Goal: Task Accomplishment & Management: Complete application form

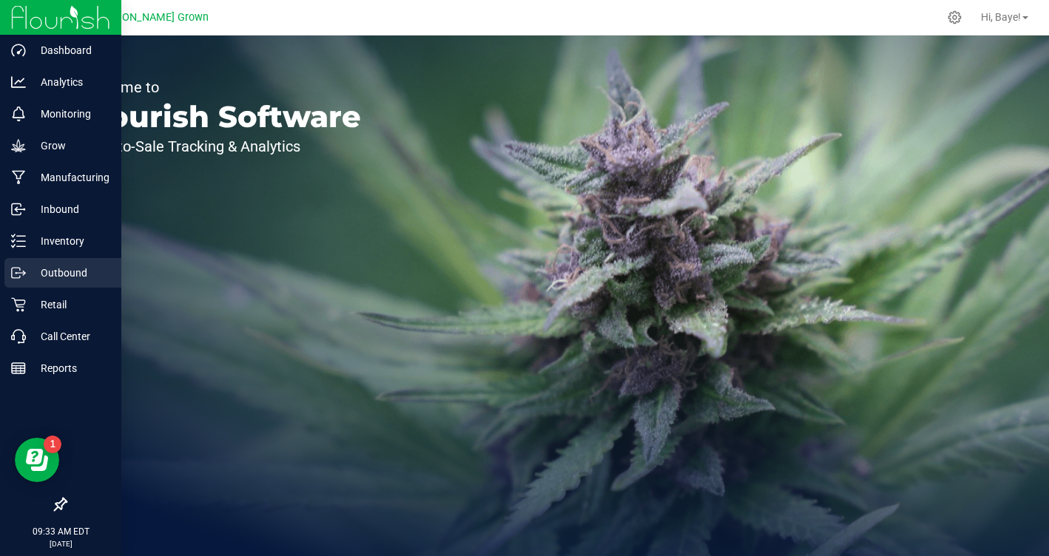
click at [68, 271] on p "Outbound" at bounding box center [70, 273] width 89 height 18
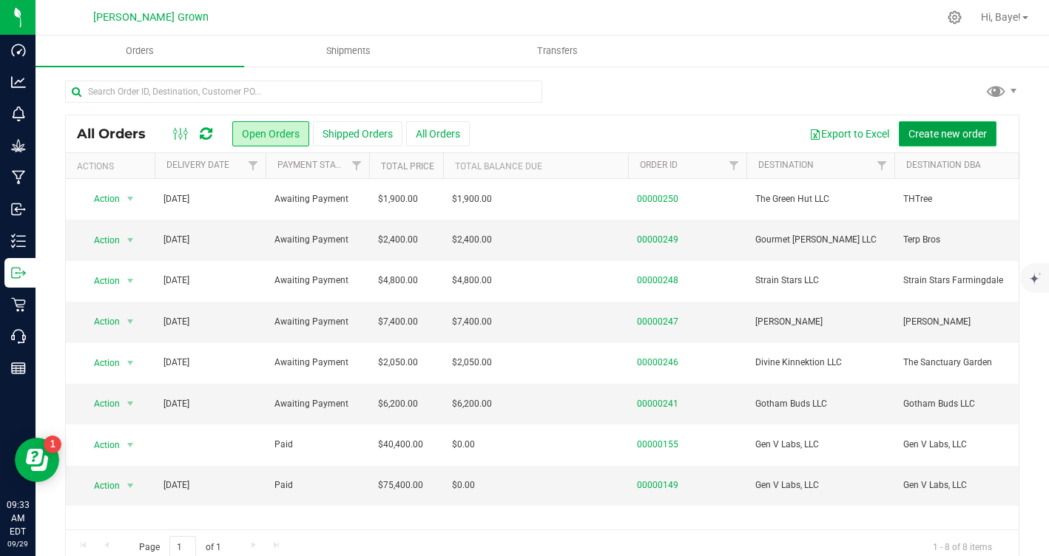
click at [922, 128] on span "Create new order" at bounding box center [947, 134] width 78 height 12
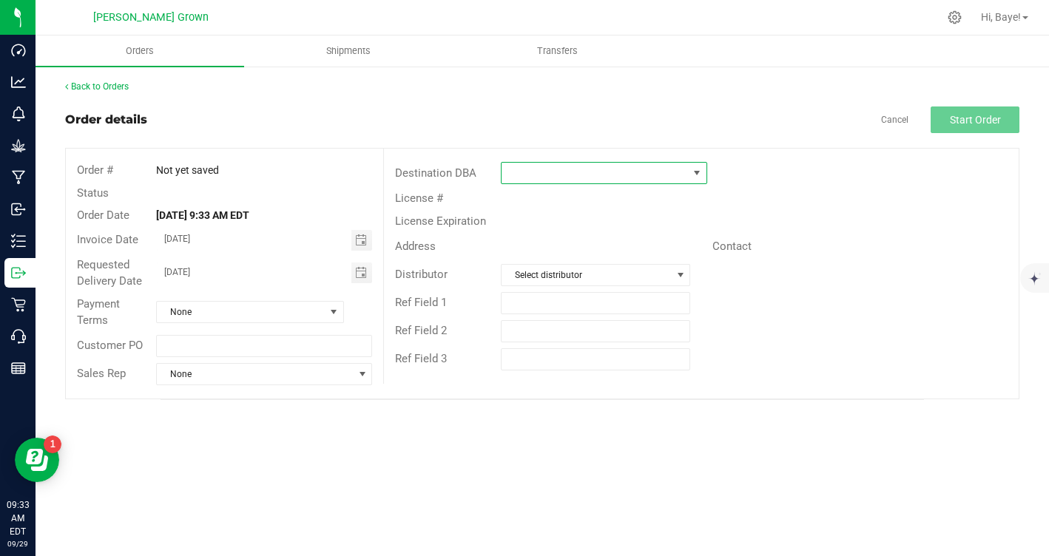
click at [556, 163] on span at bounding box center [594, 173] width 186 height 21
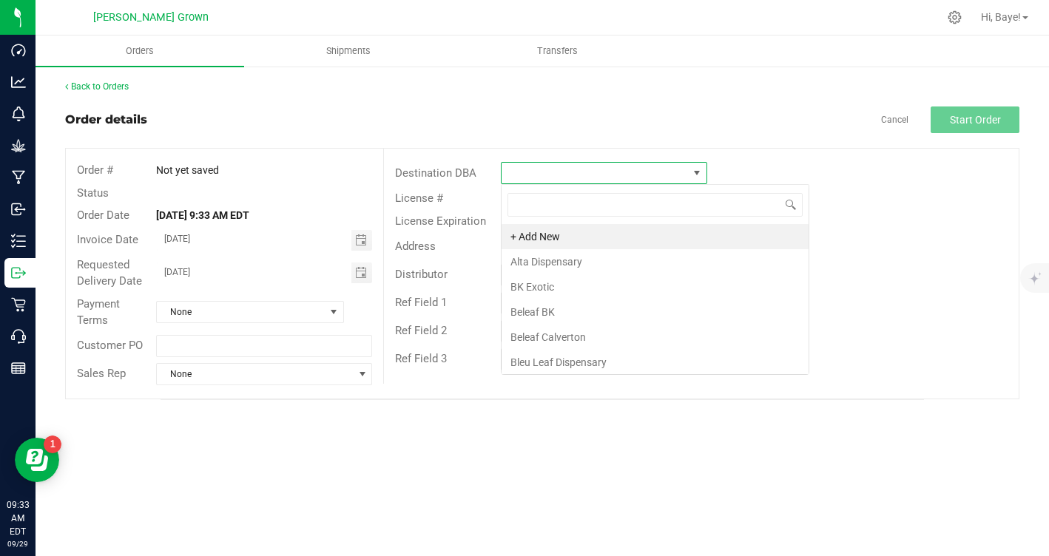
scroll to position [22, 206]
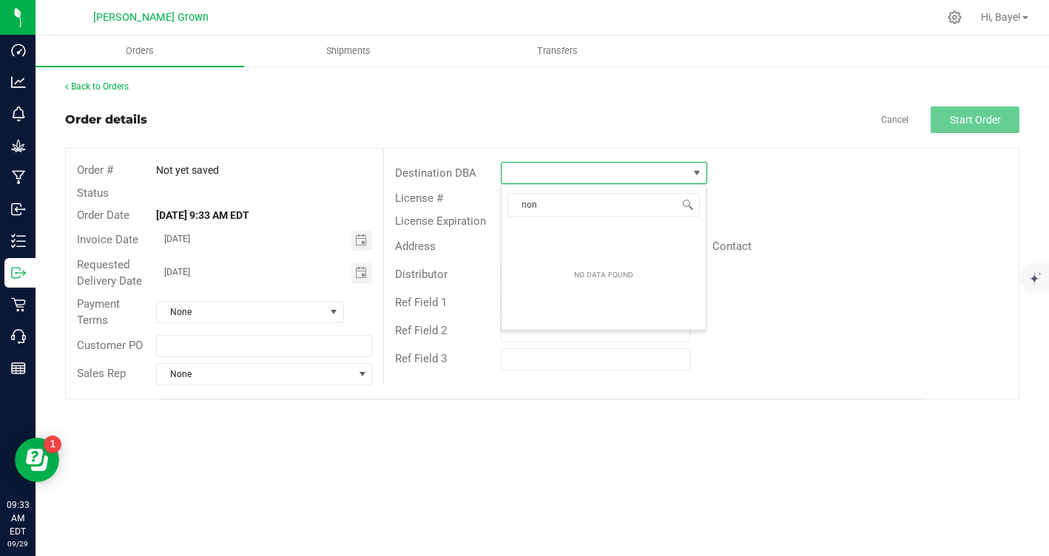
type input "no"
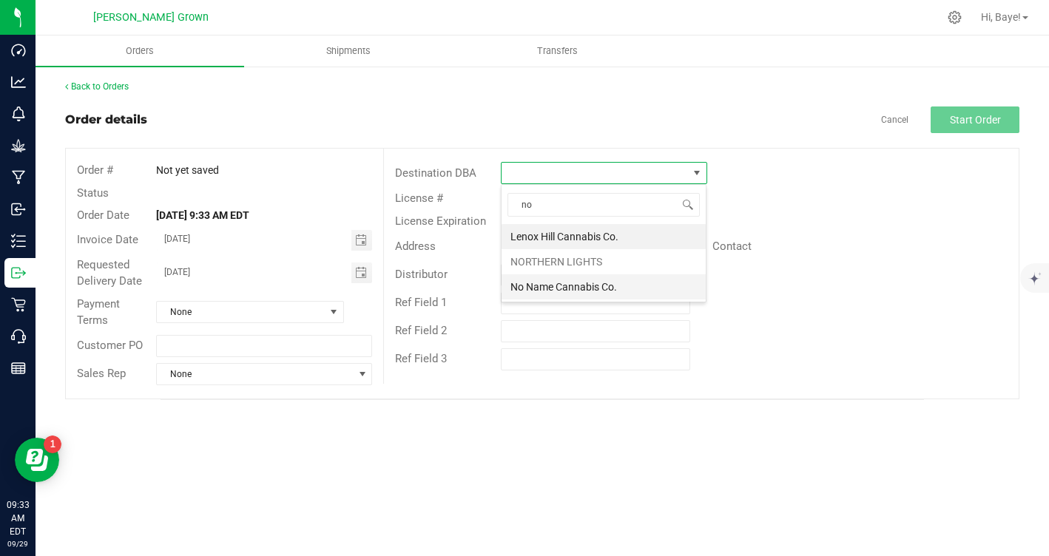
click at [536, 291] on li "No Name Cannabis Co." at bounding box center [603, 286] width 204 height 25
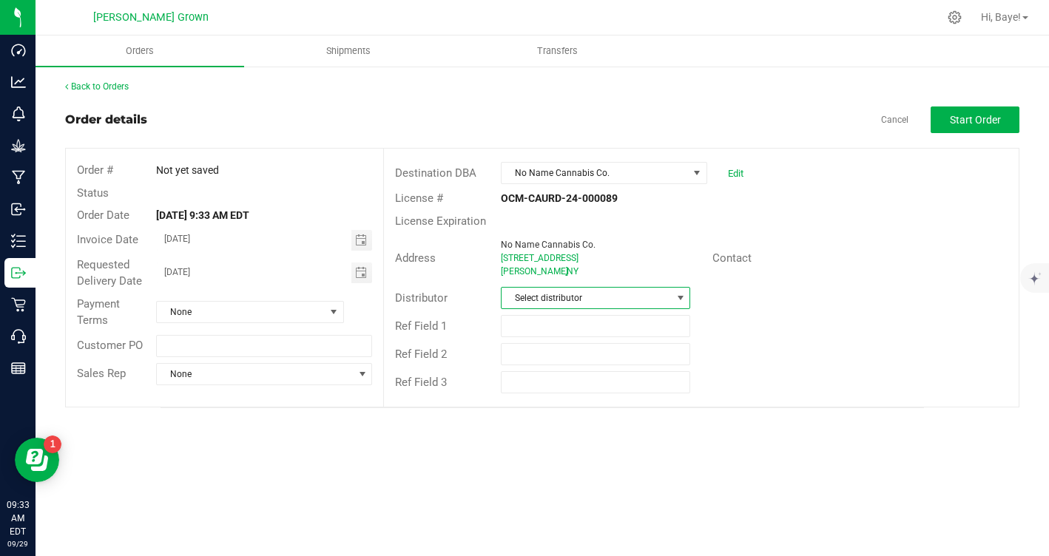
click at [561, 287] on span "Select distributor" at bounding box center [595, 298] width 189 height 22
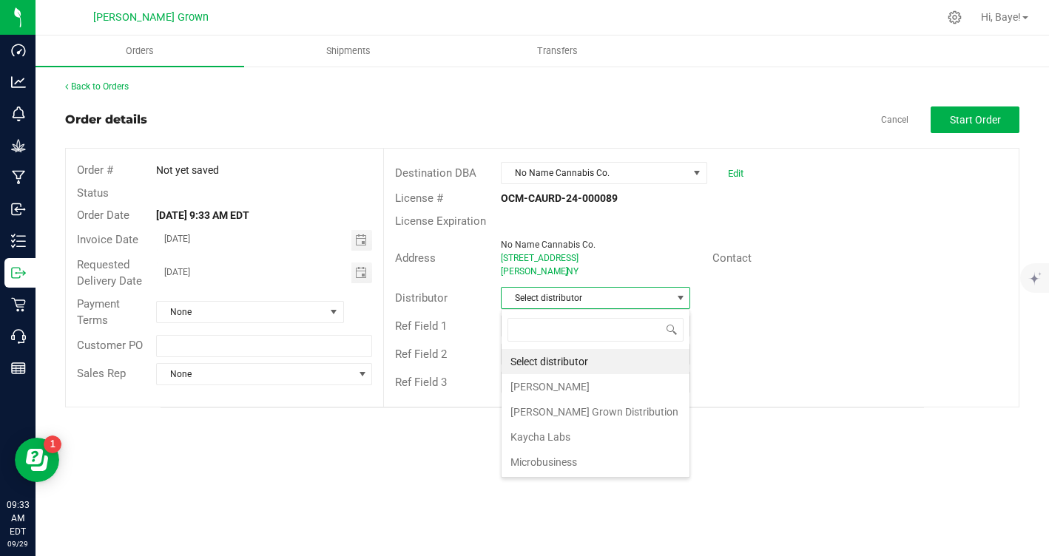
scroll to position [22, 189]
click at [554, 410] on li "[PERSON_NAME] Grown Distribution" at bounding box center [595, 411] width 188 height 25
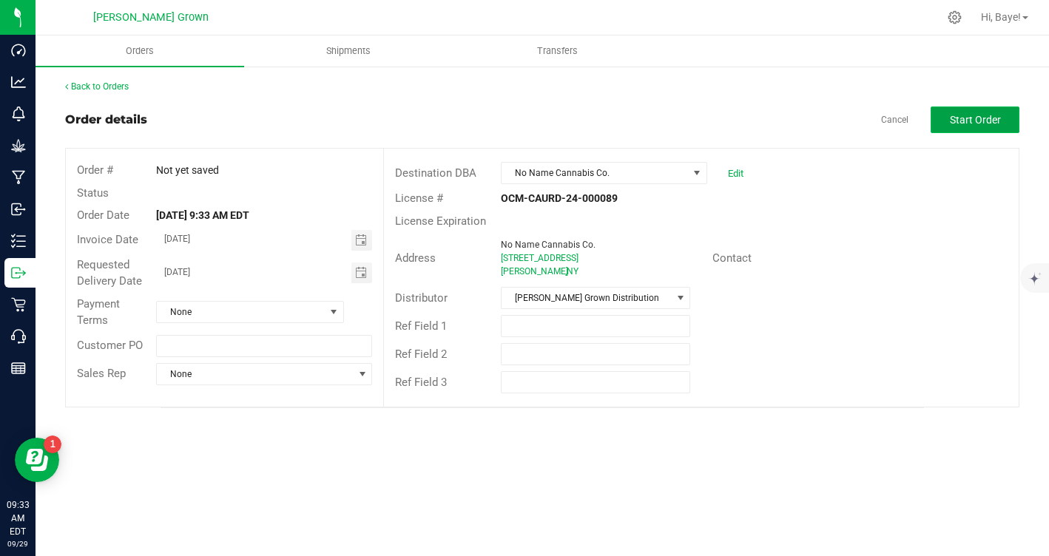
click at [939, 120] on button "Start Order" at bounding box center [975, 120] width 89 height 27
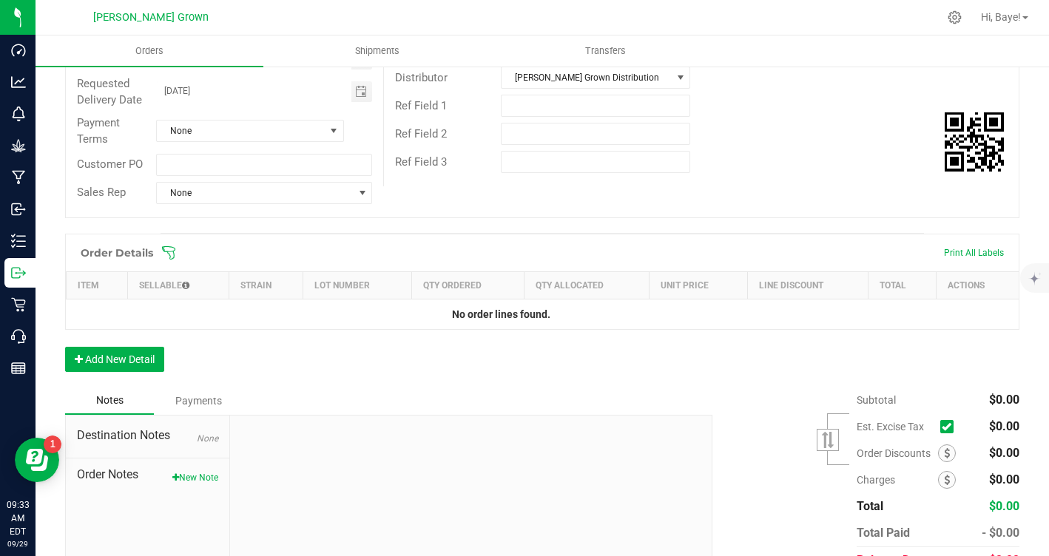
scroll to position [225, 0]
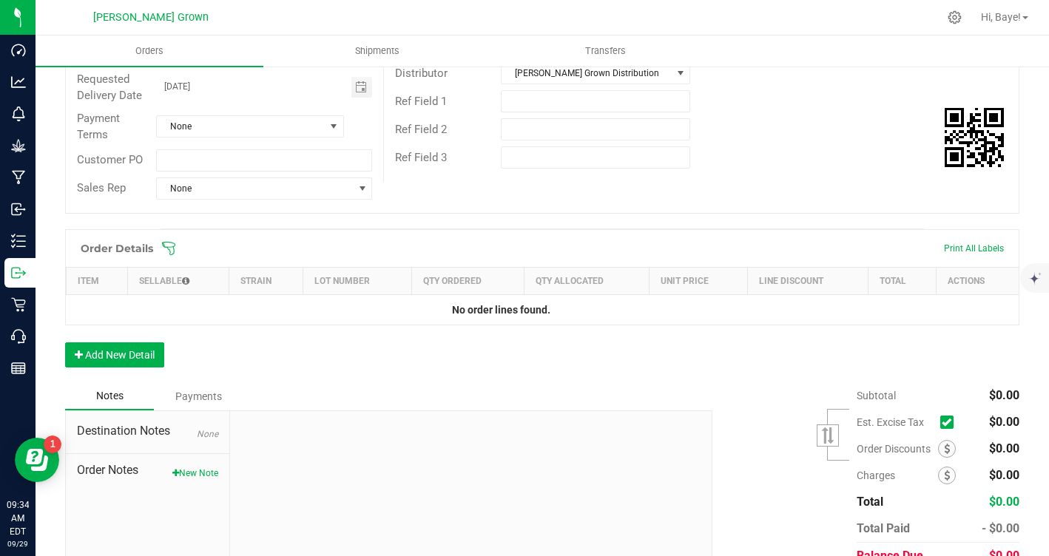
click at [945, 422] on icon at bounding box center [947, 422] width 10 height 0
click at [0, 0] on input "checkbox" at bounding box center [0, 0] width 0 height 0
click at [101, 353] on button "Add New Detail" at bounding box center [114, 354] width 99 height 25
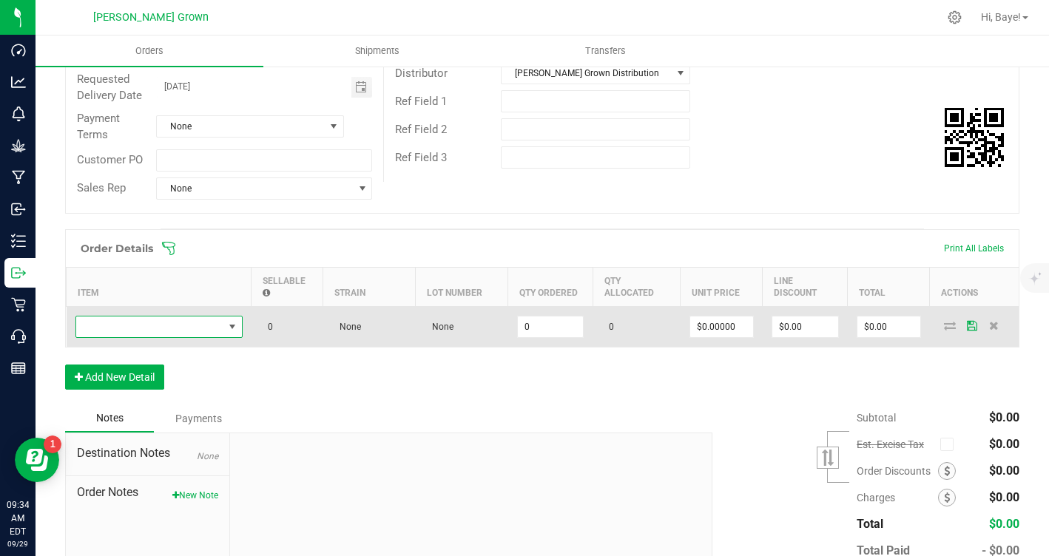
click at [194, 328] on span "NO DATA FOUND" at bounding box center [149, 327] width 147 height 21
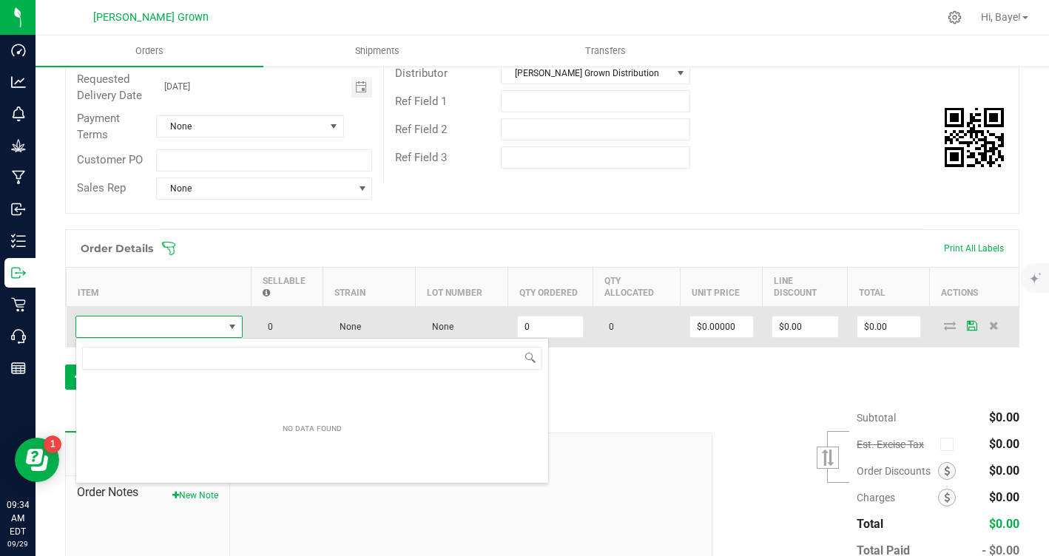
scroll to position [22, 167]
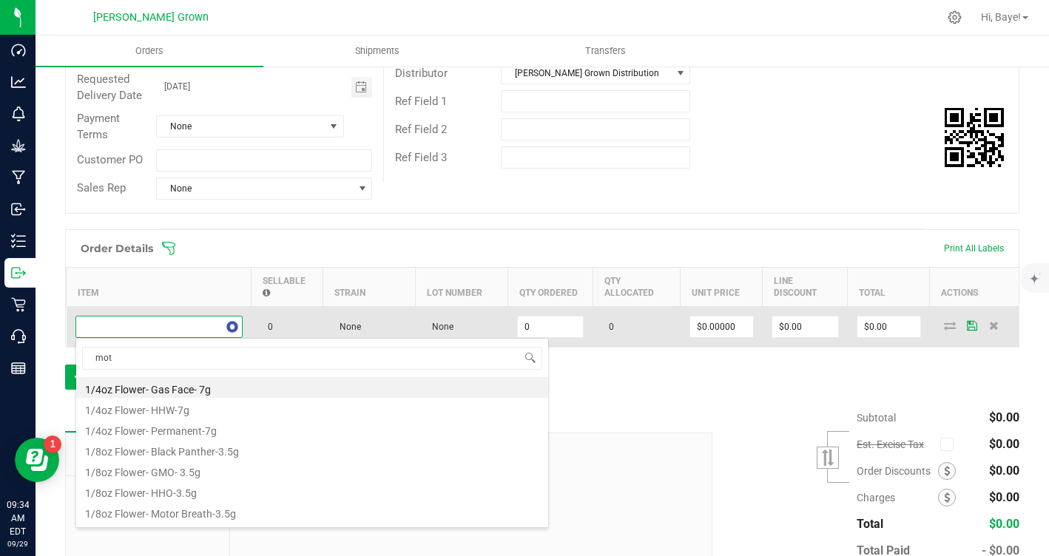
type input "moto"
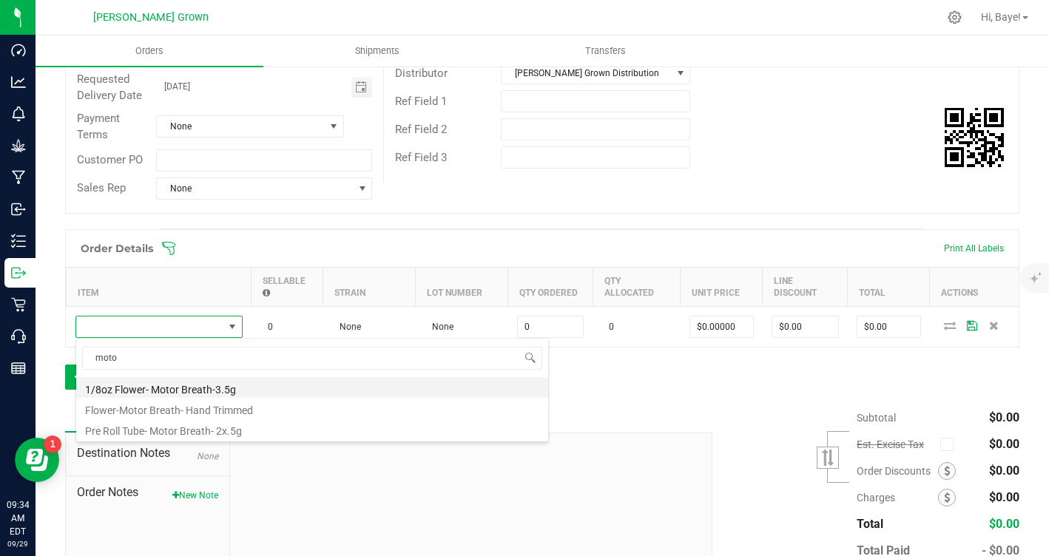
click at [215, 391] on li "1/8oz Flower- Motor Breath-3.5g" at bounding box center [312, 387] width 472 height 21
type input "0 ea"
type input "$16.00000"
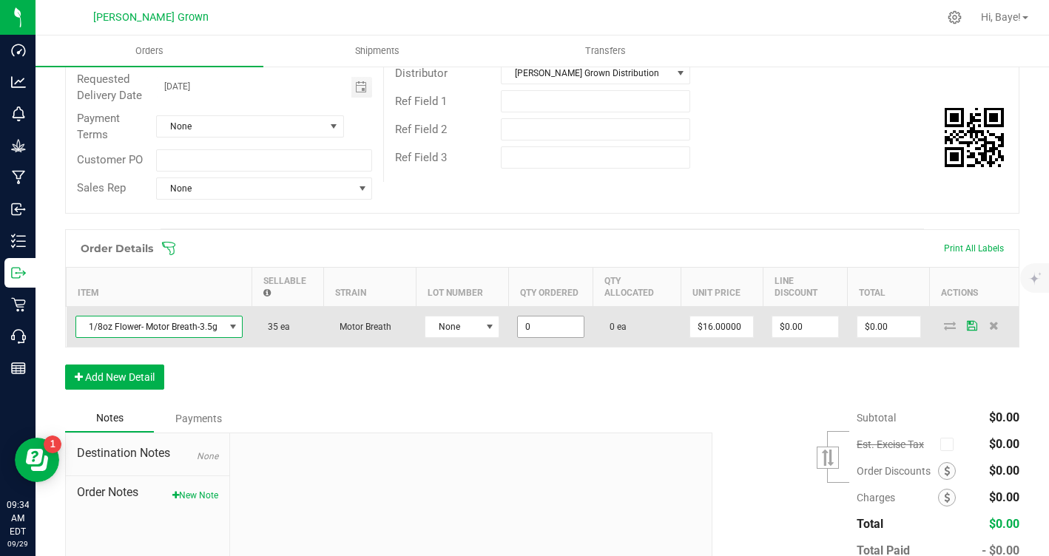
click at [526, 332] on input "0" at bounding box center [550, 327] width 65 height 21
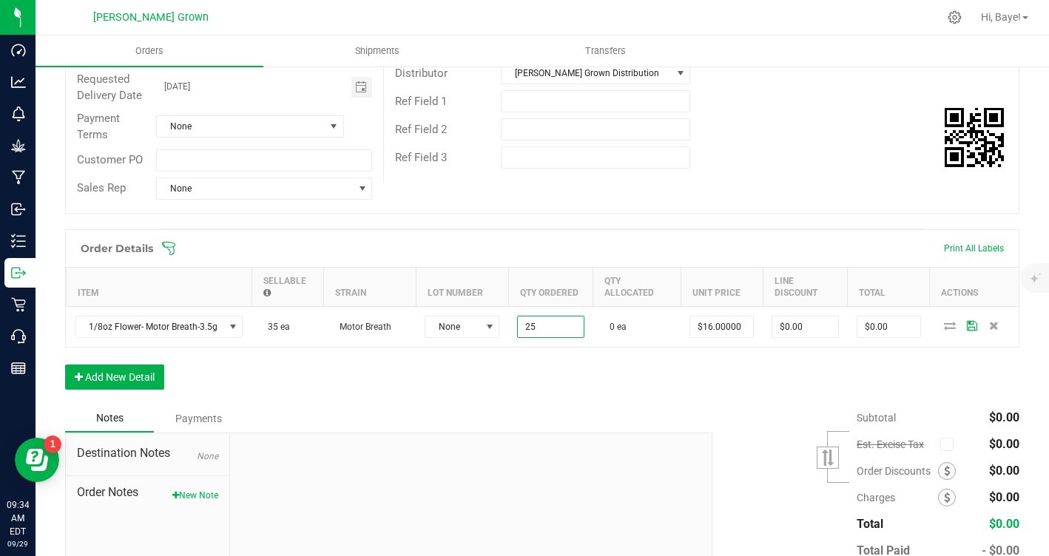
type input "25 ea"
type input "$400.00"
click at [459, 372] on div "Order Details Print All Labels Item Sellable Strain Lot Number Qty Ordered Qty …" at bounding box center [542, 316] width 954 height 175
click at [144, 373] on button "Add New Detail" at bounding box center [114, 377] width 99 height 25
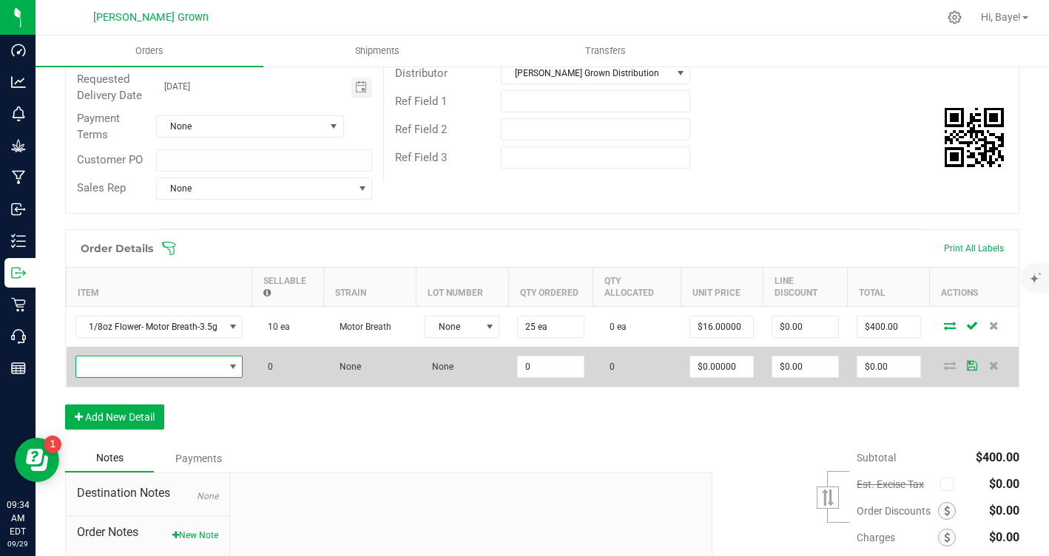
click at [158, 360] on span "NO DATA FOUND" at bounding box center [150, 367] width 148 height 21
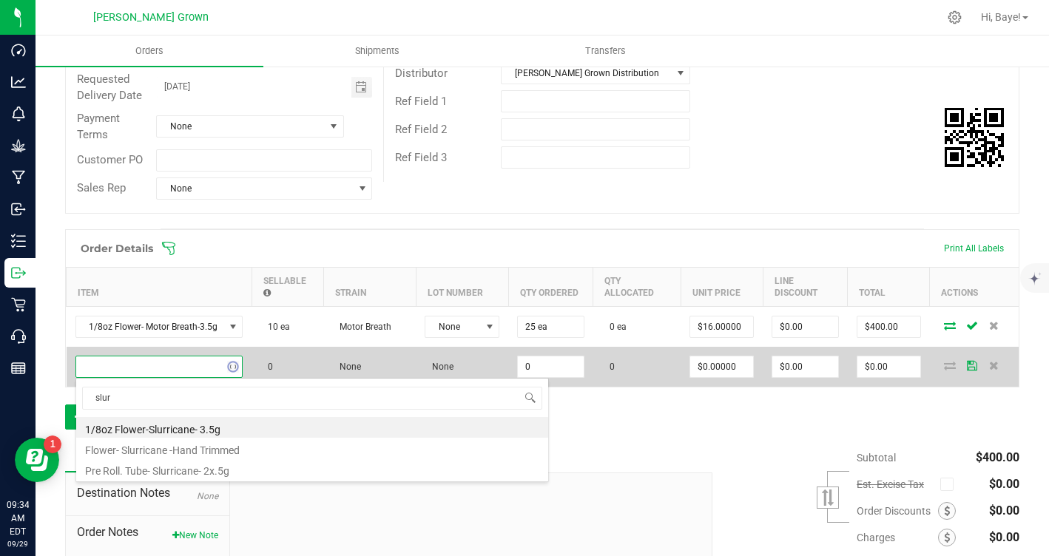
type input "slurr"
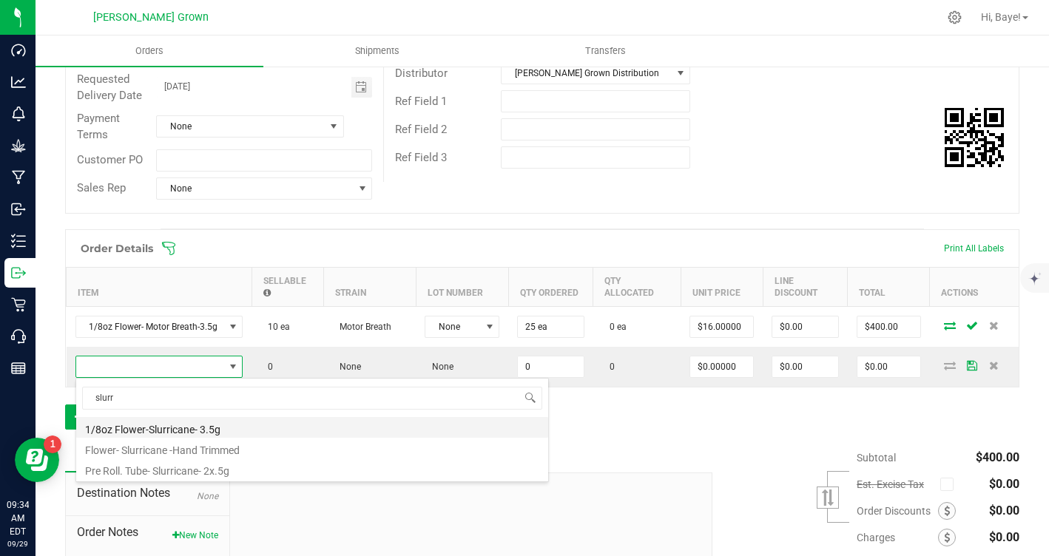
click at [148, 430] on li "1/8oz Flower-Slurricane- 3.5g" at bounding box center [312, 427] width 472 height 21
type input "0 ea"
type input "$16.00000"
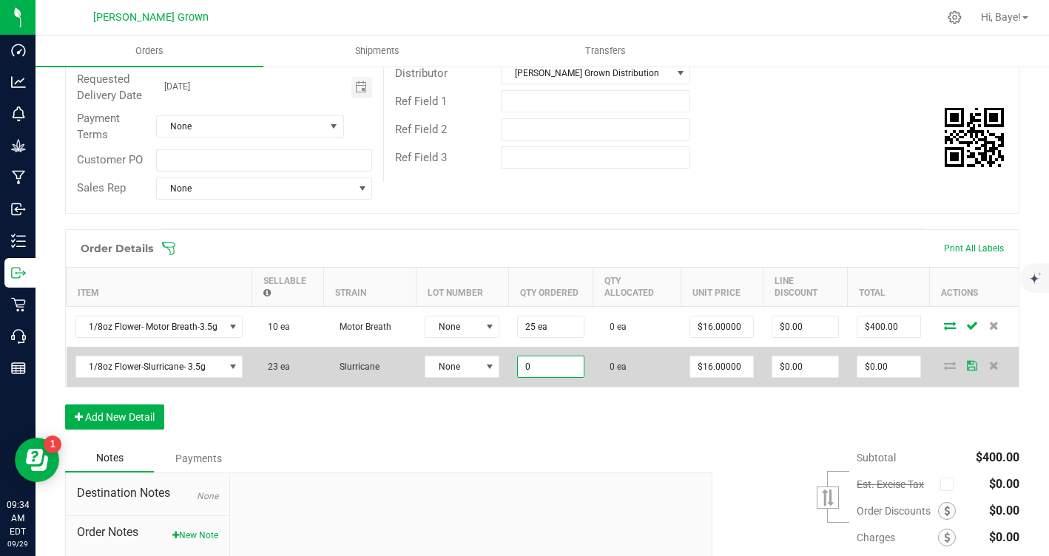
click at [528, 363] on input "0" at bounding box center [550, 367] width 65 height 21
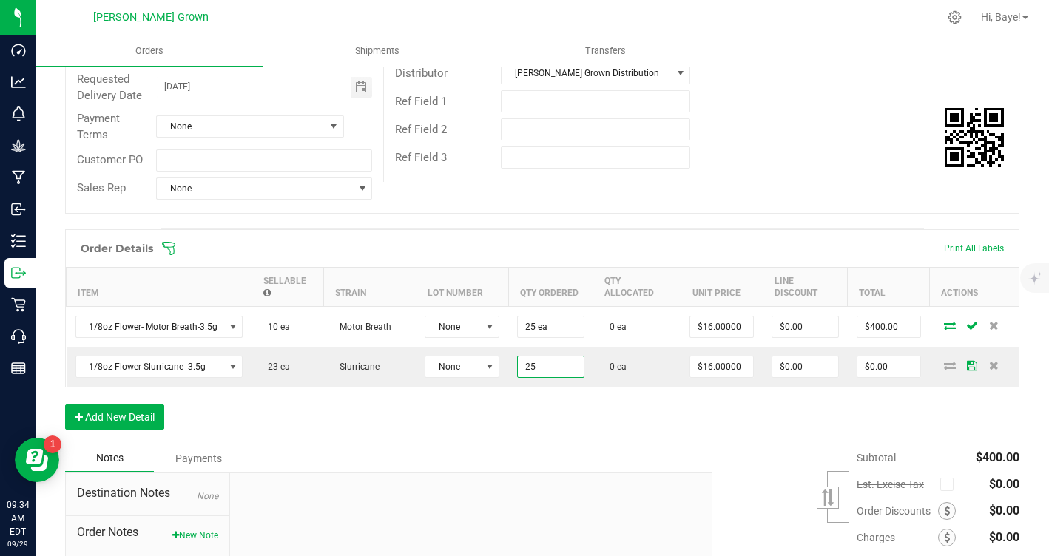
type input "25 ea"
type input "$400.00"
click at [368, 417] on div "Order Details Print All Labels Item Sellable Strain Lot Number Qty Ordered Qty …" at bounding box center [542, 336] width 954 height 215
click at [104, 409] on button "Add New Detail" at bounding box center [114, 417] width 99 height 25
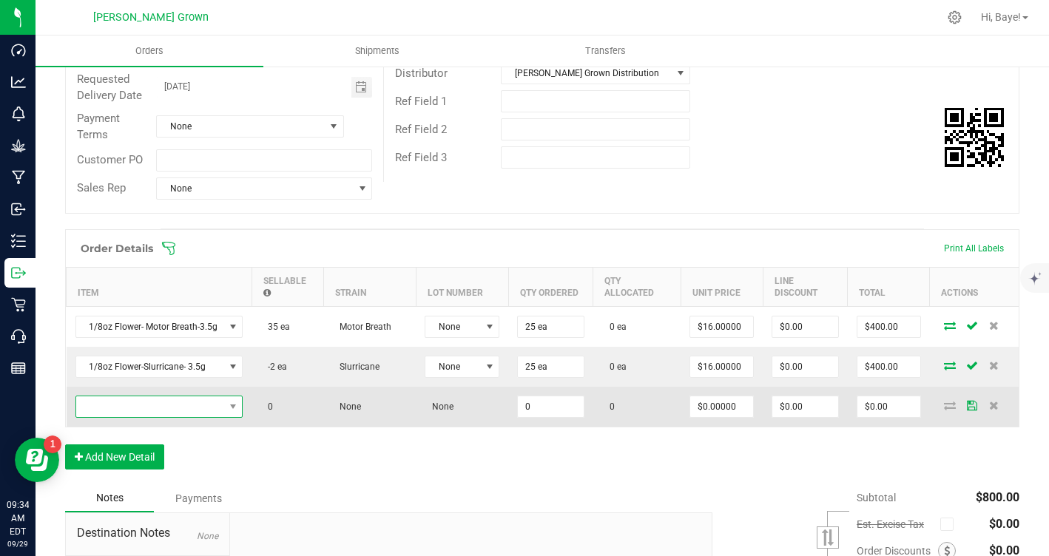
click at [112, 411] on span "NO DATA FOUND" at bounding box center [150, 406] width 148 height 21
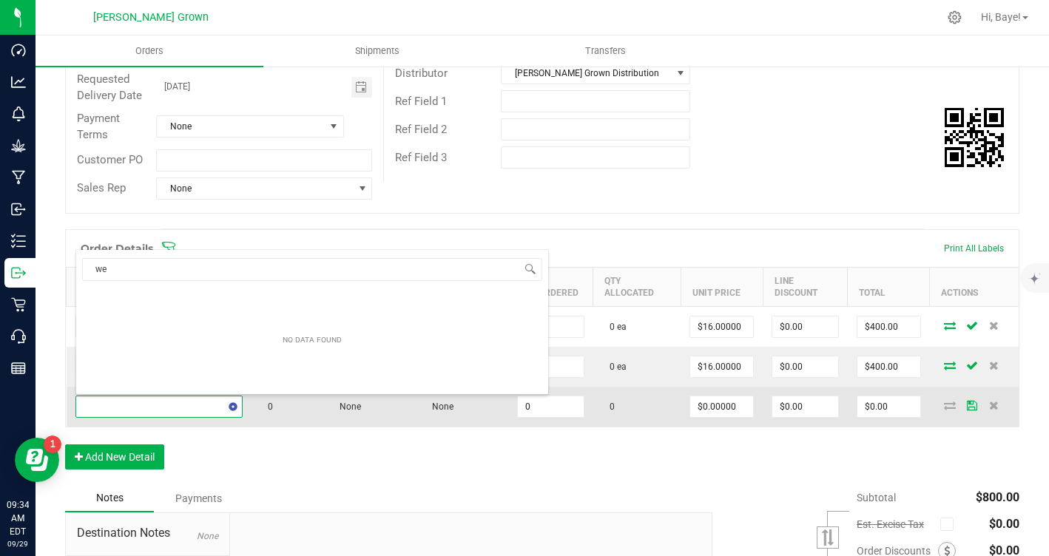
type input "wed"
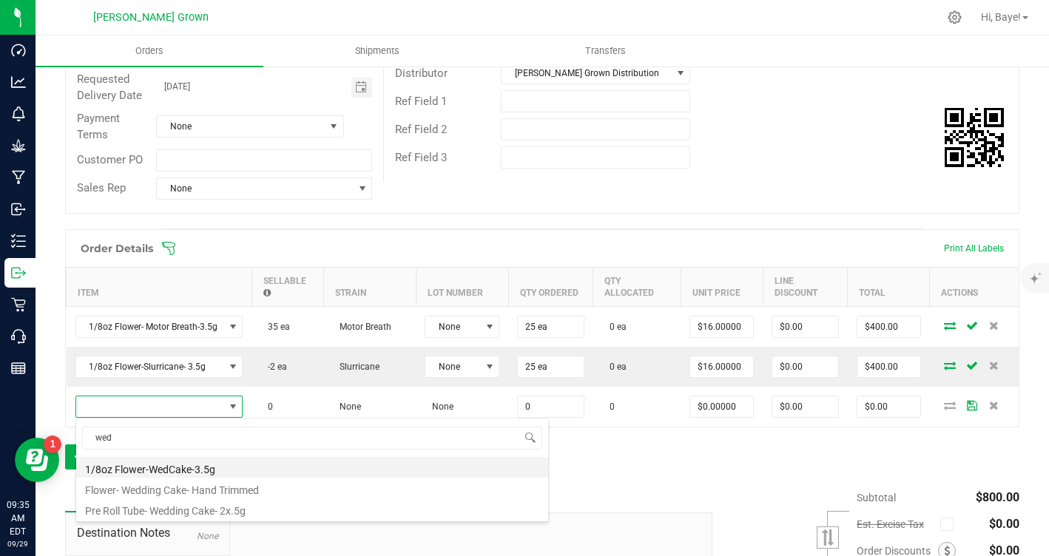
click at [189, 470] on li "1/8oz Flower-WedCake-3.5g" at bounding box center [312, 467] width 472 height 21
type input "0 ea"
type input "$16.00000"
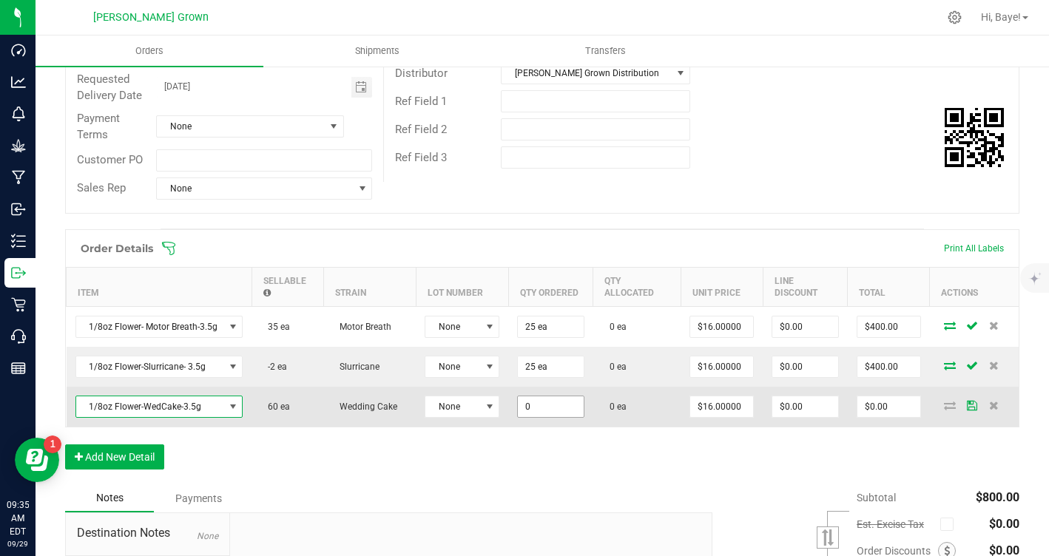
click at [524, 412] on input "0" at bounding box center [550, 406] width 65 height 21
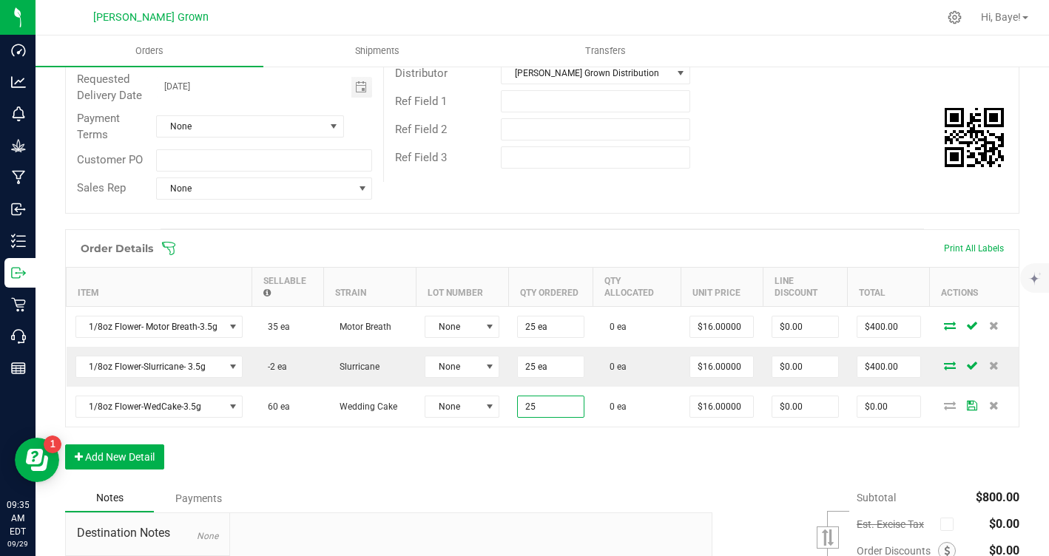
type input "25 ea"
type input "$400.00"
click at [500, 467] on div "Order Details Print All Labels Item Sellable Strain Lot Number Qty Ordered Qty …" at bounding box center [542, 356] width 954 height 255
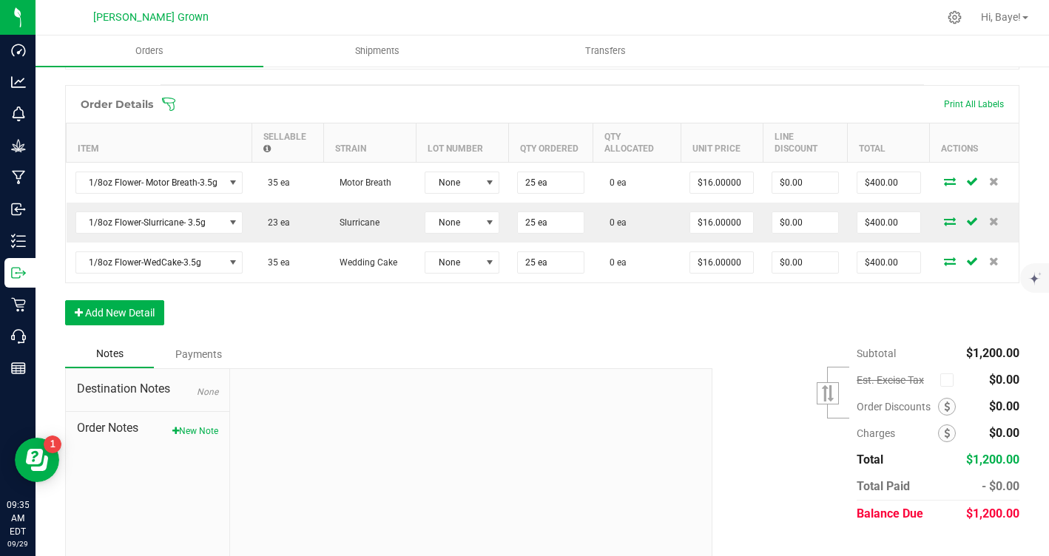
scroll to position [371, 0]
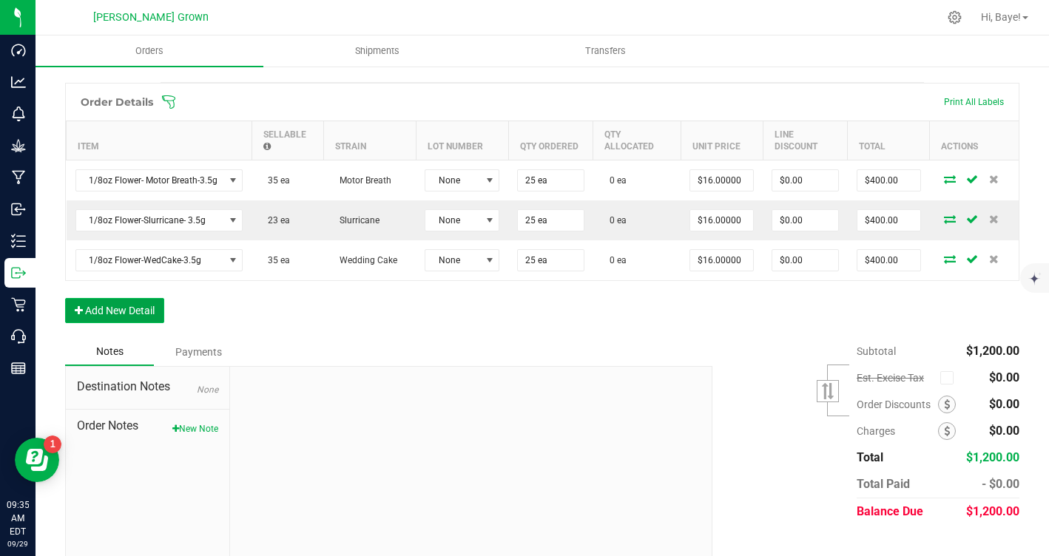
click at [101, 308] on button "Add New Detail" at bounding box center [114, 310] width 99 height 25
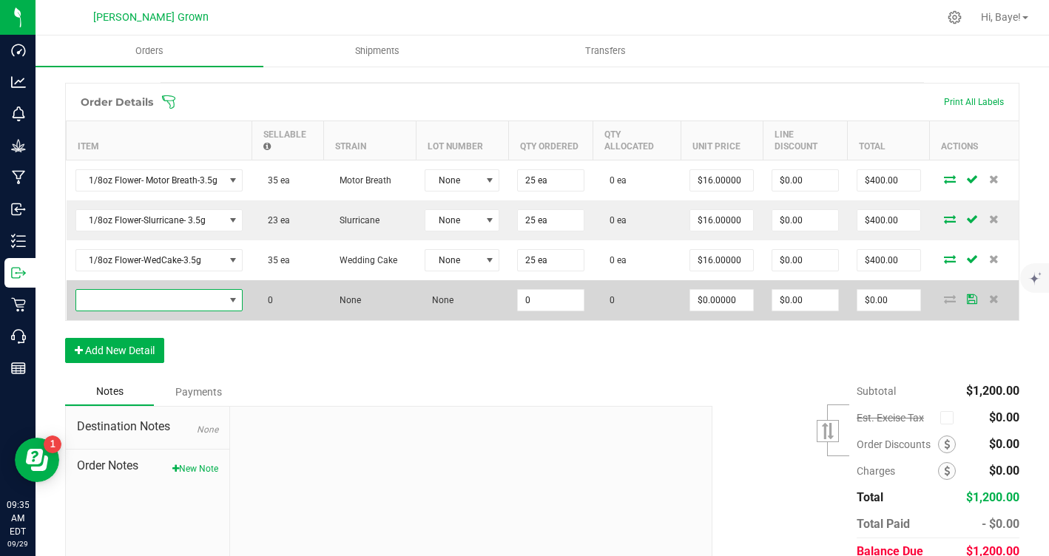
click at [156, 300] on span "NO DATA FOUND" at bounding box center [150, 300] width 148 height 21
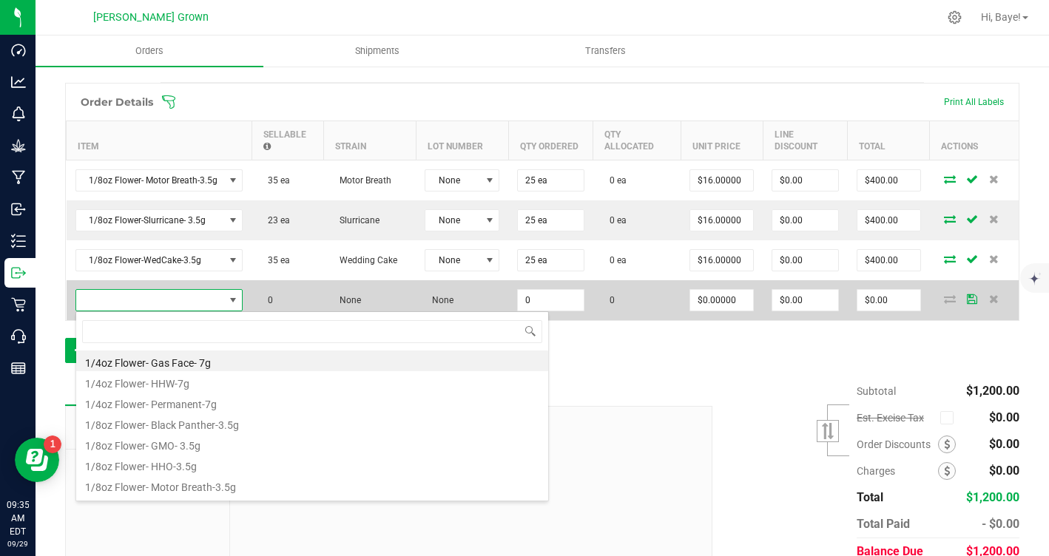
scroll to position [22, 167]
type input "gas"
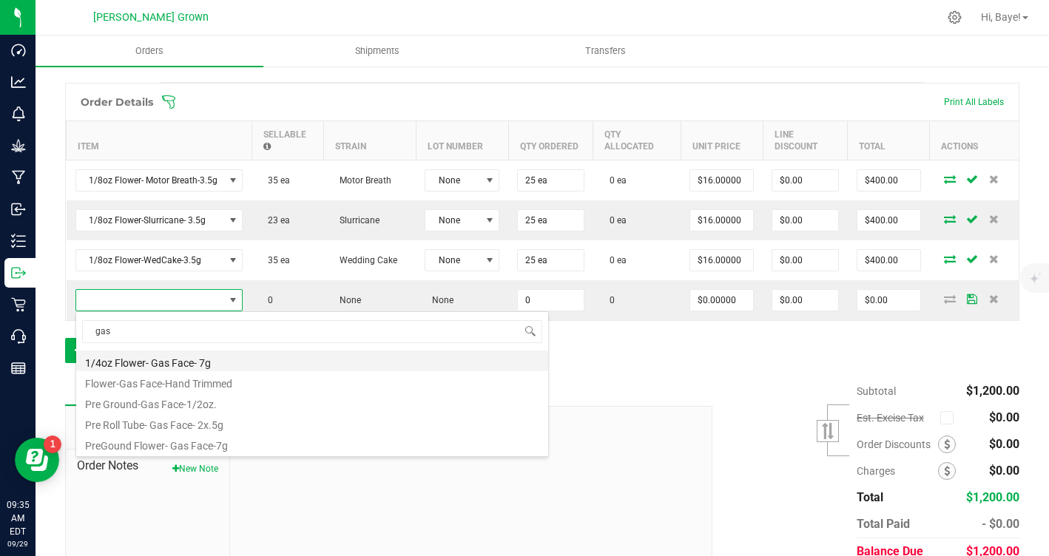
click at [152, 364] on li "1/4oz Flower- Gas Face- 7g" at bounding box center [312, 361] width 472 height 21
type input "0 ea"
type input "$25.00000"
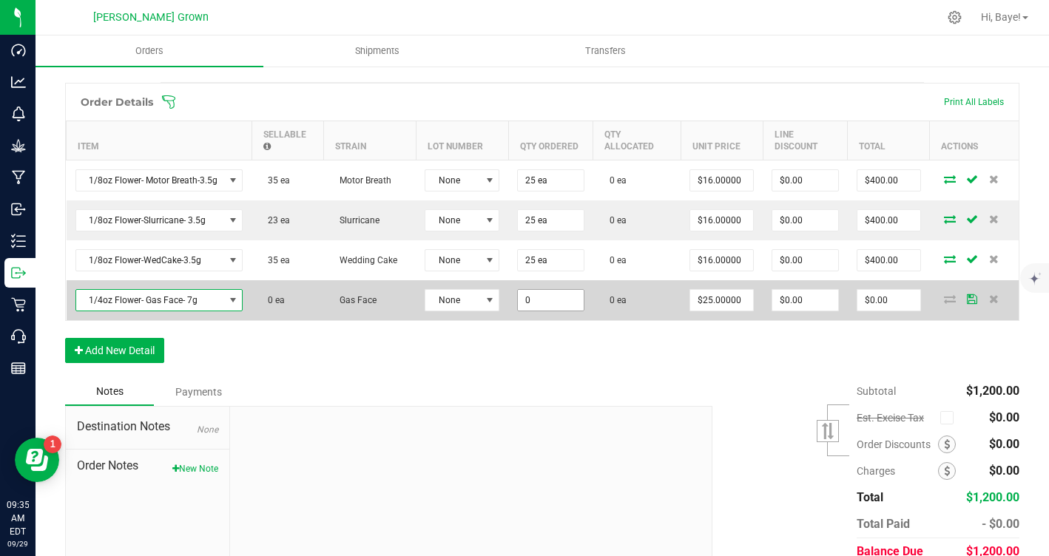
click at [527, 296] on input "0" at bounding box center [550, 300] width 65 height 21
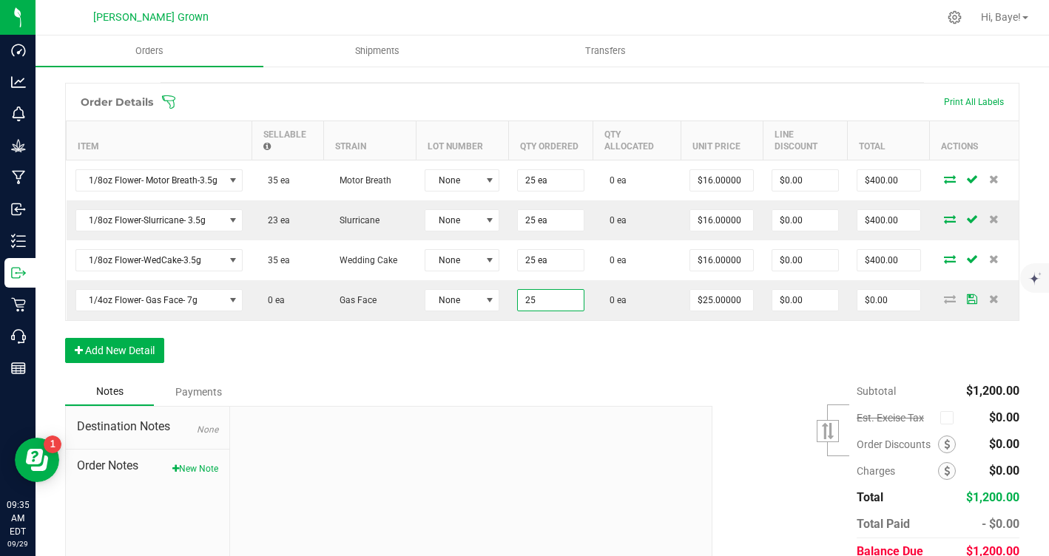
type input "25 ea"
type input "$625.00"
click at [492, 357] on div "Order Details Print All Labels Item Sellable Strain Lot Number Qty Ordered Qty …" at bounding box center [542, 230] width 954 height 295
click at [158, 359] on button "Add New Detail" at bounding box center [114, 350] width 99 height 25
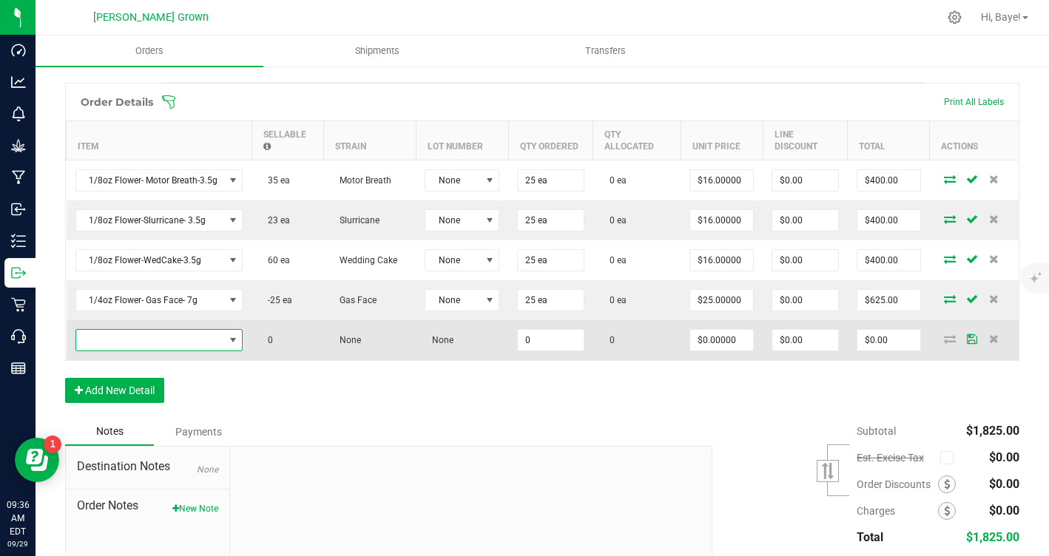
click at [163, 341] on span "NO DATA FOUND" at bounding box center [150, 340] width 148 height 21
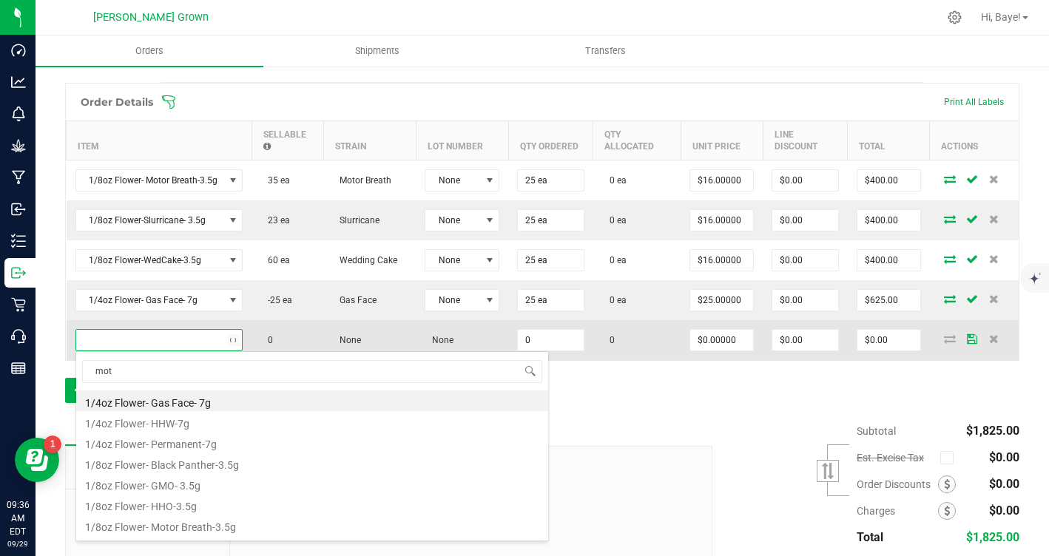
type input "moto"
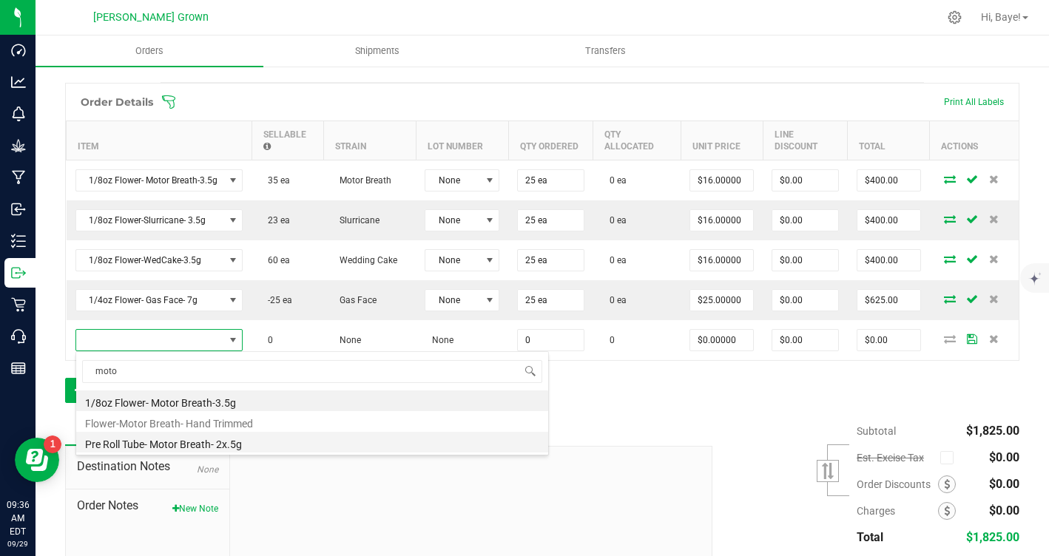
click at [184, 447] on li "Pre Roll Tube- Motor Breath- 2x.5g" at bounding box center [312, 442] width 472 height 21
type input "0 ea"
type input "$6.00000"
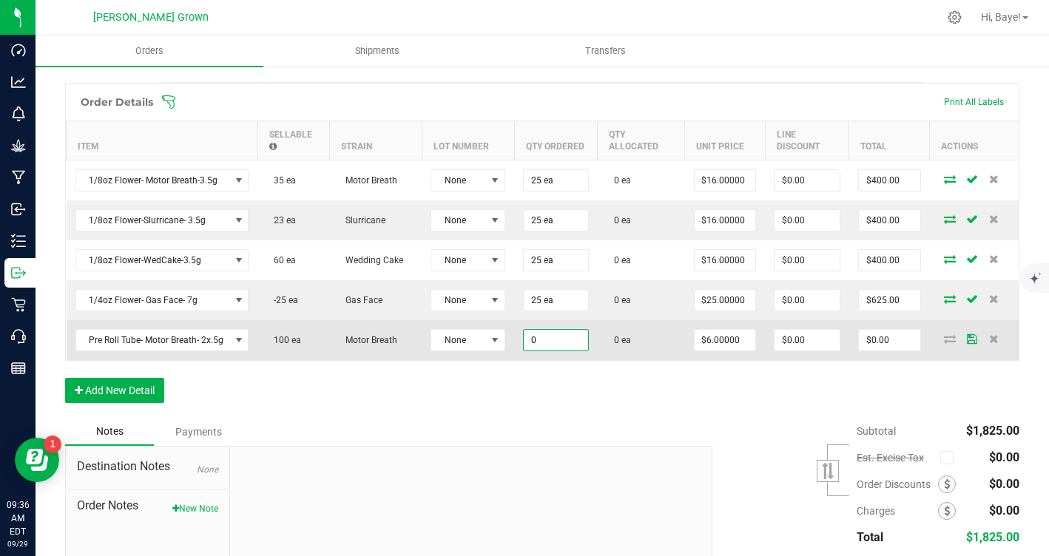
click at [545, 338] on input "0" at bounding box center [556, 340] width 64 height 21
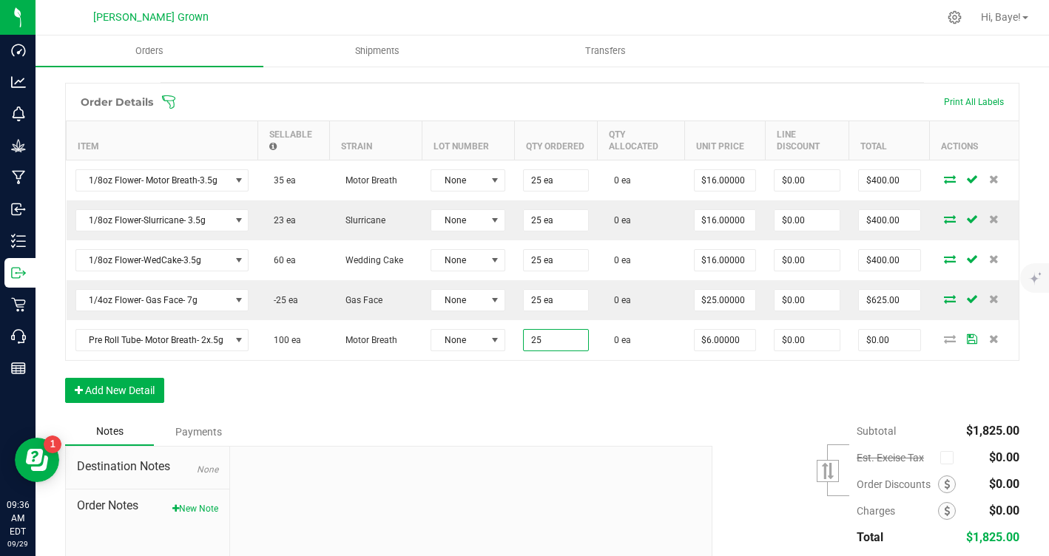
type input "25 ea"
type input "$150.00"
click at [467, 377] on div "Order Details Print All Labels Item Sellable Strain Lot Number Qty Ordered Qty …" at bounding box center [542, 250] width 954 height 335
click at [139, 392] on button "Add New Detail" at bounding box center [114, 390] width 99 height 25
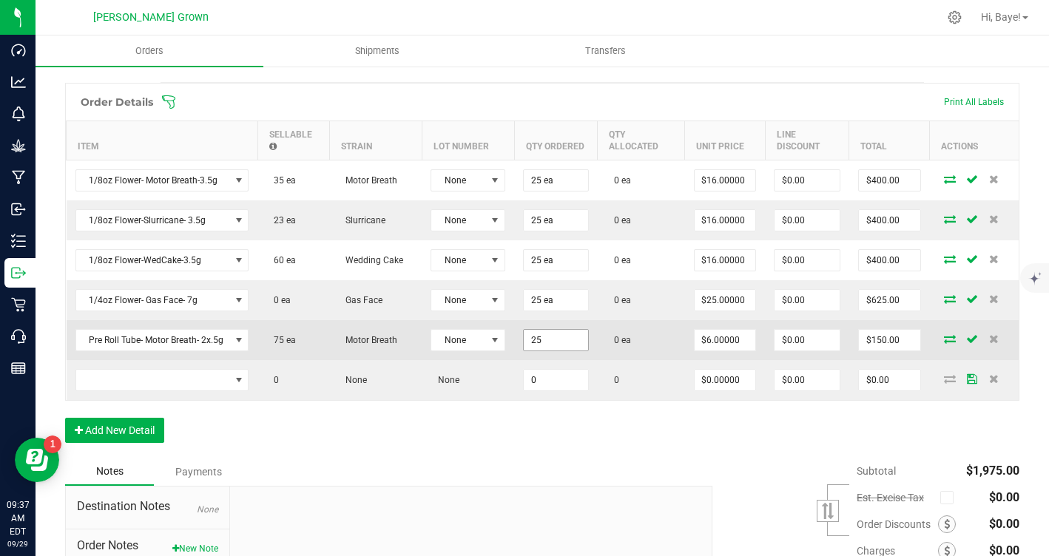
click at [536, 337] on input "25" at bounding box center [556, 340] width 64 height 21
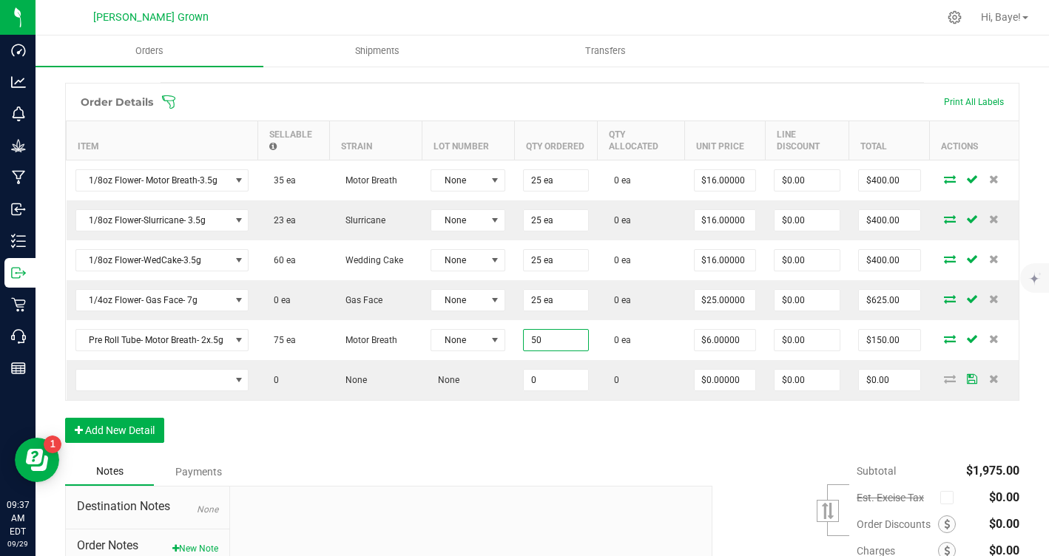
type input "50 ea"
type input "$300.00"
click at [434, 428] on div "Order Details Print All Labels Item Sellable Strain Lot Number Qty Ordered Qty …" at bounding box center [542, 270] width 954 height 375
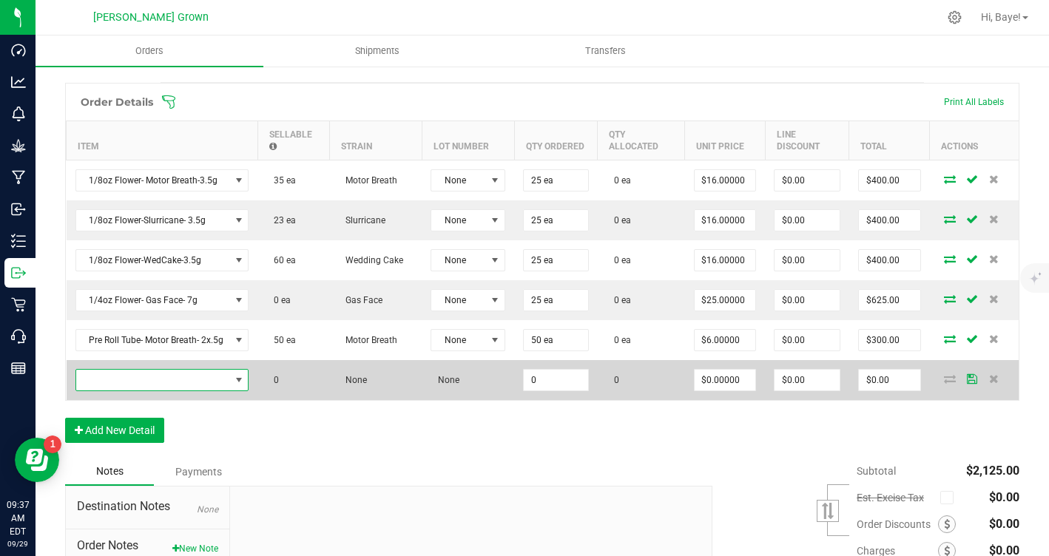
click at [99, 374] on span "NO DATA FOUND" at bounding box center [153, 380] width 154 height 21
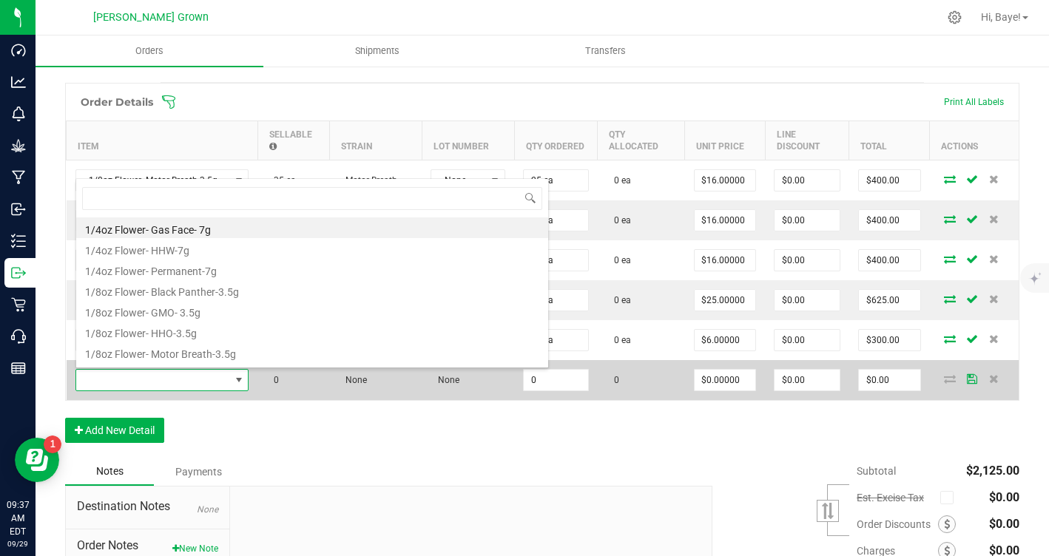
scroll to position [22, 173]
type input "slurr"
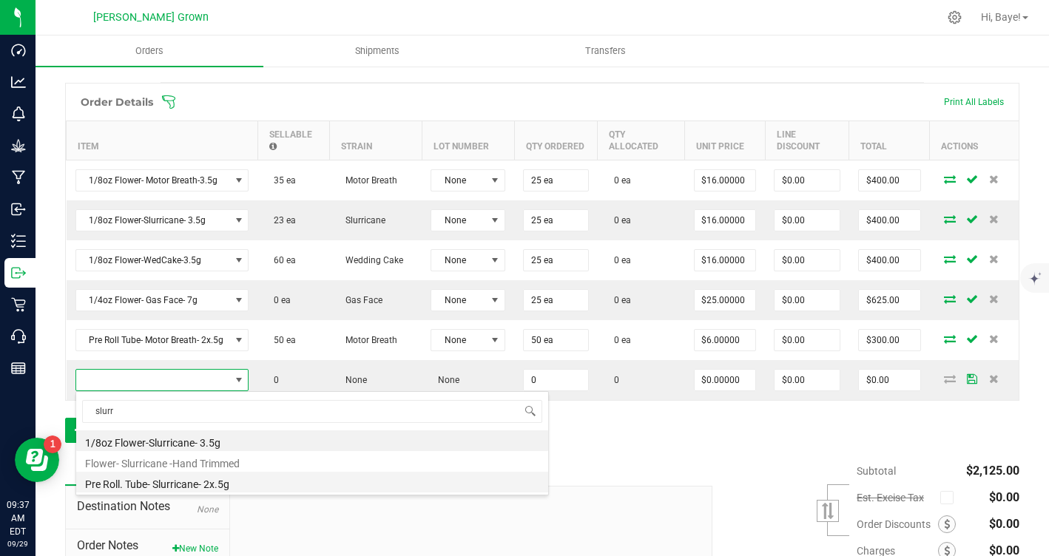
click at [217, 486] on li "Pre Roll. Tube- Slurricane- 2x.5g" at bounding box center [312, 482] width 472 height 21
type input "0 ea"
type input "$6.00000"
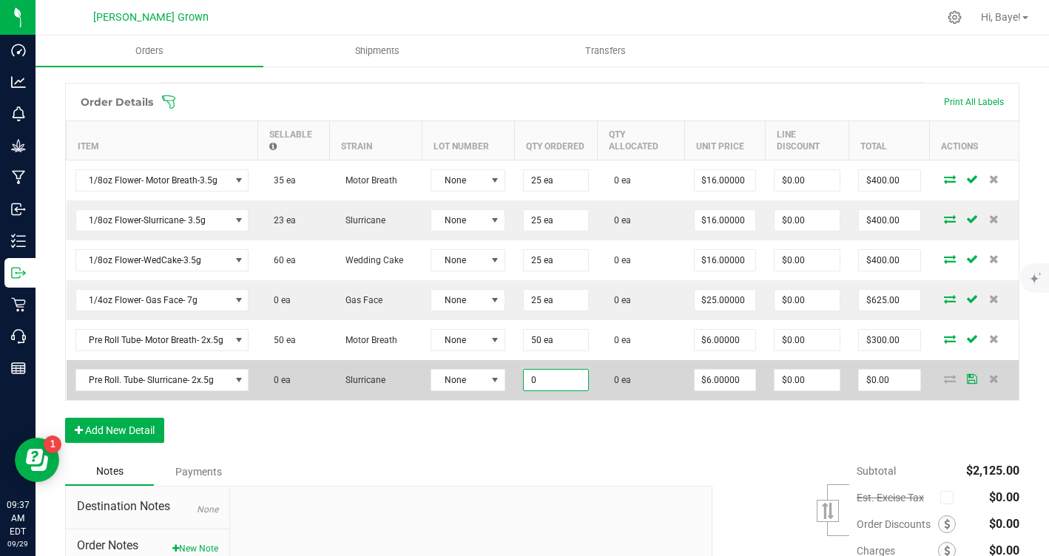
click at [533, 371] on input "0" at bounding box center [556, 380] width 64 height 21
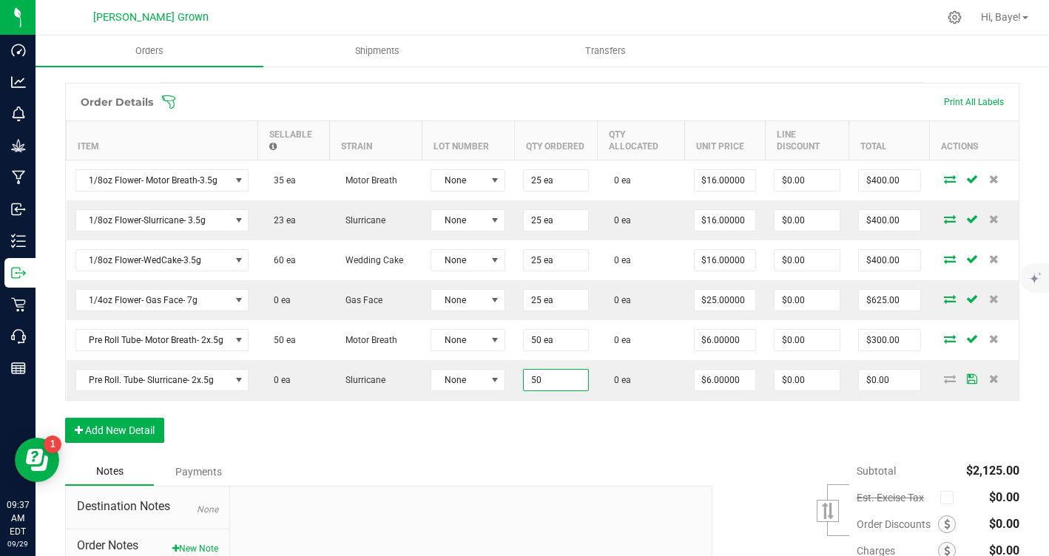
type input "50 ea"
type input "$300.00"
click at [496, 430] on div "Order Details Print All Labels Item Sellable Strain Lot Number Qty Ordered Qty …" at bounding box center [542, 270] width 954 height 375
click at [152, 432] on button "Add New Detail" at bounding box center [114, 430] width 99 height 25
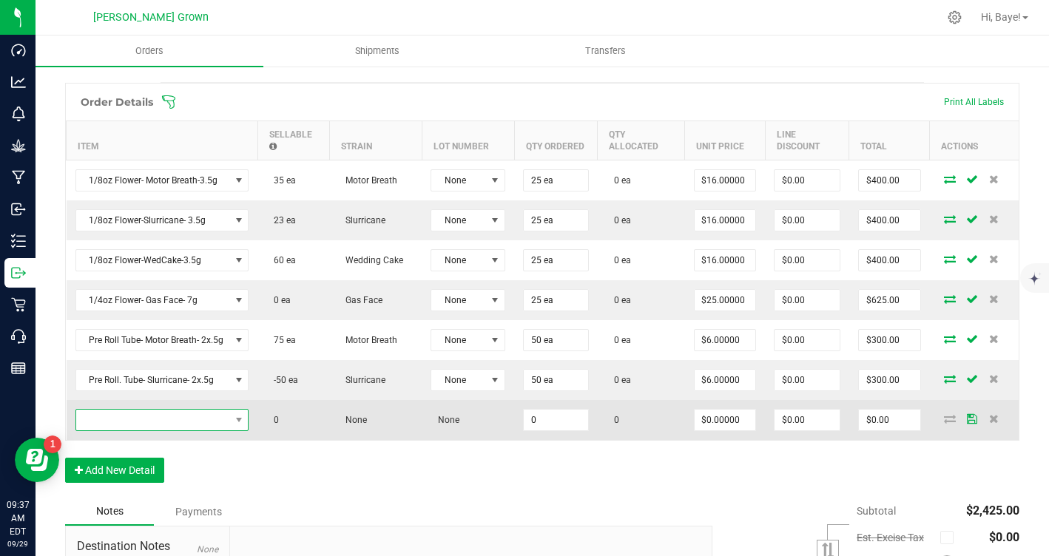
click at [141, 425] on span "NO DATA FOUND" at bounding box center [153, 420] width 154 height 21
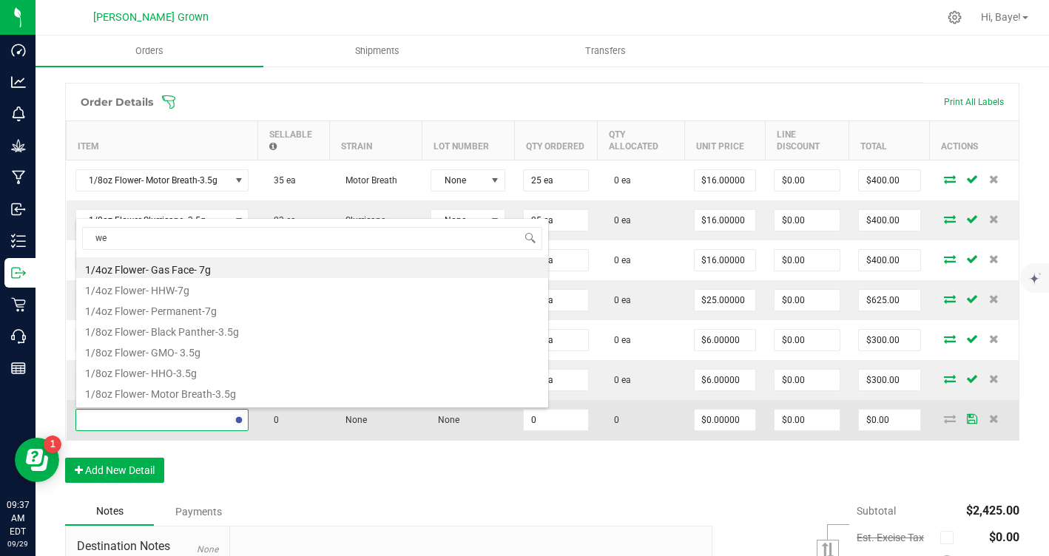
type input "wed"
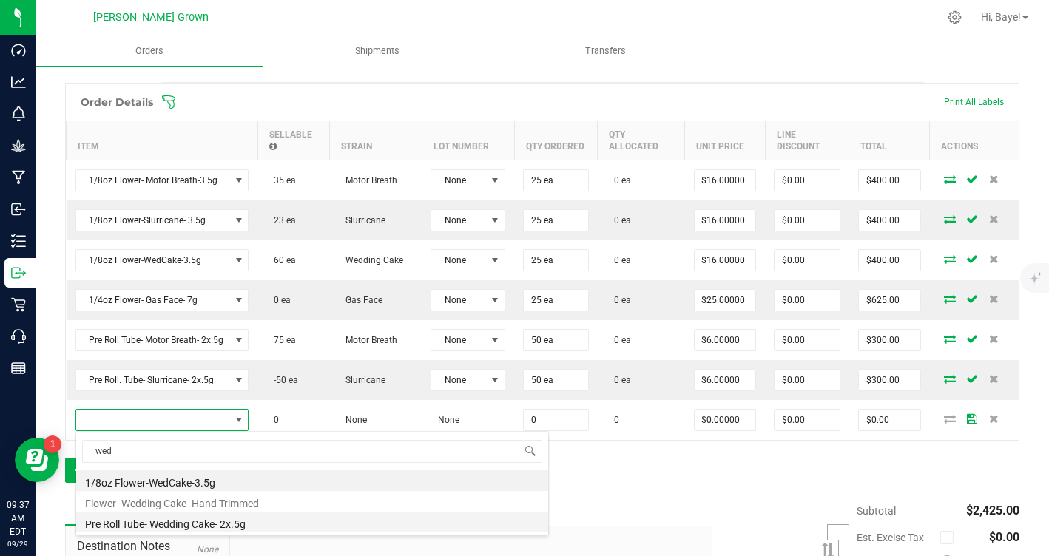
click at [215, 527] on li "Pre Roll Tube- Wedding Cake- 2x.5g" at bounding box center [312, 522] width 472 height 21
type input "0 ea"
type input "$6.00000"
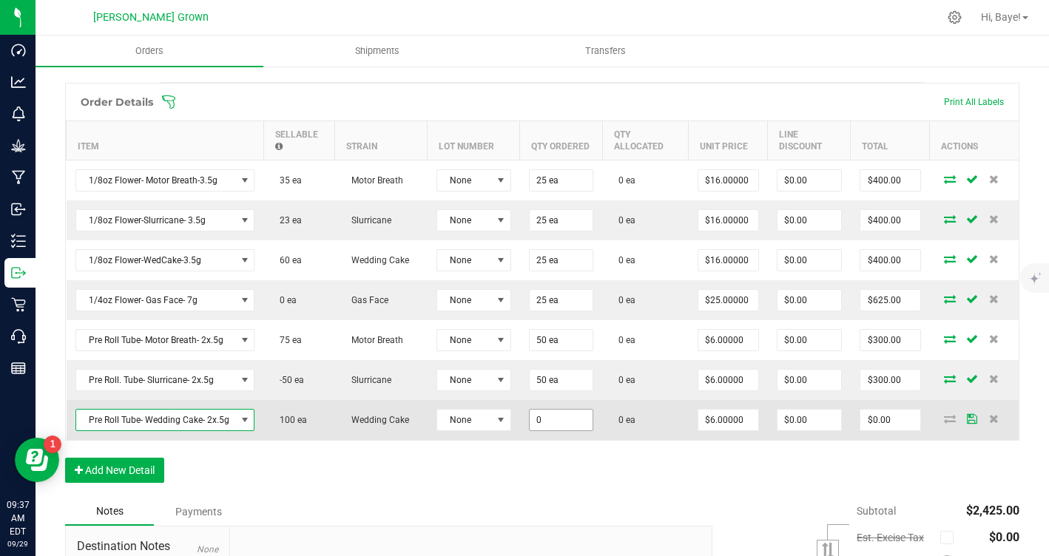
click at [539, 419] on input "0" at bounding box center [561, 420] width 63 height 21
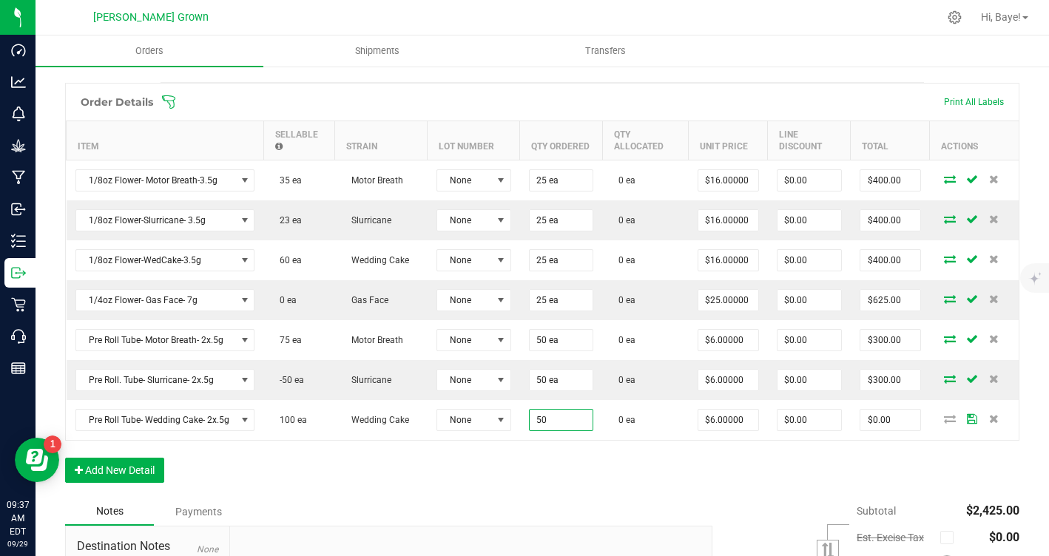
type input "50 ea"
type input "$300.00"
click at [476, 506] on div "Notes Payments" at bounding box center [383, 512] width 636 height 28
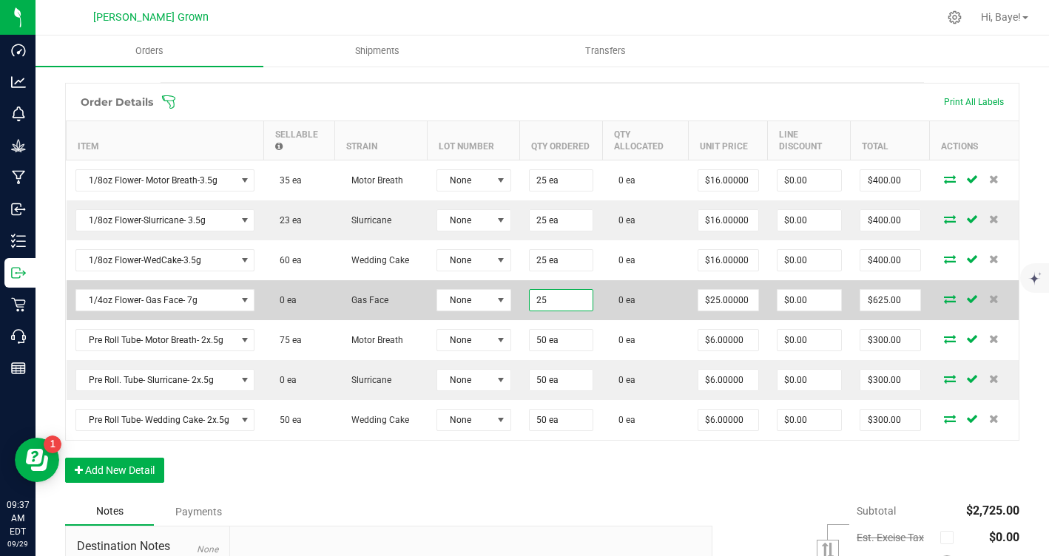
click at [541, 300] on input "25" at bounding box center [561, 300] width 63 height 21
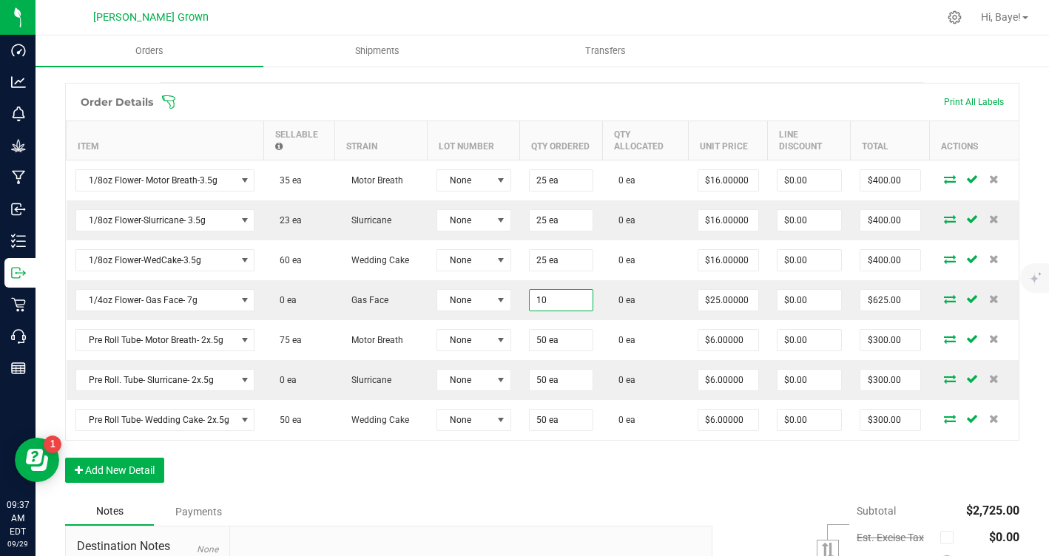
type input "10 ea"
type input "$250.00"
click at [493, 484] on div "Order Details Print All Labels Item Sellable Strain Lot Number Qty Ordered Qty …" at bounding box center [542, 290] width 954 height 415
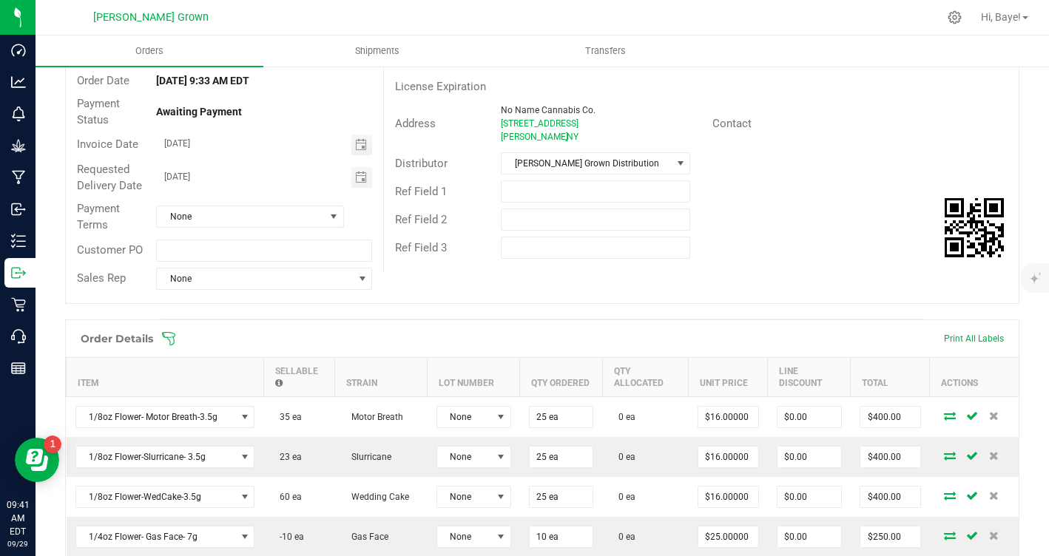
scroll to position [0, 0]
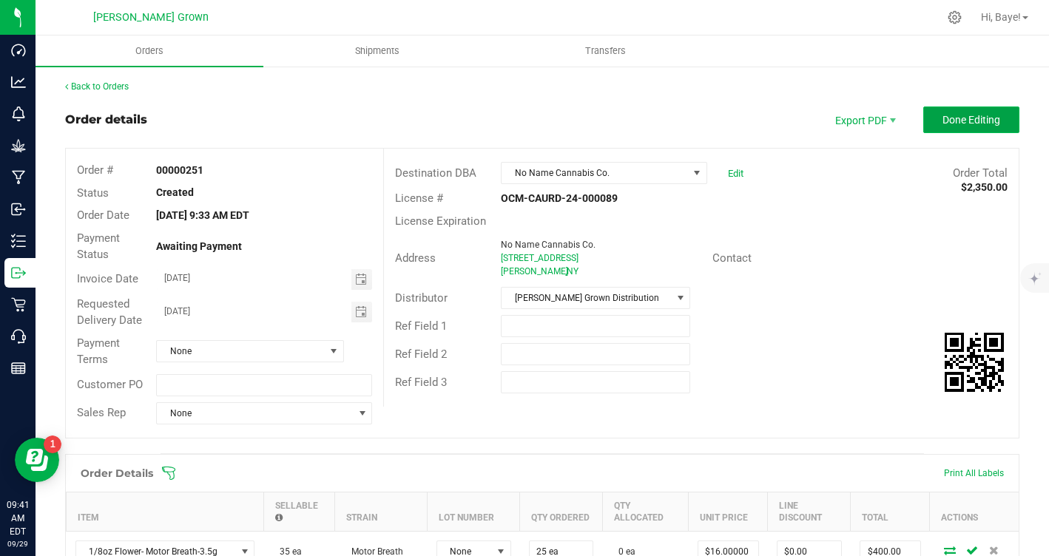
click at [974, 126] on button "Done Editing" at bounding box center [971, 120] width 96 height 27
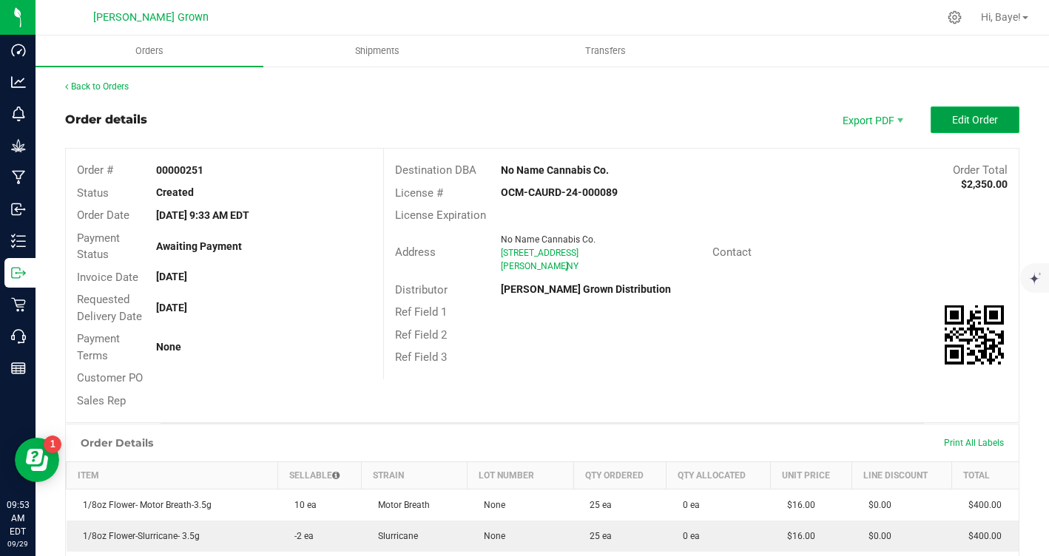
click at [969, 118] on span "Edit Order" at bounding box center [975, 120] width 46 height 12
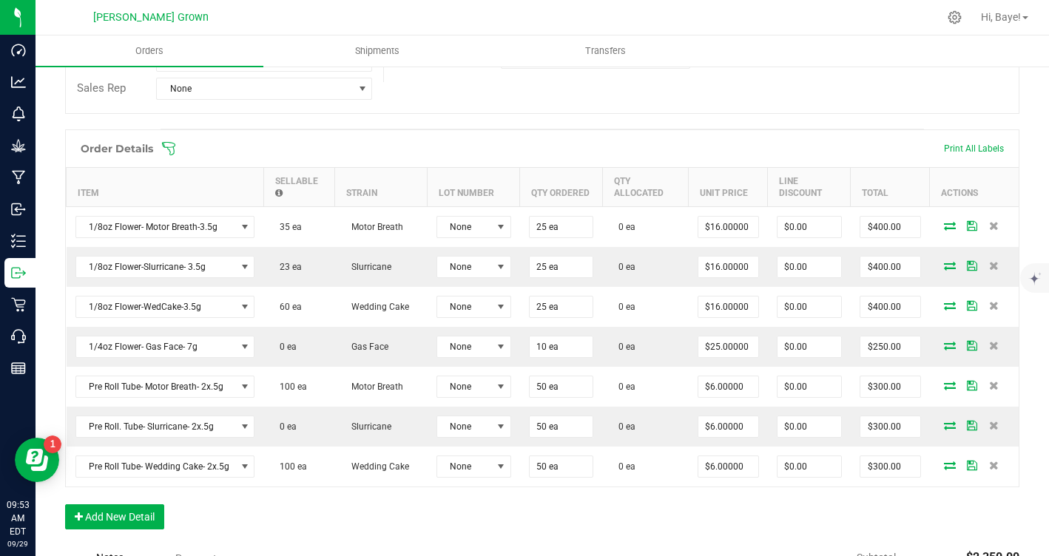
scroll to position [423, 0]
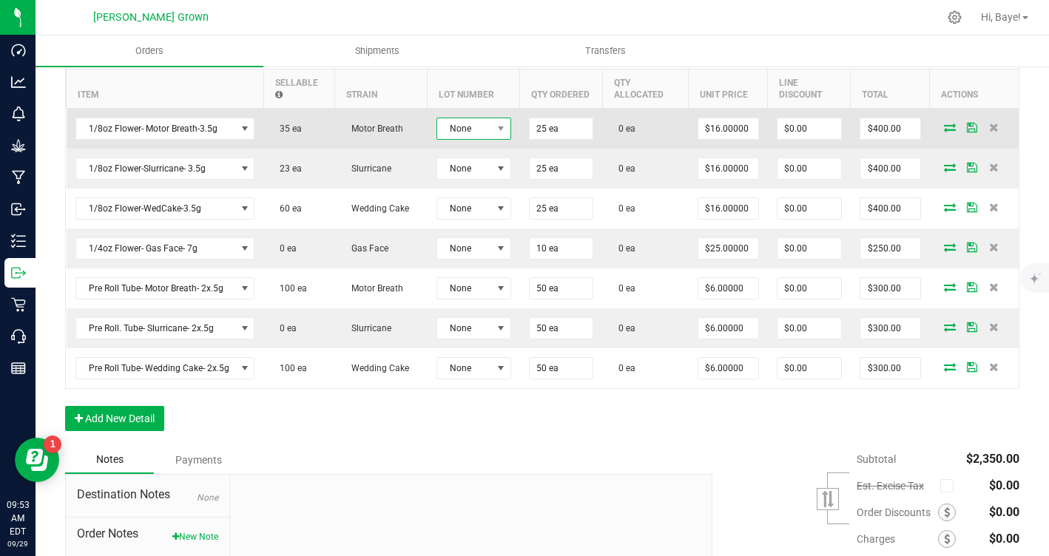
click at [453, 127] on span "None" at bounding box center [464, 128] width 55 height 21
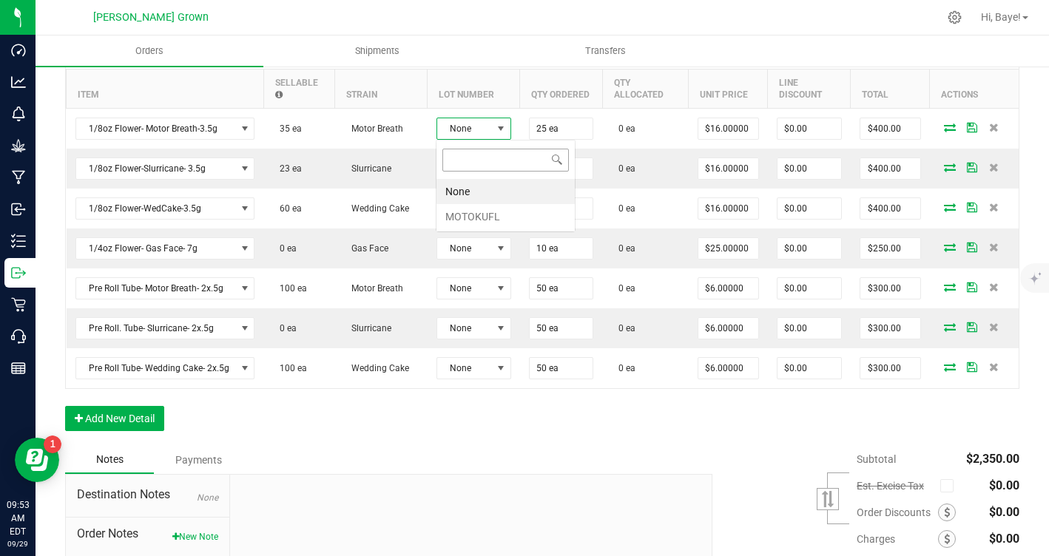
scroll to position [22, 75]
click at [461, 212] on li "MOTOKUFL" at bounding box center [505, 216] width 138 height 25
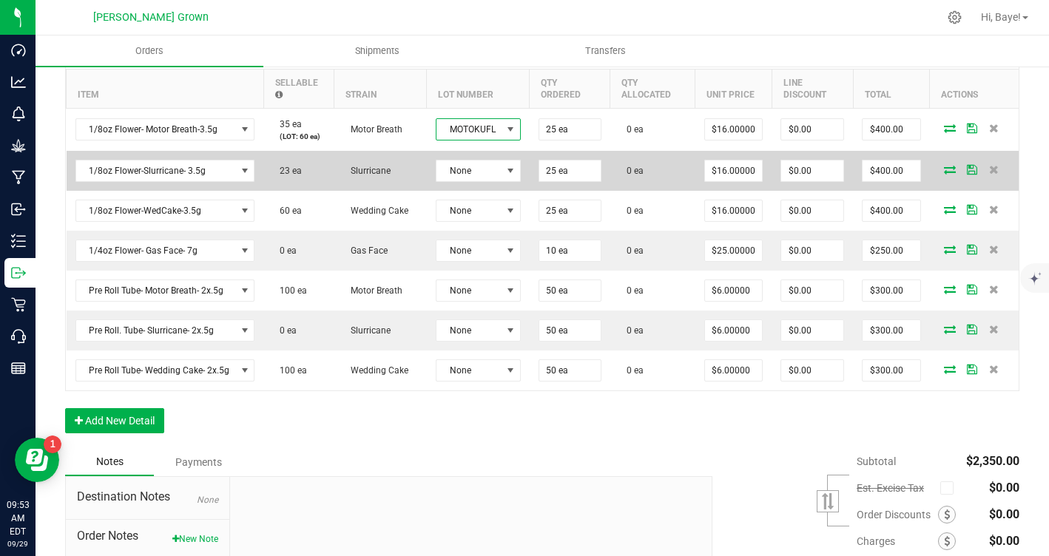
click at [469, 182] on td "None" at bounding box center [478, 171] width 103 height 40
click at [469, 175] on span "None" at bounding box center [468, 171] width 65 height 21
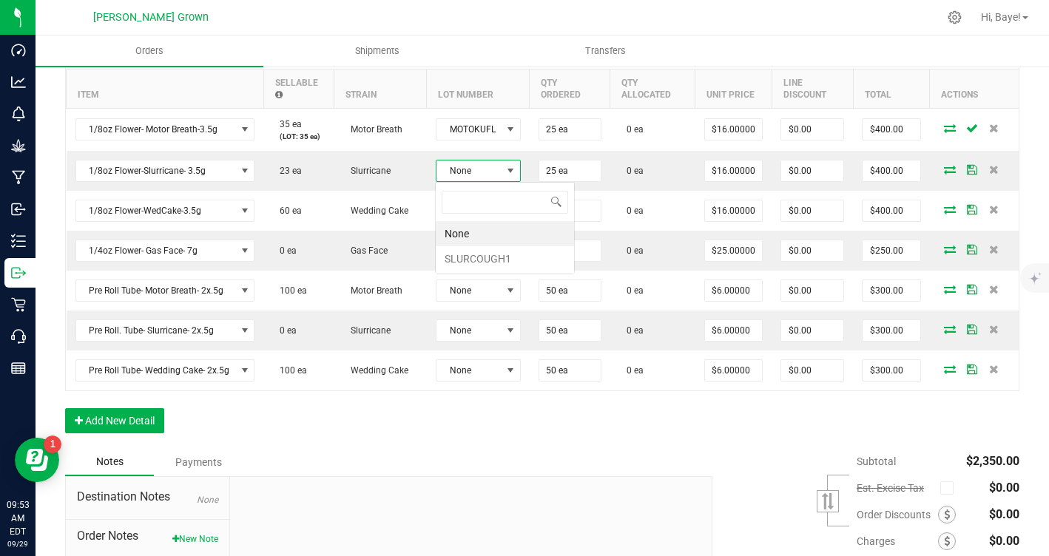
scroll to position [22, 84]
click at [470, 261] on li "SLURCOUGH1" at bounding box center [505, 258] width 138 height 25
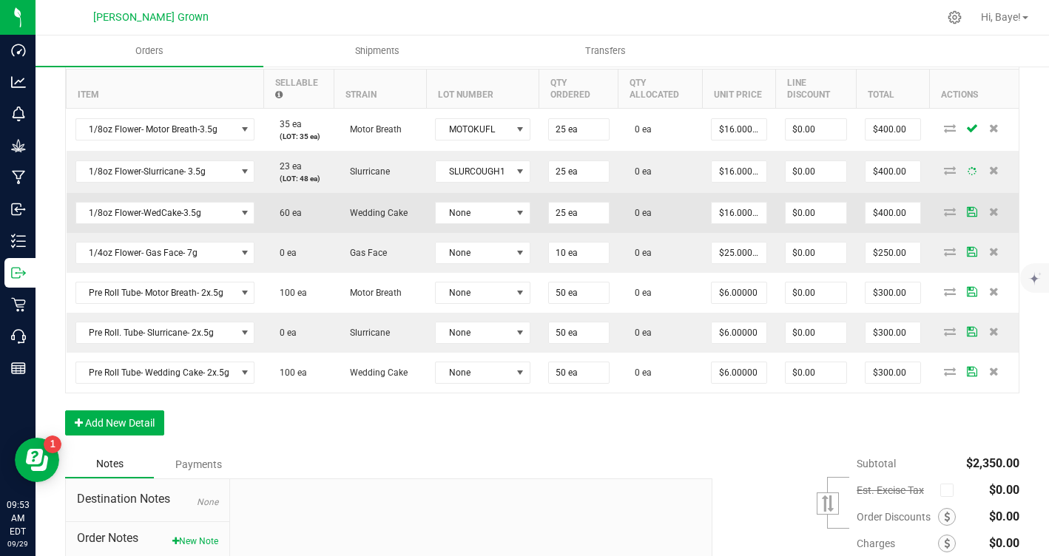
click at [476, 225] on td "None" at bounding box center [482, 213] width 113 height 40
click at [477, 215] on span "None" at bounding box center [473, 213] width 75 height 21
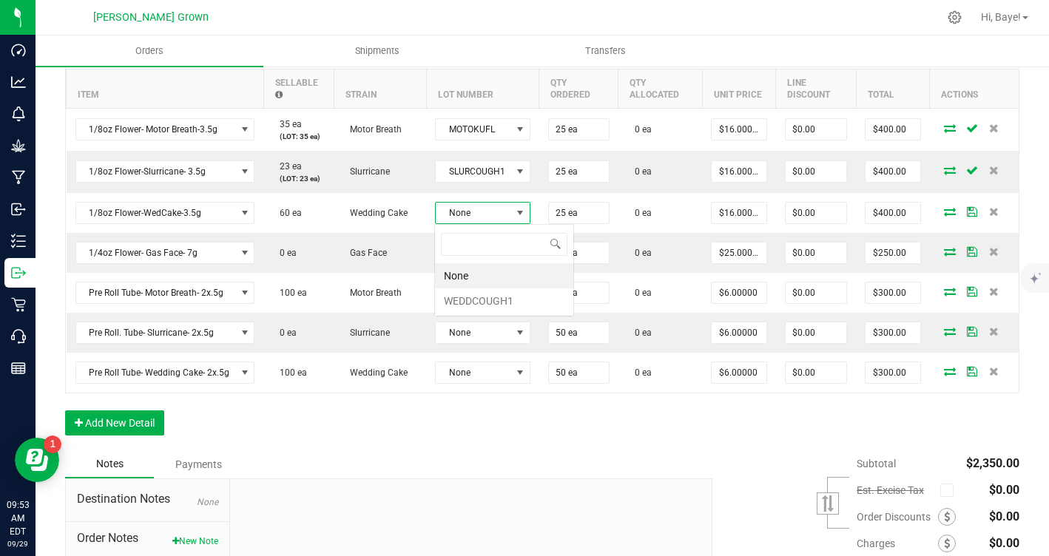
scroll to position [22, 95]
click at [481, 296] on li "WEDDCOUGH1" at bounding box center [504, 300] width 138 height 25
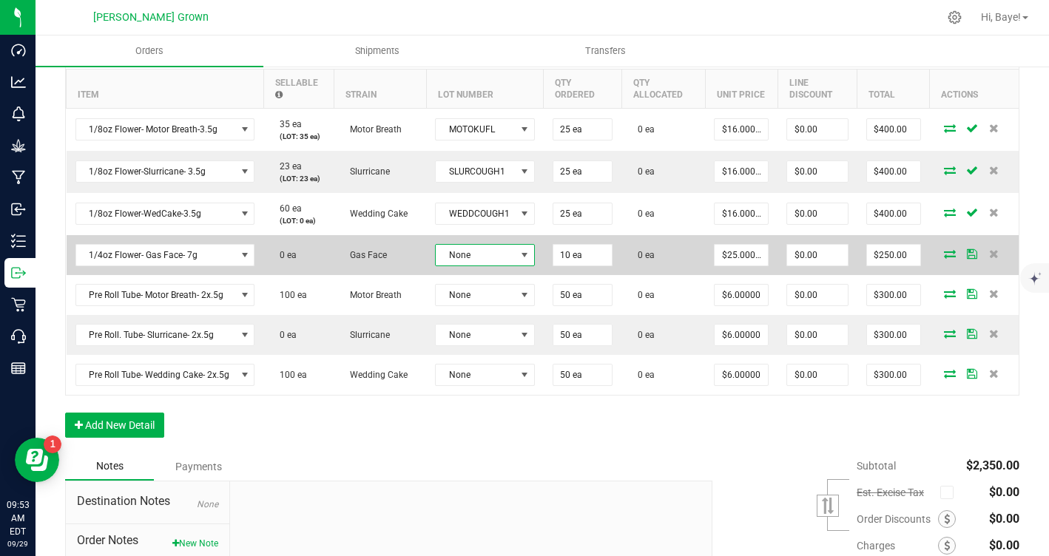
click at [488, 260] on span "None" at bounding box center [476, 255] width 80 height 21
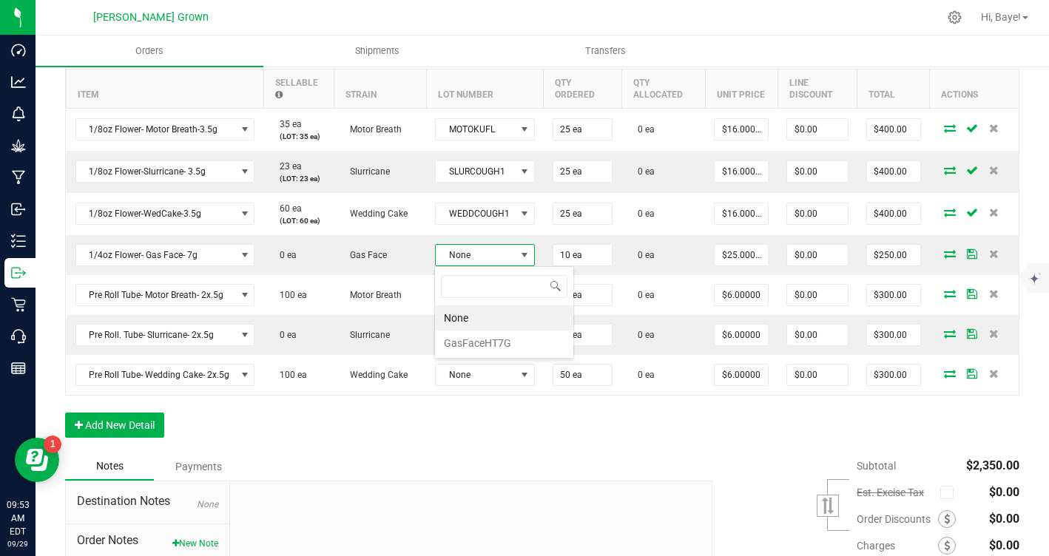
scroll to position [22, 98]
click at [487, 341] on li "GasFaceHT7G" at bounding box center [504, 343] width 138 height 25
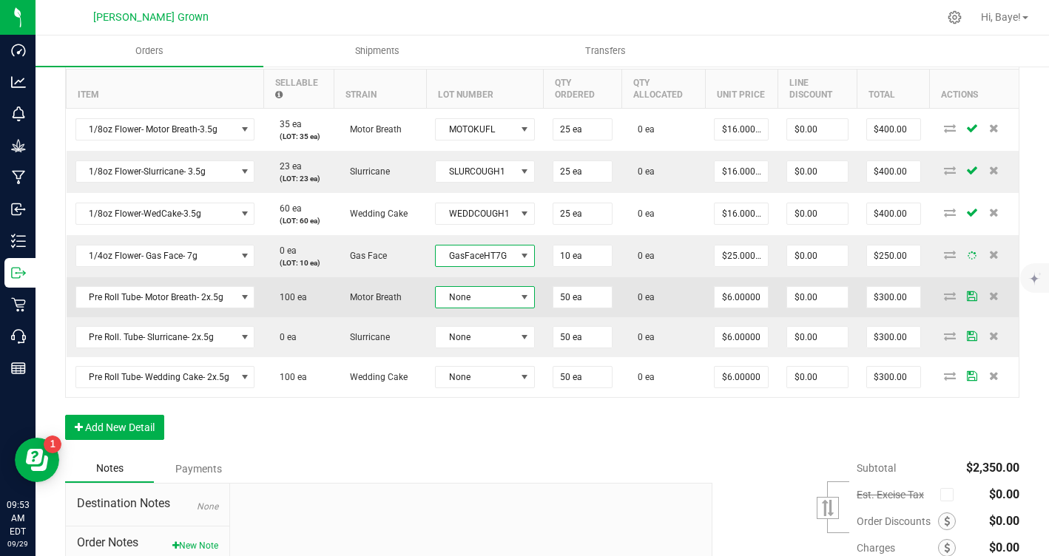
click at [497, 295] on span "None" at bounding box center [476, 297] width 80 height 21
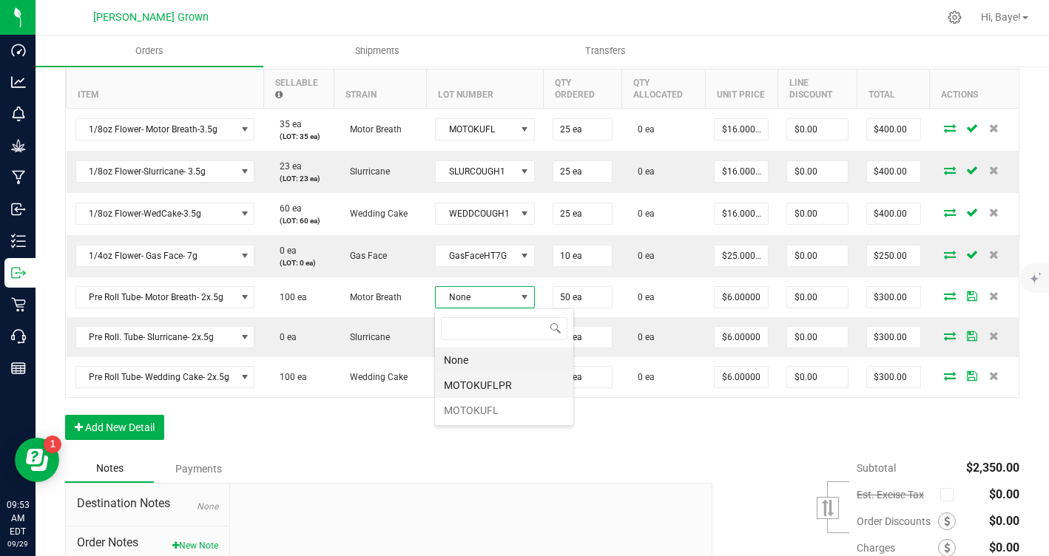
click at [501, 390] on li "MOTOKUFLPR" at bounding box center [504, 385] width 138 height 25
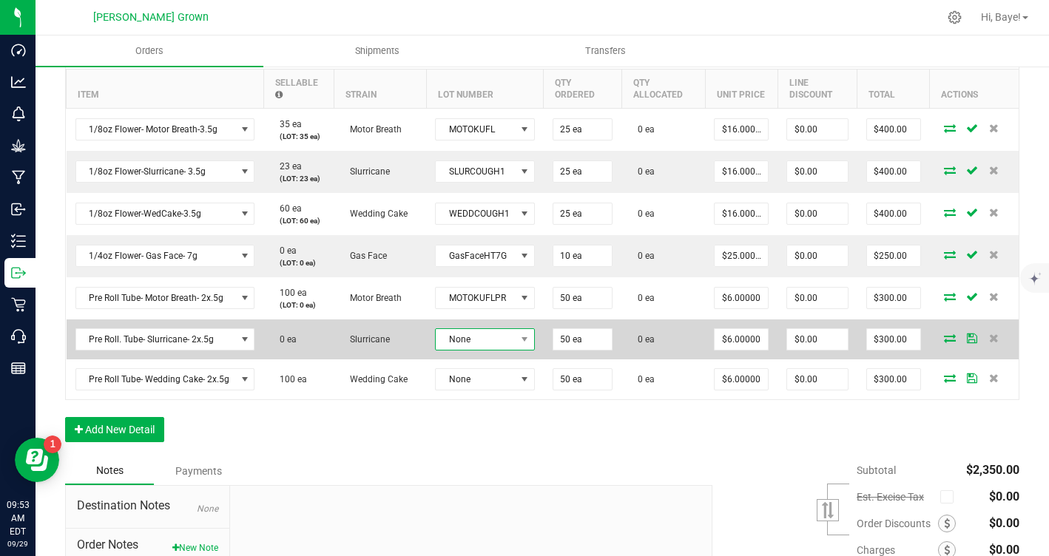
click at [499, 334] on span "None" at bounding box center [476, 339] width 80 height 21
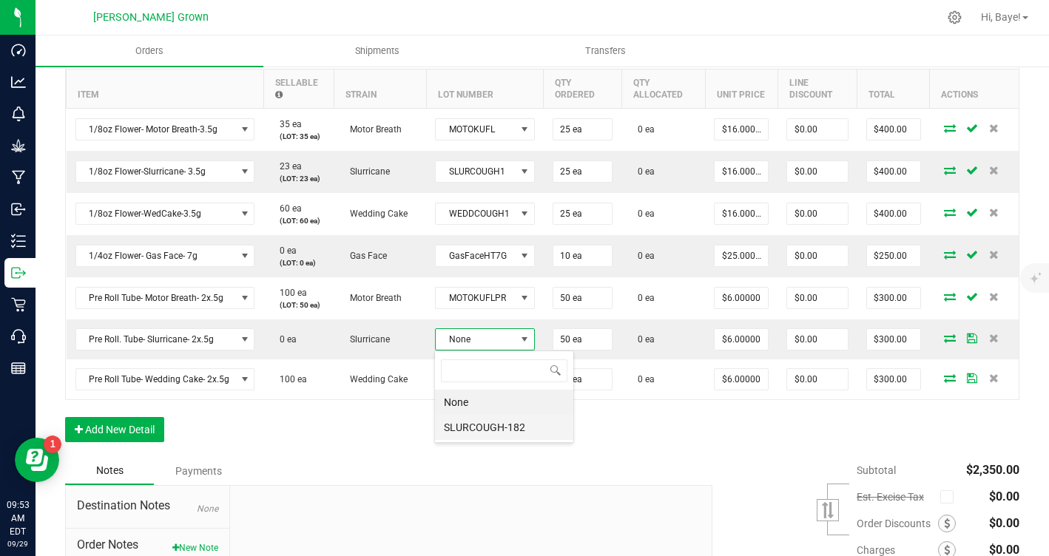
click at [486, 436] on li "SLURCOUGH-182" at bounding box center [504, 427] width 138 height 25
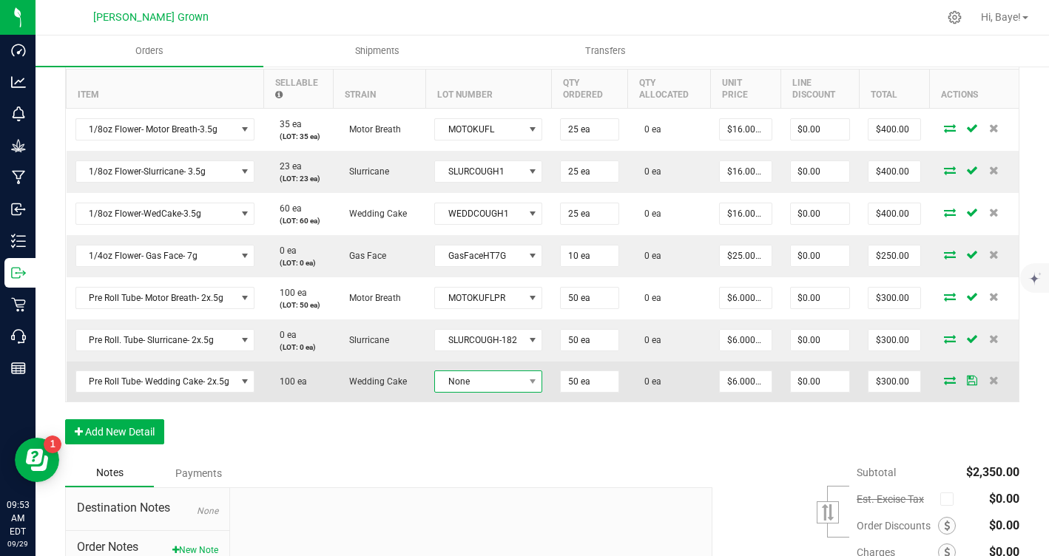
click at [496, 384] on span "None" at bounding box center [479, 381] width 88 height 21
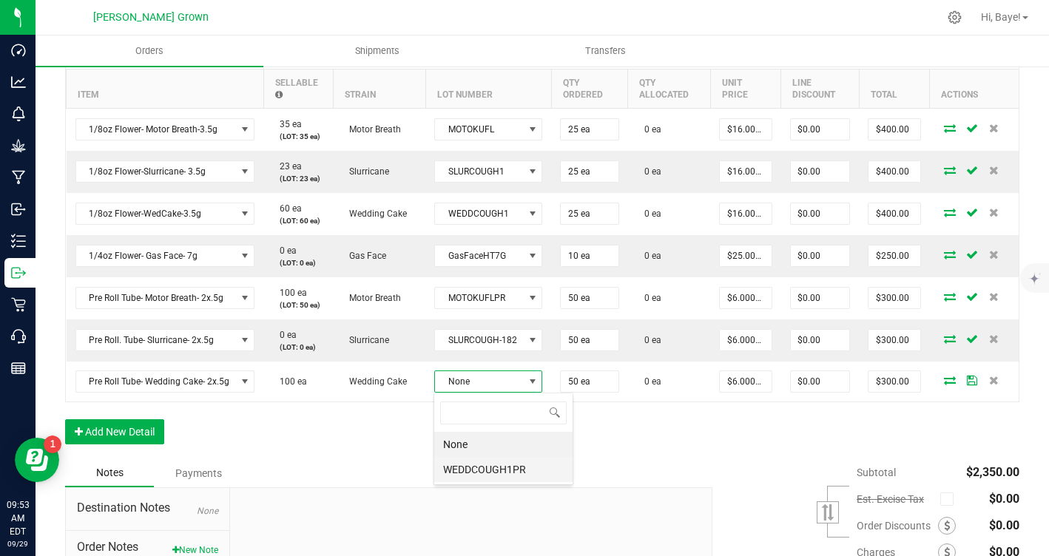
click at [473, 470] on li "WEDDCOUGH1PR" at bounding box center [503, 469] width 138 height 25
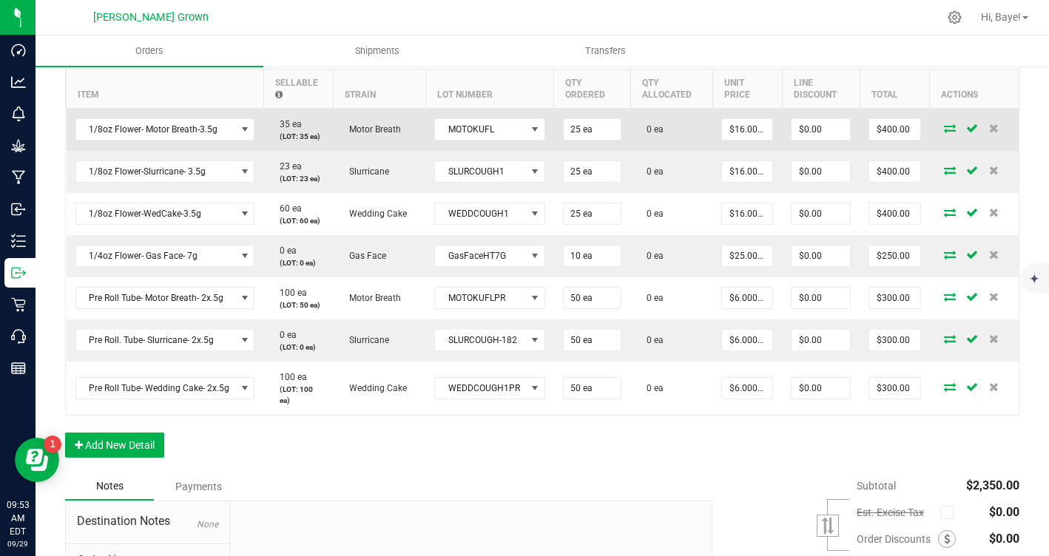
click at [950, 132] on icon at bounding box center [950, 128] width 12 height 9
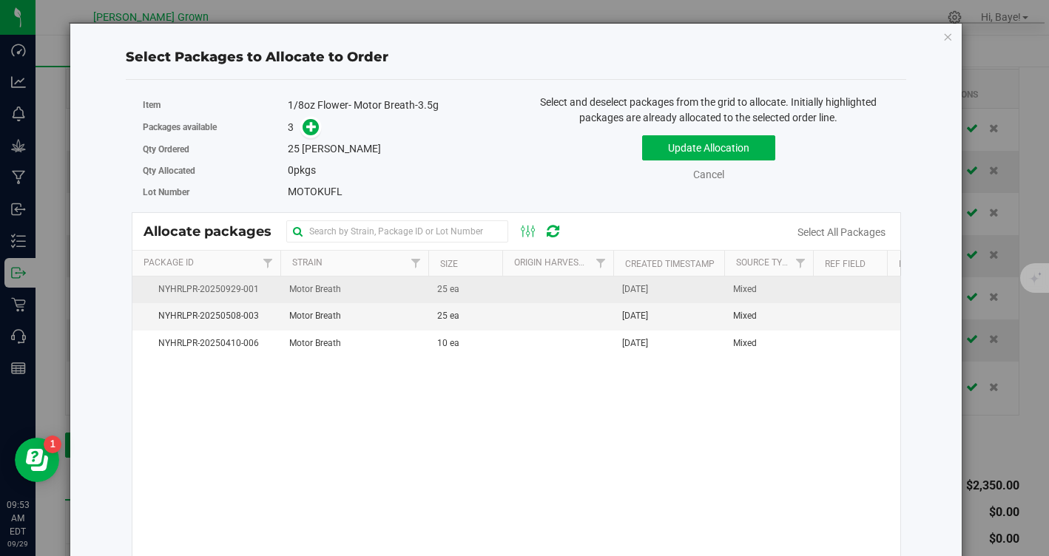
click at [555, 287] on td at bounding box center [557, 290] width 111 height 27
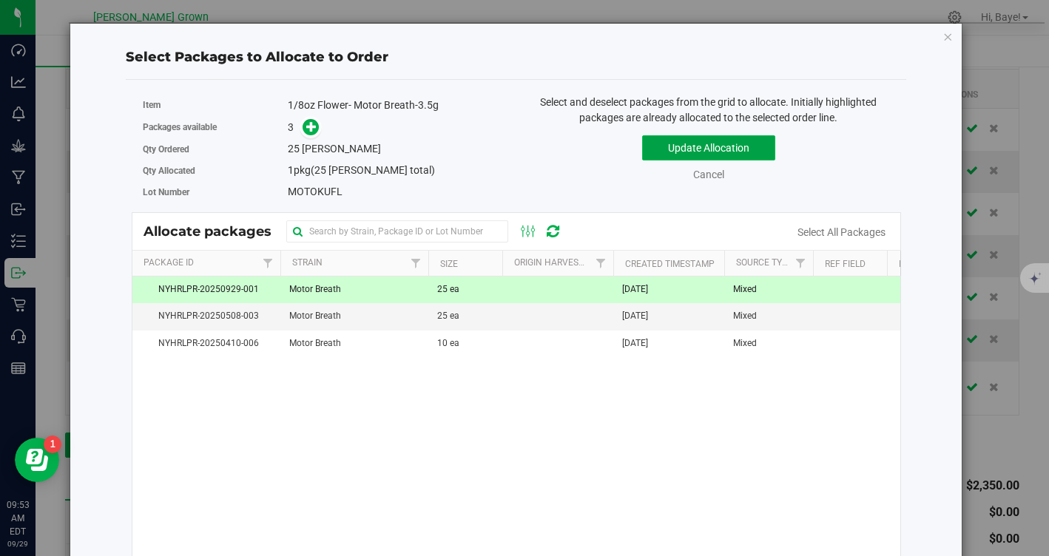
click at [697, 146] on button "Update Allocation" at bounding box center [708, 147] width 133 height 25
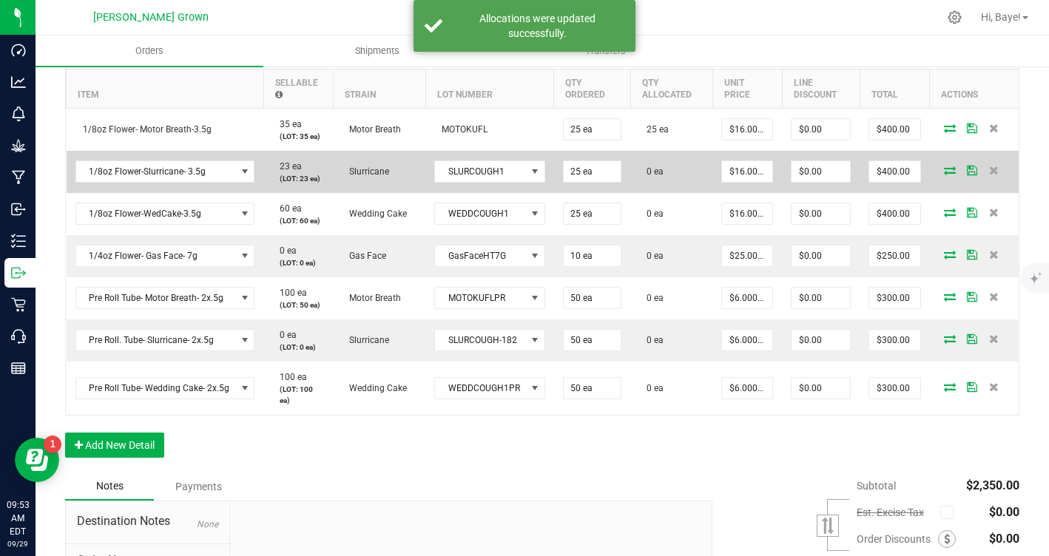
click at [951, 178] on td at bounding box center [974, 172] width 89 height 42
click at [951, 170] on icon at bounding box center [950, 170] width 12 height 9
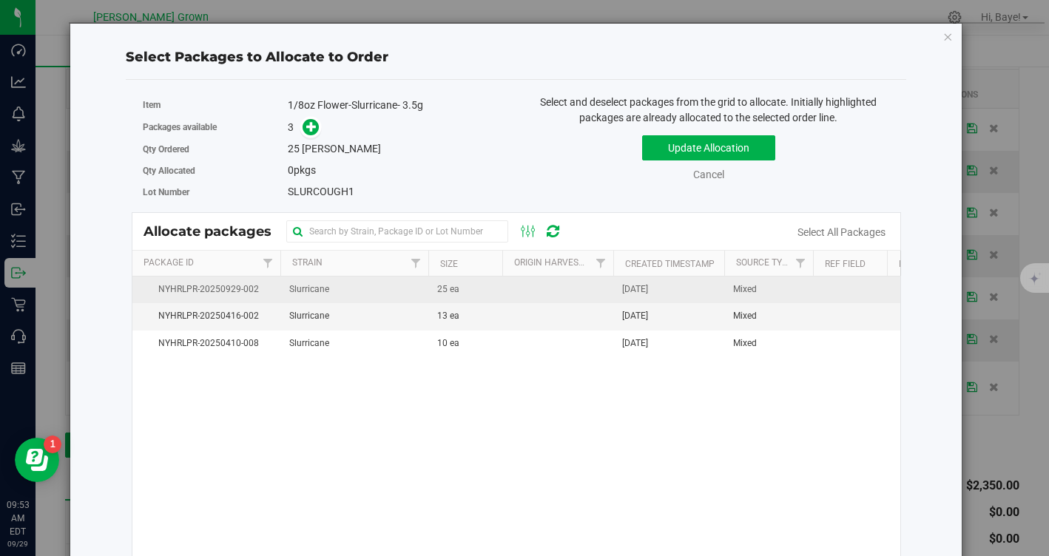
click at [648, 291] on span "[DATE]" at bounding box center [635, 290] width 26 height 14
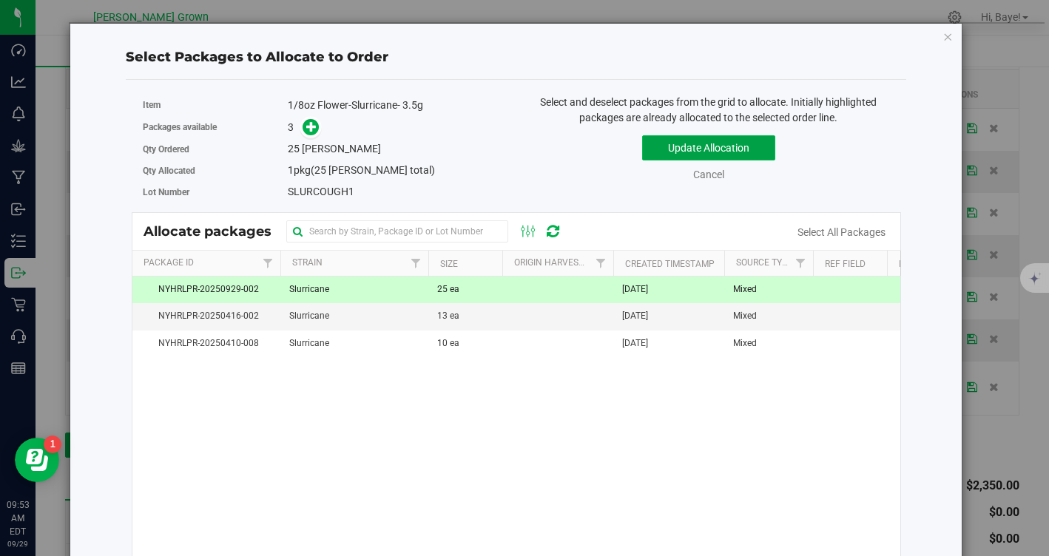
click at [732, 158] on button "Update Allocation" at bounding box center [708, 147] width 133 height 25
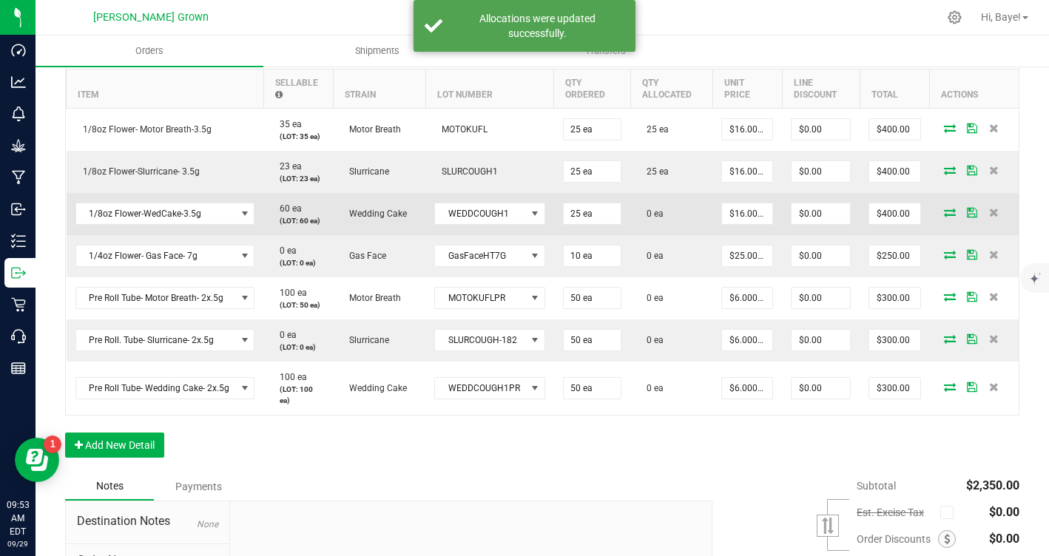
click at [951, 215] on icon at bounding box center [950, 212] width 12 height 9
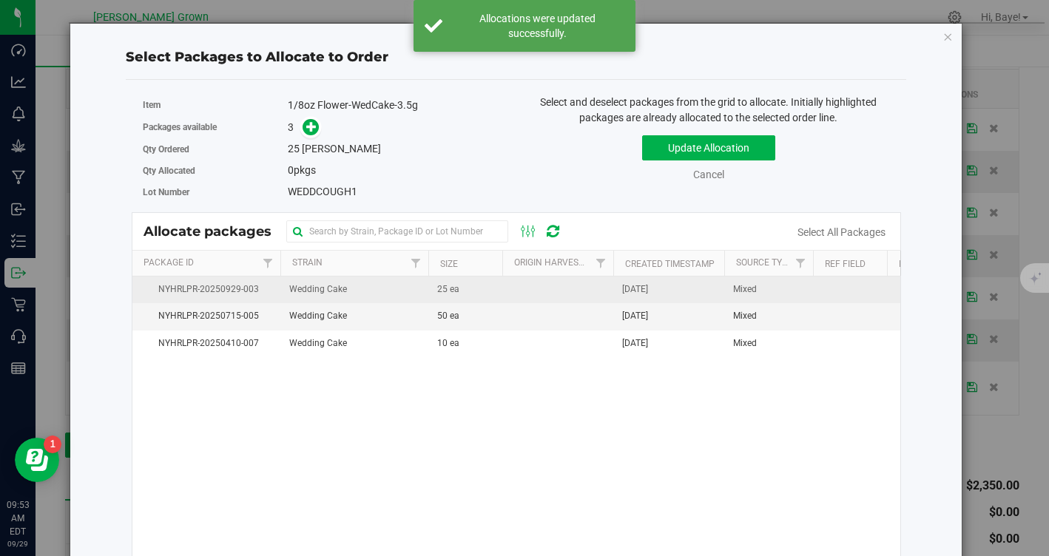
click at [595, 298] on td at bounding box center [557, 290] width 111 height 27
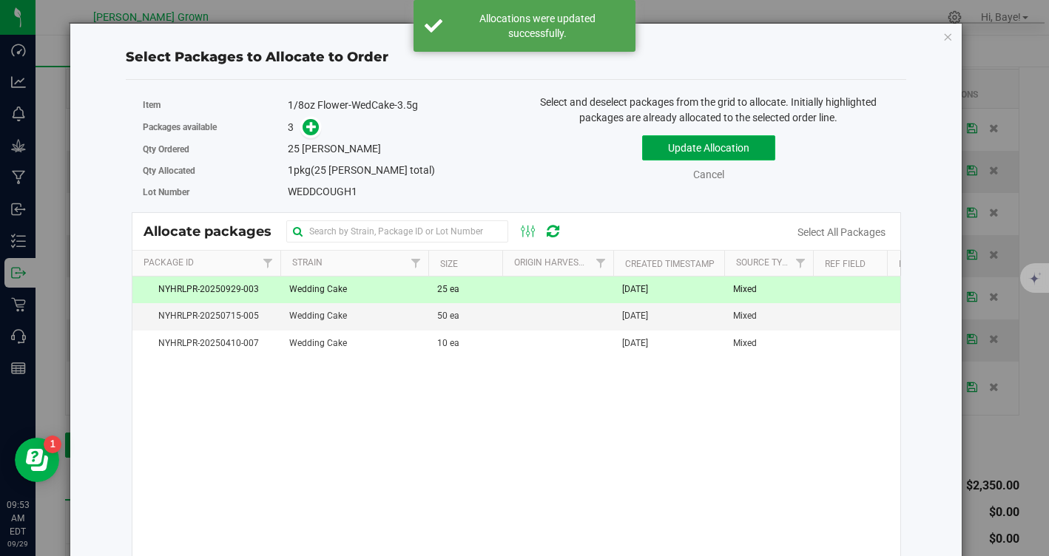
click at [709, 148] on button "Update Allocation" at bounding box center [708, 147] width 133 height 25
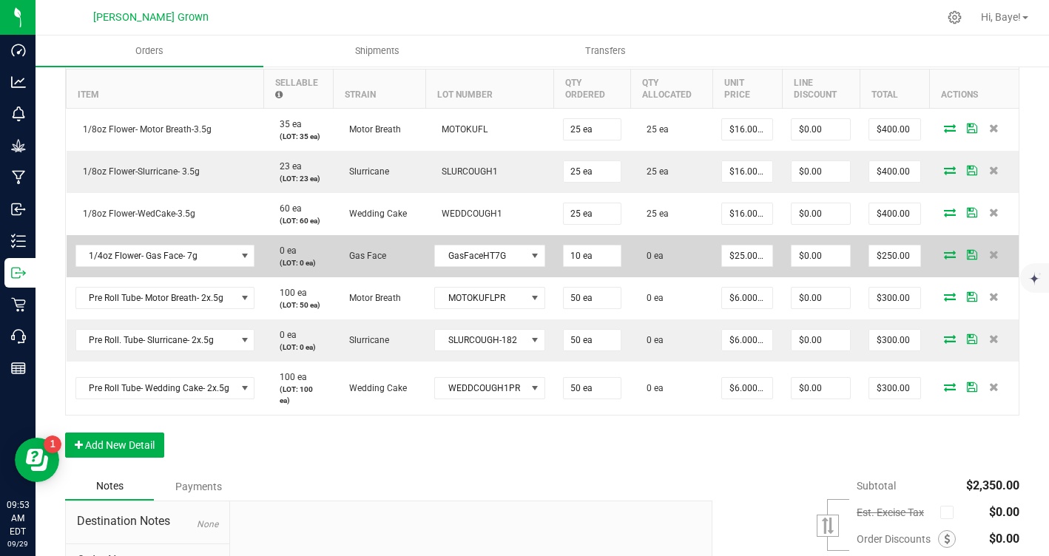
click at [950, 257] on icon at bounding box center [950, 254] width 12 height 9
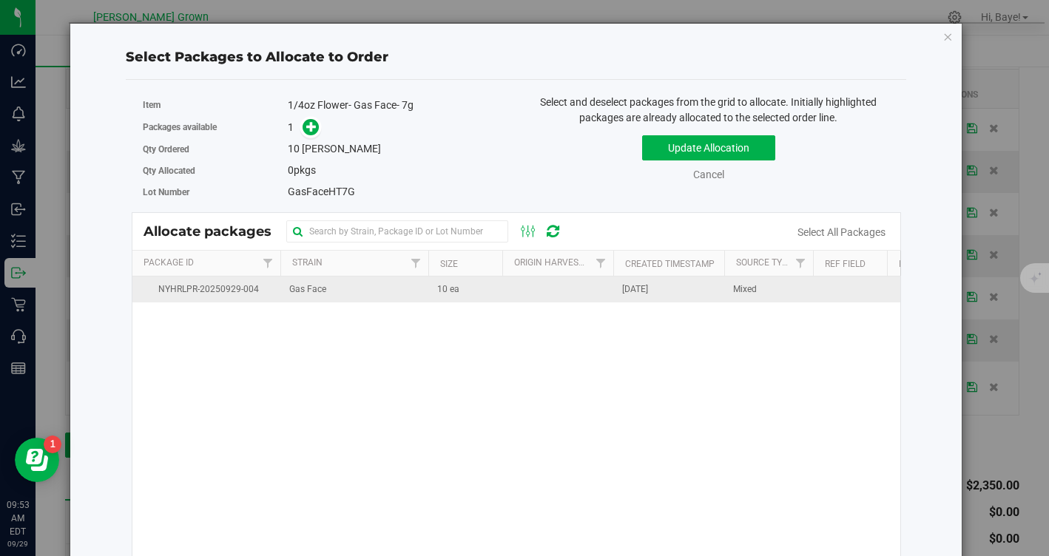
click at [492, 287] on td "10 ea" at bounding box center [465, 290] width 74 height 26
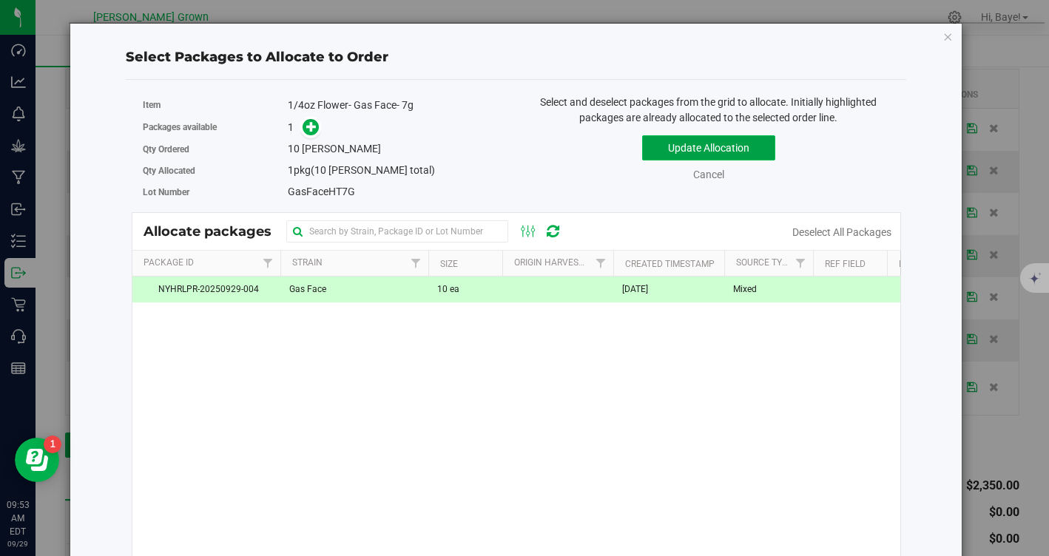
click at [699, 150] on button "Update Allocation" at bounding box center [708, 147] width 133 height 25
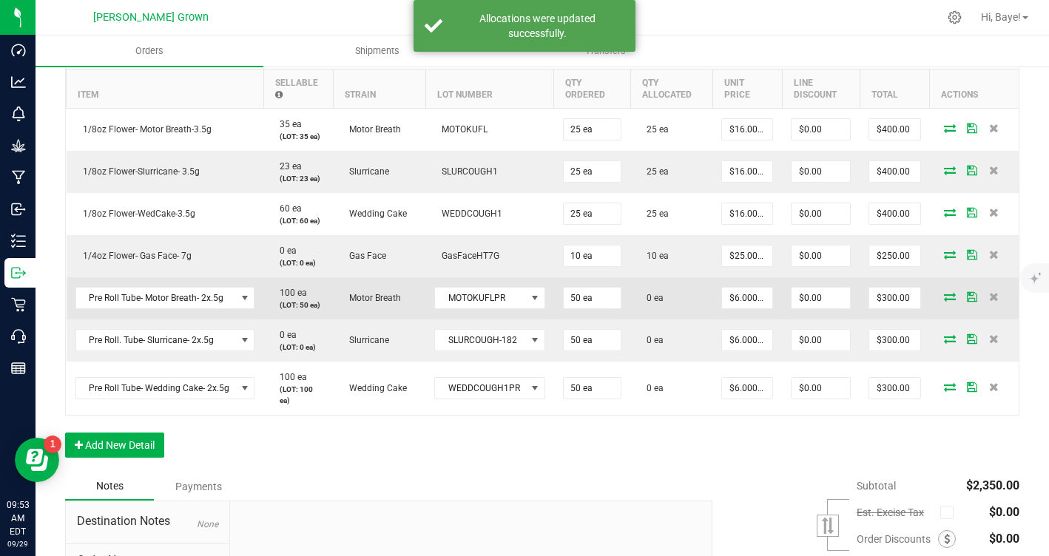
click at [951, 296] on icon at bounding box center [950, 296] width 12 height 9
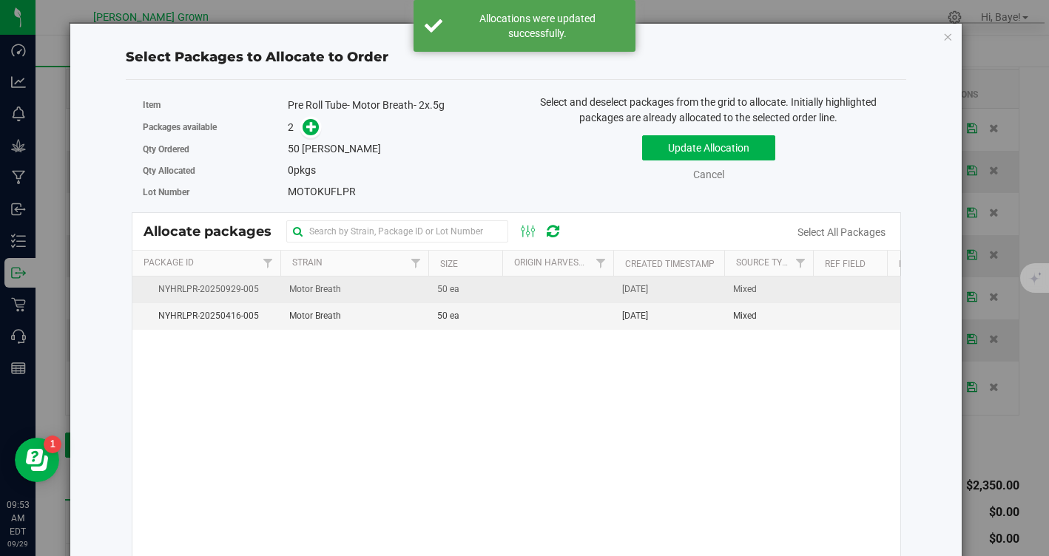
click at [423, 300] on td "Motor Breath" at bounding box center [354, 290] width 148 height 27
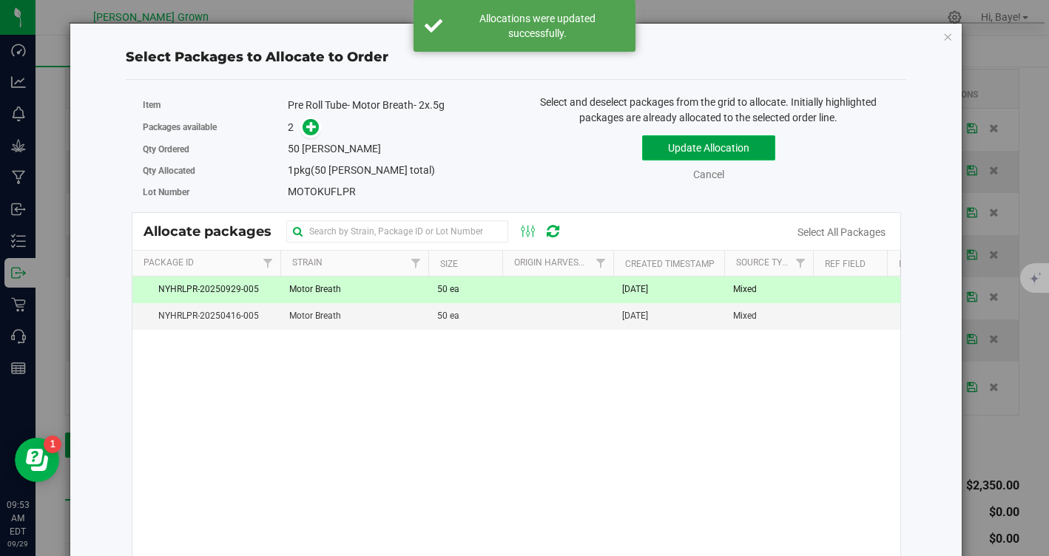
click at [700, 155] on button "Update Allocation" at bounding box center [708, 147] width 133 height 25
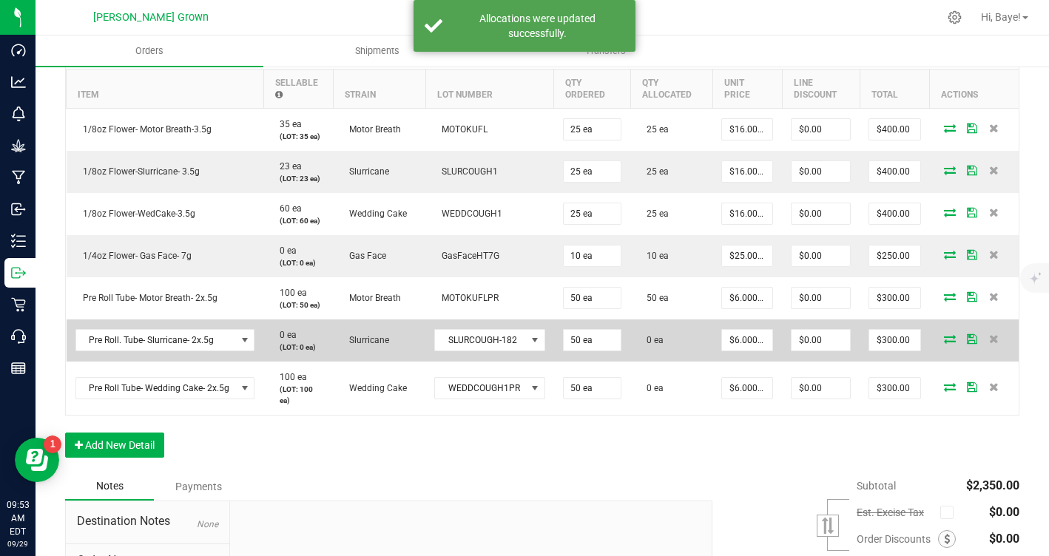
click at [953, 337] on icon at bounding box center [950, 338] width 12 height 9
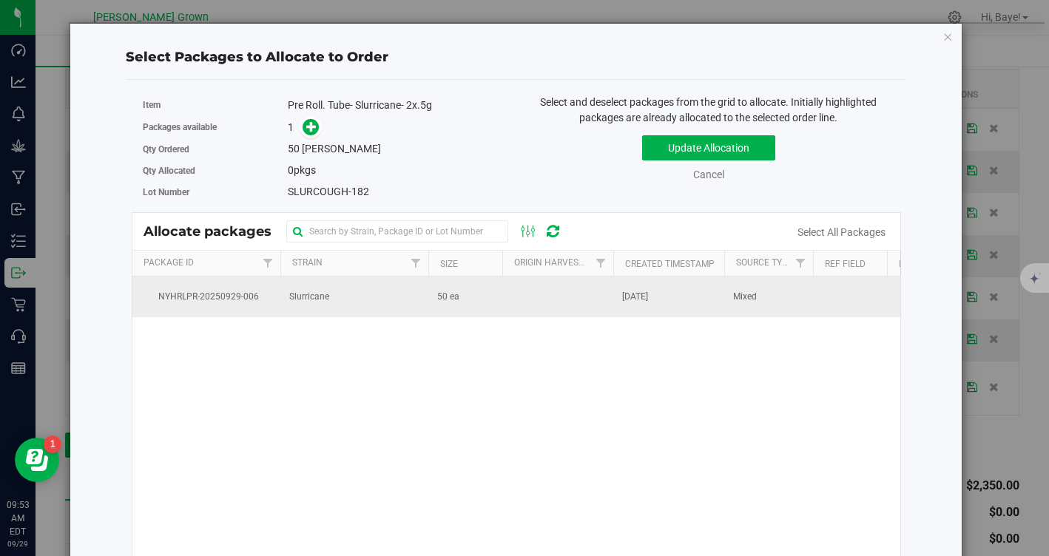
click at [502, 294] on td at bounding box center [557, 297] width 111 height 40
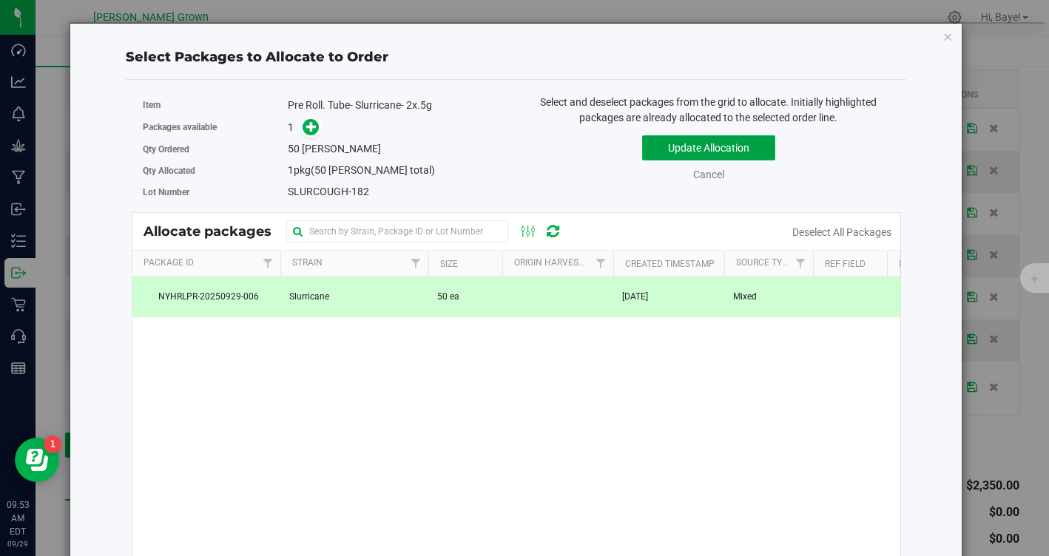
click at [712, 154] on button "Update Allocation" at bounding box center [708, 147] width 133 height 25
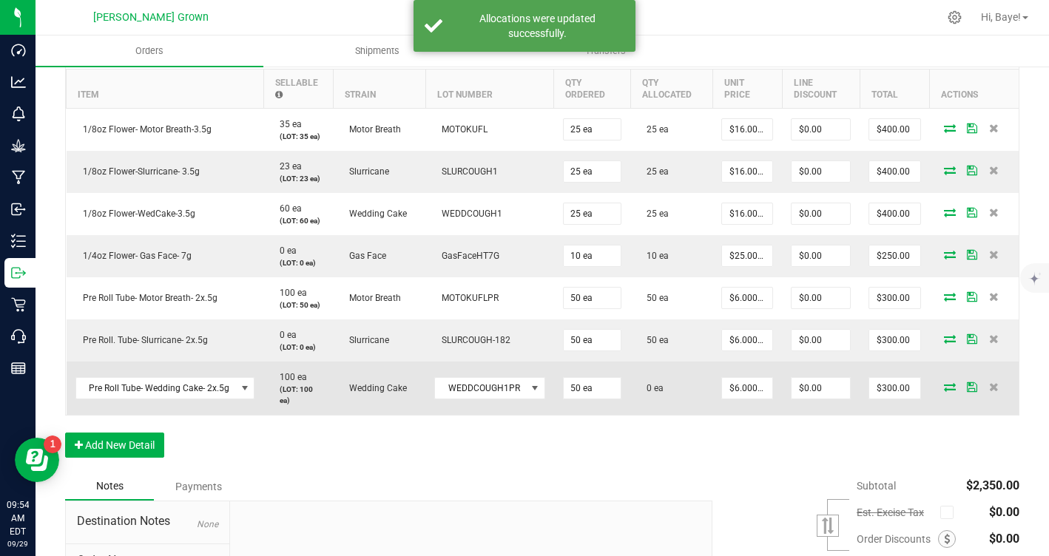
click at [950, 385] on icon at bounding box center [950, 386] width 12 height 9
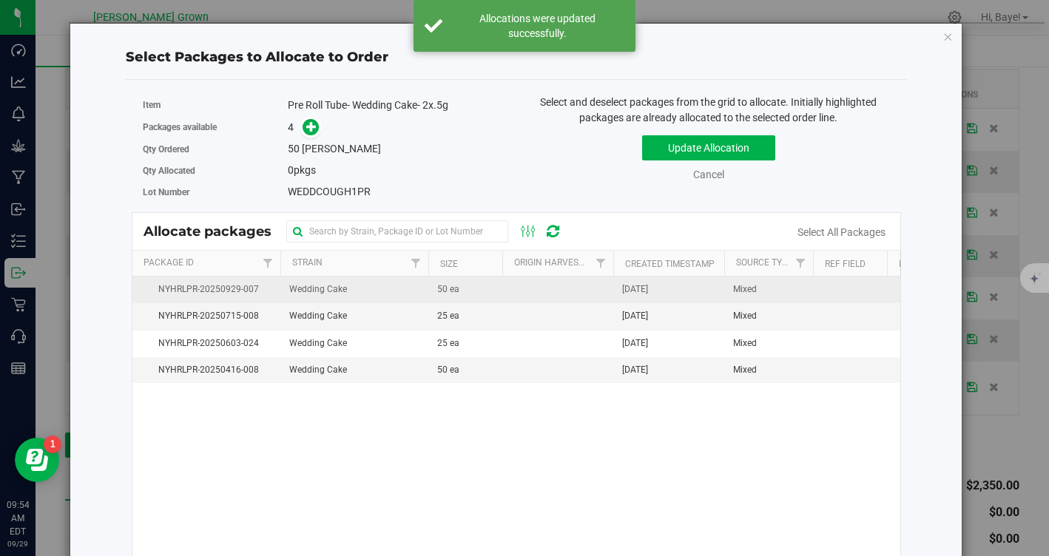
click at [629, 297] on td "[DATE]" at bounding box center [668, 290] width 111 height 27
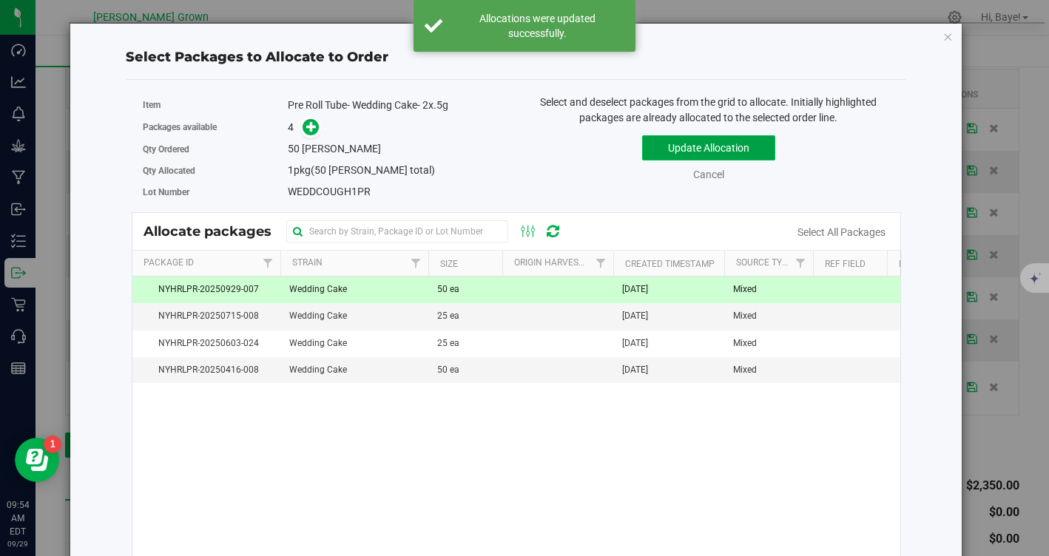
click at [726, 155] on button "Update Allocation" at bounding box center [708, 147] width 133 height 25
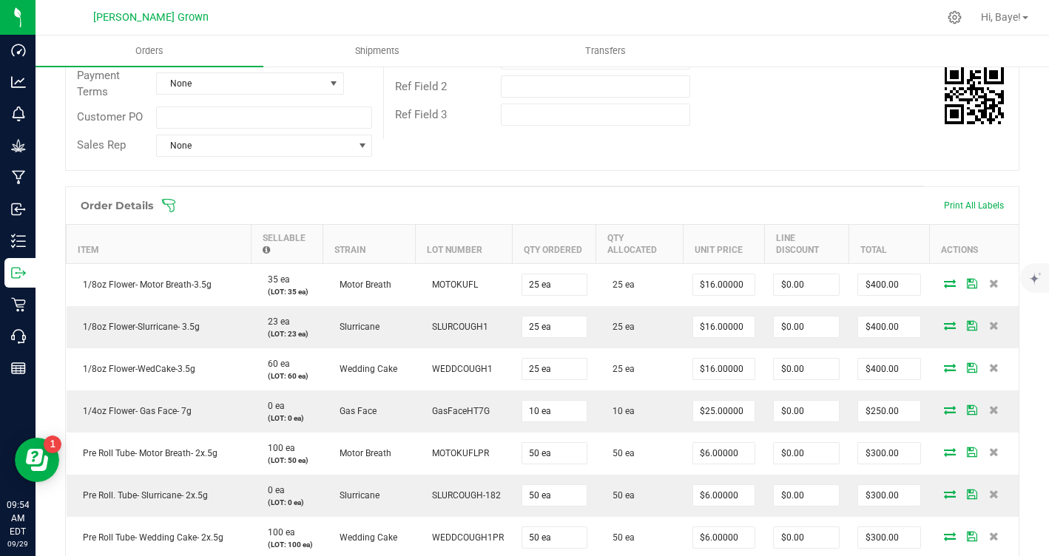
scroll to position [0, 0]
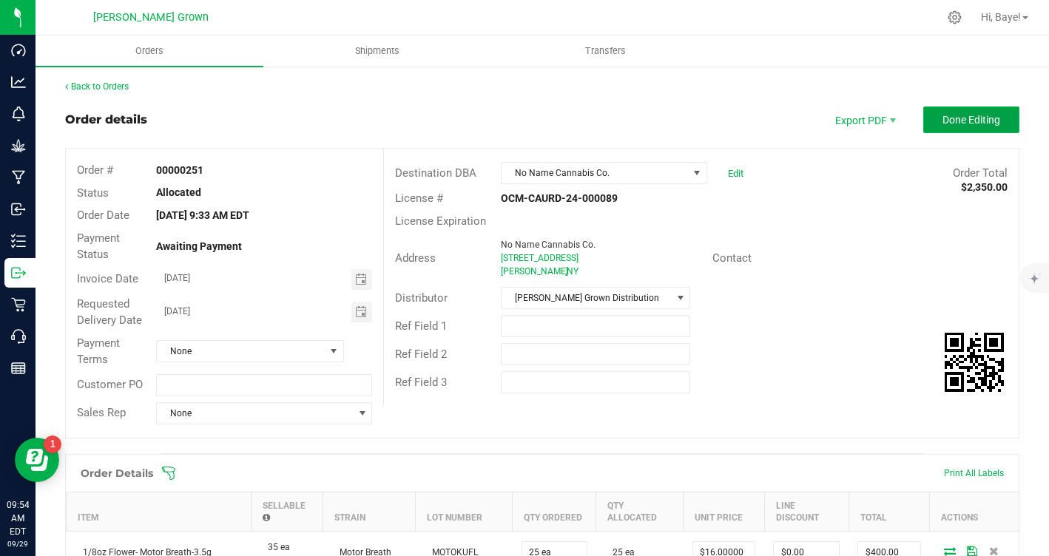
click at [965, 123] on span "Done Editing" at bounding box center [971, 120] width 58 height 12
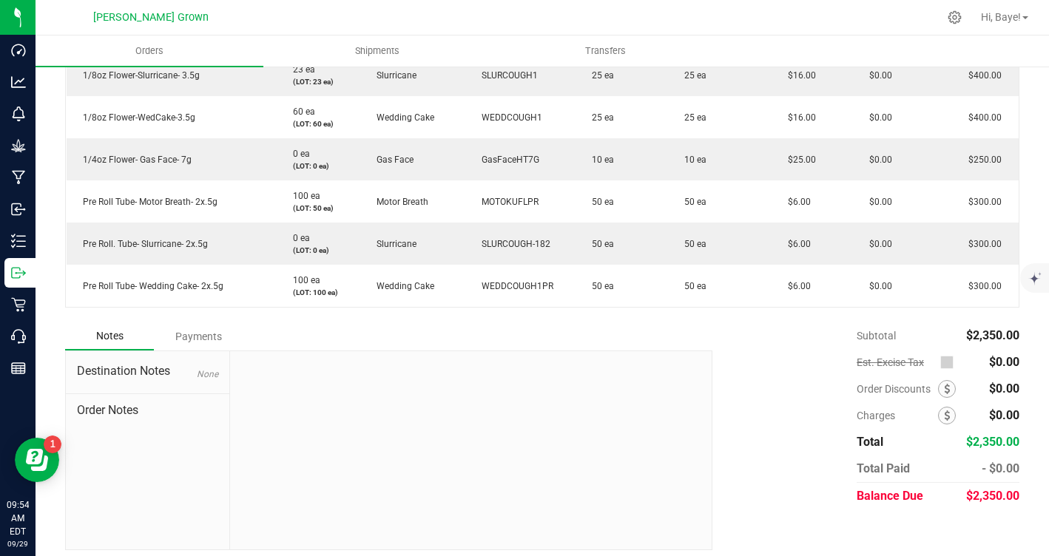
scroll to position [487, 0]
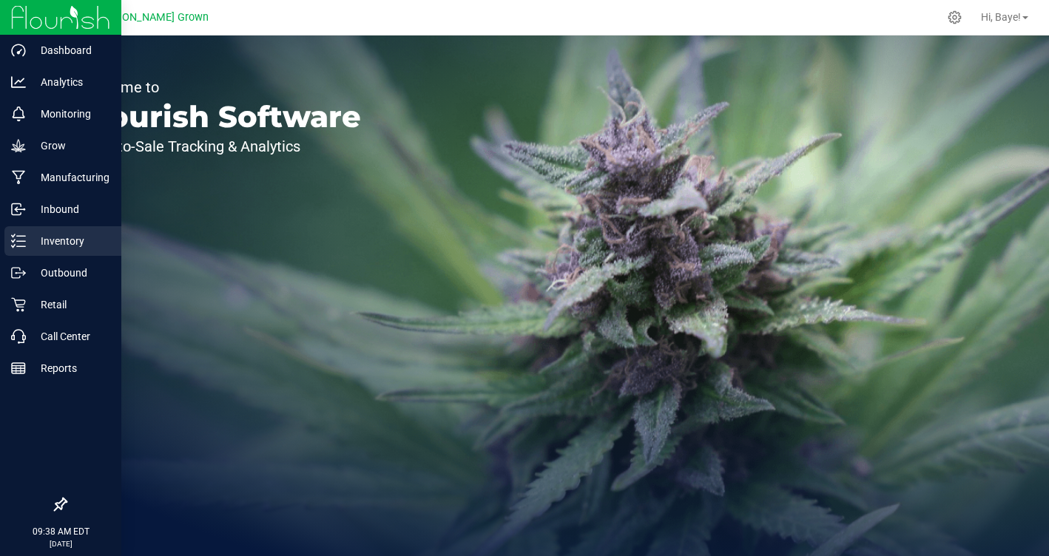
click at [38, 248] on p "Inventory" at bounding box center [70, 241] width 89 height 18
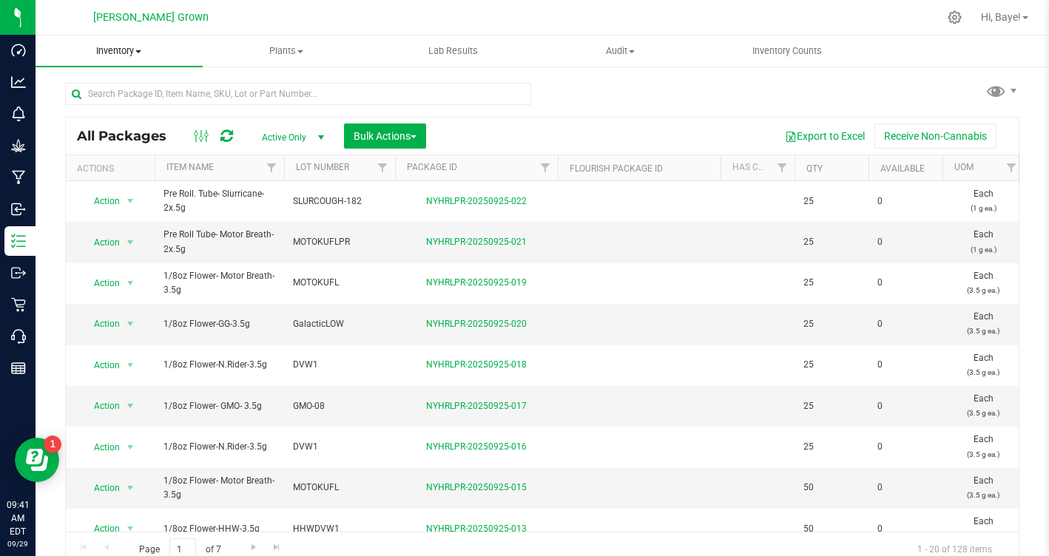
click at [131, 50] on span "Inventory" at bounding box center [119, 50] width 167 height 13
click at [119, 159] on span "From packages" at bounding box center [88, 160] width 104 height 13
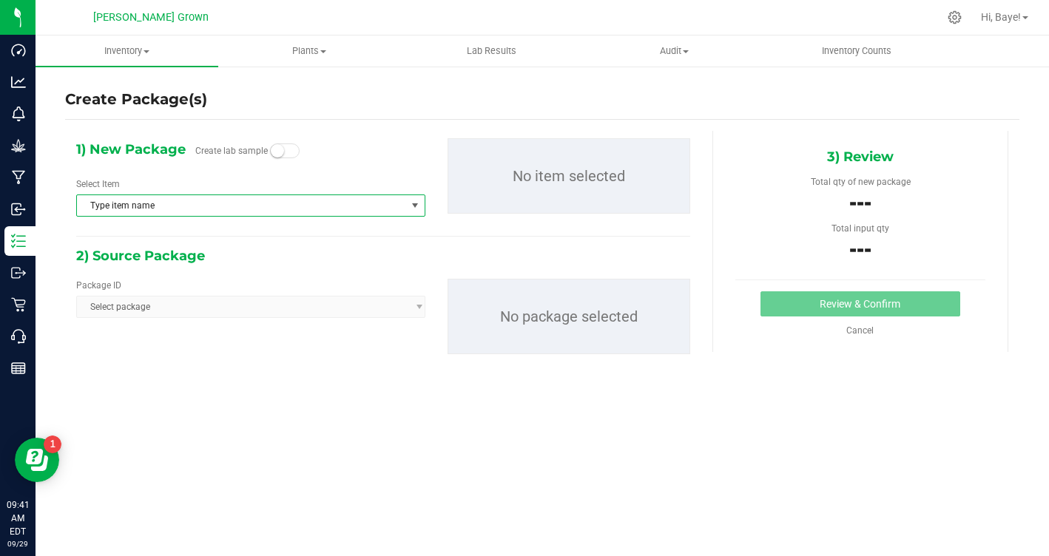
click at [175, 201] on span "Type item name" at bounding box center [241, 205] width 329 height 21
click at [297, 199] on span "Type item name" at bounding box center [241, 205] width 329 height 21
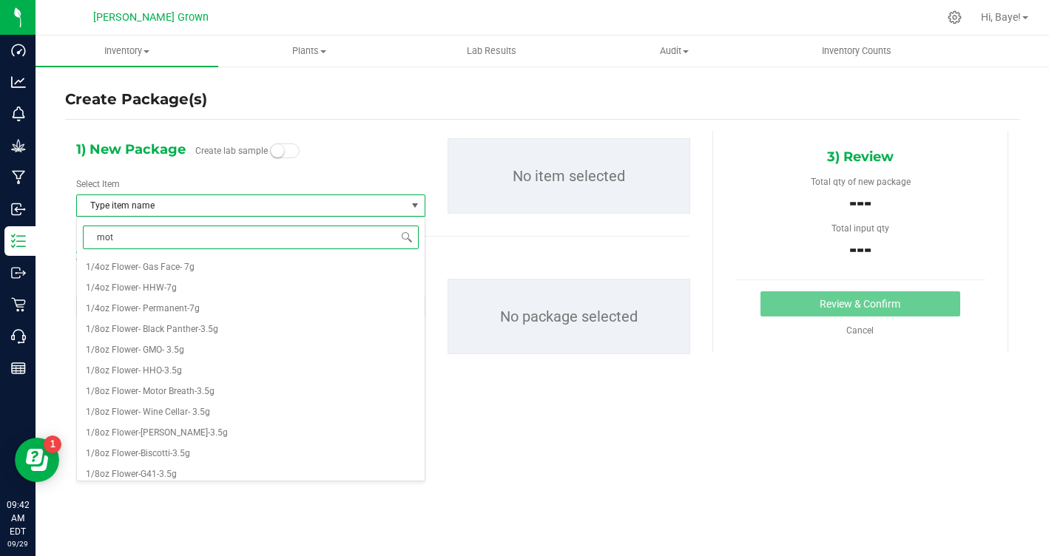
type input "moto"
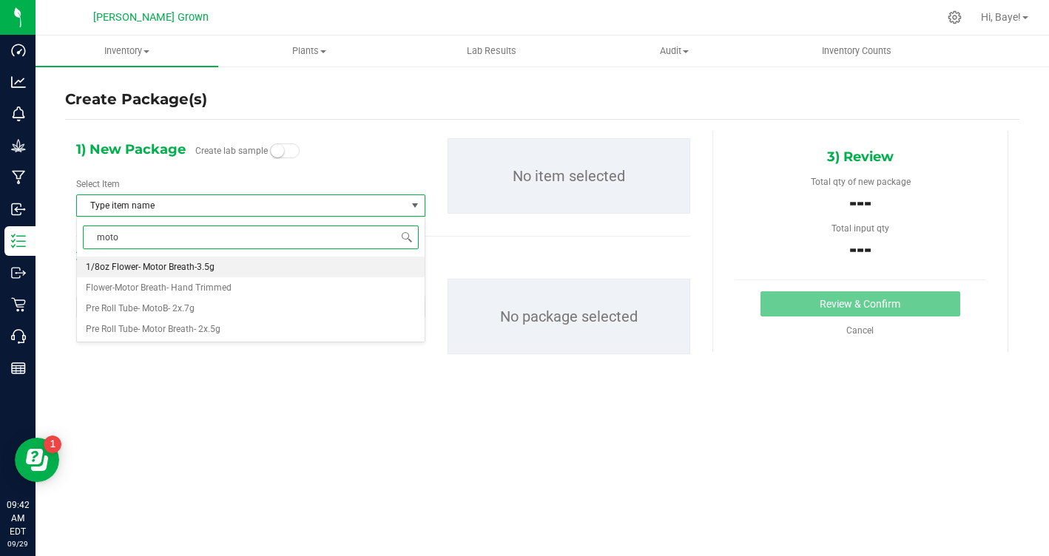
click at [314, 267] on li "1/8oz Flower- Motor Breath-3.5g" at bounding box center [251, 267] width 348 height 21
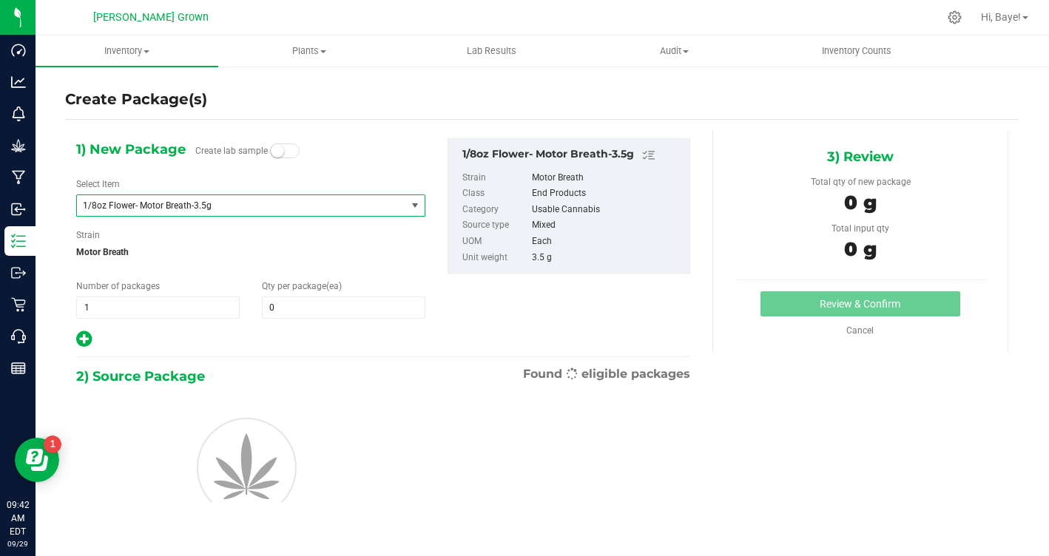
type input "0"
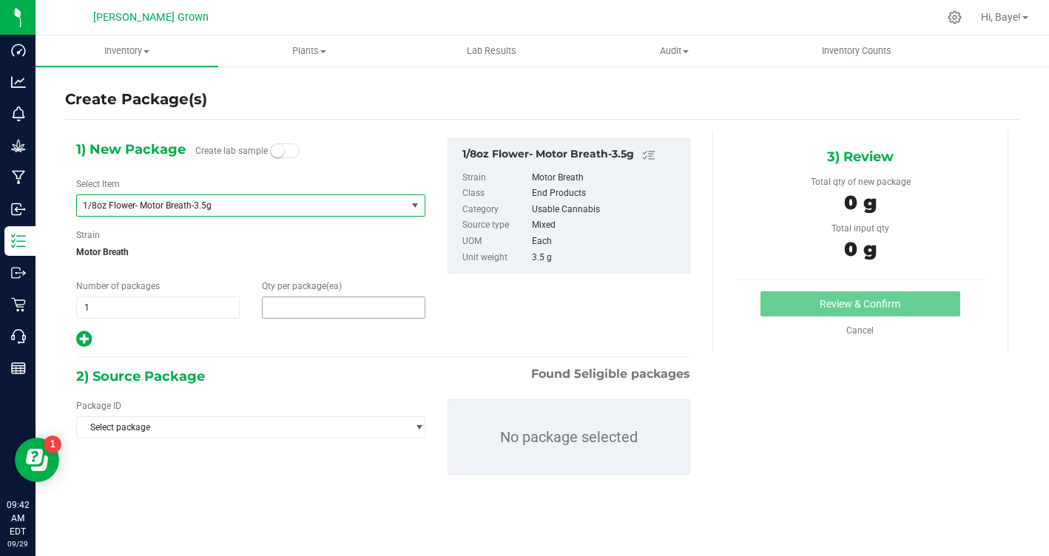
click at [340, 316] on span at bounding box center [343, 308] width 163 height 22
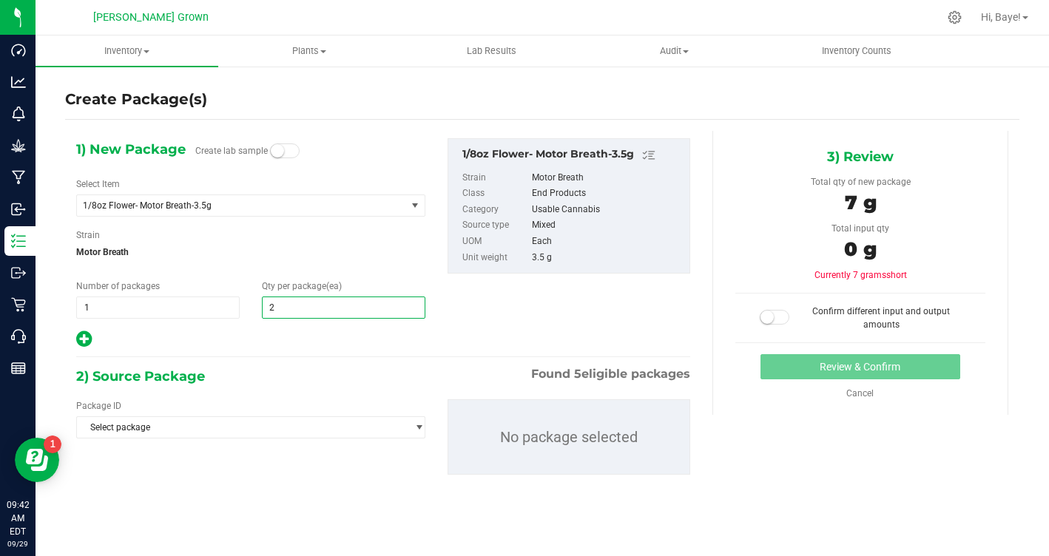
type input "25"
click at [300, 374] on div "2) Source Package Found 5 eligible packages" at bounding box center [383, 376] width 614 height 22
click at [283, 426] on span "Select package" at bounding box center [241, 427] width 329 height 21
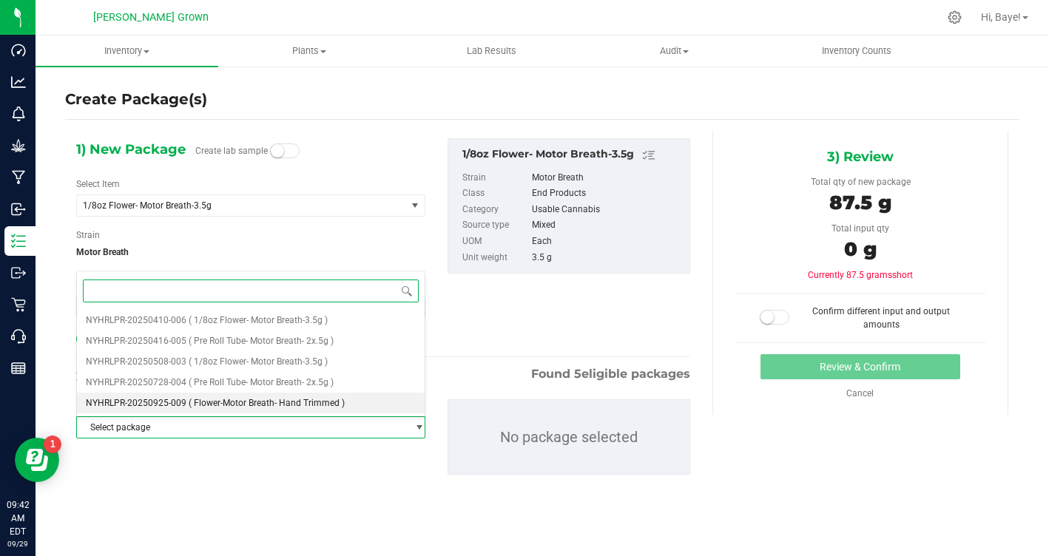
click at [297, 404] on span "( Flower-Motor Breath- Hand Trimmed )" at bounding box center [267, 403] width 156 height 10
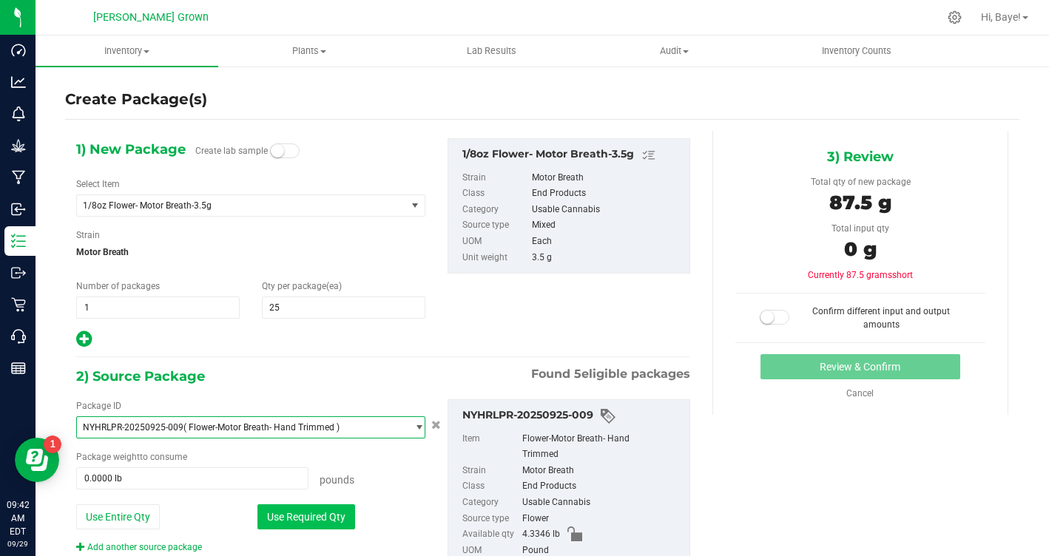
click at [286, 517] on button "Use Required Qty" at bounding box center [306, 516] width 98 height 25
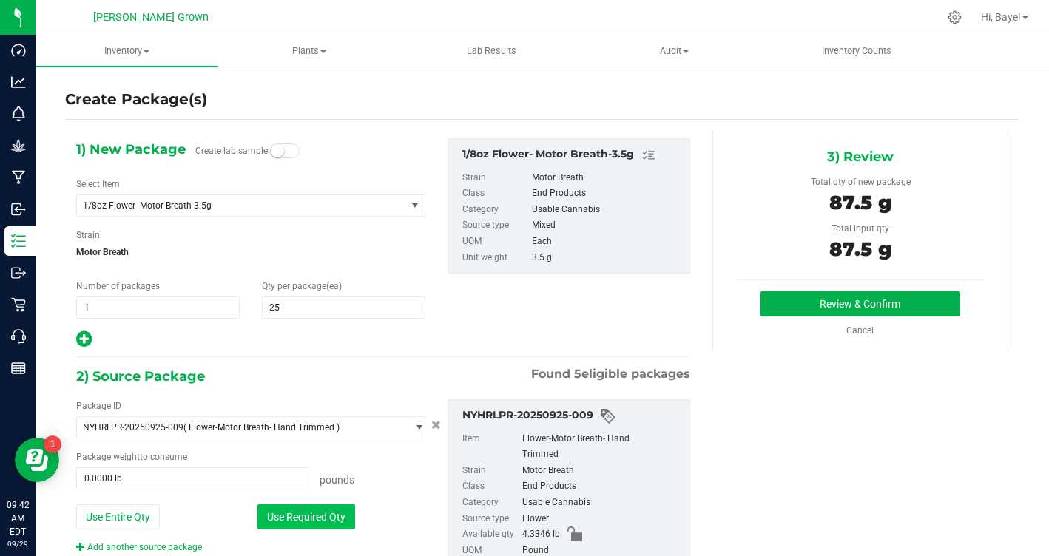
type input "0.1929 lb"
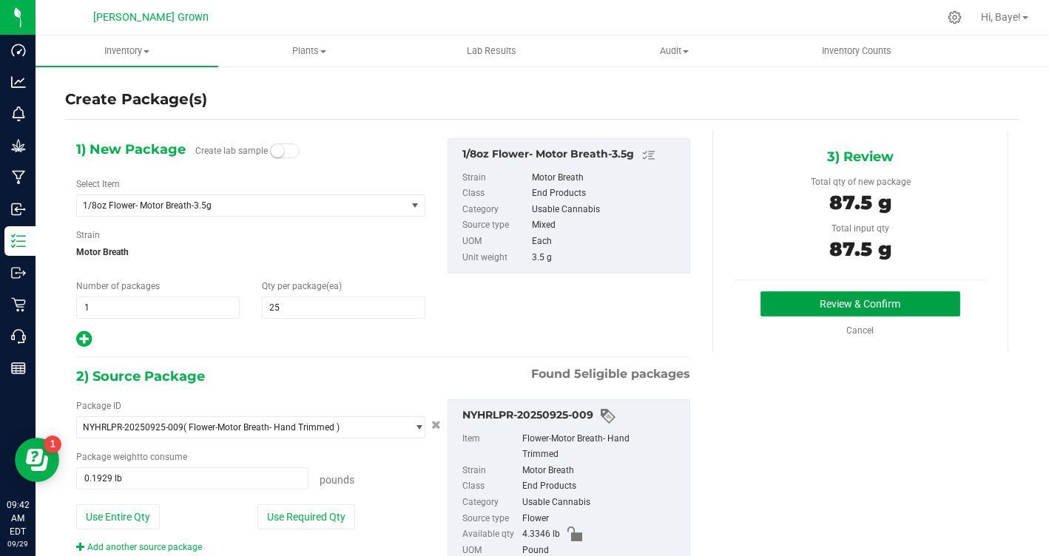
click at [823, 305] on button "Review & Confirm" at bounding box center [860, 303] width 200 height 25
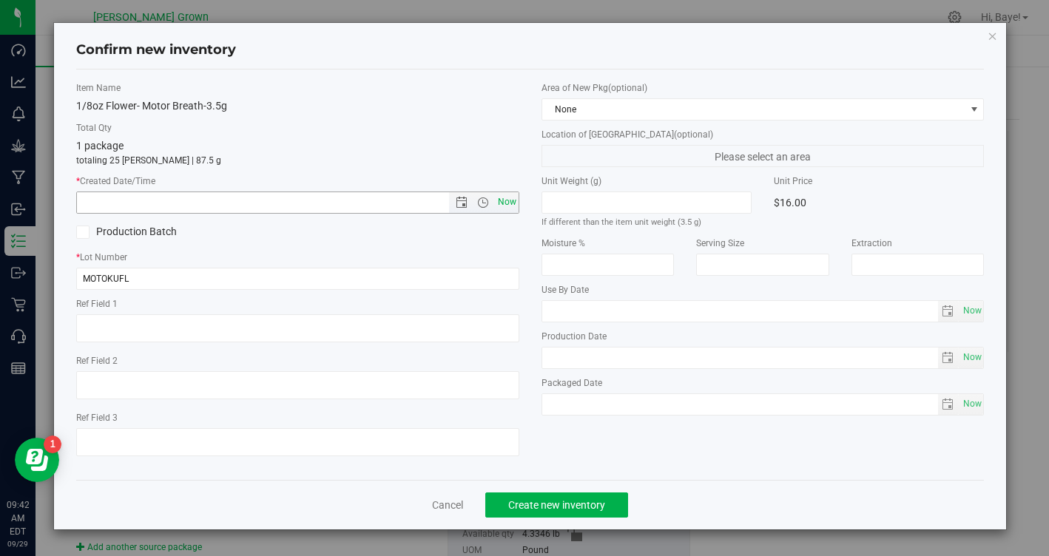
click at [514, 209] on span "Now" at bounding box center [506, 202] width 25 height 21
type input "9/29/2025 9:42 AM"
click at [979, 317] on span "Now" at bounding box center [971, 310] width 25 height 21
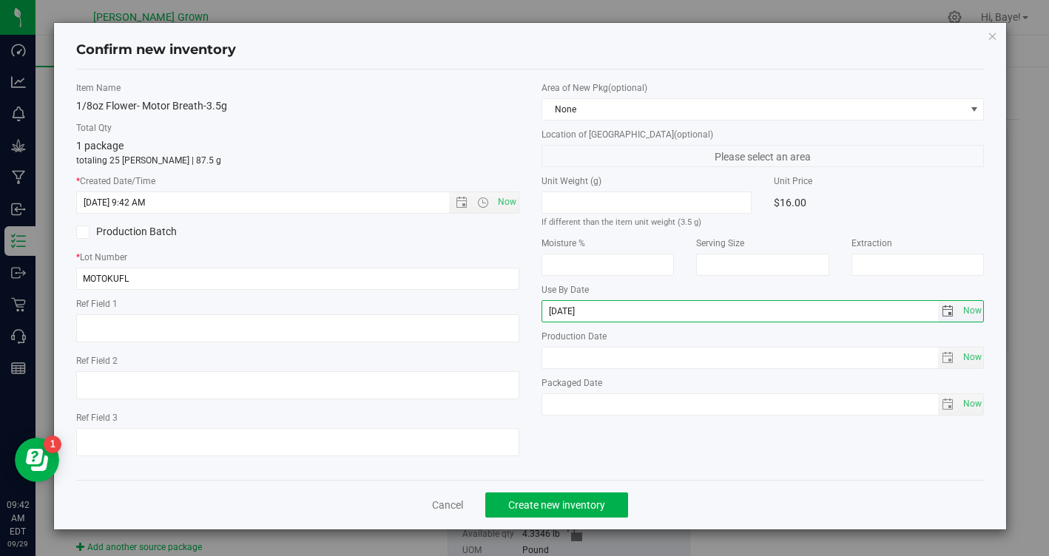
click at [565, 312] on input "2025-09-29" at bounding box center [740, 311] width 396 height 21
type input "2026-09-29"
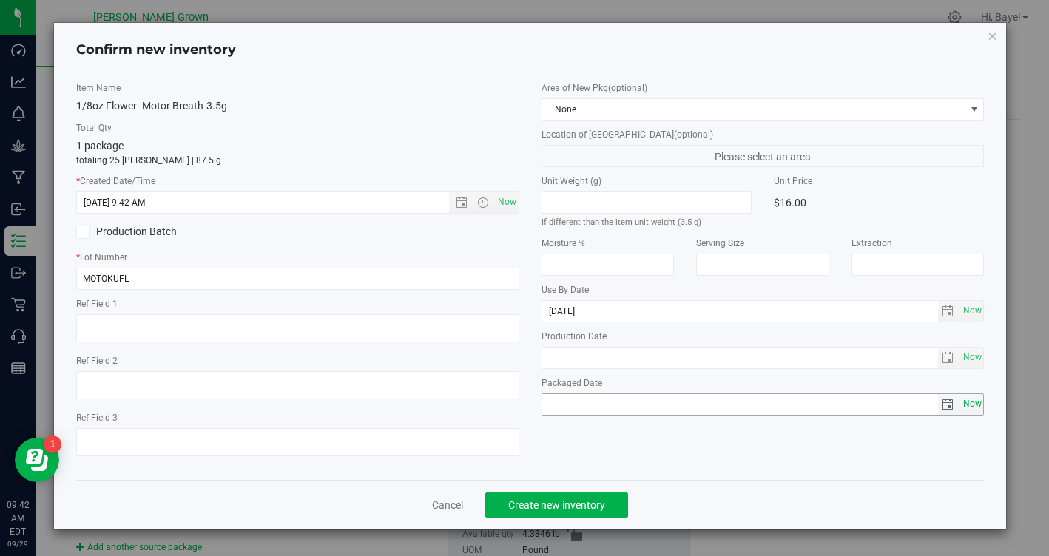
click at [976, 402] on span "Now" at bounding box center [971, 404] width 25 height 21
type input "2025-09-29"
click at [585, 504] on span "Create new inventory" at bounding box center [556, 505] width 97 height 12
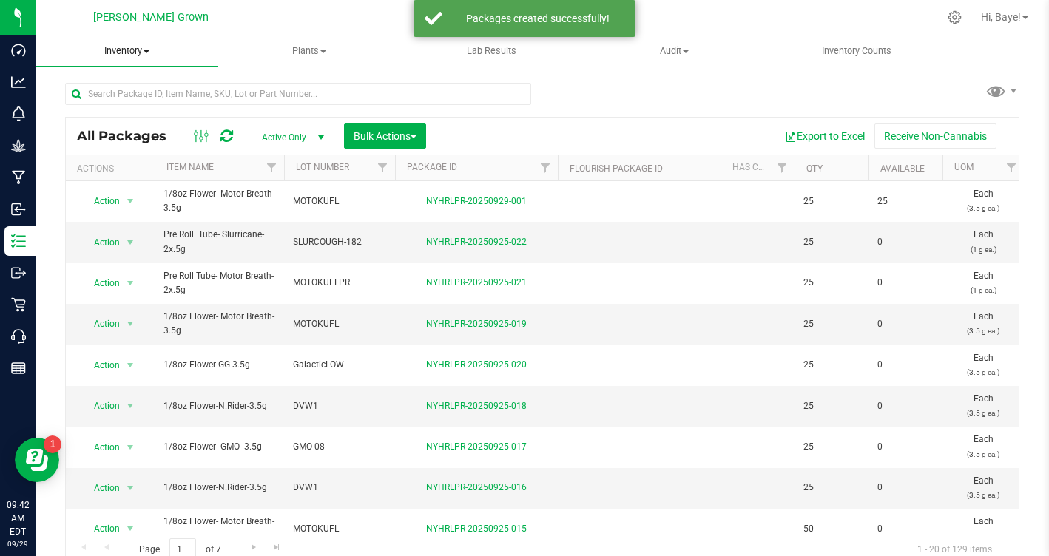
click at [125, 50] on span "Inventory" at bounding box center [127, 50] width 183 height 13
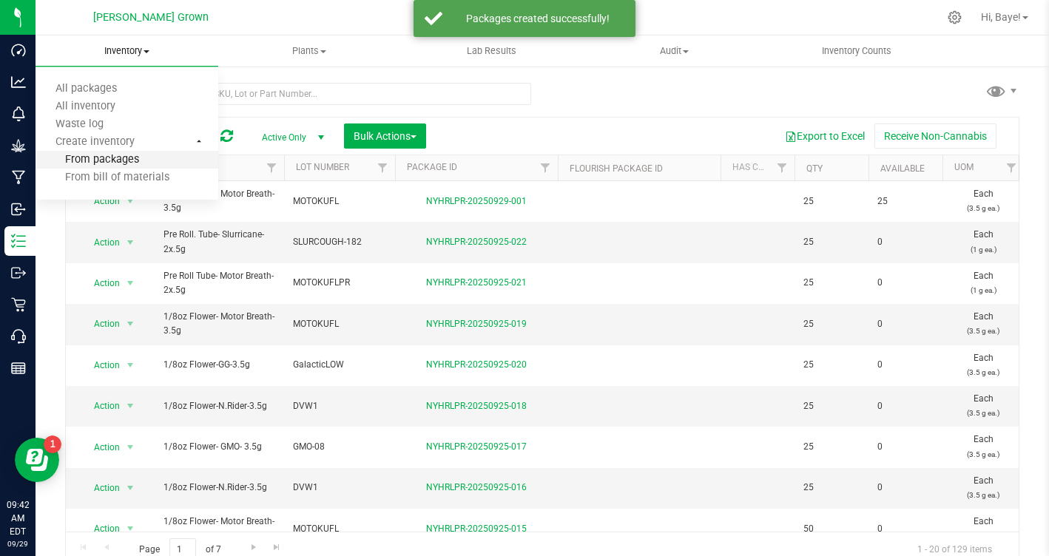
click at [118, 158] on span "From packages" at bounding box center [88, 160] width 104 height 13
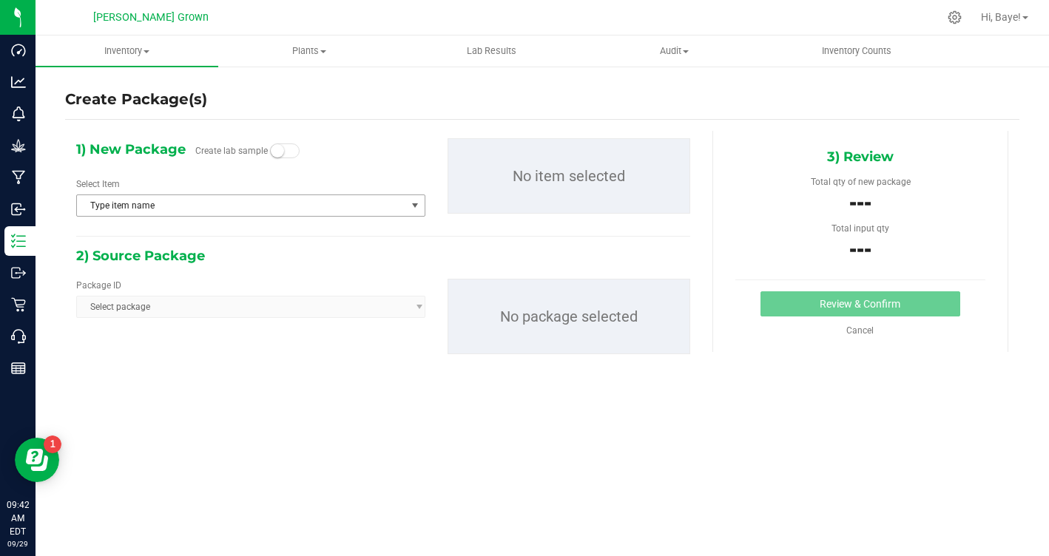
click at [249, 203] on span "Type item name" at bounding box center [241, 205] width 329 height 21
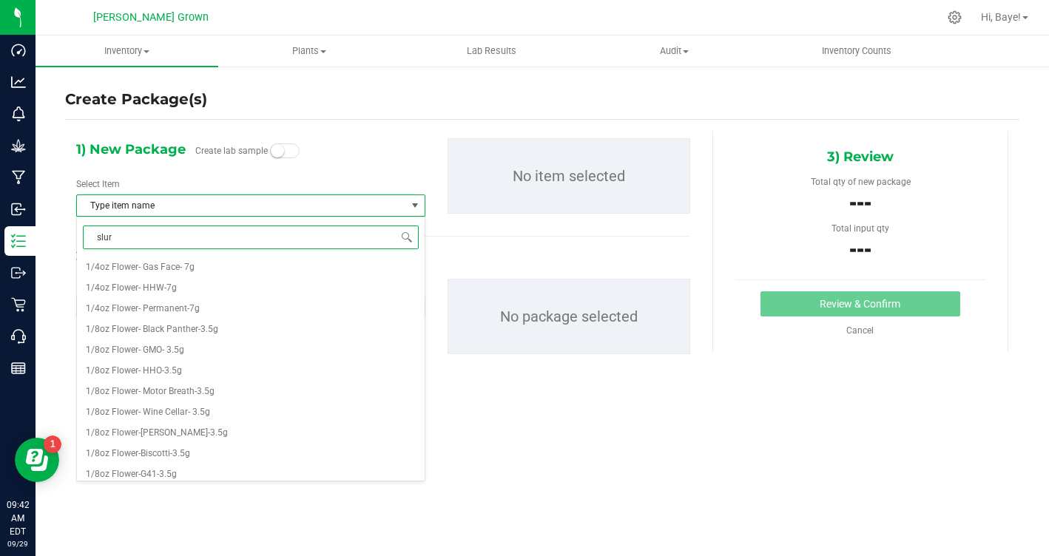
type input "slurr"
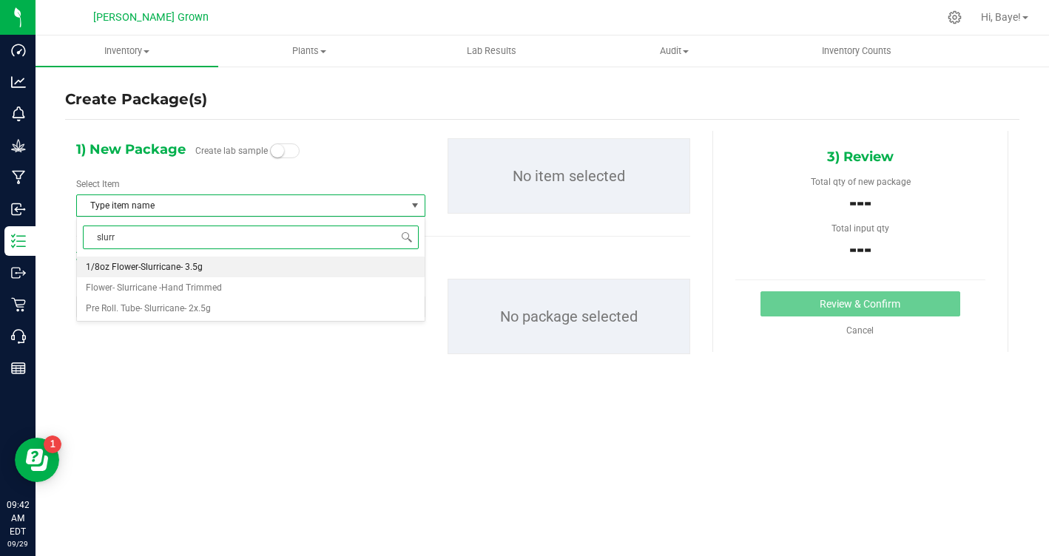
click at [251, 262] on li "1/8oz Flower-Slurricane- 3.5g" at bounding box center [251, 267] width 348 height 21
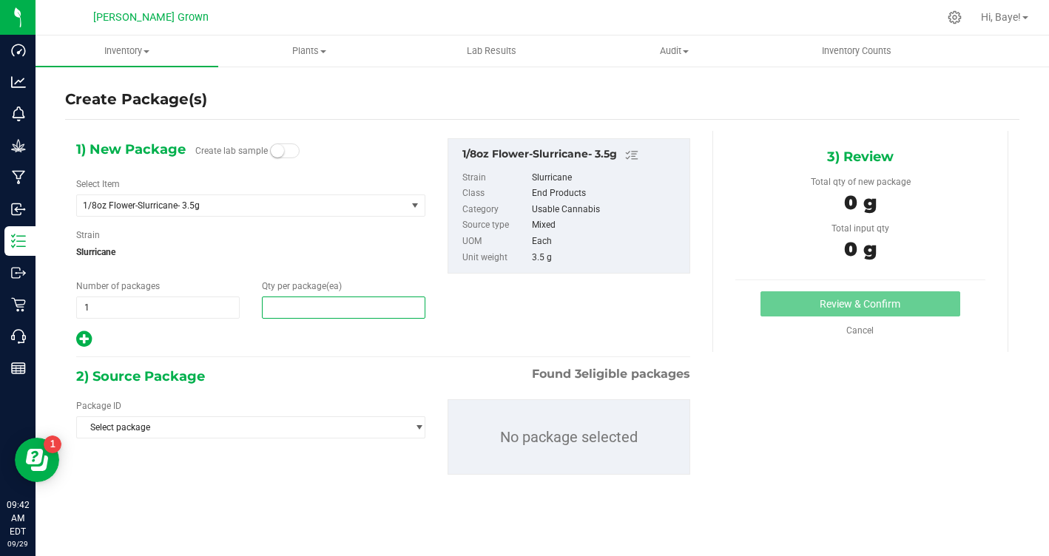
click at [301, 308] on span at bounding box center [343, 308] width 163 height 22
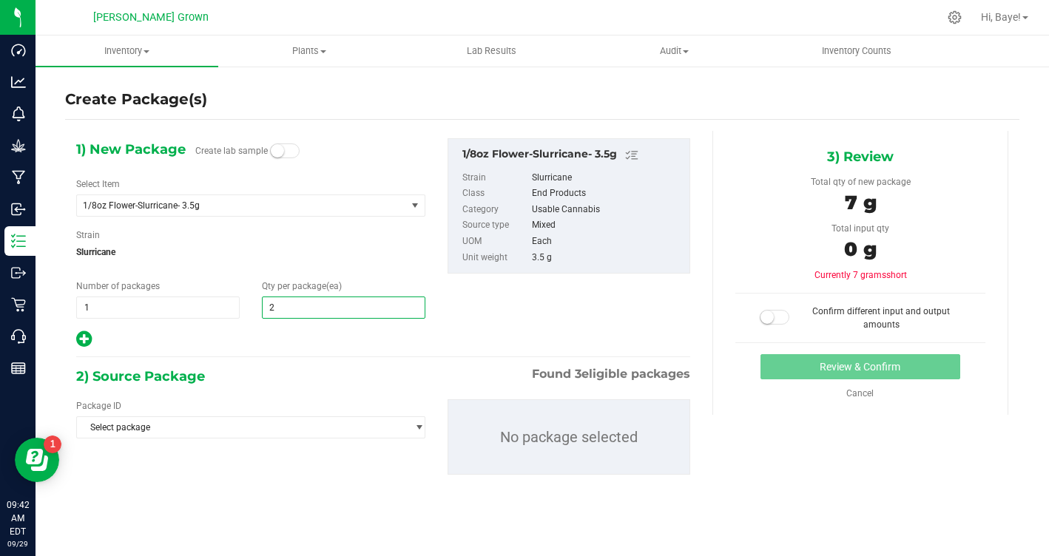
type input "25"
click at [249, 376] on div "2) Source Package Found 3 eligible packages" at bounding box center [383, 376] width 614 height 22
click at [231, 439] on div "Package ID Select package NYHRLPR-20250410-008 NYHRLPR-20250416-002 NYHRLPR-202…" at bounding box center [383, 437] width 636 height 99
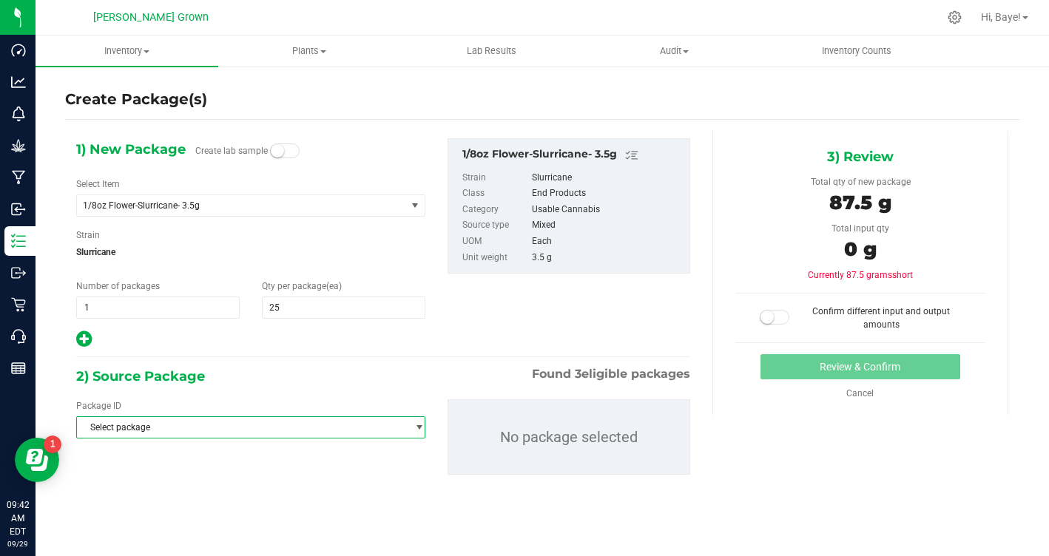
click at [237, 426] on span "Select package" at bounding box center [241, 427] width 329 height 21
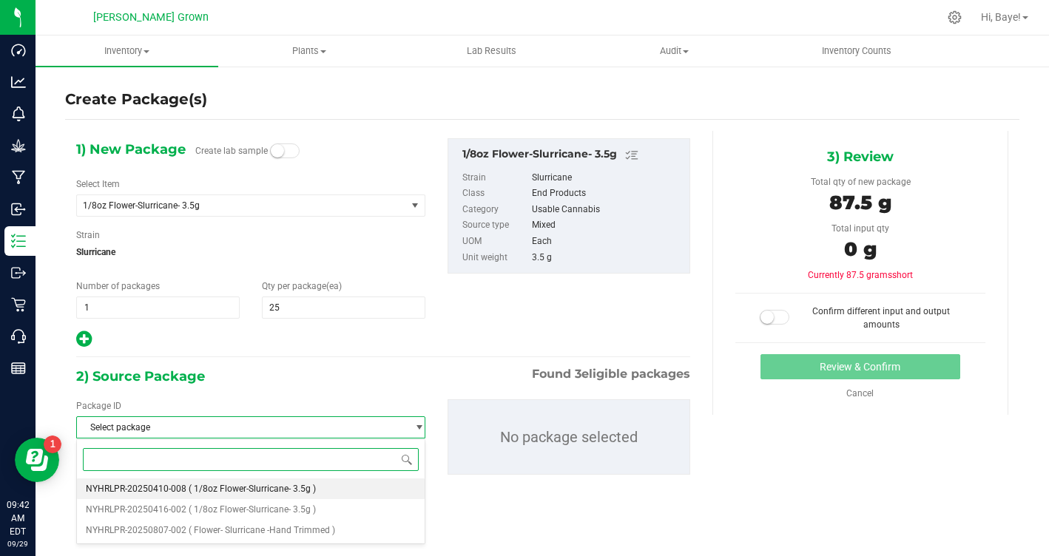
click at [241, 487] on span "( 1/8oz Flower-Slurricane- 3.5g )" at bounding box center [252, 489] width 127 height 10
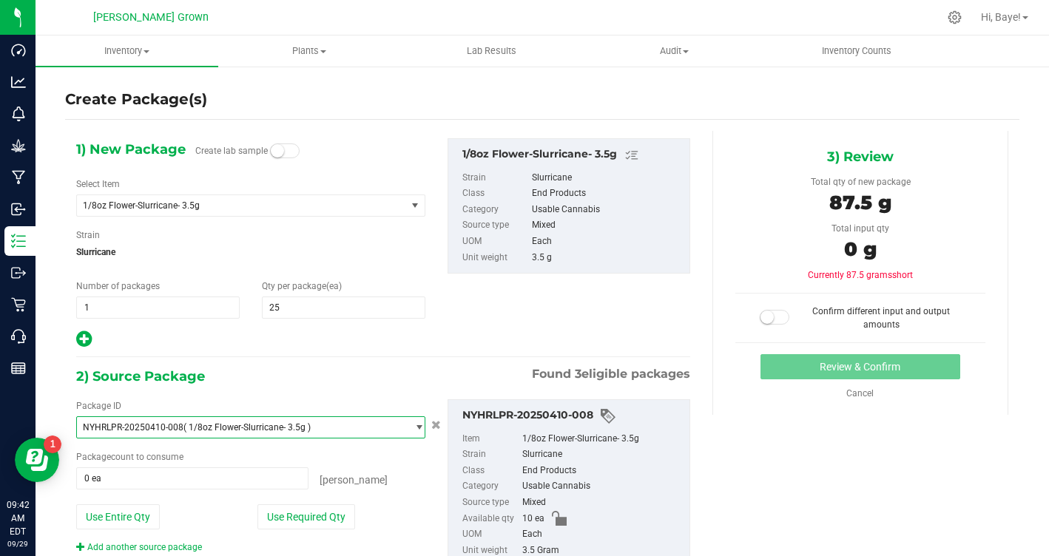
click at [285, 425] on span "( 1/8oz Flower-Slurricane- 3.5g )" at bounding box center [246, 427] width 127 height 10
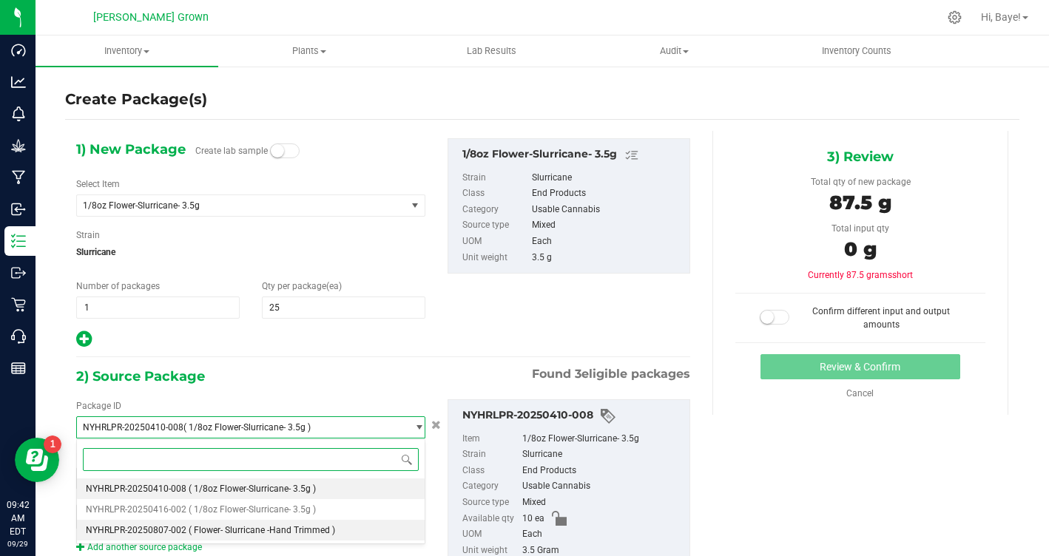
click at [275, 537] on li "NYHRLPR-20250807-002 ( Flower- Slurricane -Hand Trimmed )" at bounding box center [251, 530] width 348 height 21
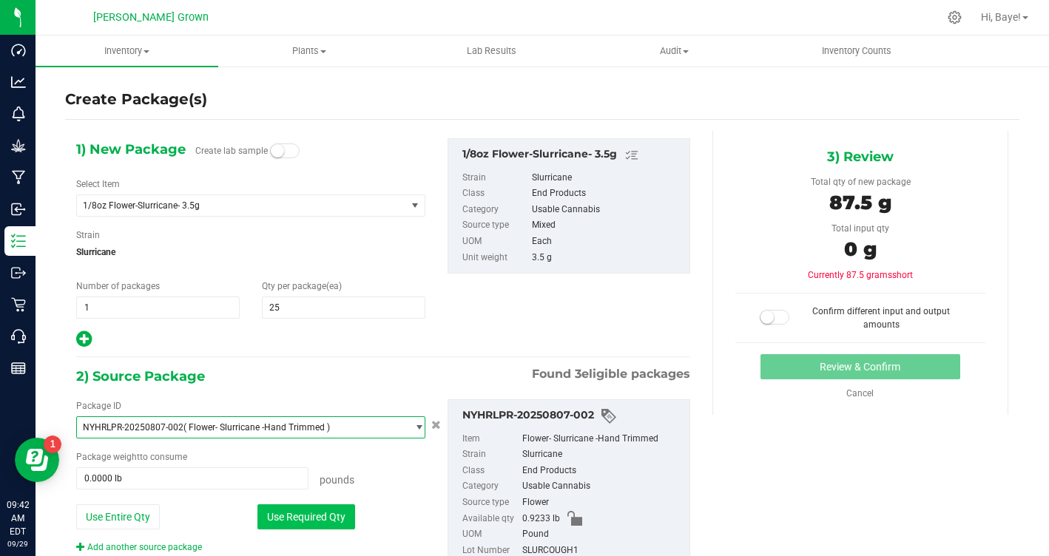
click at [302, 518] on button "Use Required Qty" at bounding box center [306, 516] width 98 height 25
type input "0.1929 lb"
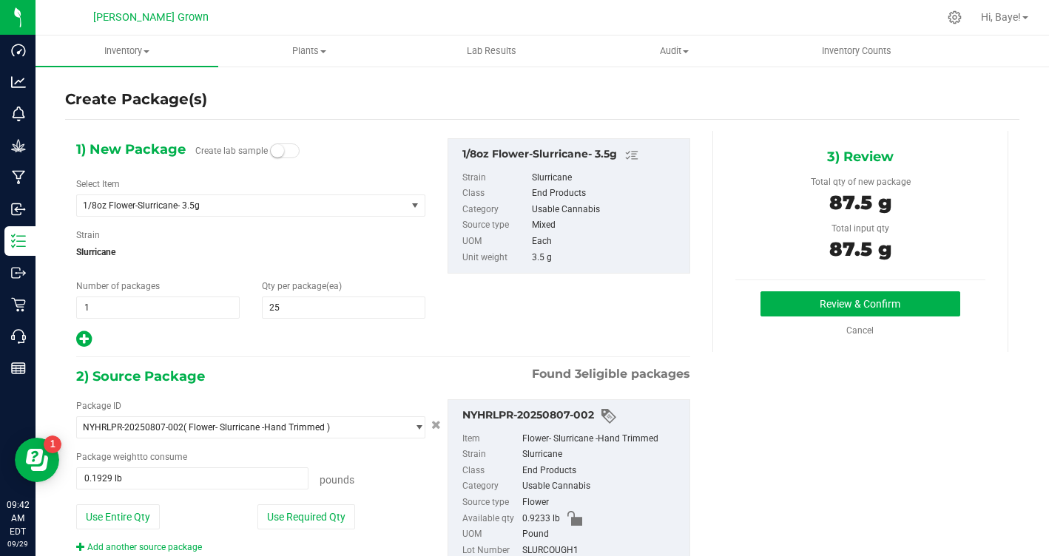
click at [829, 290] on div "3) Review Total qty of new package 87.5 g Total input qty 87.5 g Review & Confi…" at bounding box center [860, 241] width 296 height 221
click at [822, 305] on button "Review & Confirm" at bounding box center [860, 303] width 200 height 25
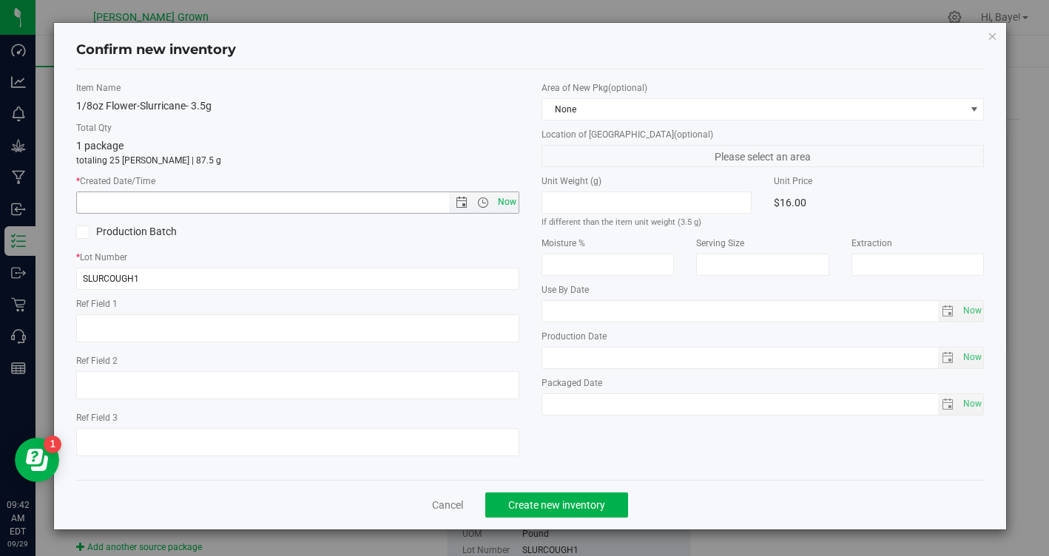
click at [517, 203] on span "Now" at bounding box center [506, 202] width 25 height 21
type input "9/29/2025 9:42 AM"
click at [977, 308] on span "Now" at bounding box center [971, 310] width 25 height 21
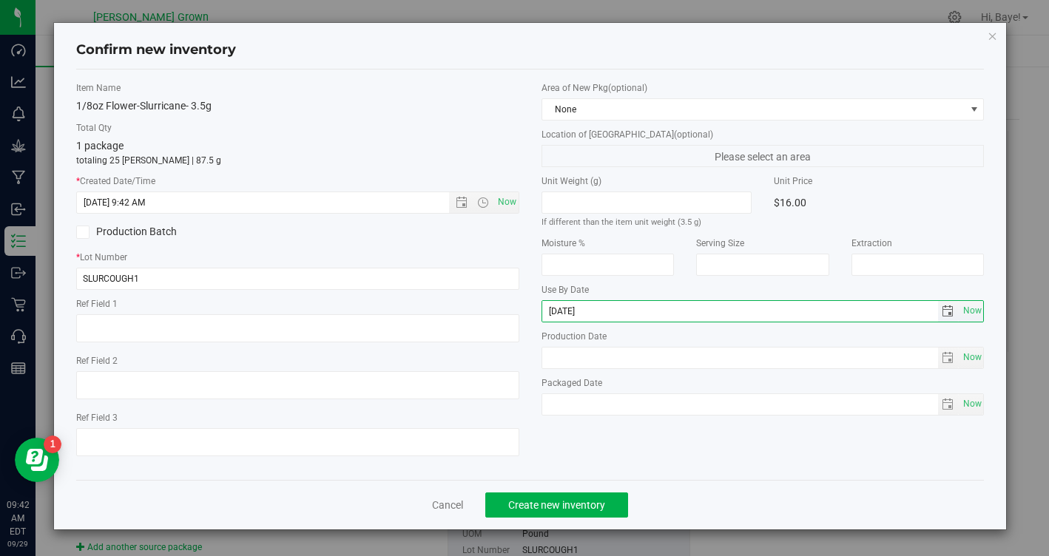
click at [570, 312] on input "2025-09-29" at bounding box center [740, 311] width 396 height 21
type input "2026-09-29"
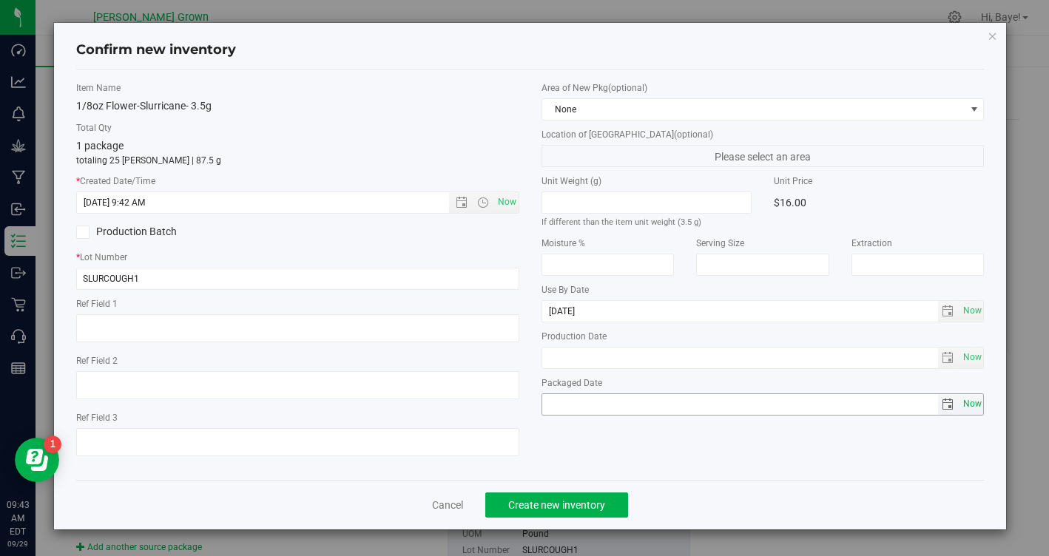
click at [971, 402] on span "Now" at bounding box center [971, 404] width 25 height 21
type input "2025-09-29"
click at [609, 496] on button "Create new inventory" at bounding box center [556, 505] width 143 height 25
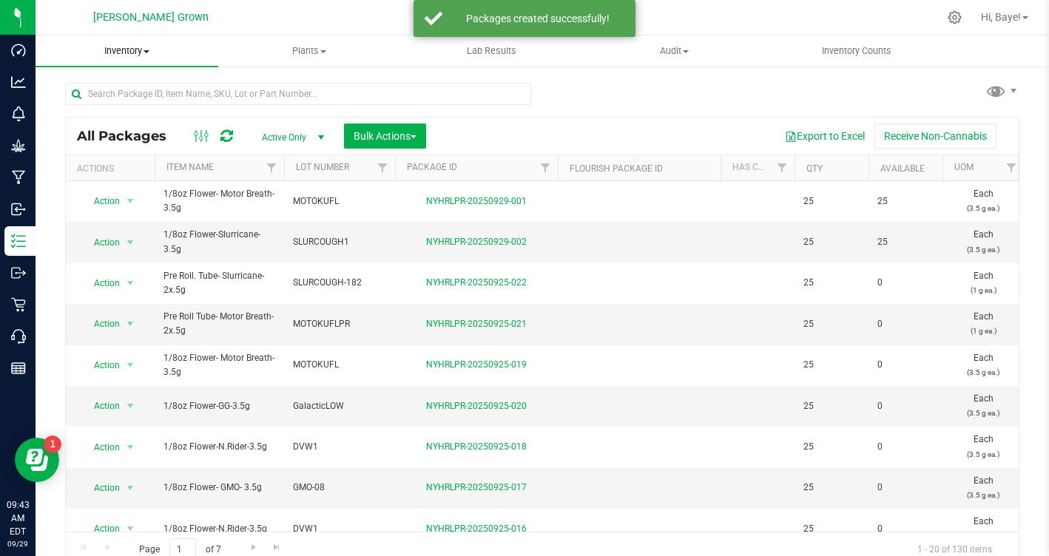
click at [134, 53] on span "Inventory" at bounding box center [127, 50] width 183 height 13
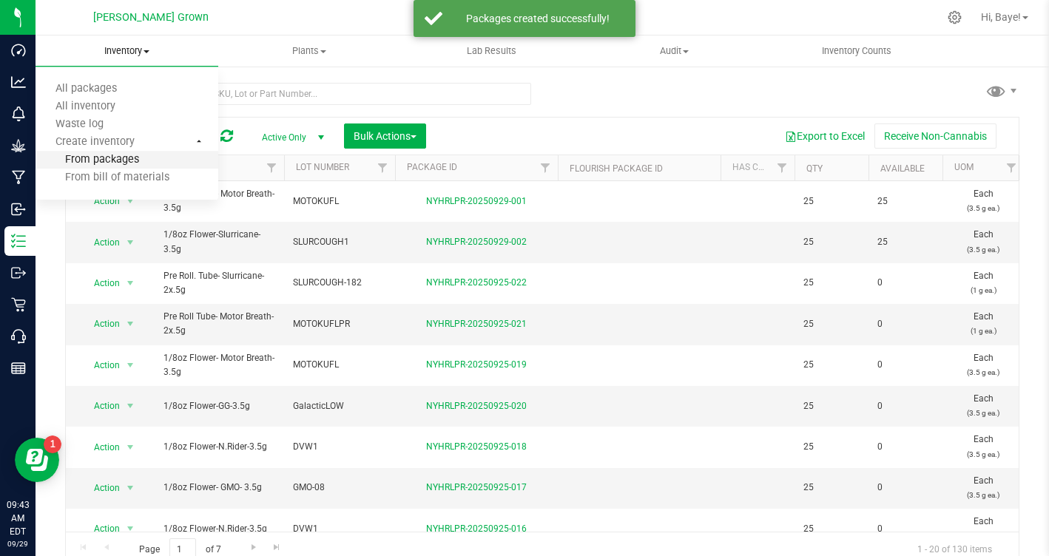
click at [141, 166] on li "From packages" at bounding box center [127, 161] width 183 height 18
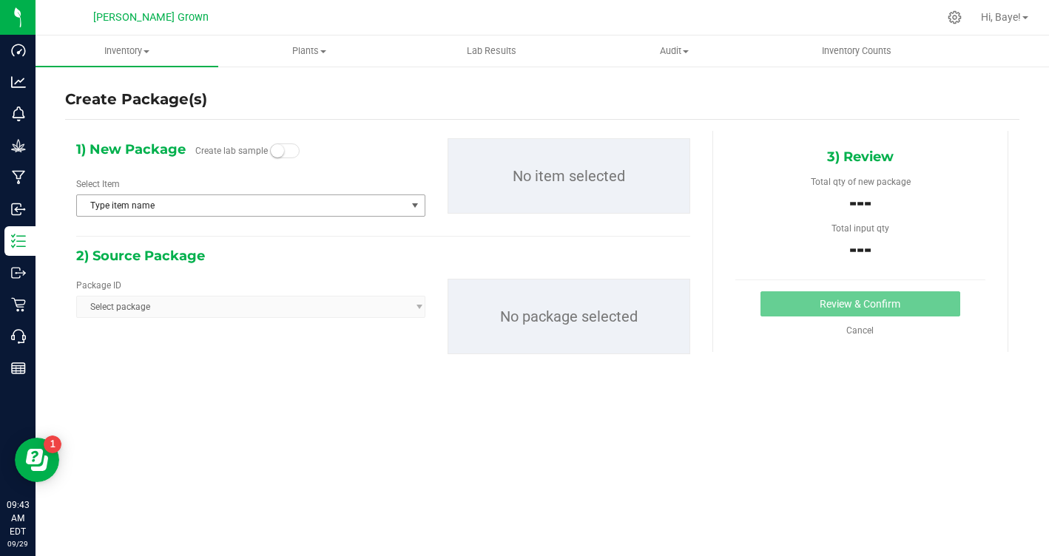
click at [213, 204] on span "Type item name" at bounding box center [241, 205] width 329 height 21
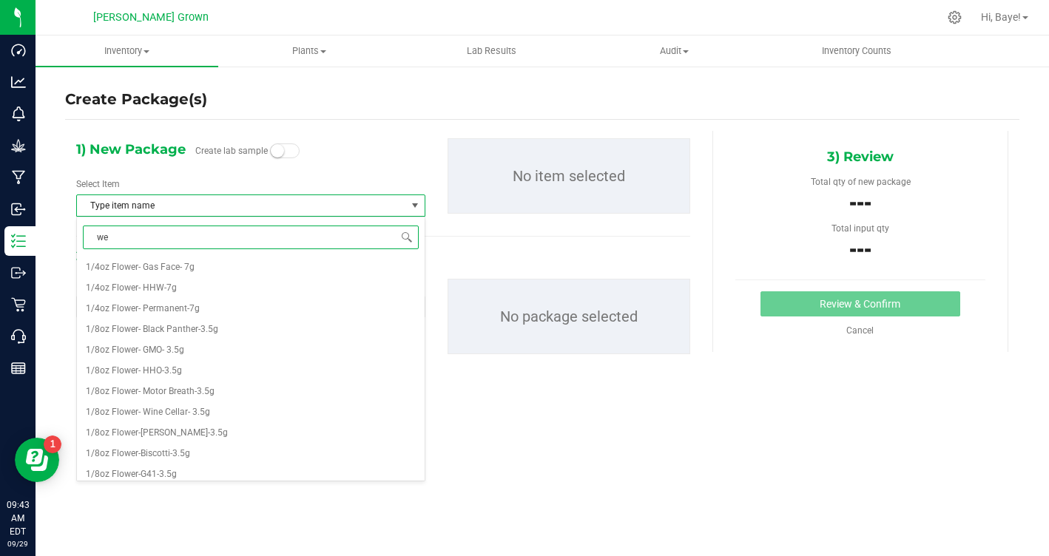
type input "wed"
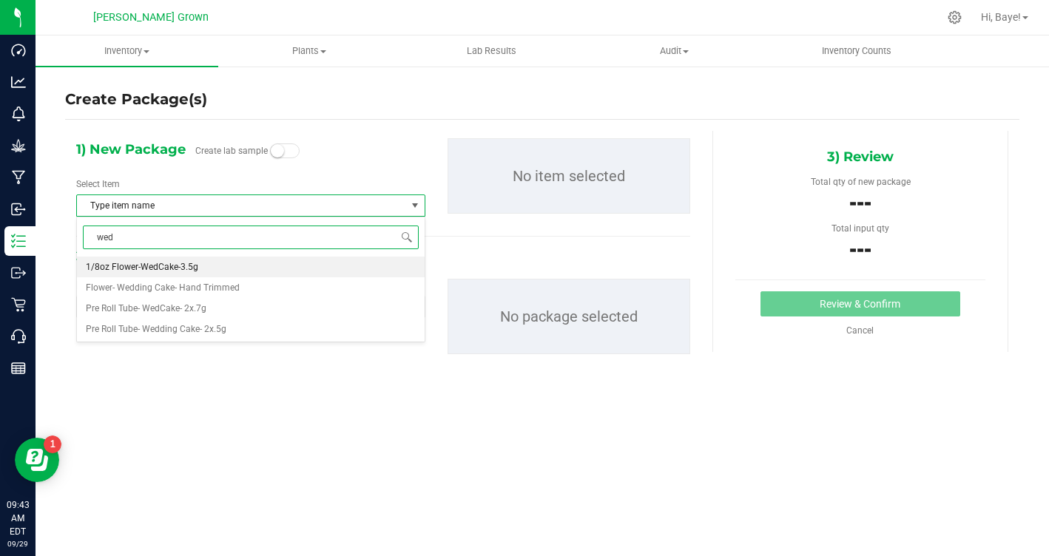
click at [195, 272] on li "1/8oz Flower-WedCake-3.5g" at bounding box center [251, 267] width 348 height 21
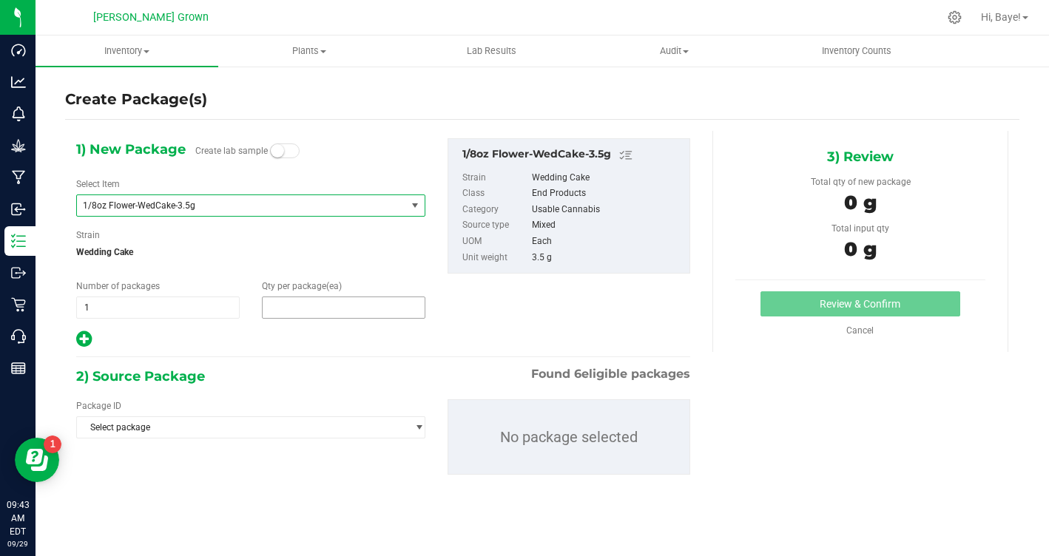
click at [300, 305] on span at bounding box center [343, 308] width 163 height 22
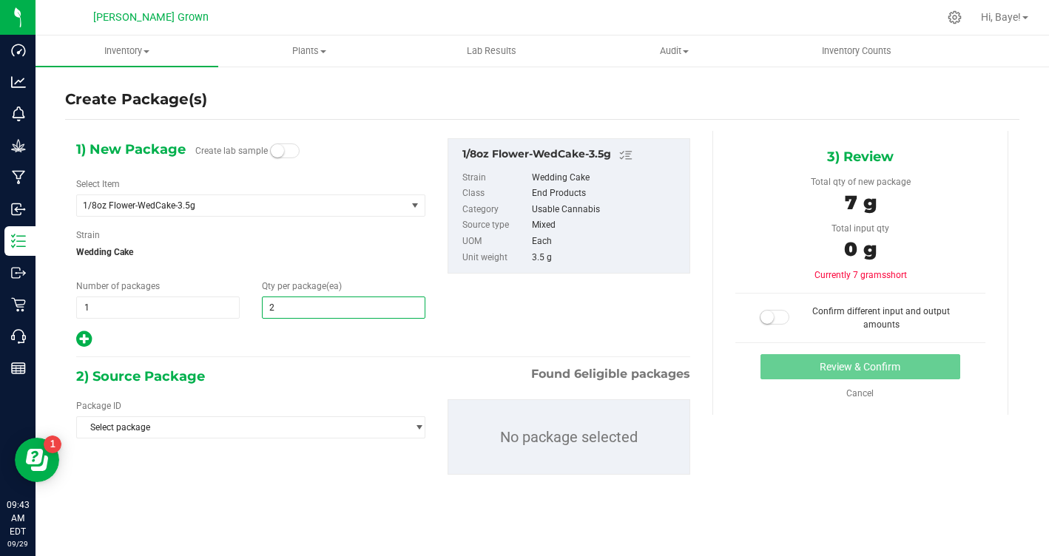
type input "25"
click at [275, 361] on div "1) New Package Create lab sample Select Item 1/8oz Flower-WedCake-3.5g 1/4oz Fl…" at bounding box center [383, 318] width 636 height 375
click at [257, 426] on span "Select package" at bounding box center [241, 427] width 329 height 21
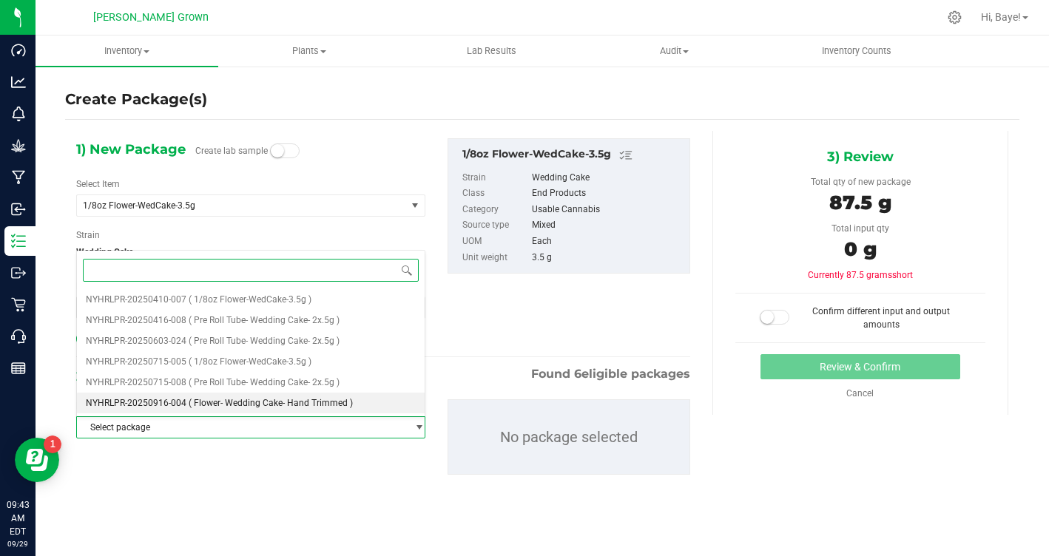
click at [269, 402] on span "( Flower- Wedding Cake- Hand Trimmed )" at bounding box center [271, 403] width 164 height 10
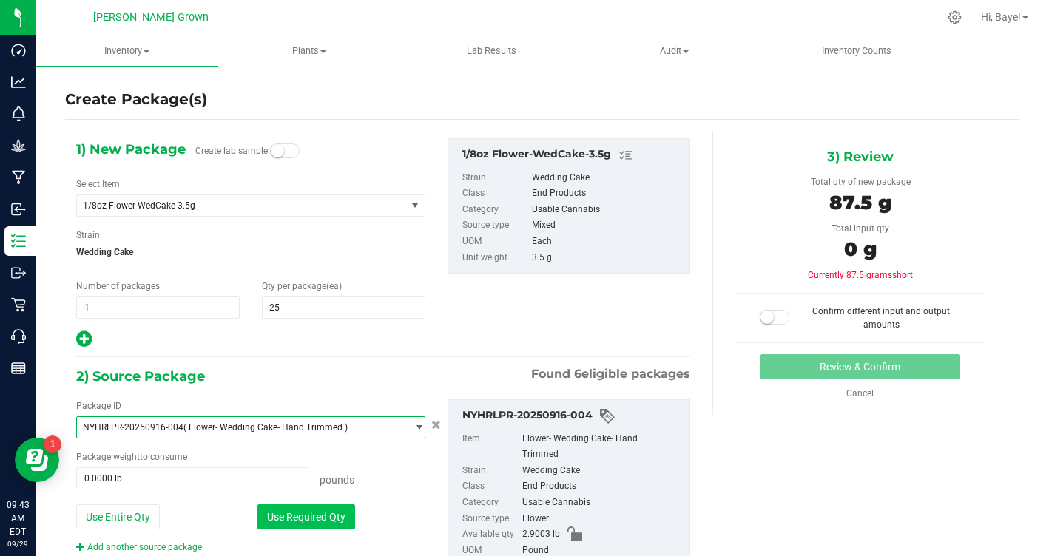
click at [307, 525] on button "Use Required Qty" at bounding box center [306, 516] width 98 height 25
type input "0.1929 lb"
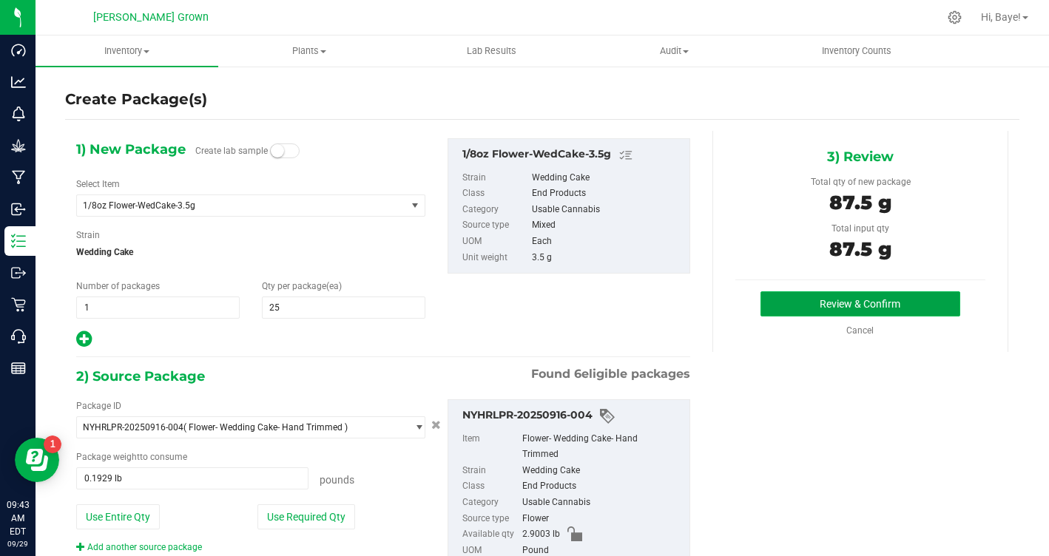
click at [833, 300] on button "Review & Confirm" at bounding box center [860, 303] width 200 height 25
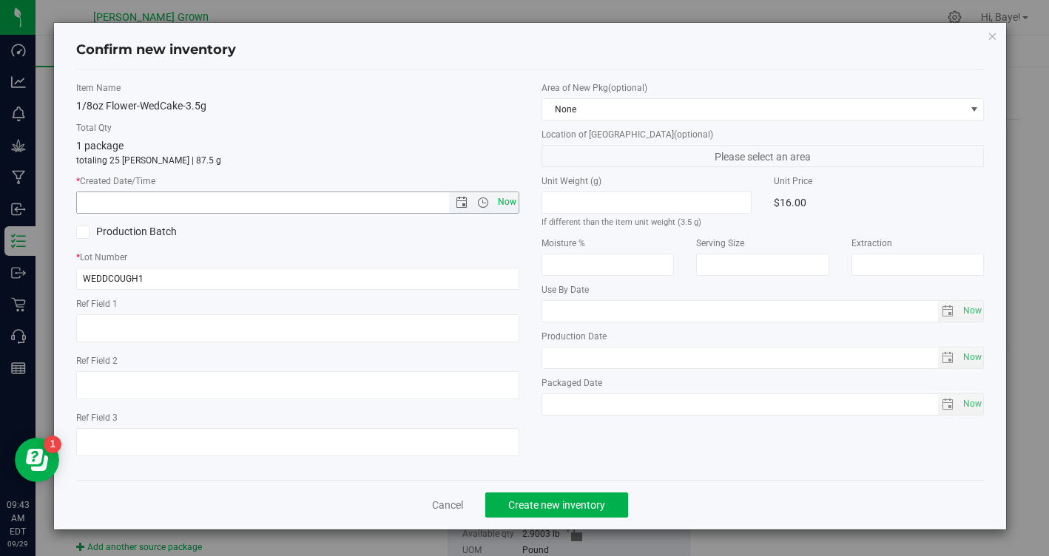
click at [514, 197] on span "Now" at bounding box center [506, 202] width 25 height 21
type input "9/29/2025 9:43 AM"
click at [978, 314] on span "Now" at bounding box center [971, 310] width 25 height 21
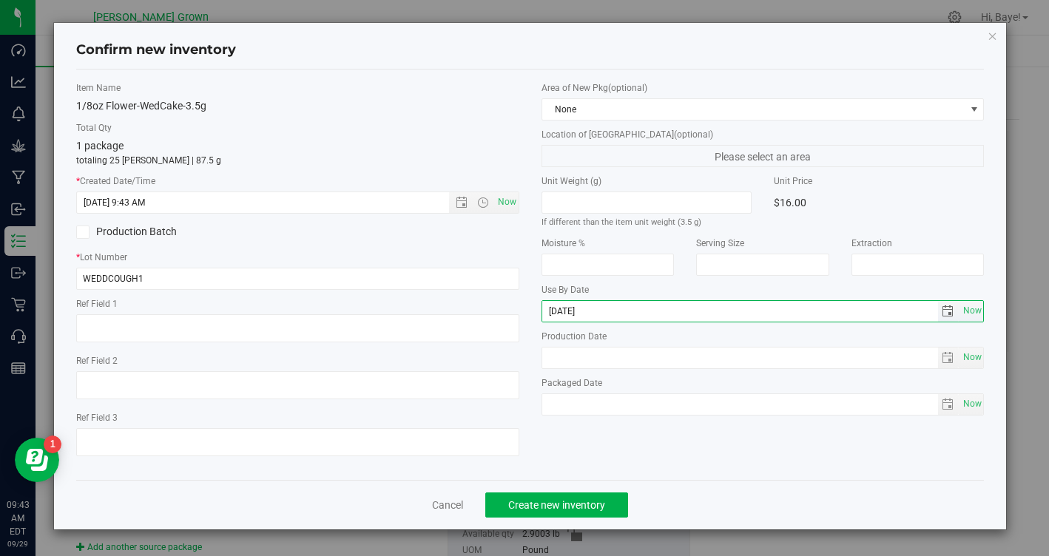
click at [564, 311] on input "2025-09-29" at bounding box center [740, 311] width 396 height 21
type input "2026-09-29"
click at [969, 402] on span "Now" at bounding box center [971, 404] width 25 height 21
type input "2025-09-29"
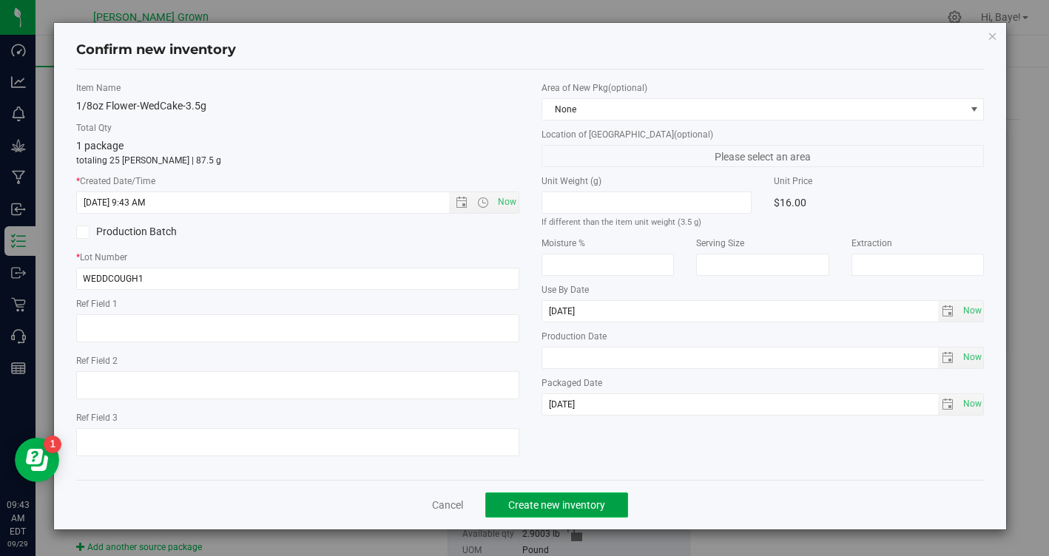
click at [573, 507] on span "Create new inventory" at bounding box center [556, 505] width 97 height 12
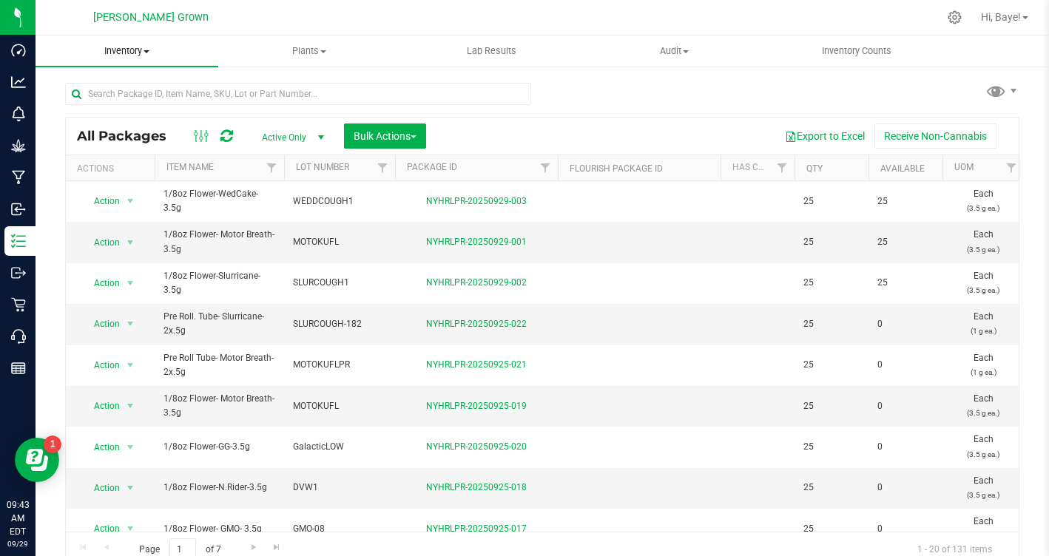
click at [136, 39] on uib-tab-heading "Inventory All packages All inventory Waste log Create inventory" at bounding box center [127, 51] width 183 height 31
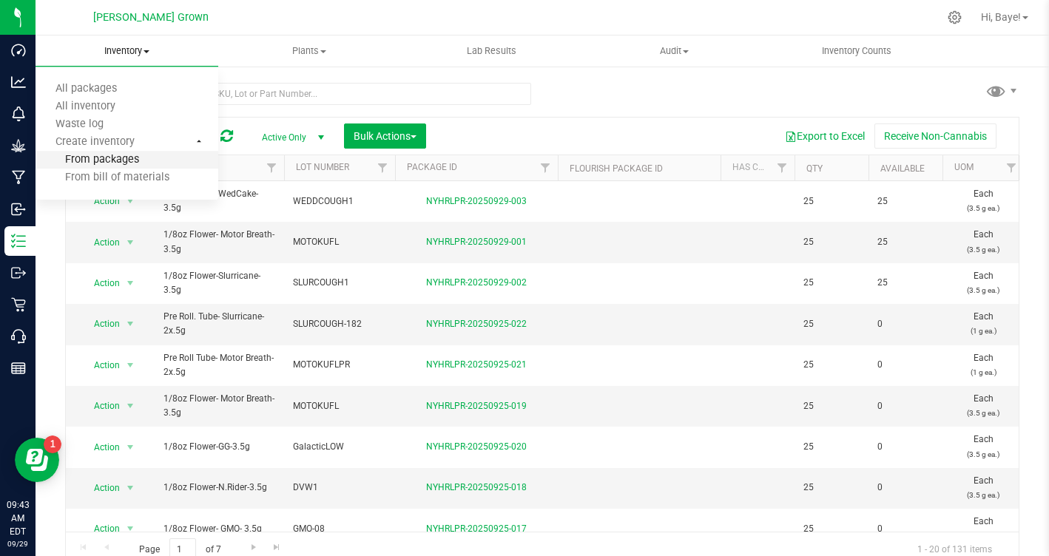
click at [132, 154] on span "From packages" at bounding box center [88, 160] width 104 height 13
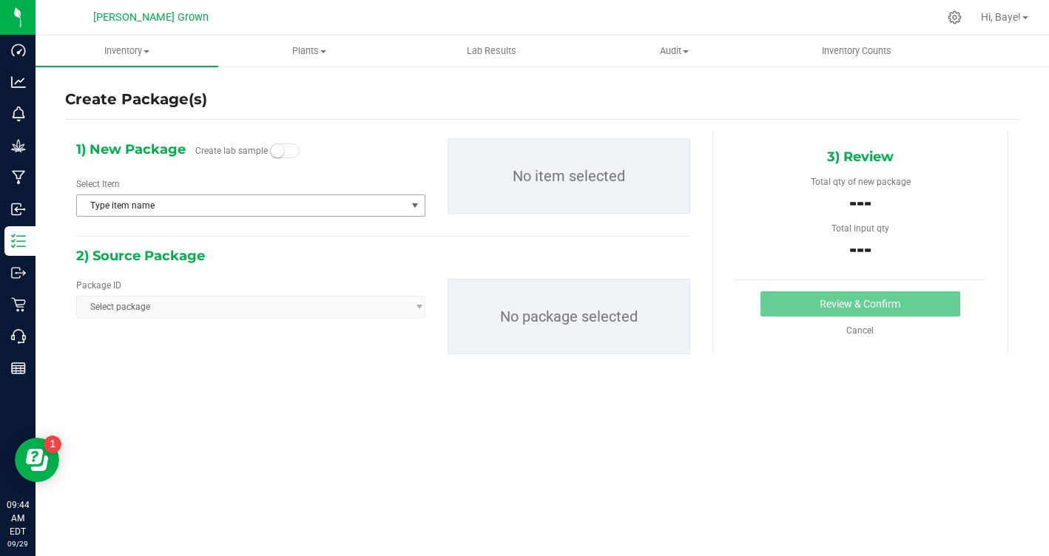
click at [218, 215] on span "Type item name" at bounding box center [241, 205] width 329 height 21
click at [216, 197] on span "Type item name" at bounding box center [241, 205] width 329 height 21
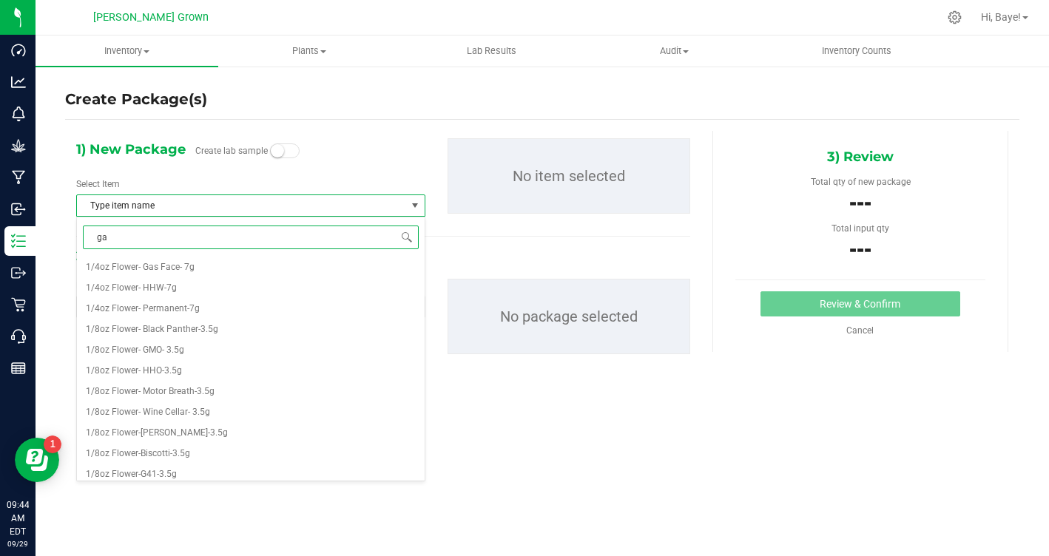
type input "gas"
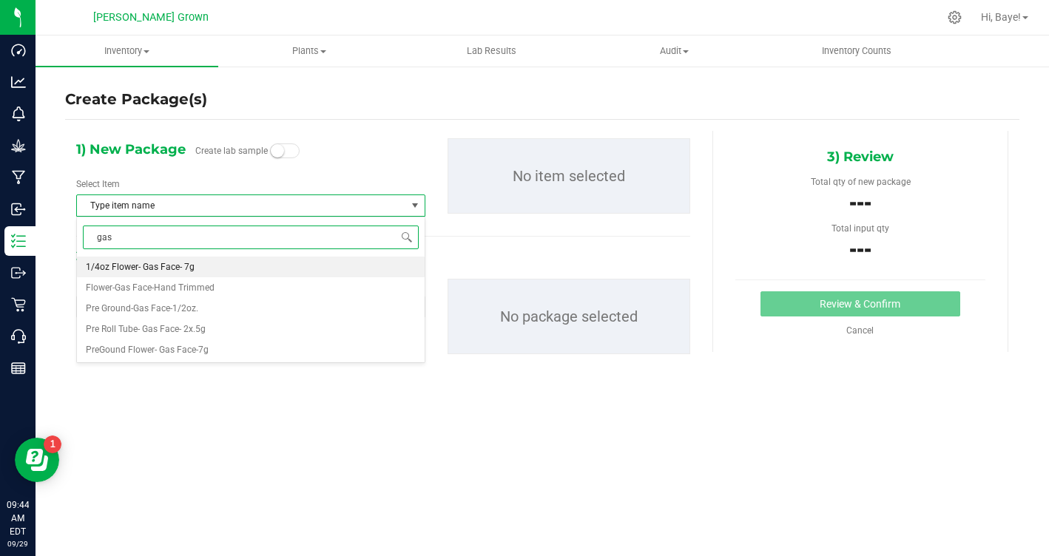
click at [150, 270] on span "1/4oz Flower- Gas Face- 7g" at bounding box center [140, 267] width 109 height 10
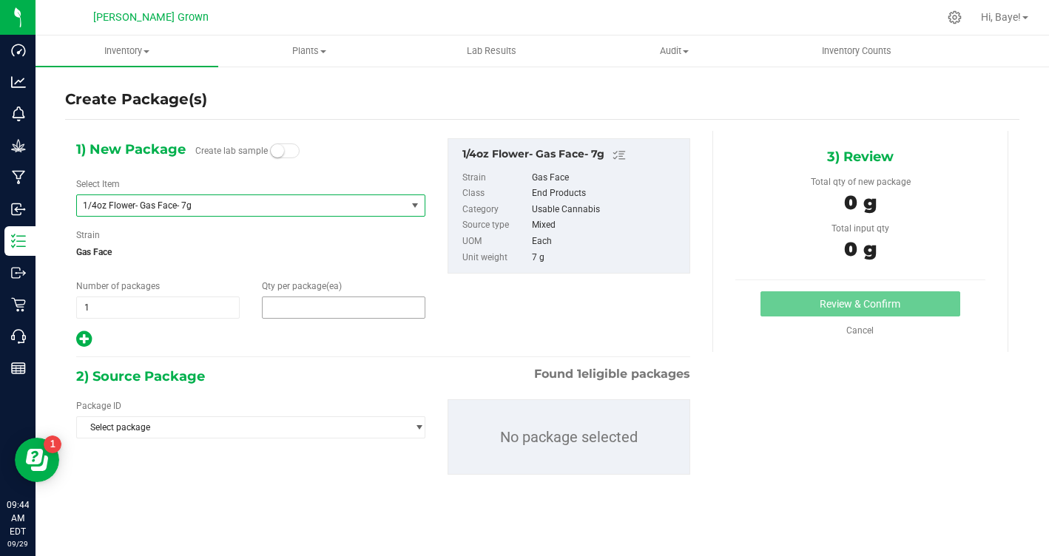
click at [277, 312] on span at bounding box center [343, 308] width 163 height 22
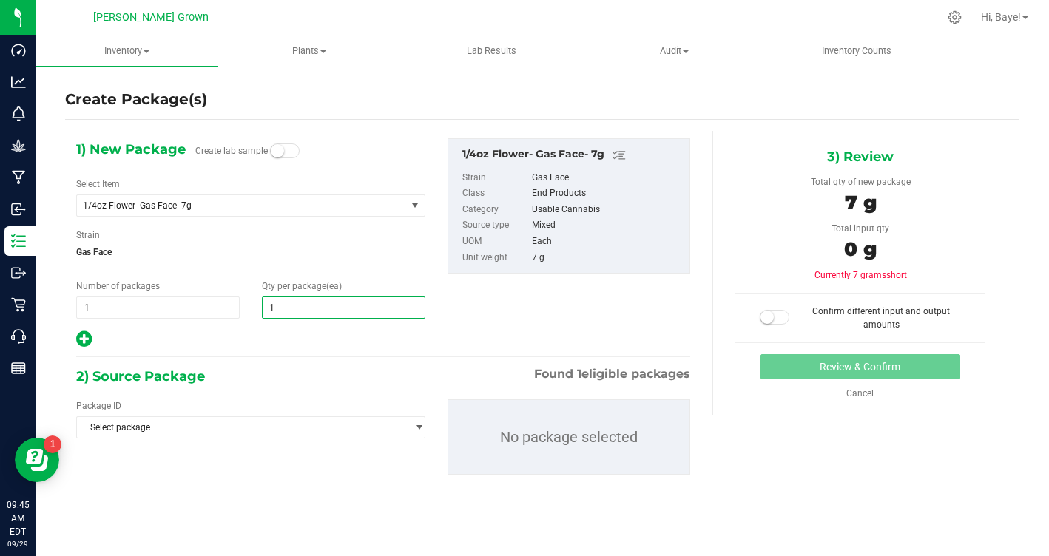
type input "10"
click at [268, 365] on div "2) Source Package Found 1 eligible packages" at bounding box center [383, 376] width 614 height 22
click at [229, 442] on div "Package ID Select package NYHRLPR-20241120-006 No package selected" at bounding box center [383, 437] width 636 height 99
click at [234, 430] on span "Select package" at bounding box center [241, 427] width 329 height 21
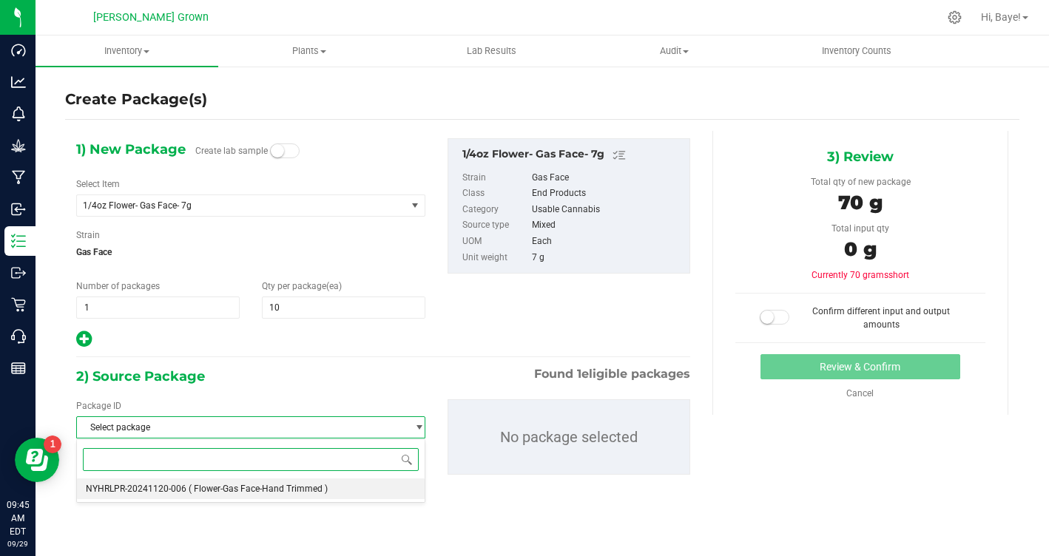
click at [227, 493] on span "( Flower-Gas Face-Hand Trimmed )" at bounding box center [258, 489] width 139 height 10
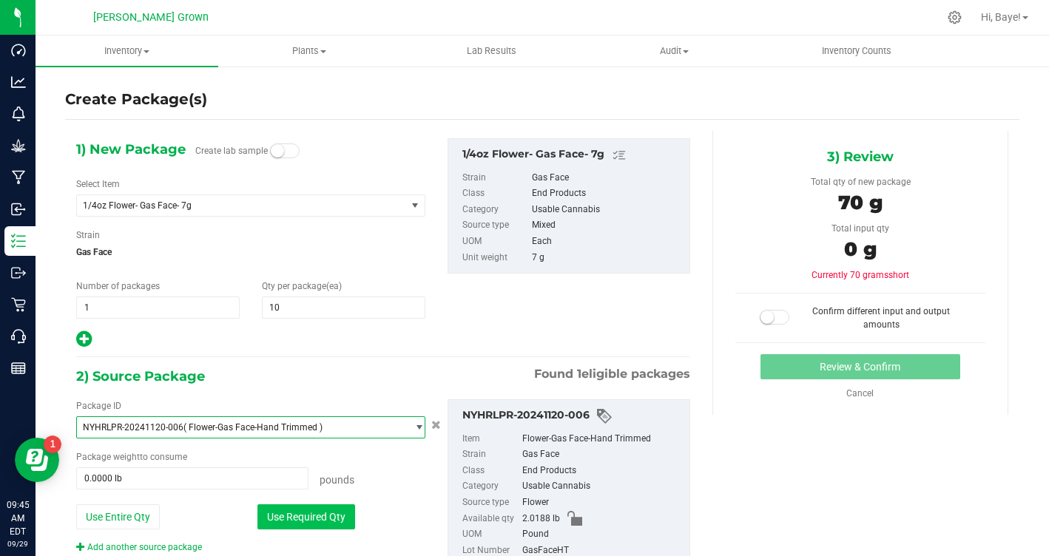
click at [287, 505] on button "Use Required Qty" at bounding box center [306, 516] width 98 height 25
type input "0.1543 lb"
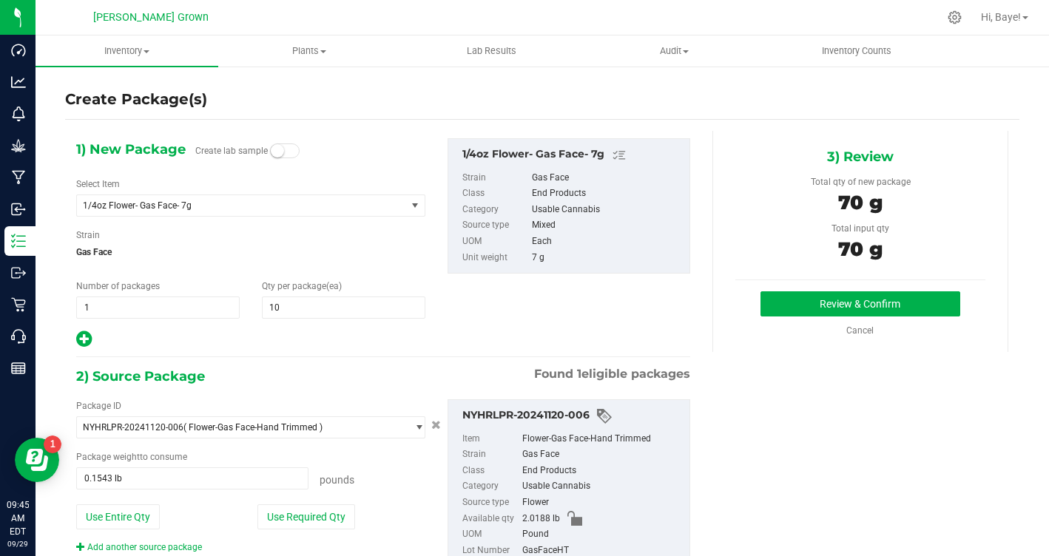
click at [924, 289] on div "3) Review Total qty of new package 70 g Total input qty 70 g Review & Confirm" at bounding box center [860, 241] width 296 height 221
click at [910, 314] on button "Review & Confirm" at bounding box center [860, 303] width 200 height 25
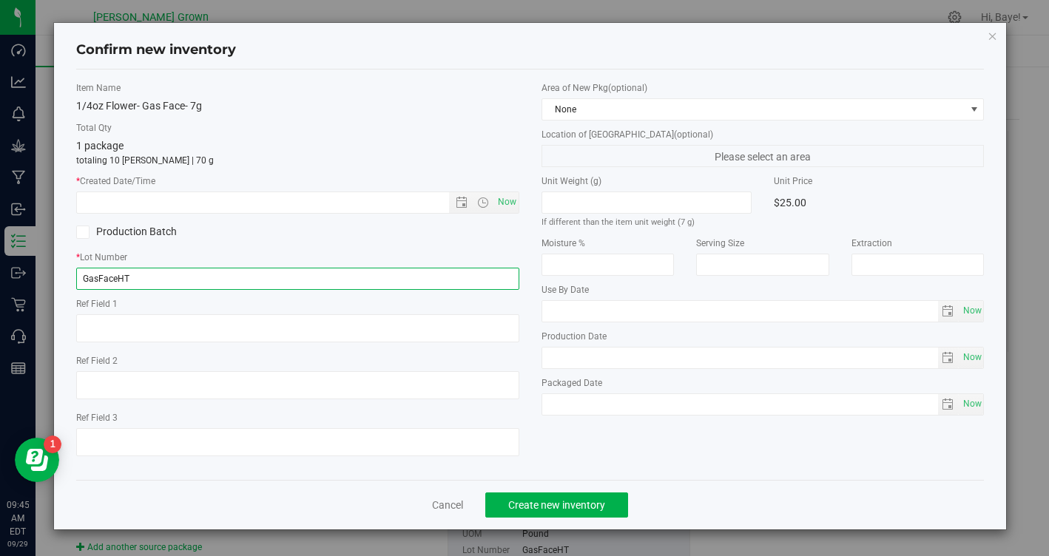
click at [285, 275] on input "GasFaceHT" at bounding box center [297, 279] width 443 height 22
type input "GasFaceHT7G"
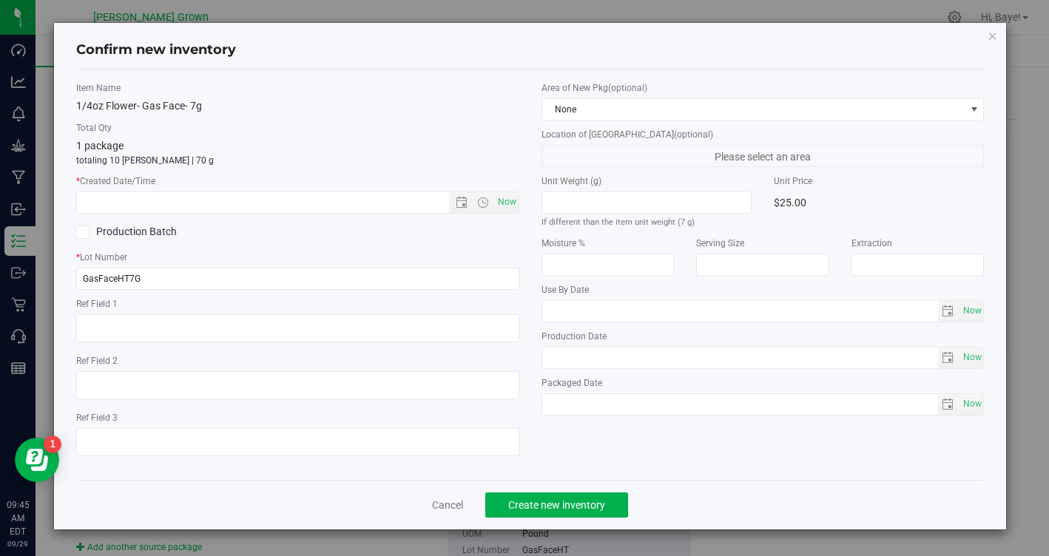
click at [519, 208] on div "Item Name 1/4oz Flower- Gas Face- 7g Total Qty 1 package totaling 10 eaches | 7…" at bounding box center [297, 274] width 465 height 387
click at [512, 206] on span "Now" at bounding box center [506, 202] width 25 height 21
type input "9/29/2025 9:45 AM"
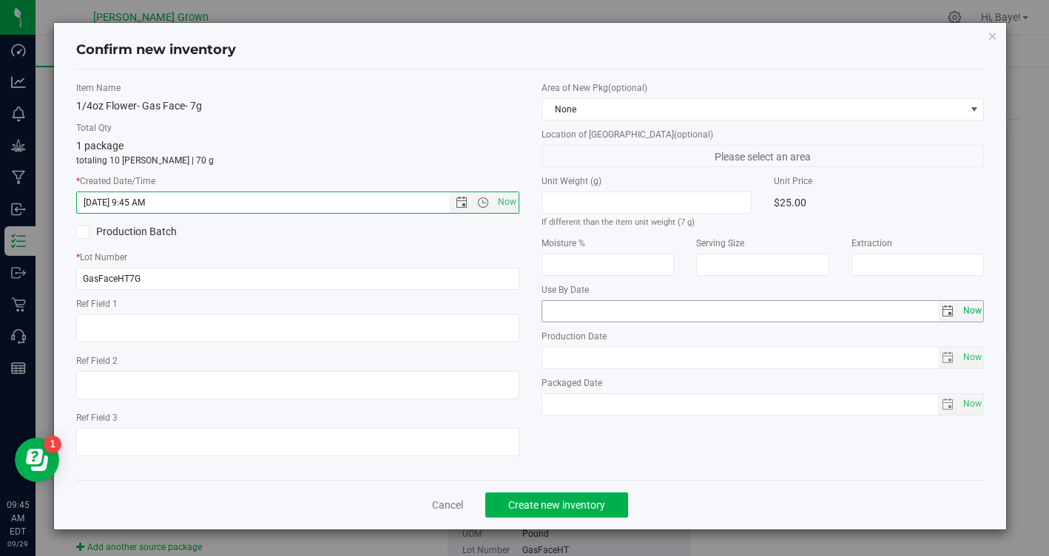
click at [975, 311] on span "Now" at bounding box center [971, 310] width 25 height 21
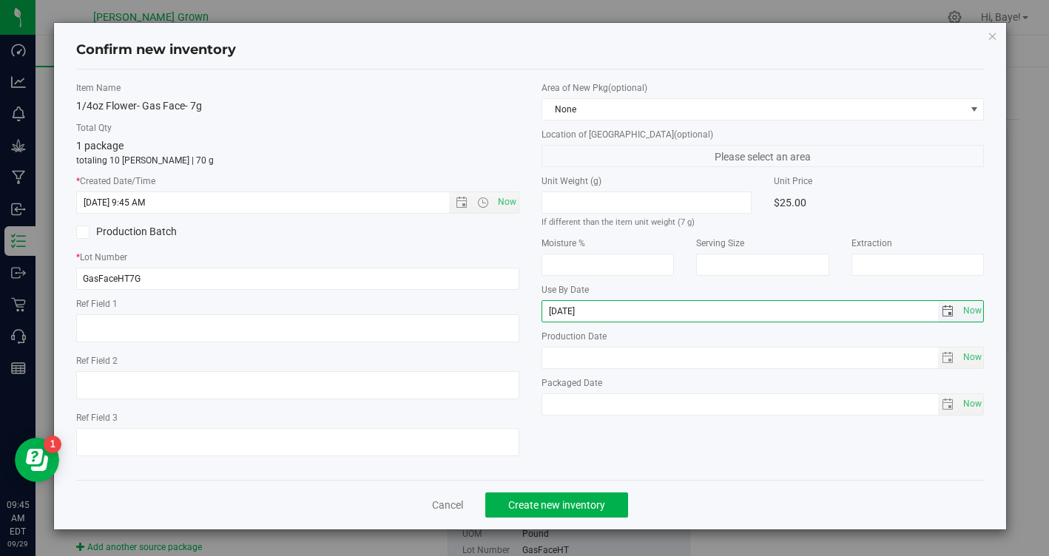
click at [567, 312] on input "2025-09-29" at bounding box center [740, 311] width 396 height 21
type input "2026-09-29"
click at [978, 407] on span "Now" at bounding box center [971, 404] width 25 height 21
type input "2025-09-29"
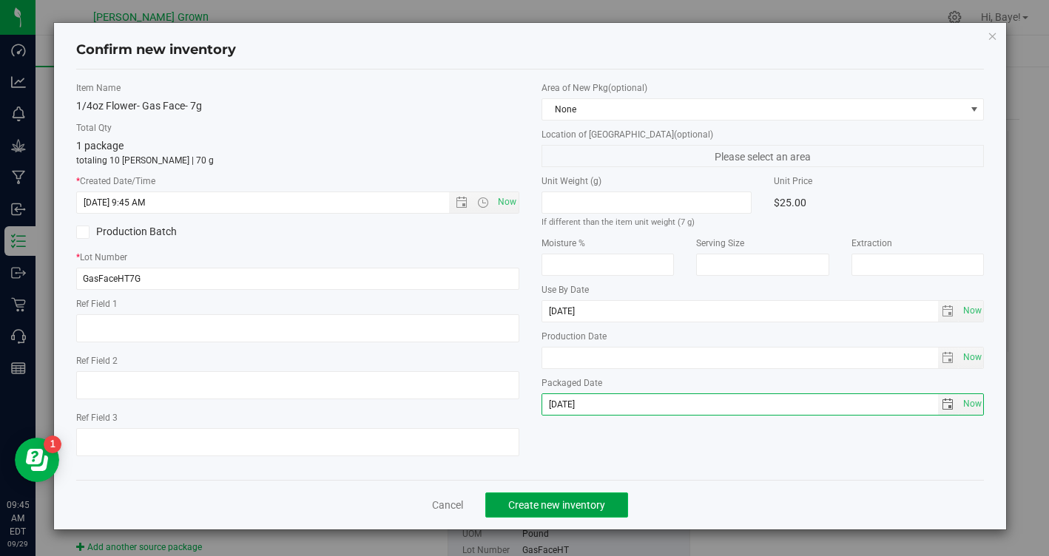
click at [561, 504] on span "Create new inventory" at bounding box center [556, 505] width 97 height 12
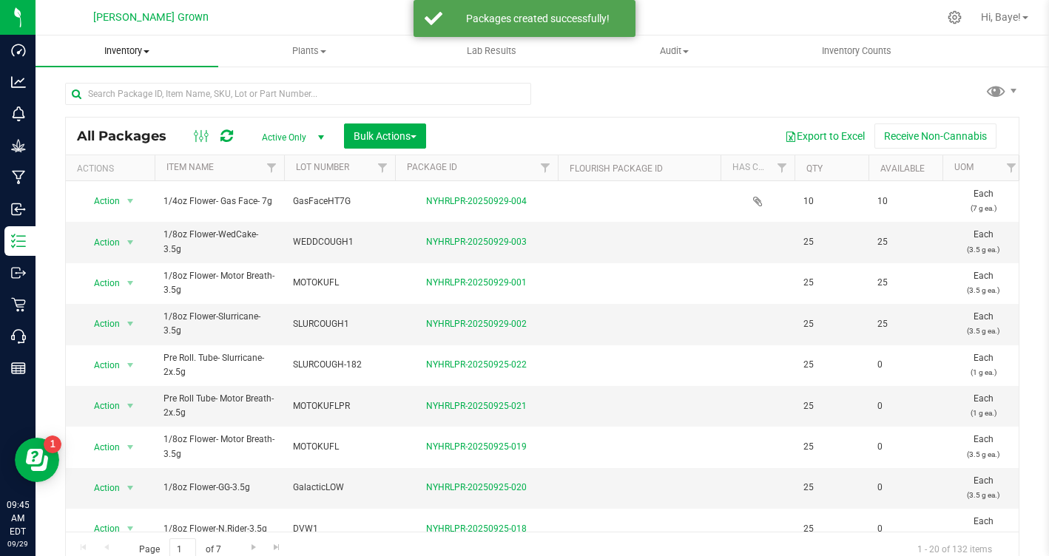
click at [139, 50] on span "Inventory" at bounding box center [127, 50] width 183 height 13
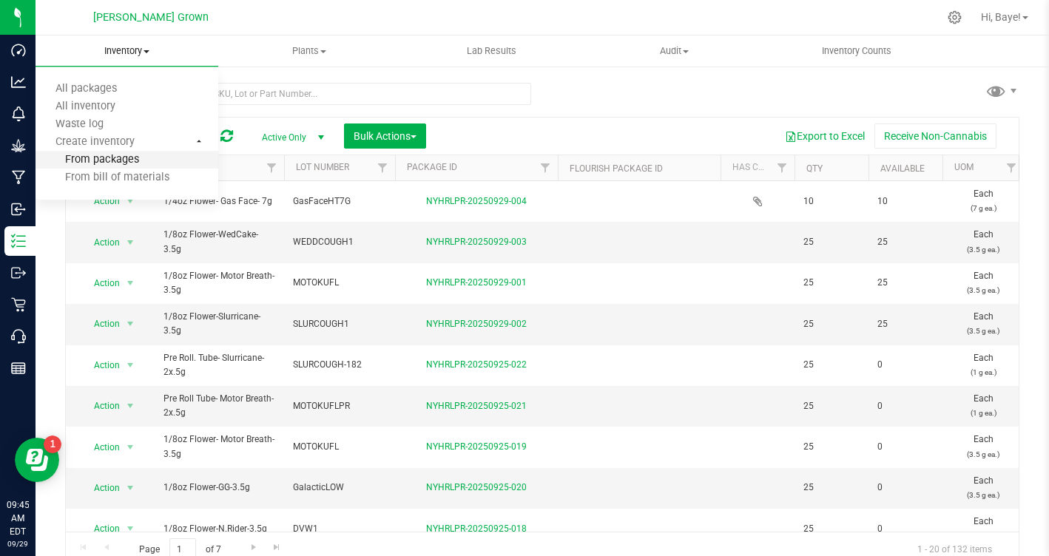
click at [114, 163] on span "From packages" at bounding box center [88, 160] width 104 height 13
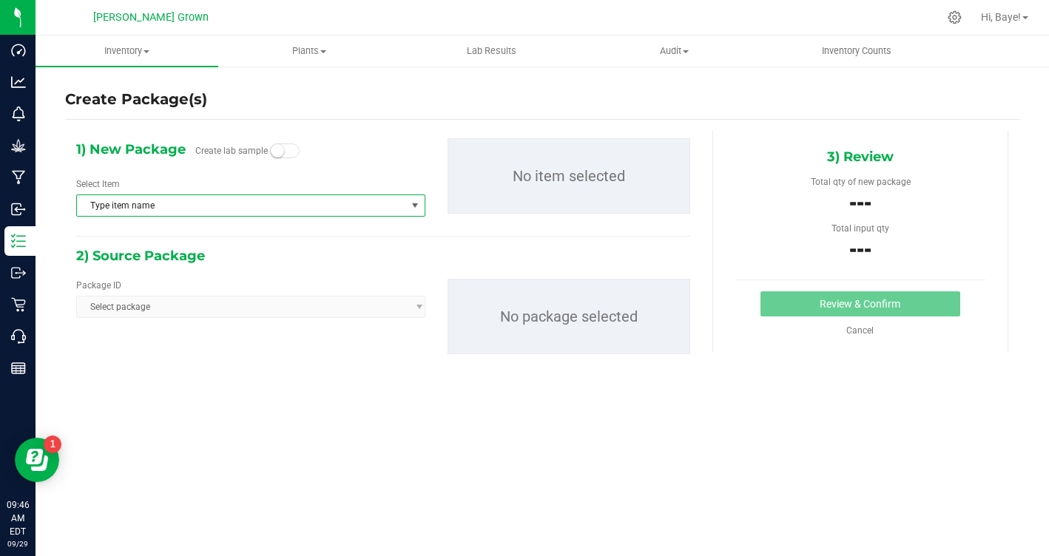
click at [206, 200] on span "Type item name" at bounding box center [241, 205] width 329 height 21
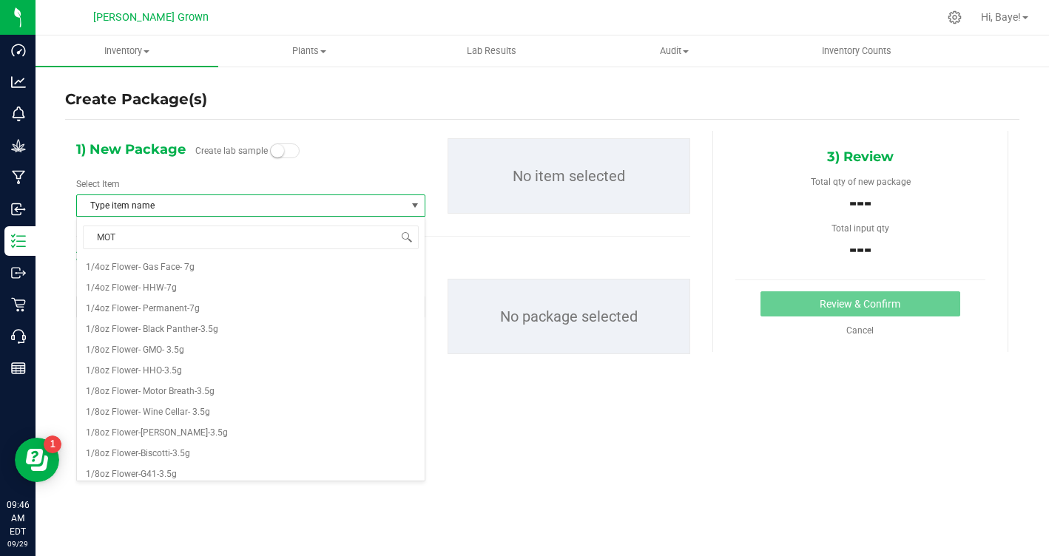
type input "MOTO"
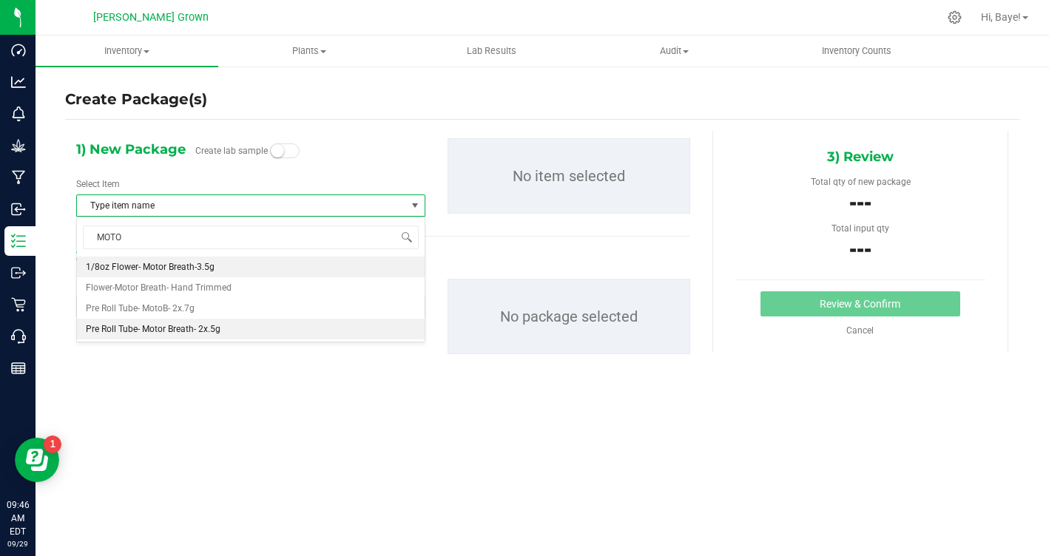
click at [214, 337] on li "Pre Roll Tube- Motor Breath- 2x.5g" at bounding box center [251, 329] width 348 height 21
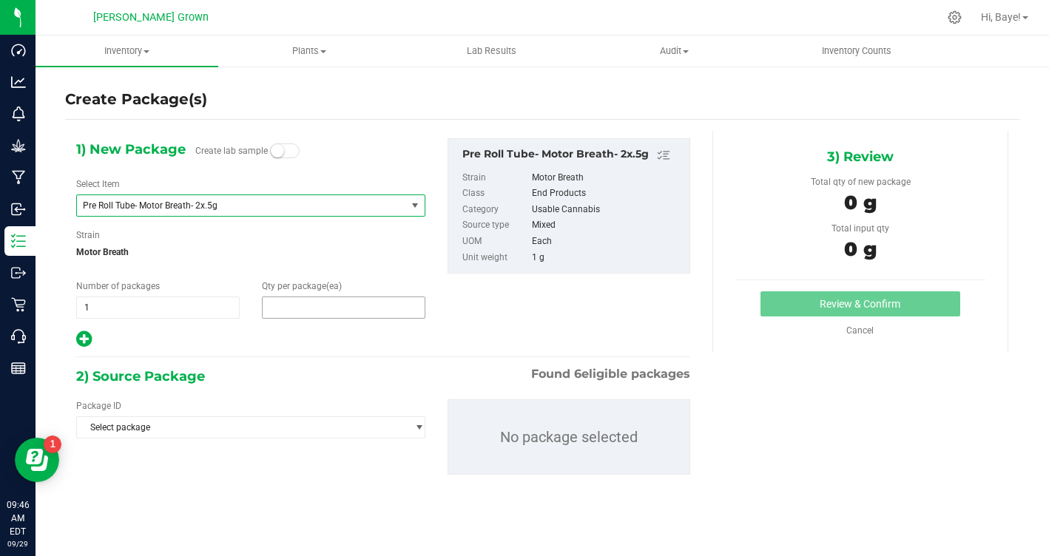
click at [332, 297] on span at bounding box center [343, 308] width 163 height 22
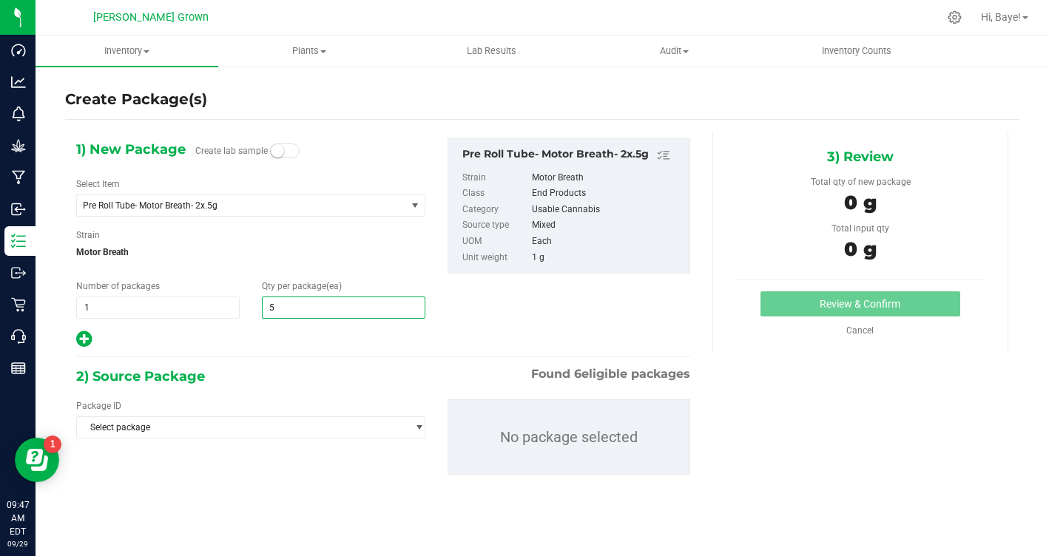
type input "50"
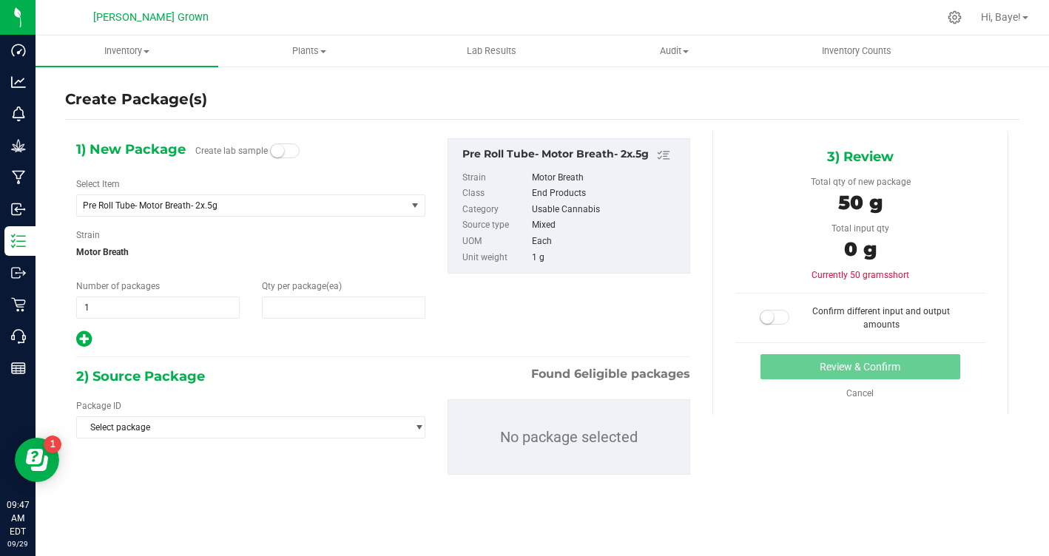
type input "50"
click at [247, 431] on span "Select package" at bounding box center [241, 427] width 329 height 21
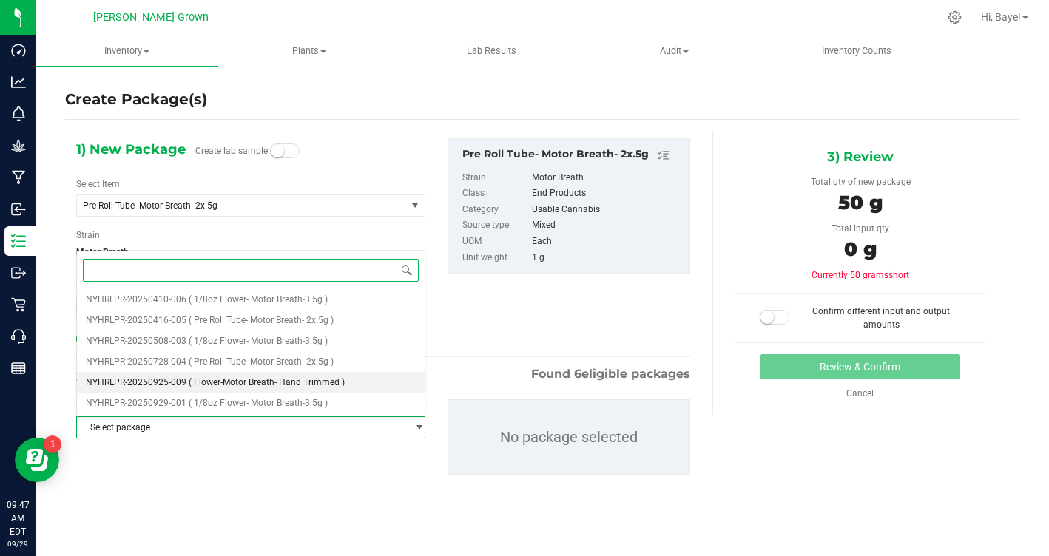
click at [253, 379] on span "( Flower-Motor Breath- Hand Trimmed )" at bounding box center [267, 382] width 156 height 10
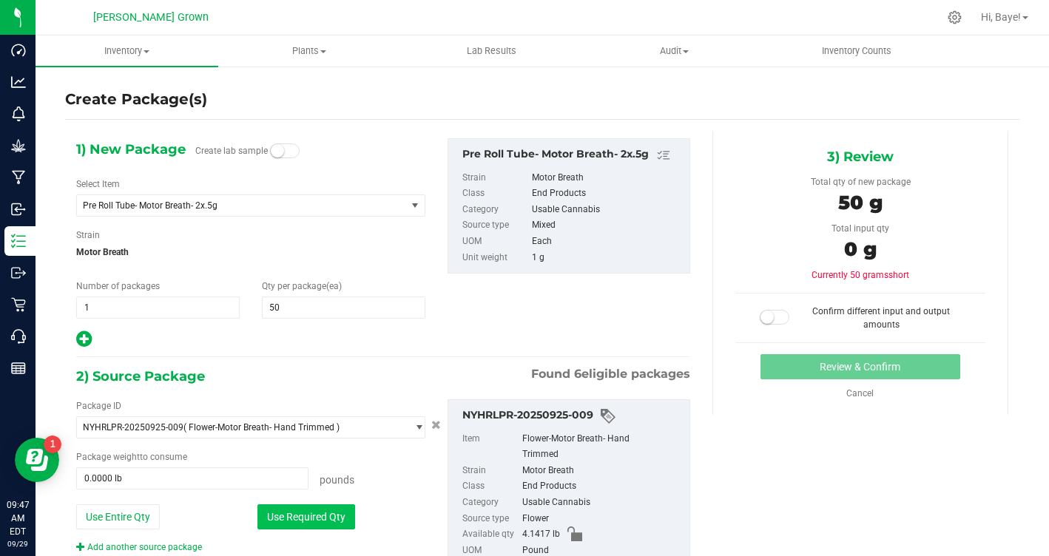
click at [293, 515] on button "Use Required Qty" at bounding box center [306, 516] width 98 height 25
type input "0.1102 lb"
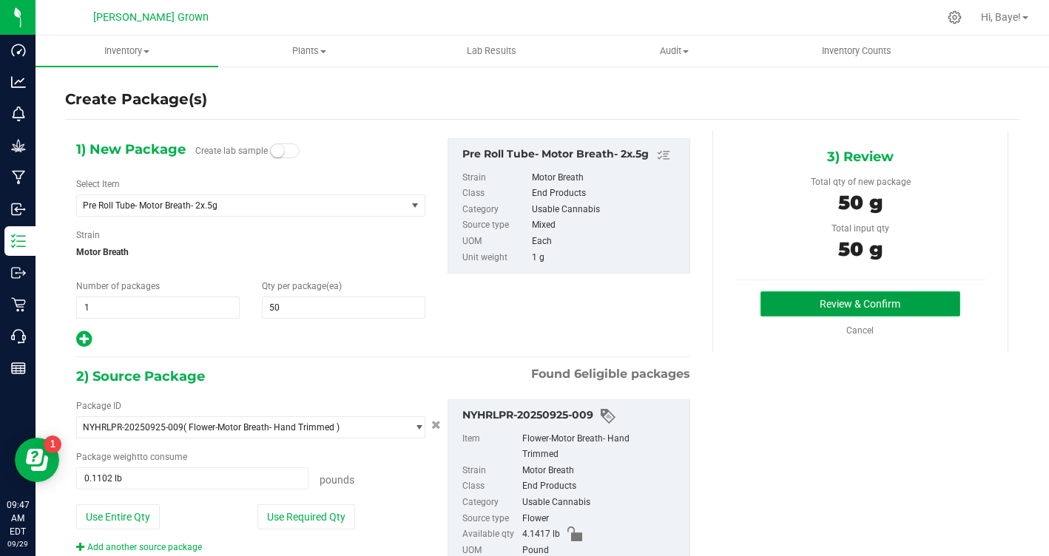
click at [840, 314] on button "Review & Confirm" at bounding box center [860, 303] width 200 height 25
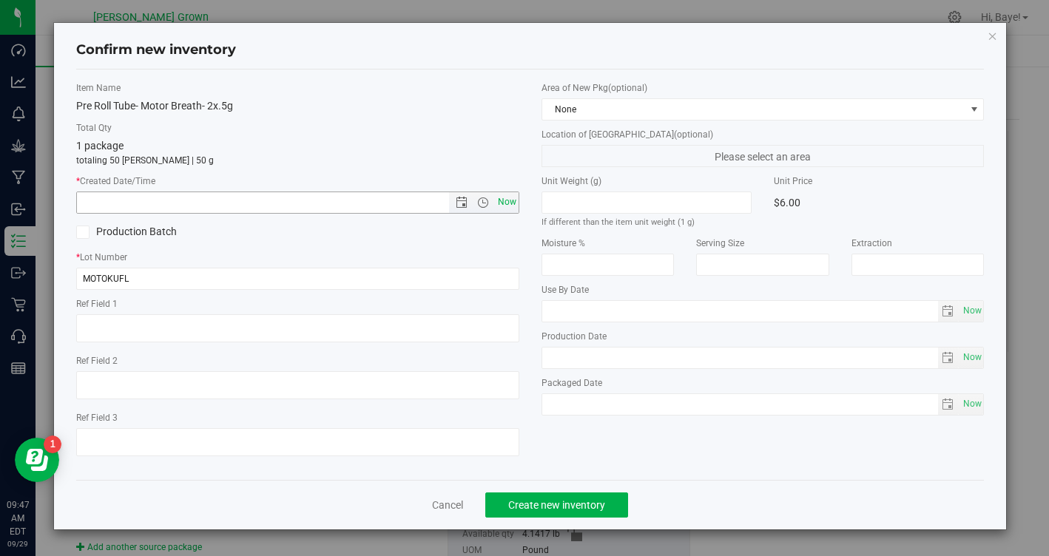
click at [506, 209] on span "Now" at bounding box center [506, 202] width 25 height 21
type input "9/29/2025 9:47 AM"
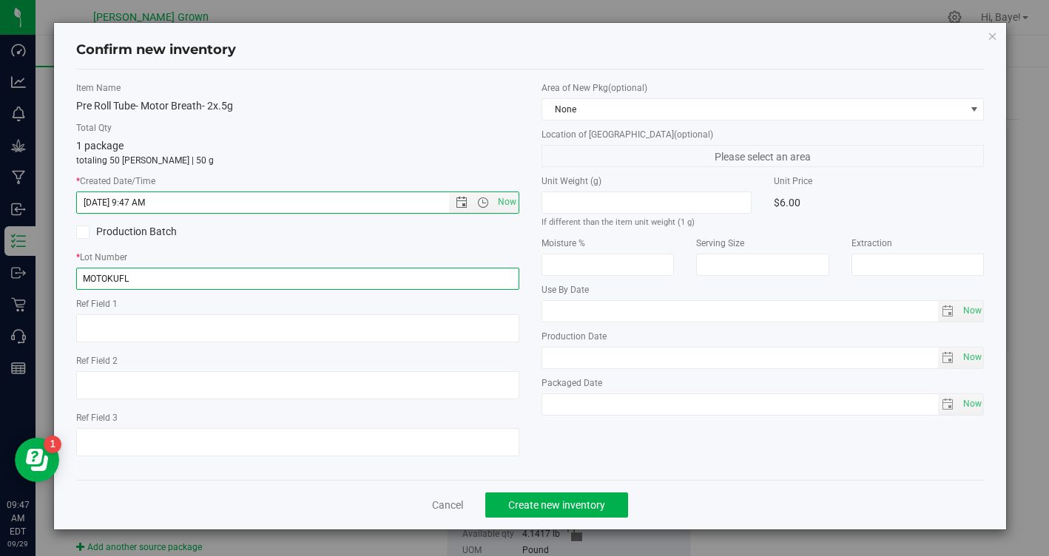
click at [370, 280] on input "MOTOKUFL" at bounding box center [297, 279] width 443 height 22
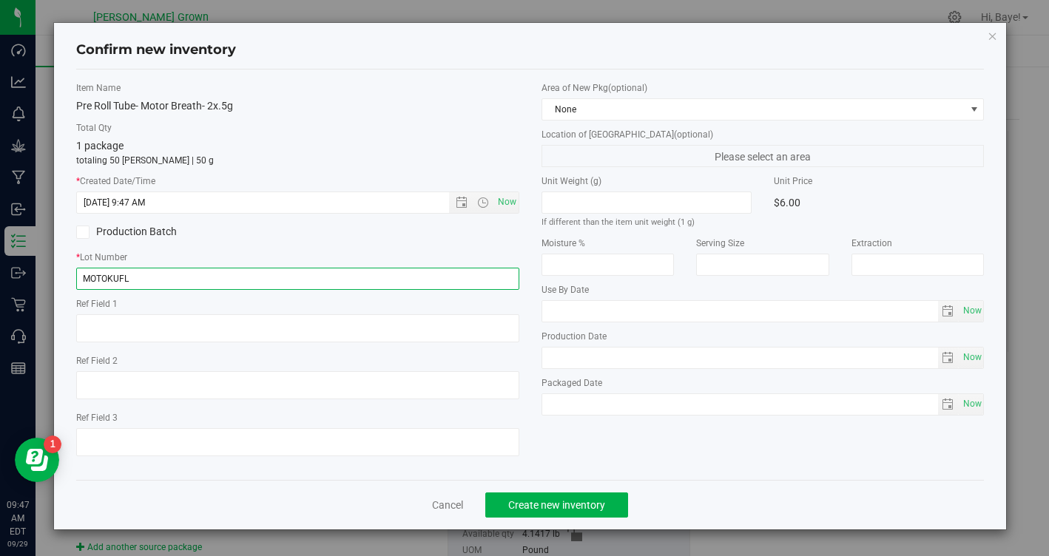
type input "MOTOKUFLPR"
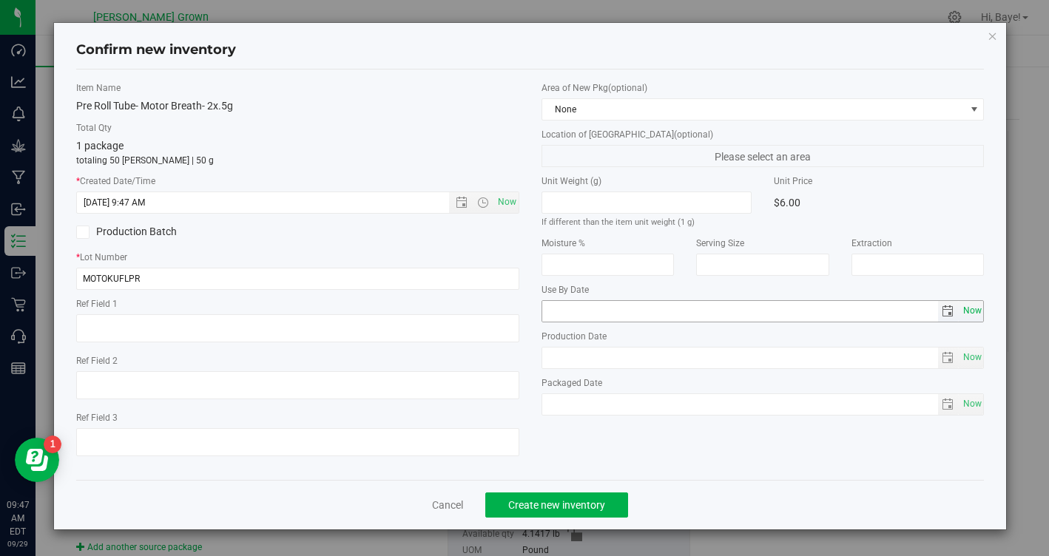
click at [974, 303] on span "Now" at bounding box center [971, 310] width 25 height 21
click at [565, 312] on input "2025-09-29" at bounding box center [740, 311] width 396 height 21
type input "2026-09-29"
click at [967, 406] on span "Now" at bounding box center [971, 404] width 25 height 21
type input "2025-09-29"
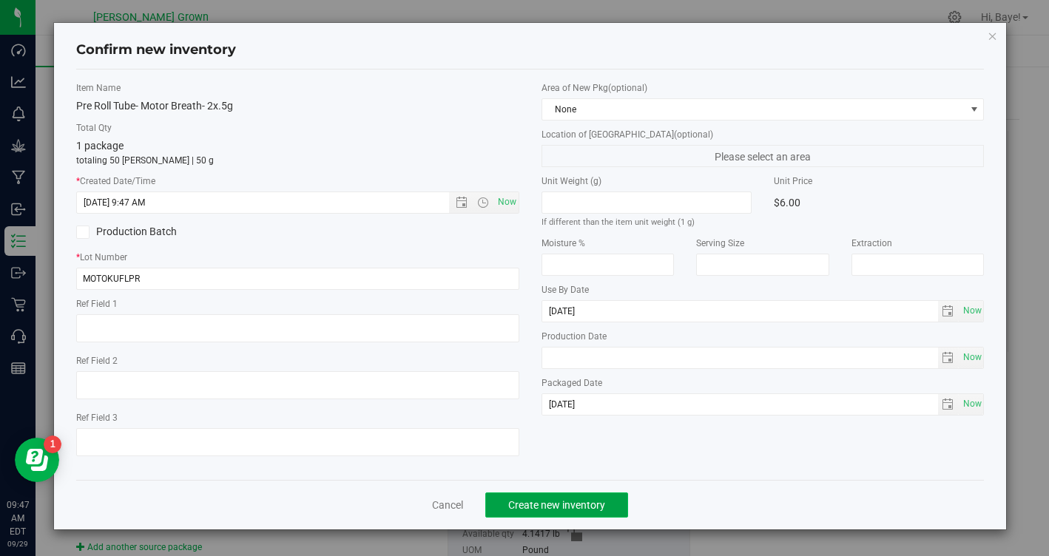
click at [601, 499] on span "Create new inventory" at bounding box center [556, 505] width 97 height 12
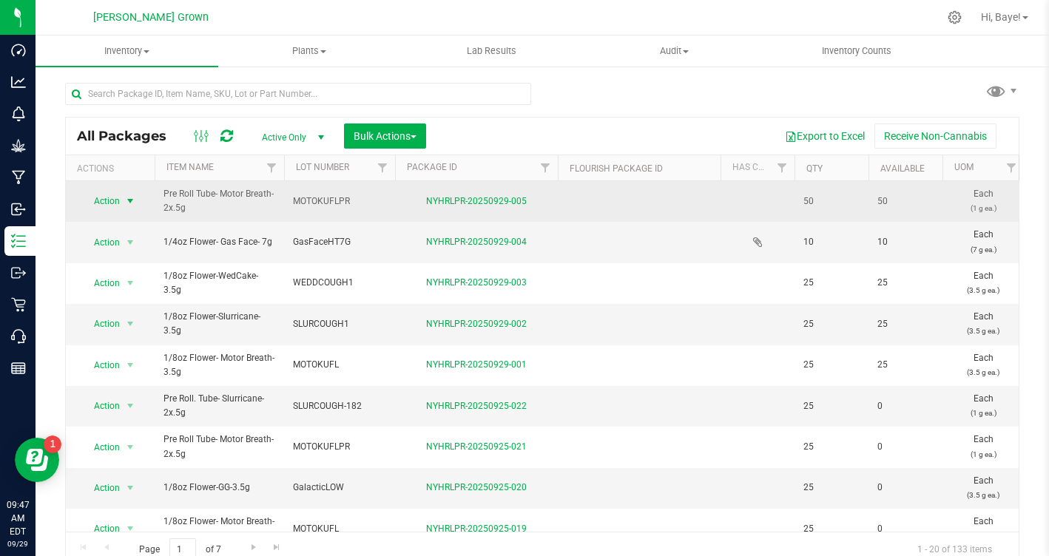
click at [130, 197] on span "select" at bounding box center [130, 201] width 12 height 12
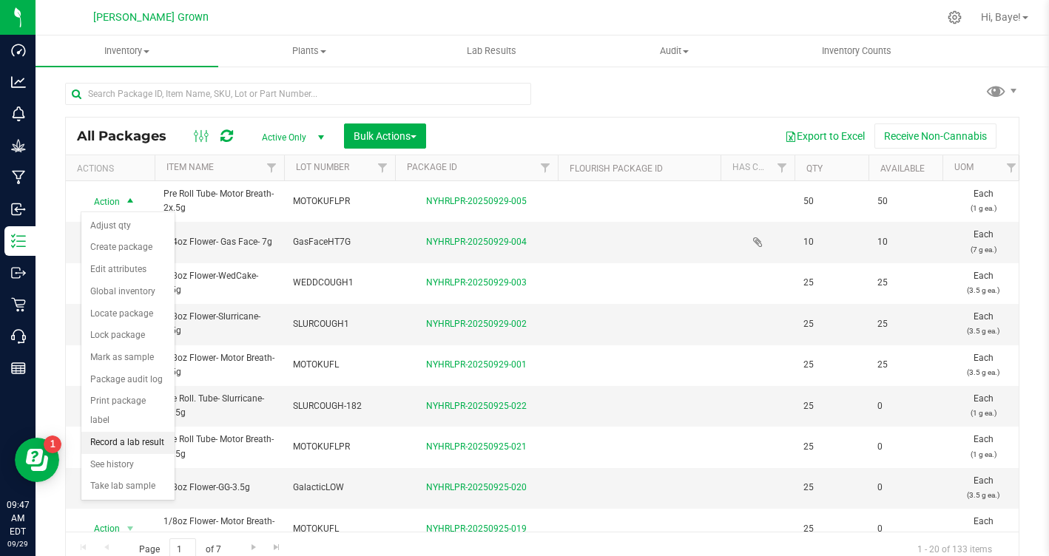
click at [118, 432] on li "Record a lab result" at bounding box center [127, 443] width 93 height 22
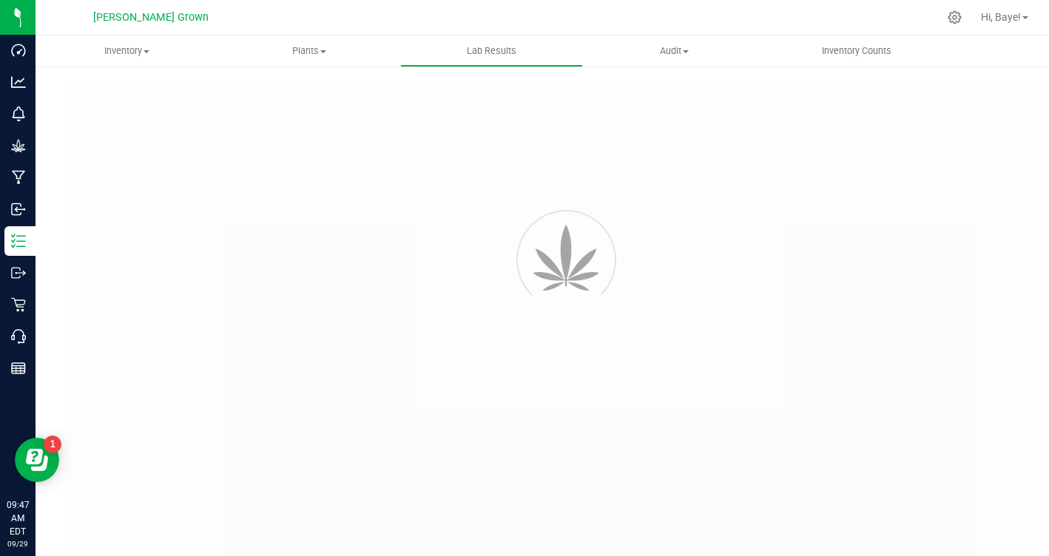
type input "NYHRLPR-20250929-005"
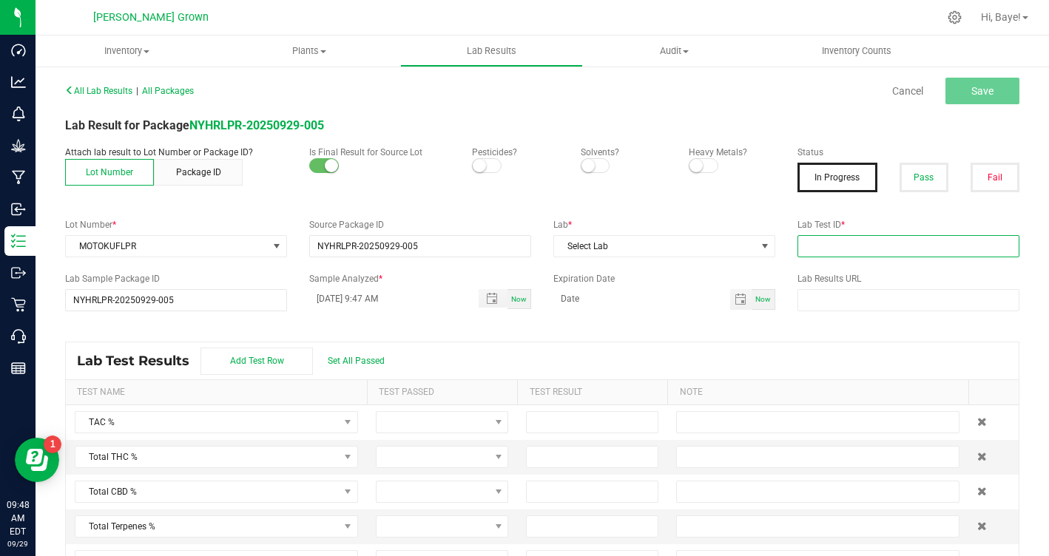
click at [811, 251] on input "text" at bounding box center [908, 246] width 222 height 22
paste input "AL41227006-005"
type input "AL41227006-005"
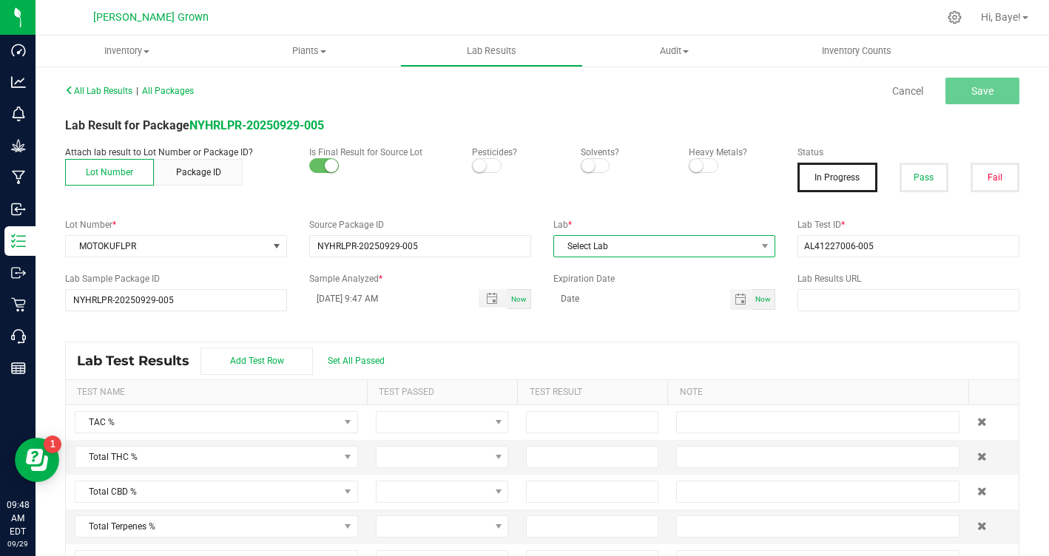
click at [703, 241] on span "Select Lab" at bounding box center [655, 246] width 202 height 21
click at [629, 322] on div "Kaycha Labs" at bounding box center [664, 291] width 222 height 68
click at [629, 317] on li "Kaycha Labs" at bounding box center [664, 309] width 220 height 25
click at [481, 168] on small at bounding box center [479, 165] width 13 height 13
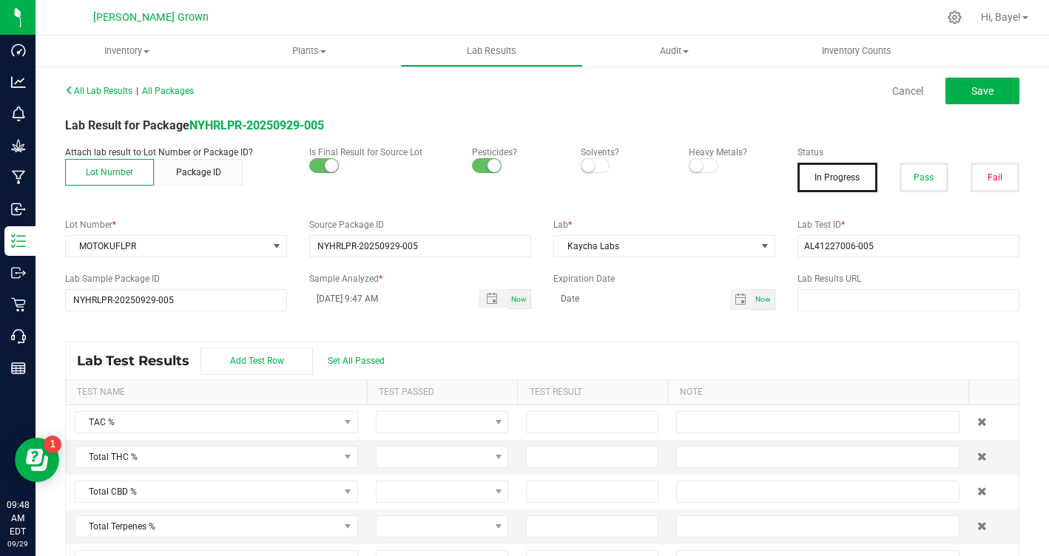
click at [696, 162] on small at bounding box center [695, 165] width 13 height 13
click at [922, 189] on button "Pass" at bounding box center [923, 178] width 49 height 30
click at [379, 359] on span "Set All Passed" at bounding box center [356, 361] width 57 height 10
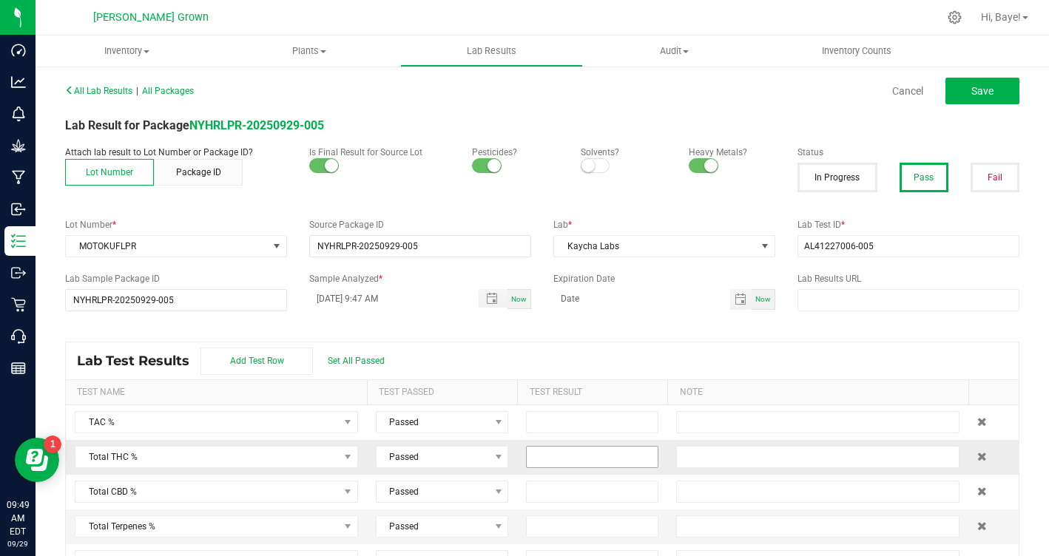
click at [595, 459] on input at bounding box center [592, 457] width 131 height 21
type input "28.8400"
click at [996, 90] on button "Save" at bounding box center [982, 91] width 74 height 27
type input "28.8400"
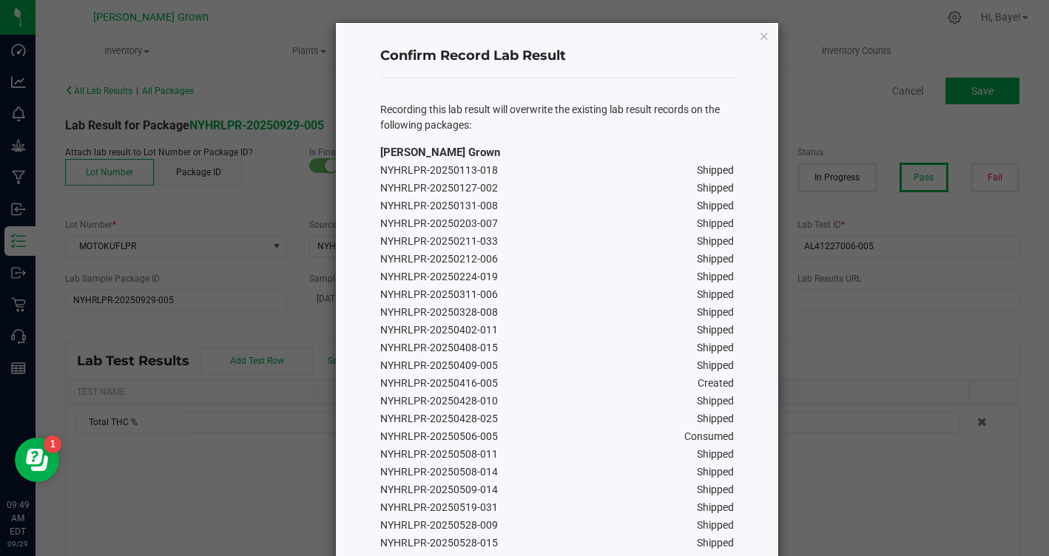
scroll to position [717, 0]
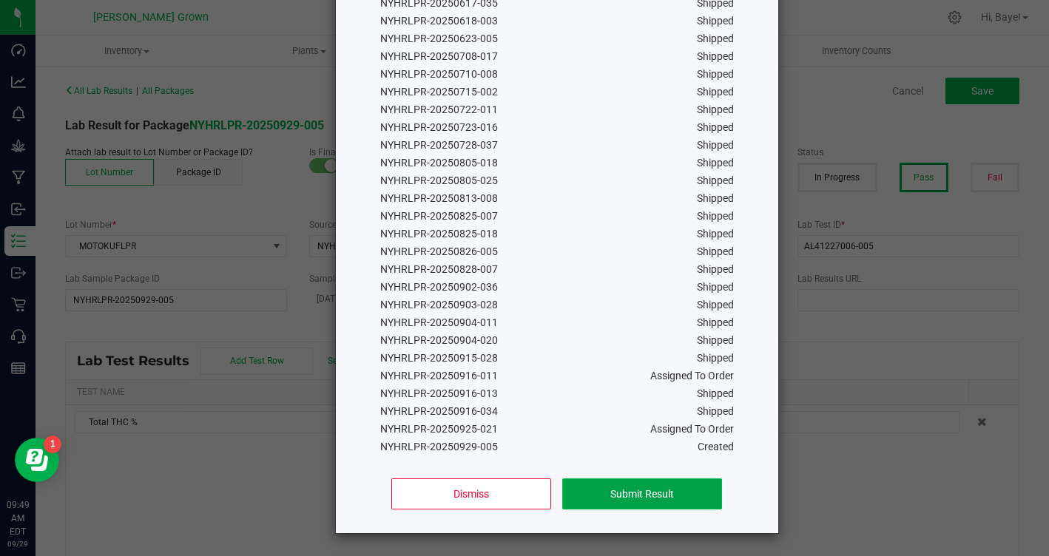
click at [668, 497] on button "Submit Result" at bounding box center [641, 494] width 159 height 31
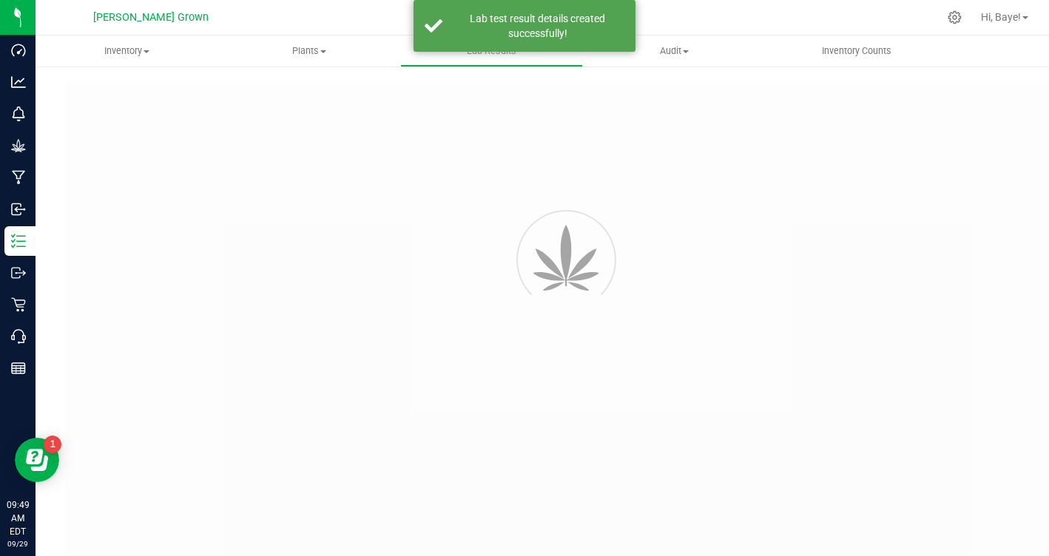
type input "NYHRLPR-20250929-005"
type input "AL41227006-005"
type input "NYHRLPR-20250929-005"
type input "09/29/2025 9:47 AM"
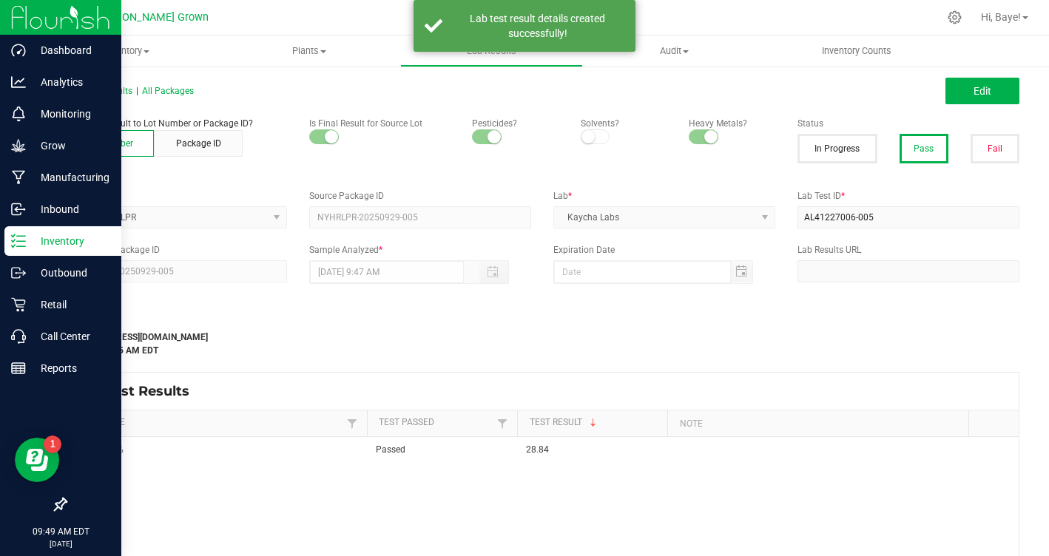
click at [30, 240] on p "Inventory" at bounding box center [70, 241] width 89 height 18
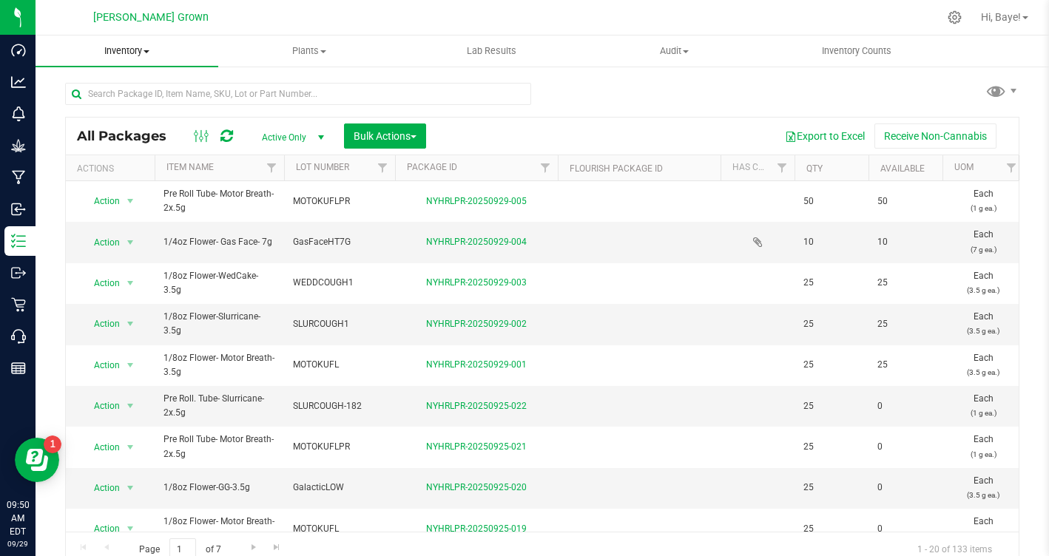
click at [144, 44] on uib-tab-heading "Inventory All packages All inventory Waste log Create inventory" at bounding box center [127, 51] width 183 height 31
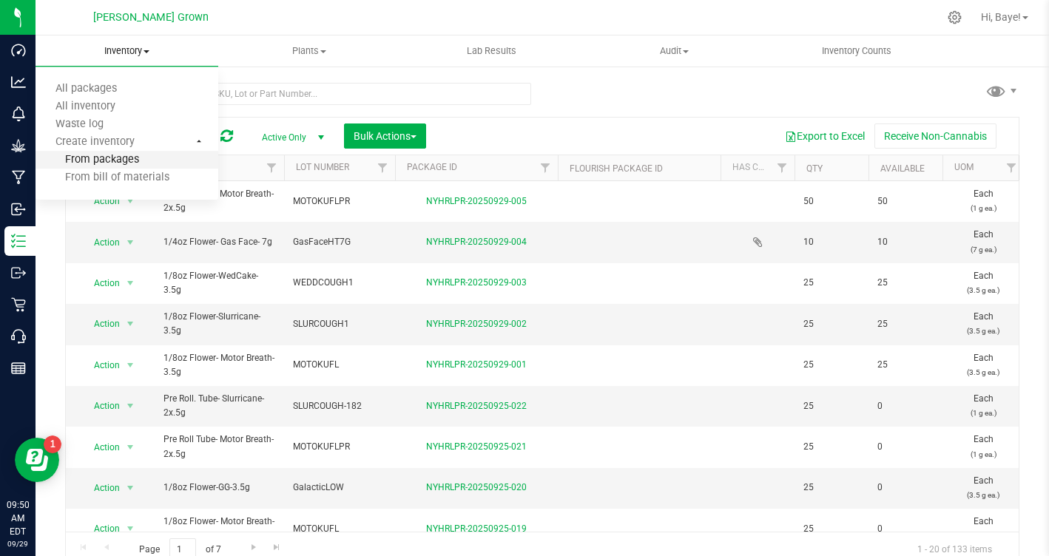
click at [119, 163] on span "From packages" at bounding box center [88, 160] width 104 height 13
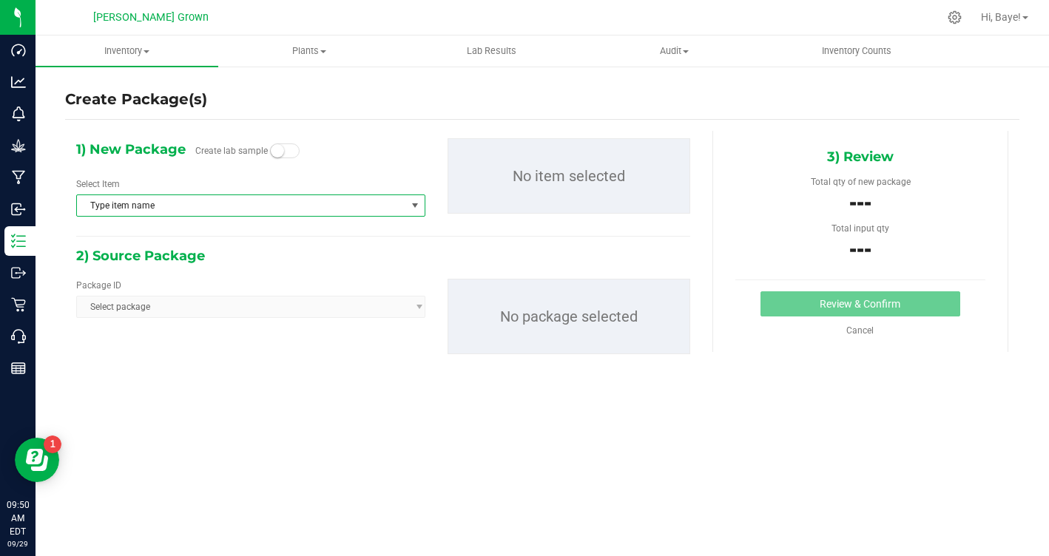
click at [146, 202] on span "Type item name" at bounding box center [241, 205] width 329 height 21
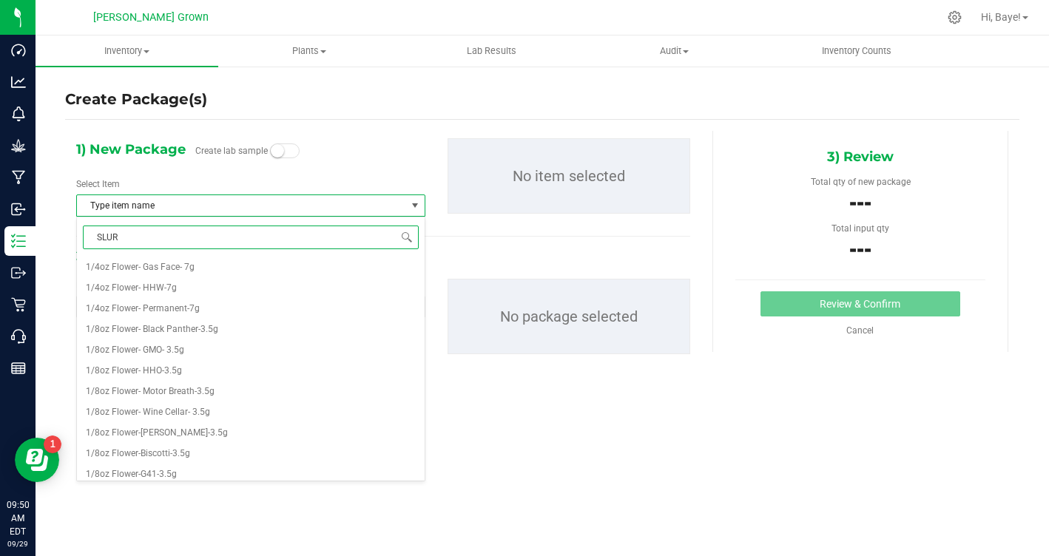
type input "SLURR"
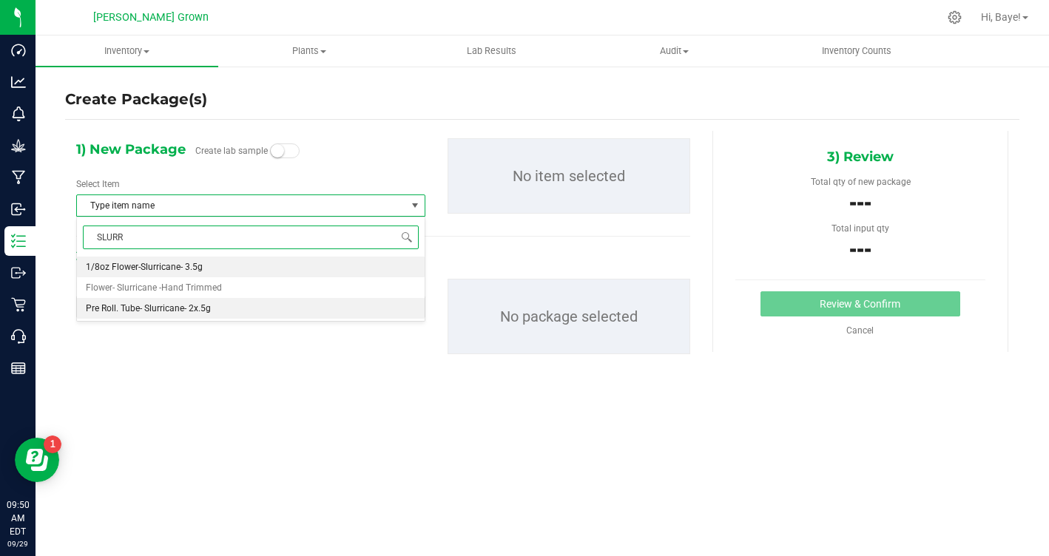
click at [194, 304] on span "Pre Roll. Tube- Slurricane- 2x.5g" at bounding box center [148, 308] width 125 height 10
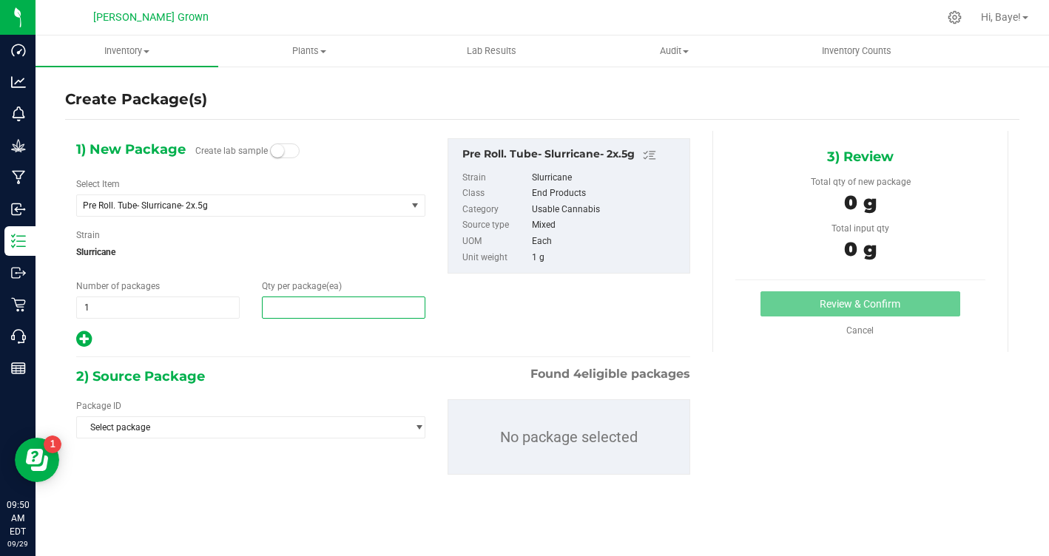
click at [277, 314] on span at bounding box center [343, 308] width 163 height 22
type input "50"
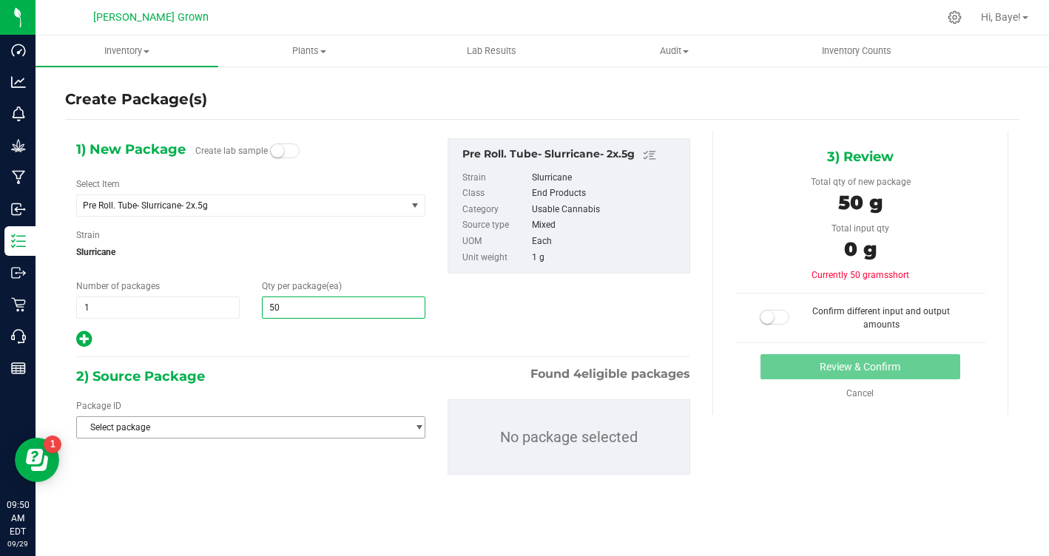
type input "50"
click at [245, 426] on span "Select package" at bounding box center [241, 427] width 329 height 21
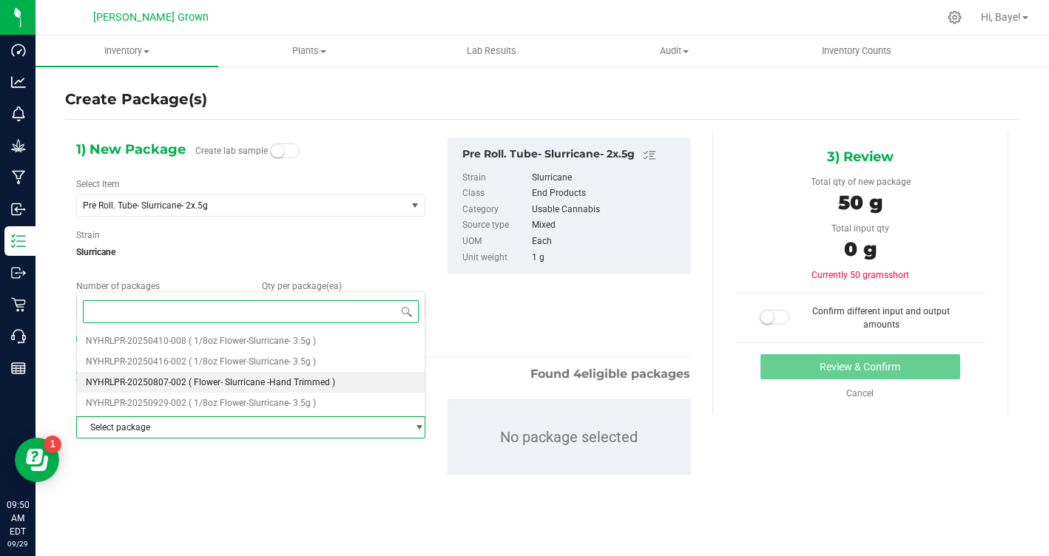
click at [267, 383] on span "( Flower- Slurricane -Hand Trimmed )" at bounding box center [262, 382] width 146 height 10
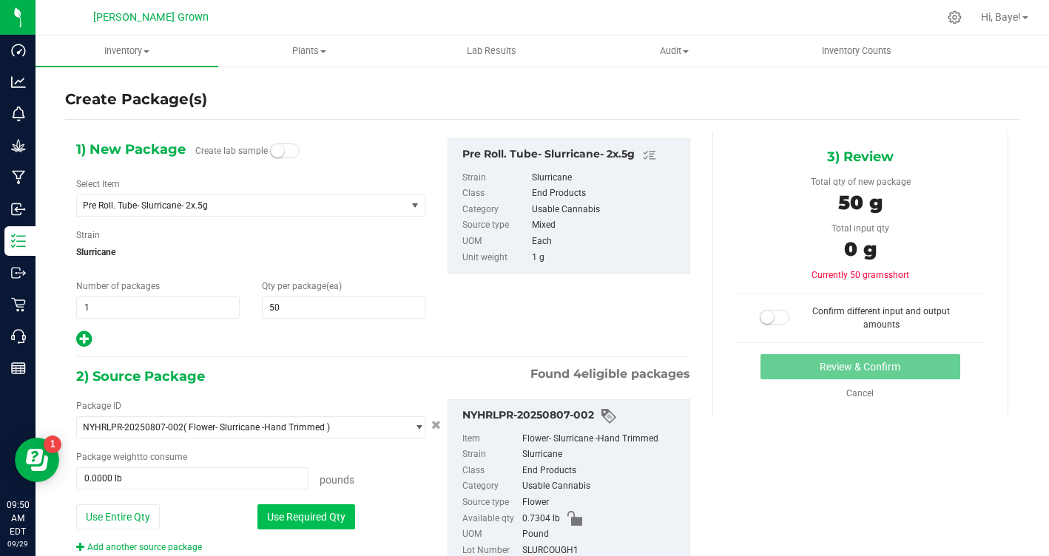
click at [286, 512] on button "Use Required Qty" at bounding box center [306, 516] width 98 height 25
type input "0.1102 lb"
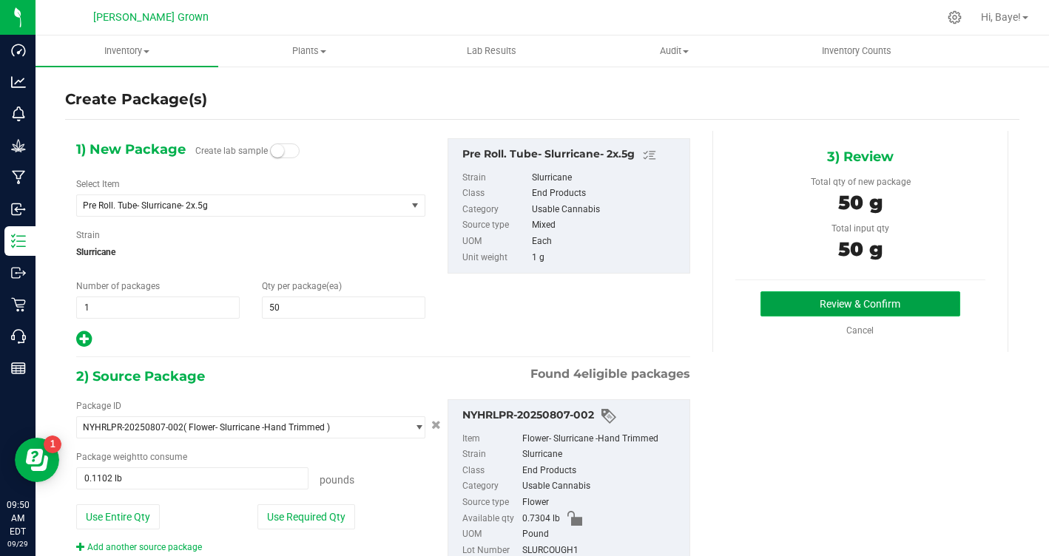
click at [925, 300] on button "Review & Confirm" at bounding box center [860, 303] width 200 height 25
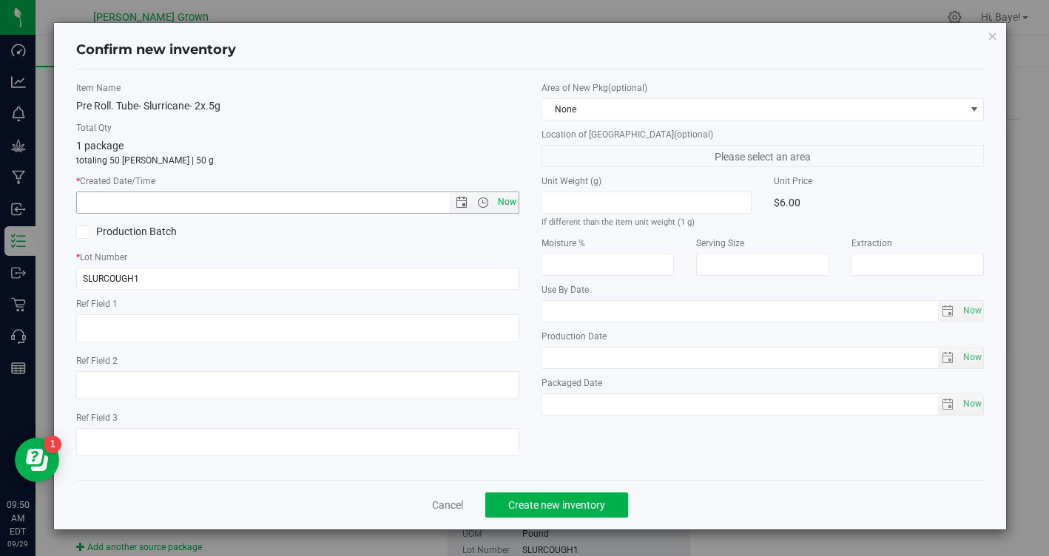
click at [508, 203] on span "Now" at bounding box center [506, 202] width 25 height 21
type input "9/29/2025 9:50 AM"
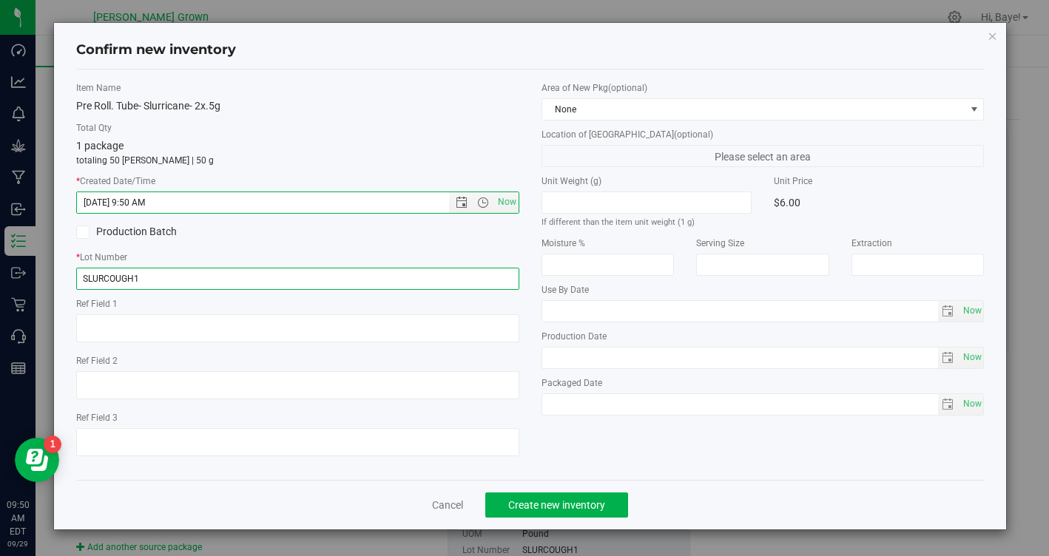
click at [373, 270] on input "SLURCOUGH1" at bounding box center [297, 279] width 443 height 22
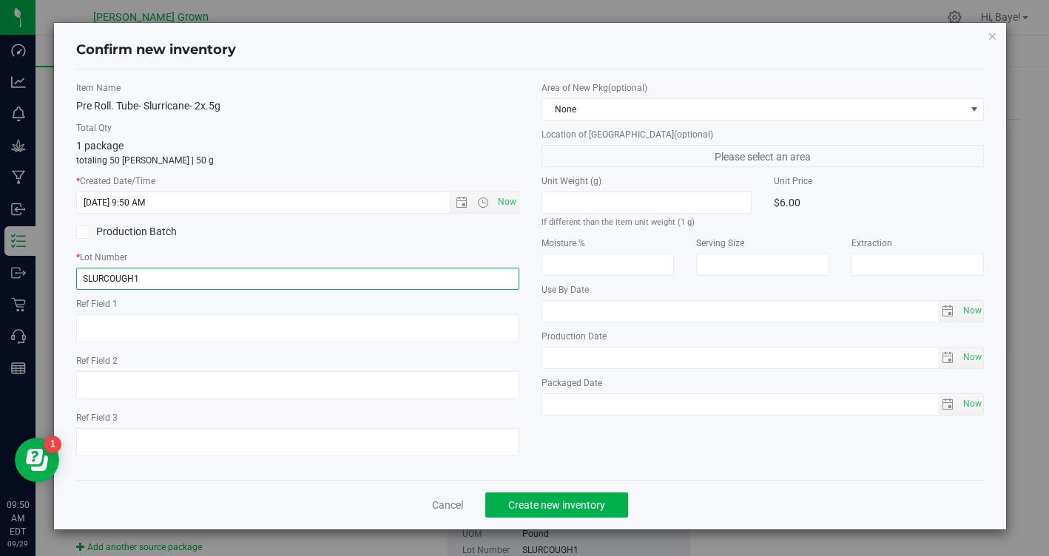
click at [373, 270] on input "SLURCOUGH1" at bounding box center [297, 279] width 443 height 22
type input "SLURCOUGH-182"
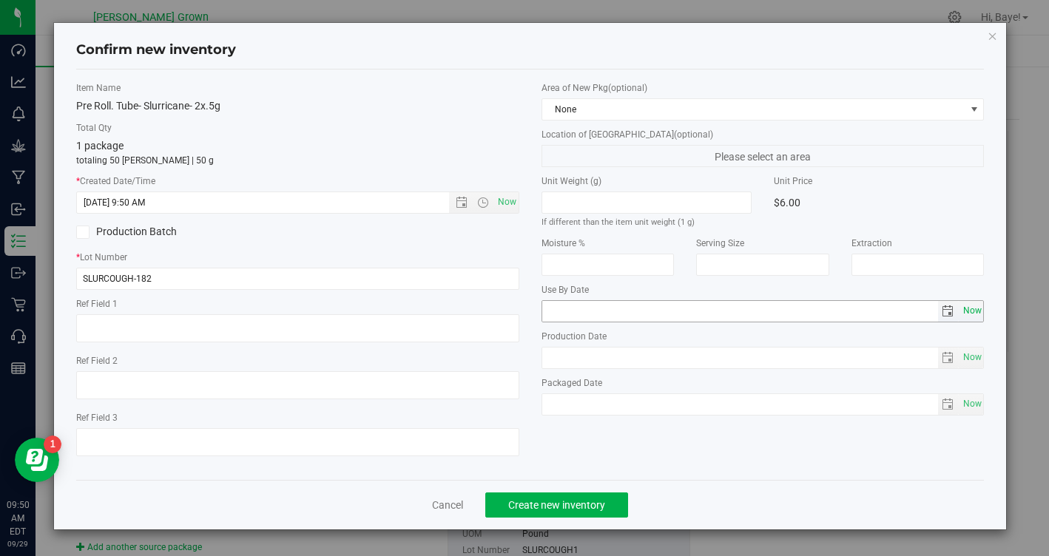
click at [974, 308] on span "Now" at bounding box center [971, 310] width 25 height 21
click at [568, 311] on input "2025-09-29" at bounding box center [740, 311] width 396 height 21
type input "2026-09-29"
click at [977, 403] on span "Now" at bounding box center [971, 404] width 25 height 21
type input "2025-09-29"
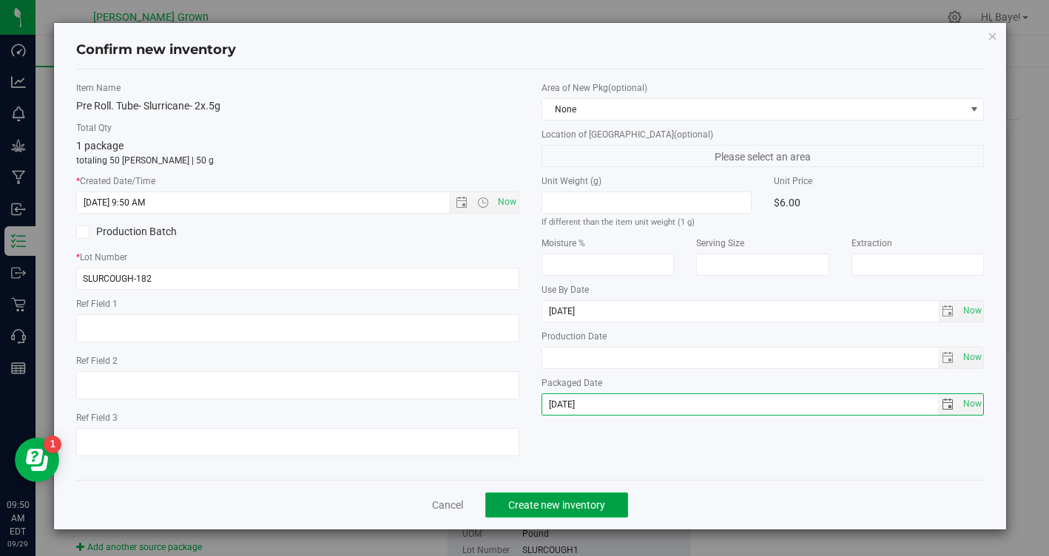
click at [565, 504] on span "Create new inventory" at bounding box center [556, 505] width 97 height 12
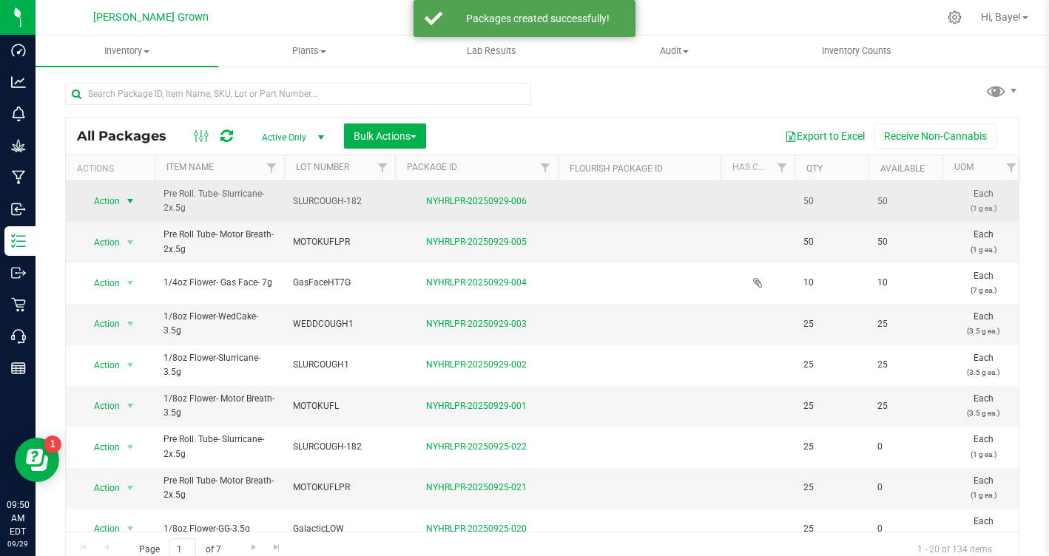
click at [125, 200] on span "select" at bounding box center [130, 201] width 12 height 12
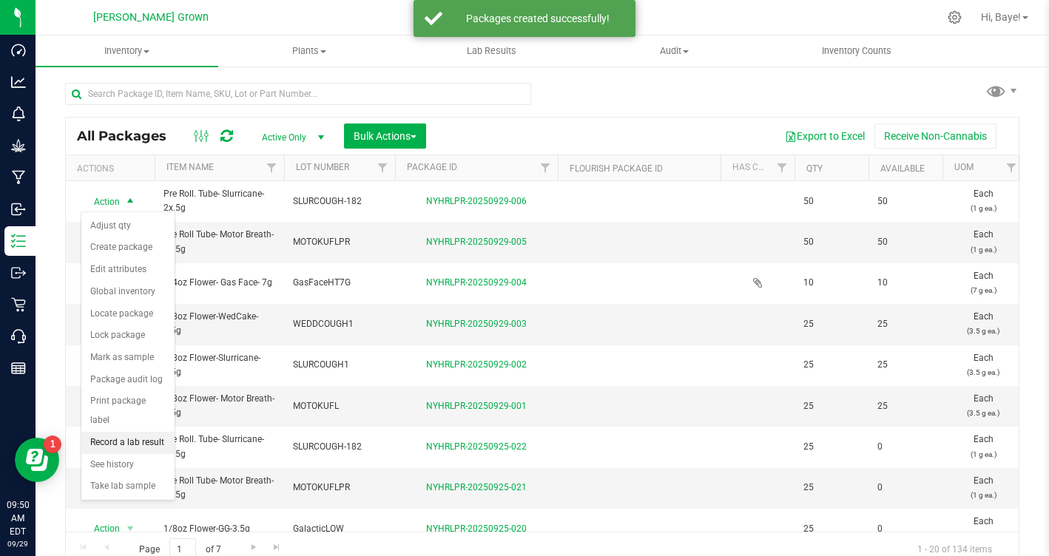
click at [119, 432] on li "Record a lab result" at bounding box center [127, 443] width 93 height 22
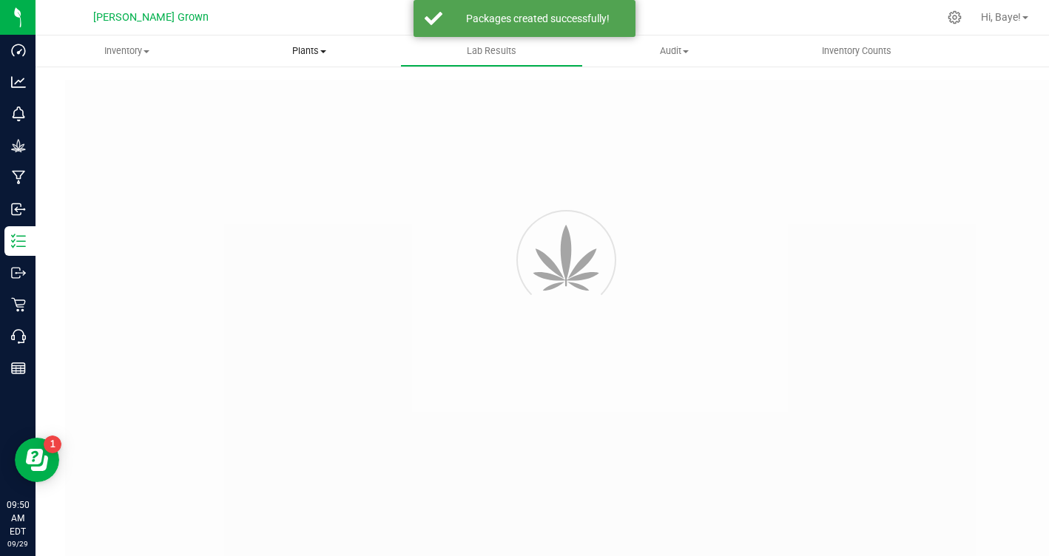
type input "NYHRLPR-20250929-006"
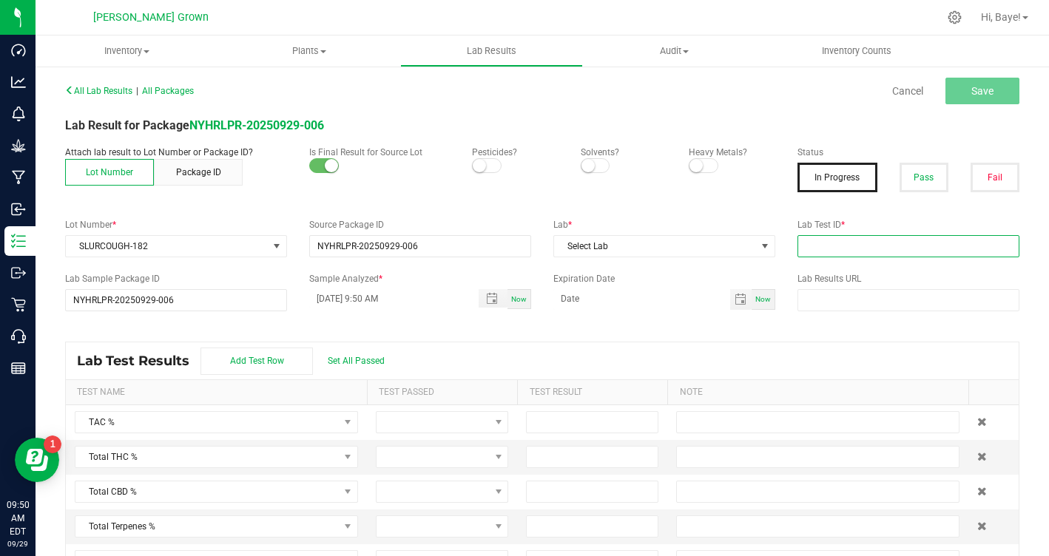
click at [971, 242] on input "text" at bounding box center [908, 246] width 222 height 22
paste input "AL50809001-010"
type input "AL50809001-010"
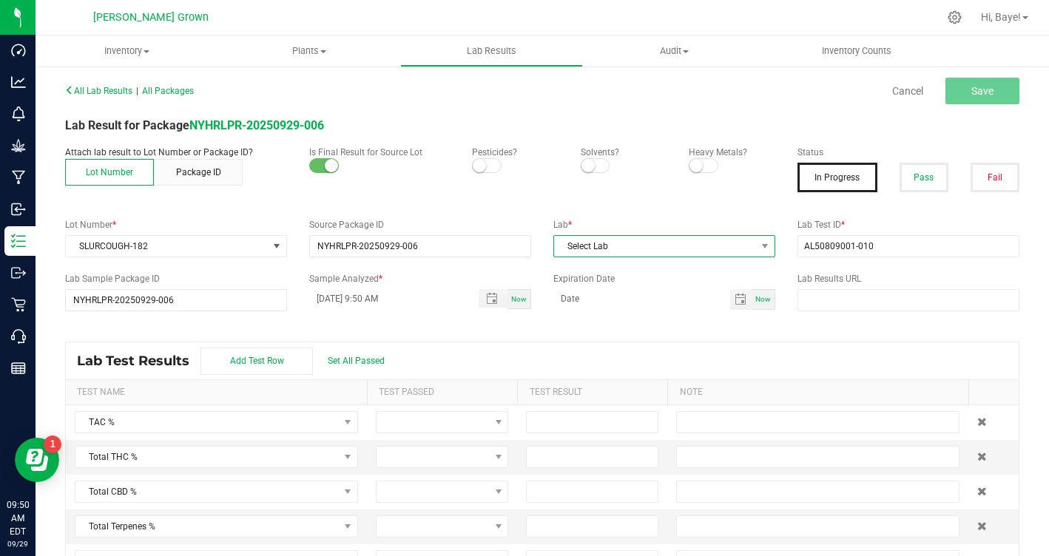
click at [666, 247] on span "Select Lab" at bounding box center [655, 246] width 202 height 21
click at [629, 306] on li "Kaycha Labs" at bounding box center [664, 309] width 220 height 25
click at [482, 169] on small at bounding box center [479, 165] width 13 height 13
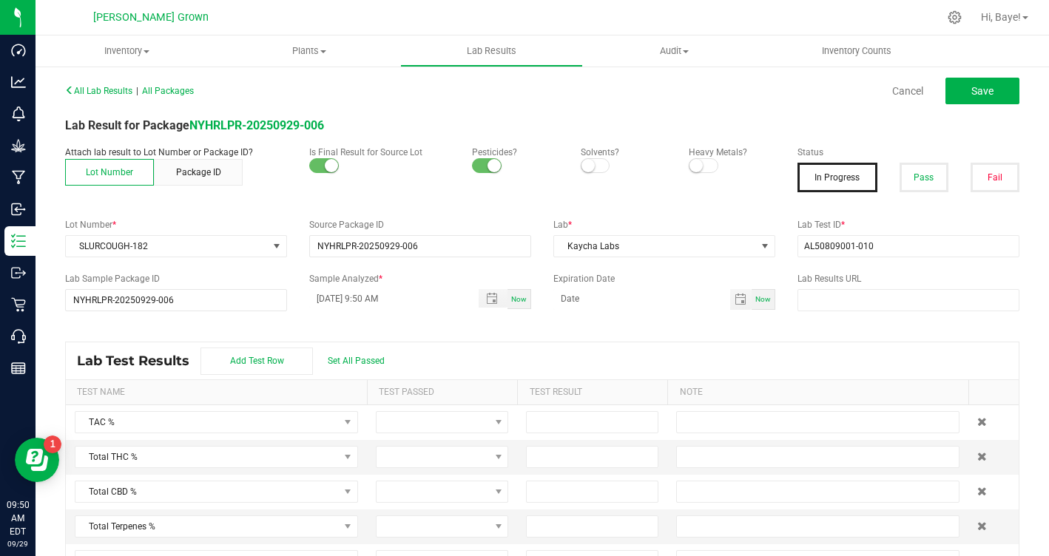
click at [706, 163] on span at bounding box center [704, 165] width 30 height 15
click at [942, 185] on button "Pass" at bounding box center [923, 178] width 49 height 30
click at [364, 357] on span "Set All Passed" at bounding box center [356, 361] width 57 height 10
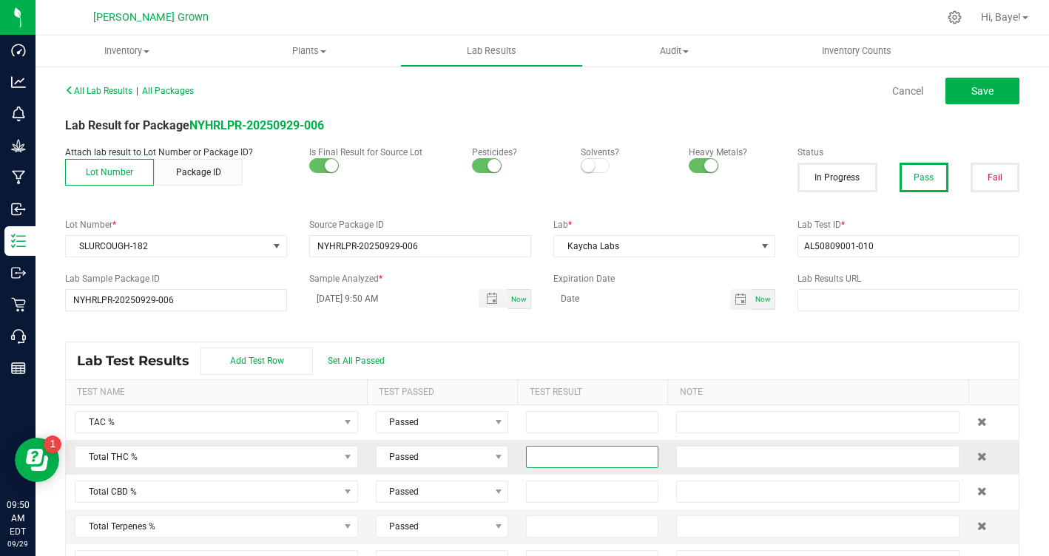
click at [587, 458] on input at bounding box center [592, 457] width 131 height 21
type input "28.1200"
click at [989, 90] on span "Save" at bounding box center [982, 91] width 22 height 12
type input "28.1200"
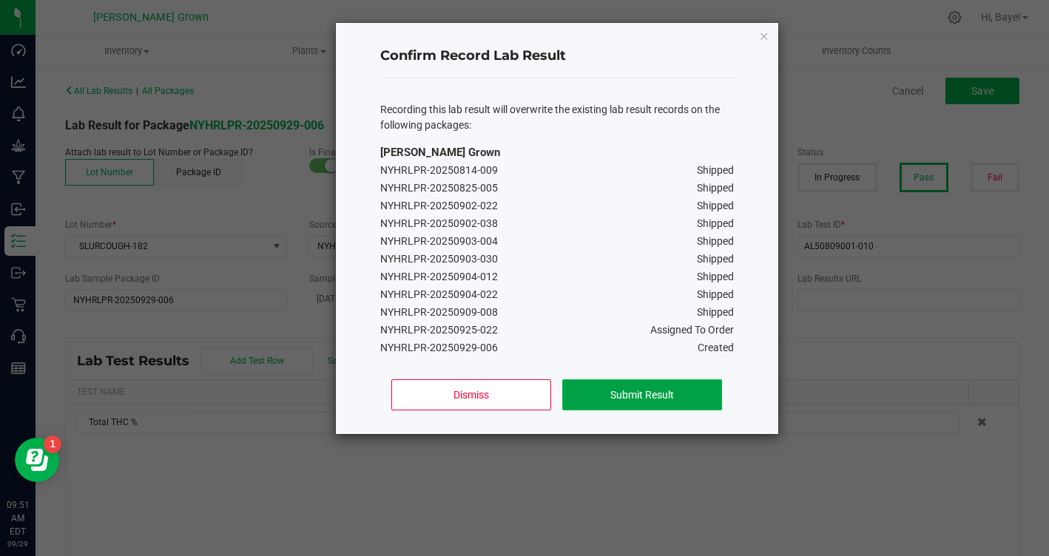
click at [692, 392] on button "Submit Result" at bounding box center [641, 394] width 159 height 31
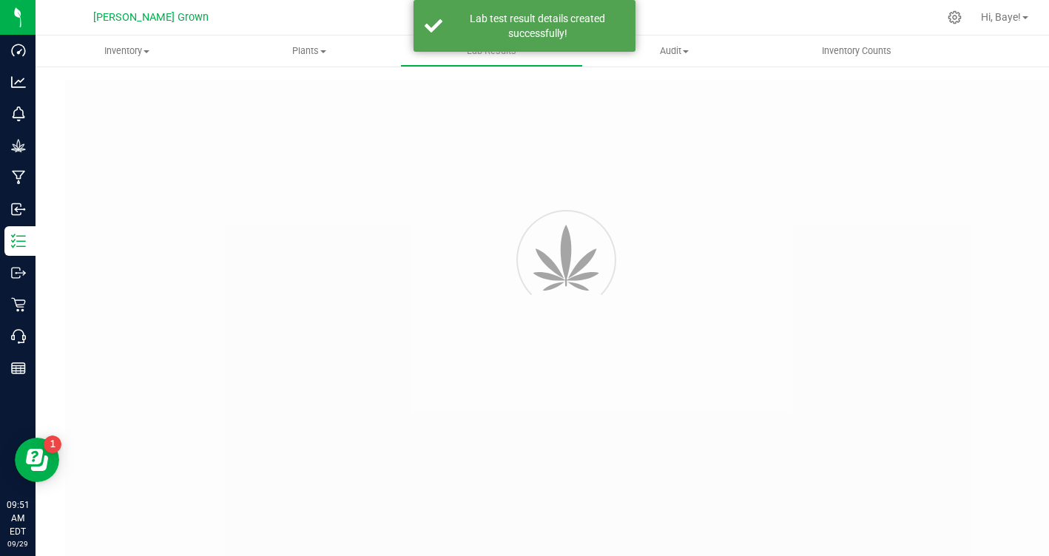
type input "NYHRLPR-20250929-006"
type input "AL50809001-010"
type input "NYHRLPR-20250929-006"
type input "09/29/2025 9:50 AM"
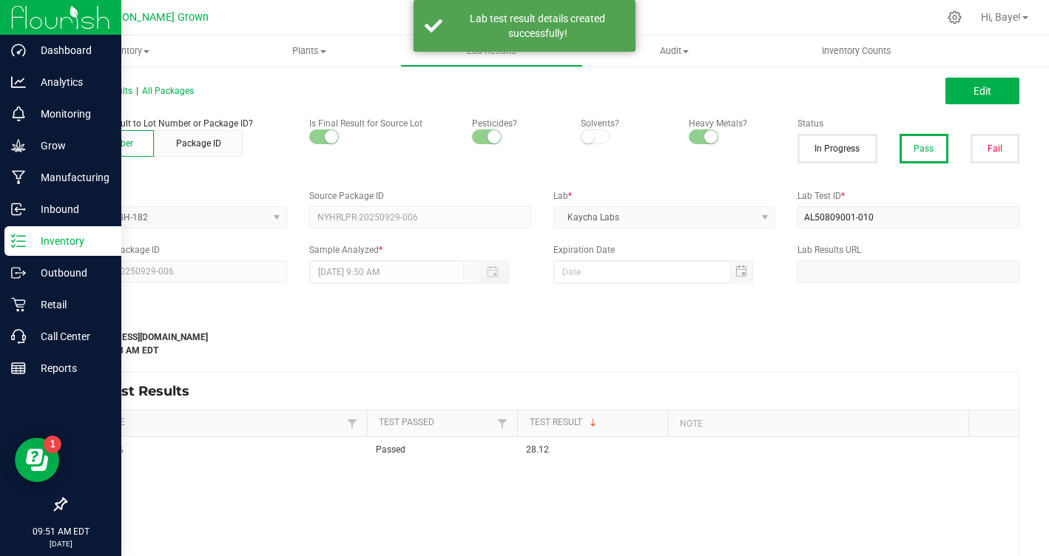
click at [23, 239] on icon at bounding box center [18, 241] width 15 height 15
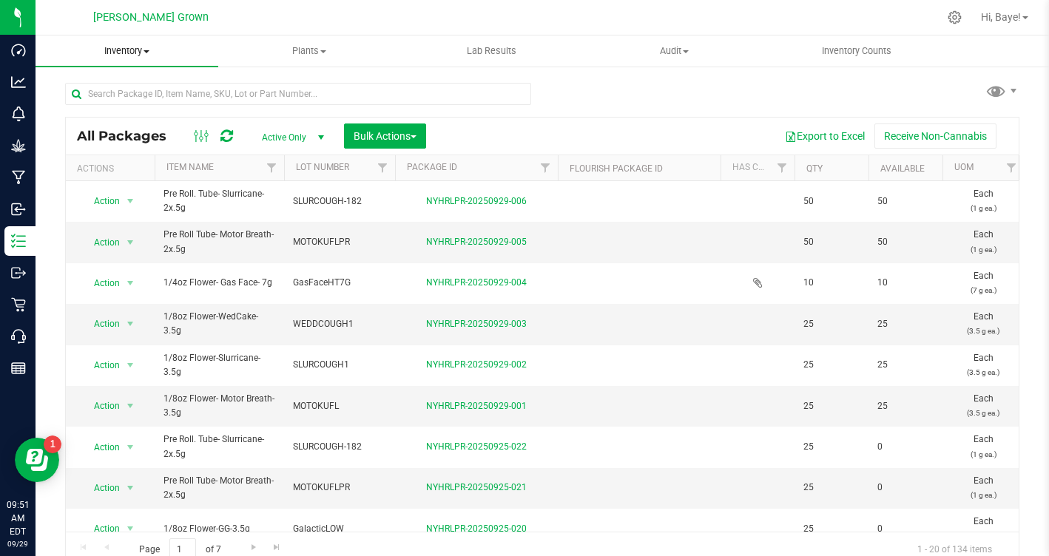
click at [129, 48] on span "Inventory" at bounding box center [127, 50] width 183 height 13
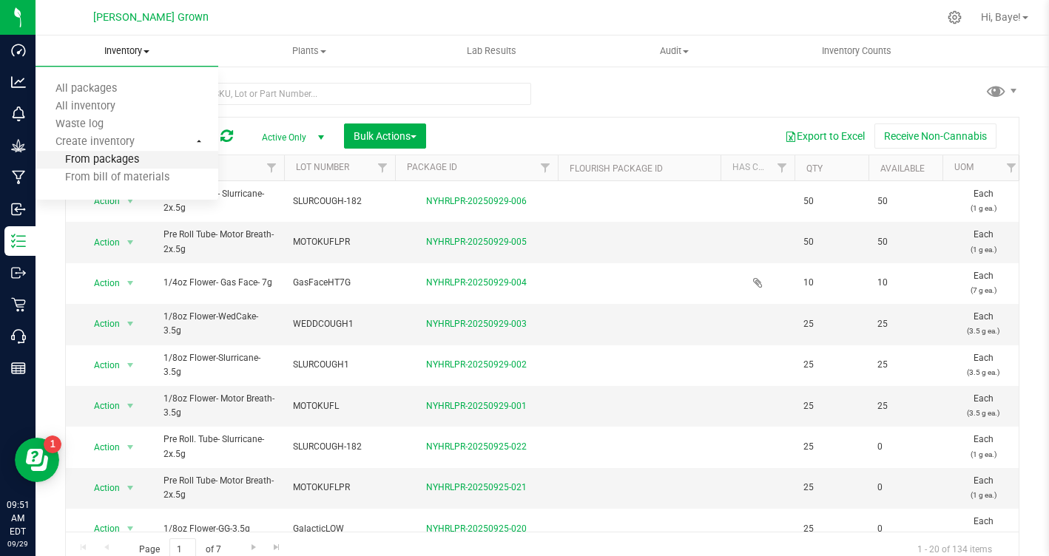
click at [107, 163] on span "From packages" at bounding box center [88, 160] width 104 height 13
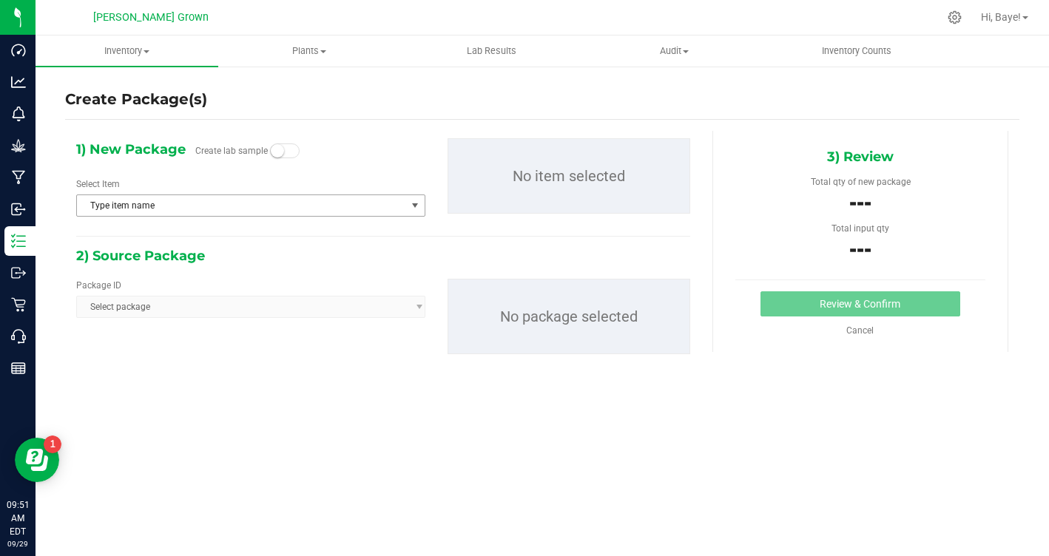
click at [111, 201] on span "Type item name" at bounding box center [241, 205] width 329 height 21
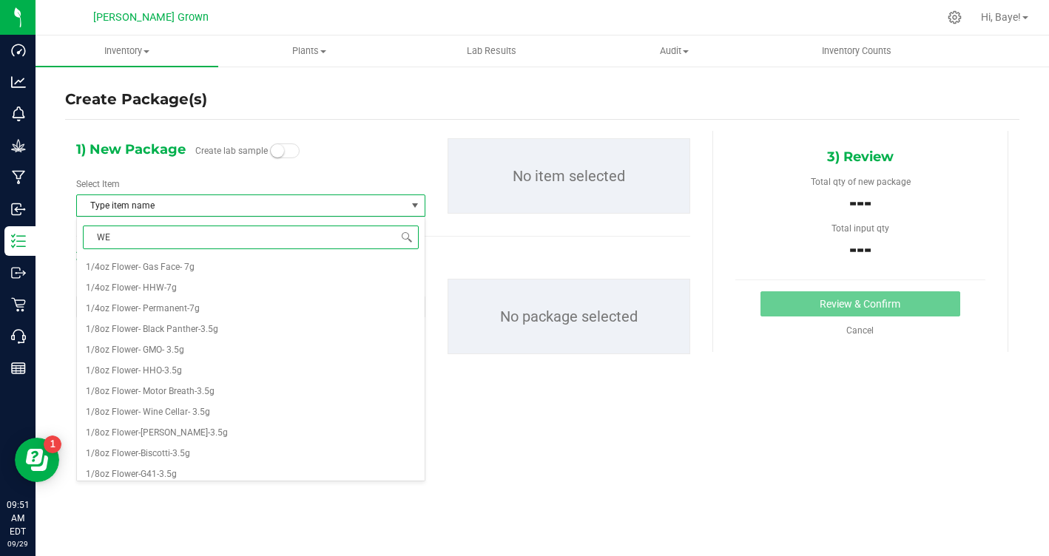
type input "WED"
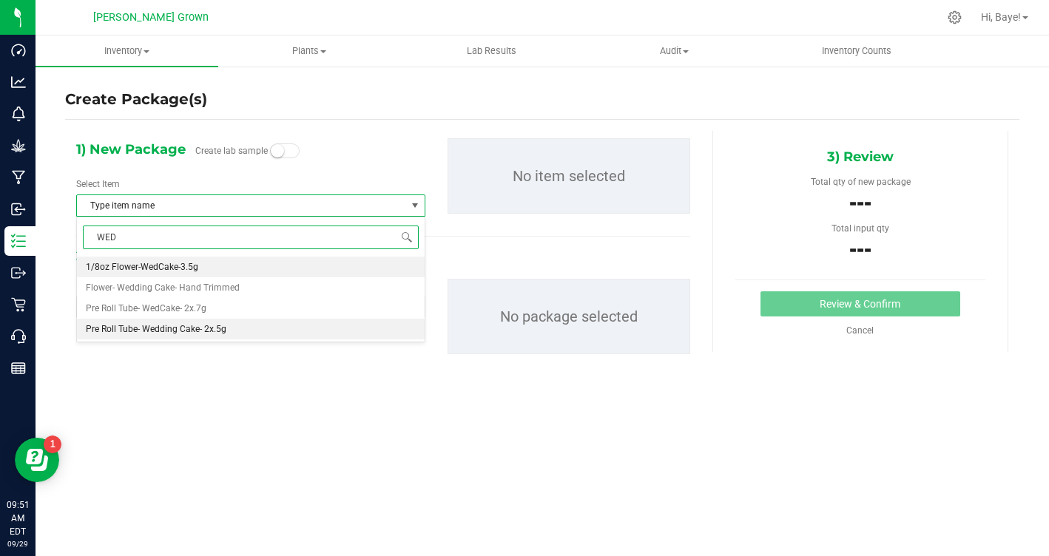
click at [179, 331] on span "Pre Roll Tube- Wedding Cake- 2x.5g" at bounding box center [156, 329] width 141 height 10
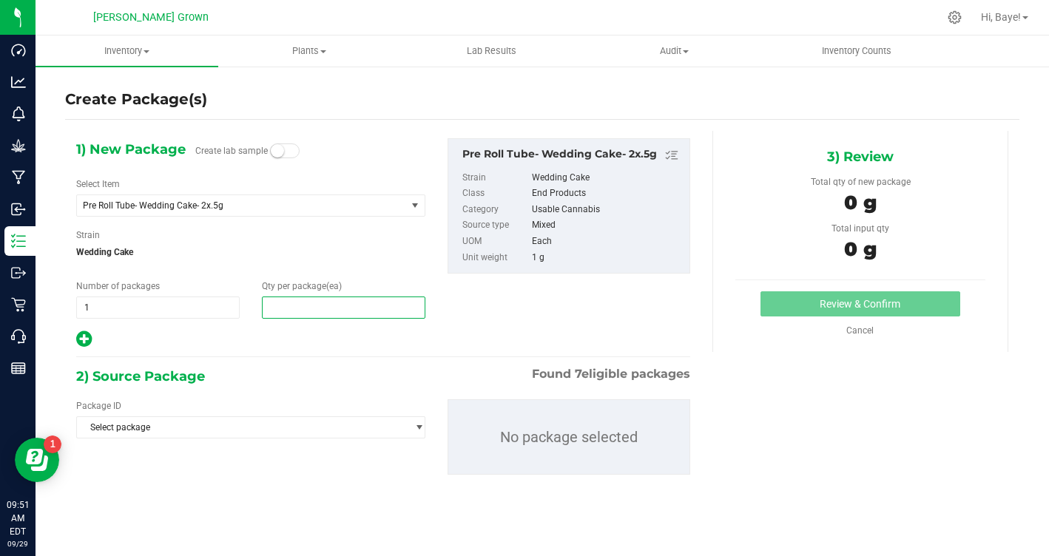
click at [324, 311] on span at bounding box center [343, 308] width 163 height 22
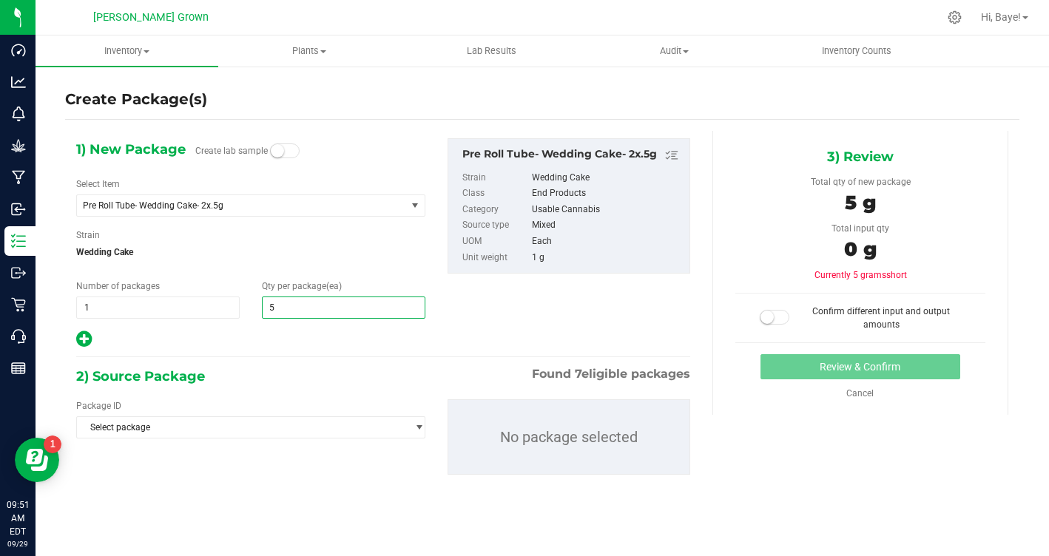
type input "50"
click at [322, 338] on div at bounding box center [250, 339] width 349 height 19
click at [273, 431] on span "Select package" at bounding box center [241, 427] width 329 height 21
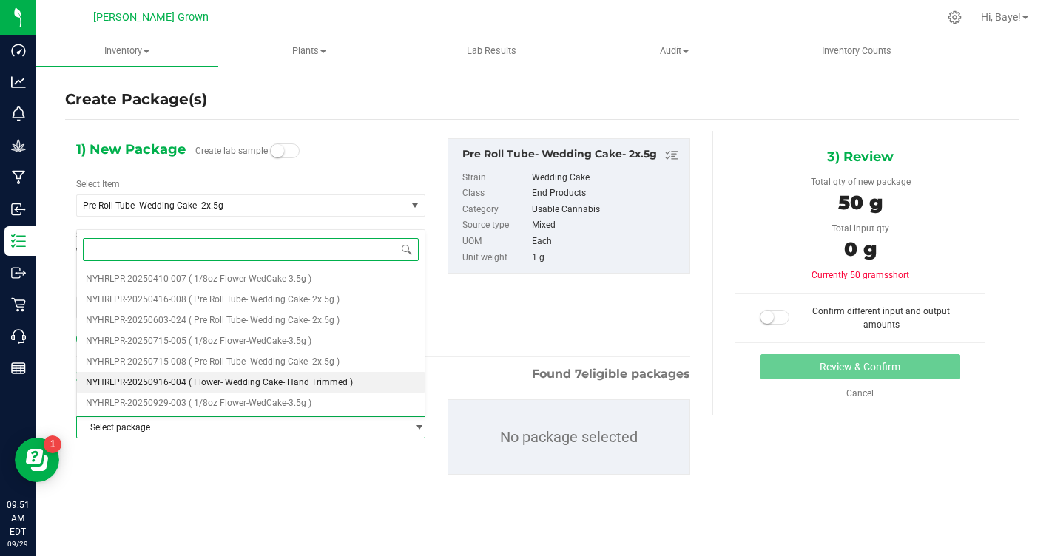
click at [313, 380] on span "( Flower- Wedding Cake- Hand Trimmed )" at bounding box center [271, 382] width 164 height 10
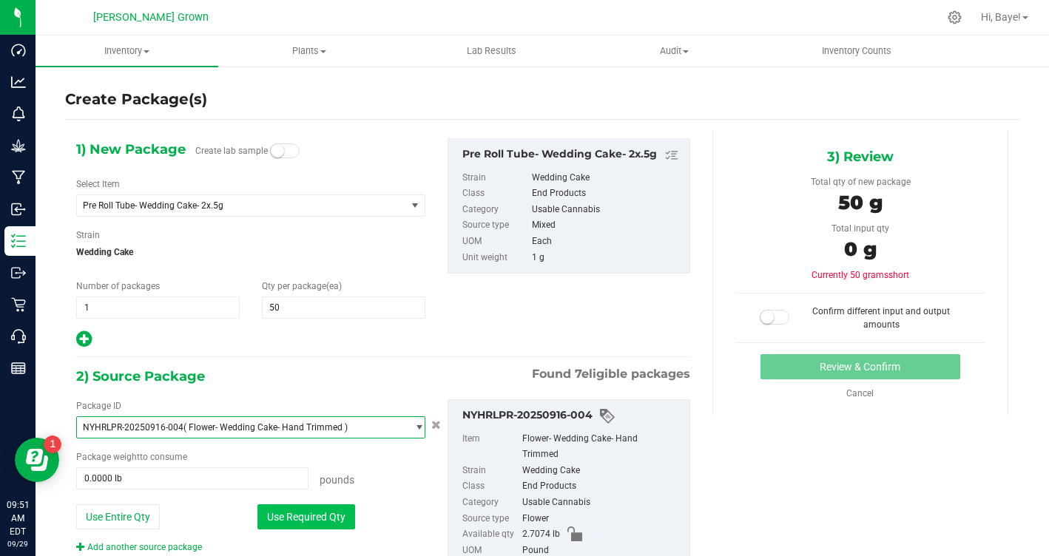
click at [305, 521] on button "Use Required Qty" at bounding box center [306, 516] width 98 height 25
type input "0.1102 lb"
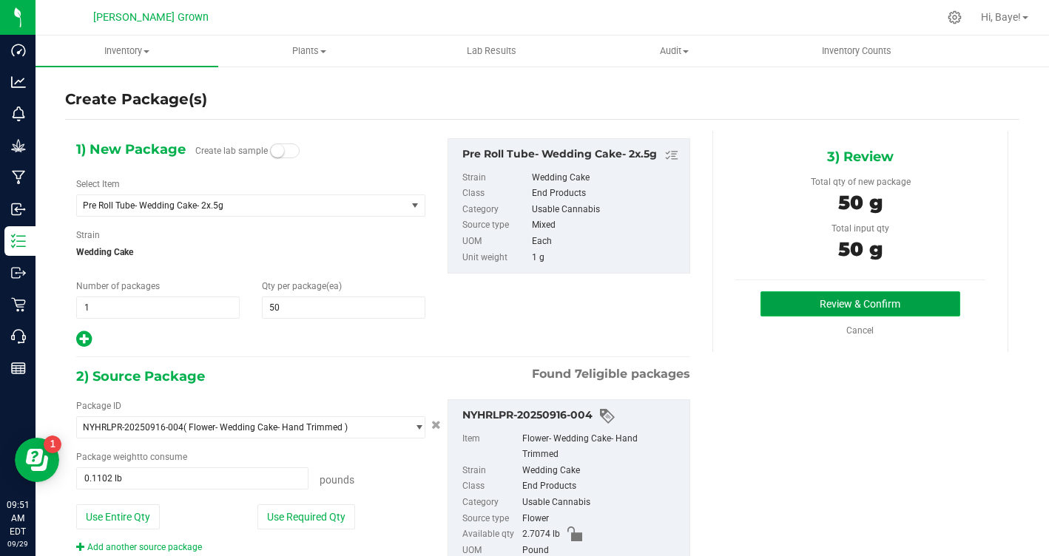
click at [872, 306] on button "Review & Confirm" at bounding box center [860, 303] width 200 height 25
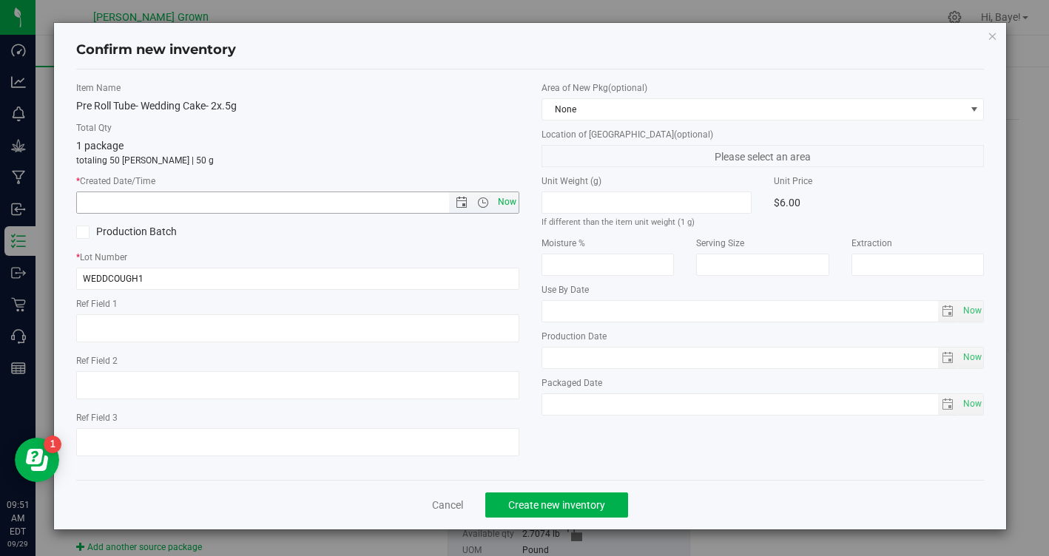
click at [504, 202] on span "Now" at bounding box center [506, 202] width 25 height 21
type input "9/29/2025 9:51 AM"
click at [975, 308] on span "Now" at bounding box center [971, 310] width 25 height 21
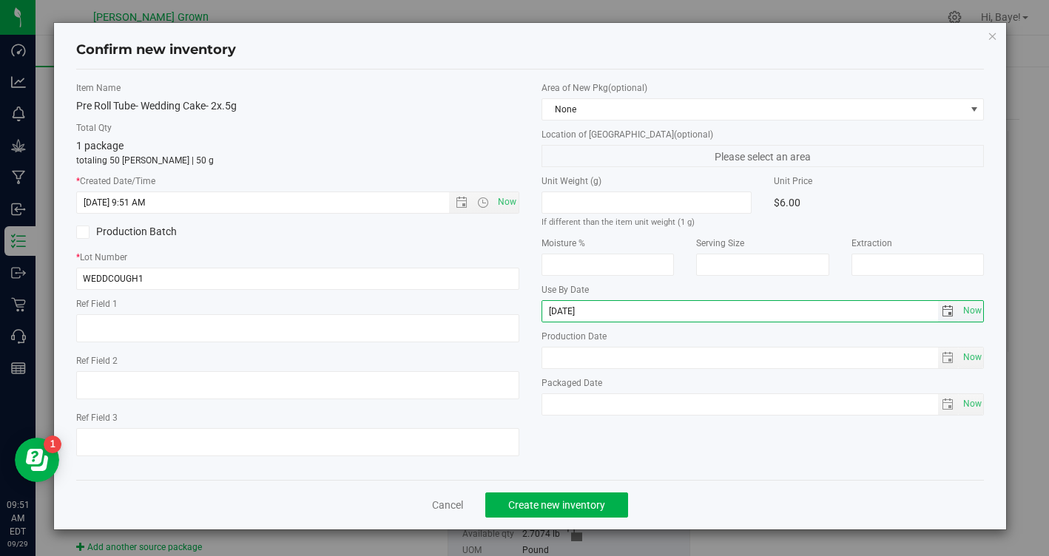
click at [570, 315] on input "2025-09-29" at bounding box center [740, 311] width 396 height 21
type input "2026-09-29"
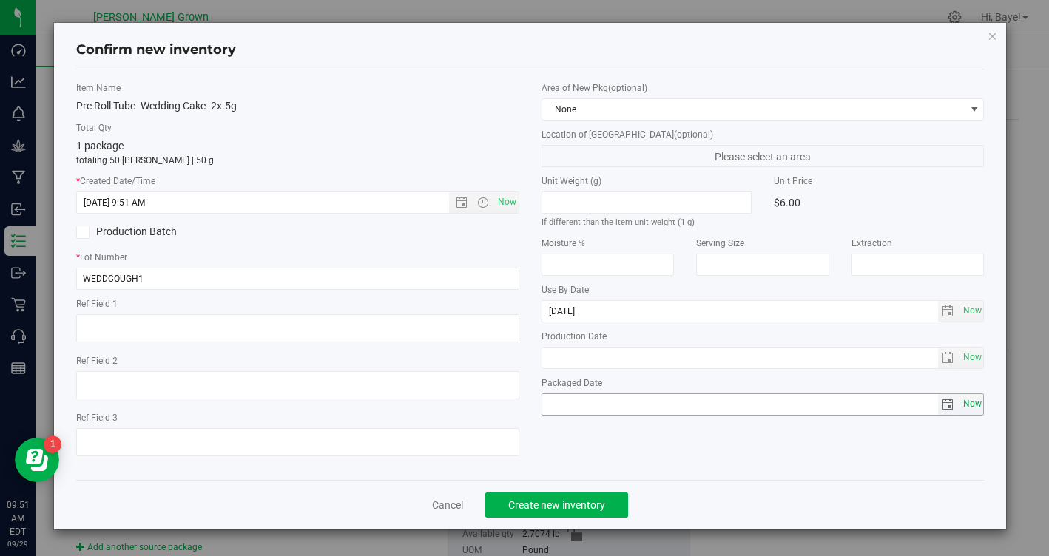
click at [976, 401] on span "Now" at bounding box center [971, 404] width 25 height 21
type input "2025-09-29"
click at [277, 291] on div "Item Name Pre Roll Tube- Wedding Cake- 2x.5g Total Qty 1 package totaling 50 ea…" at bounding box center [297, 274] width 465 height 387
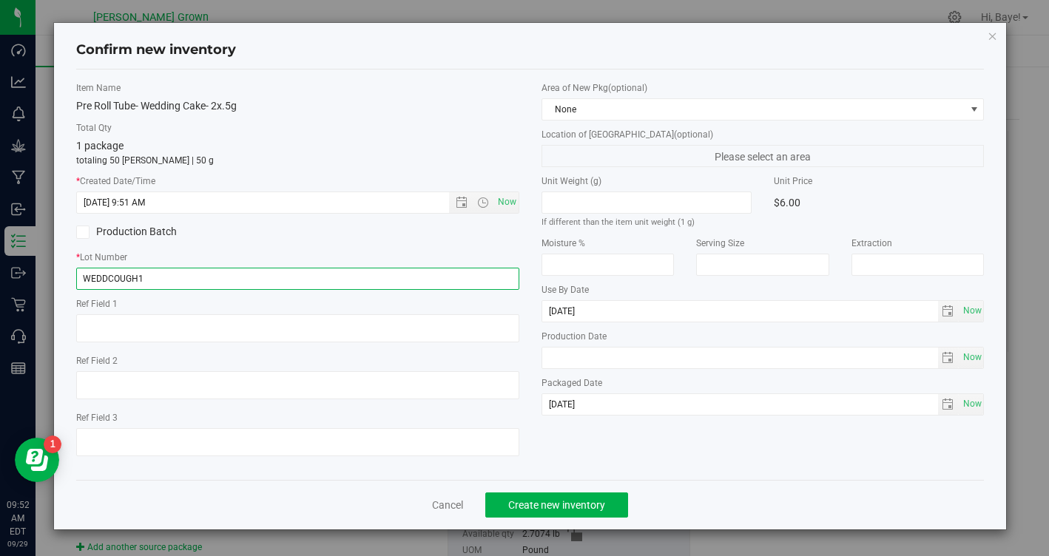
click at [278, 282] on input "WEDDCOUGH1" at bounding box center [297, 279] width 443 height 22
type input "WEDDCOUGH1PR"
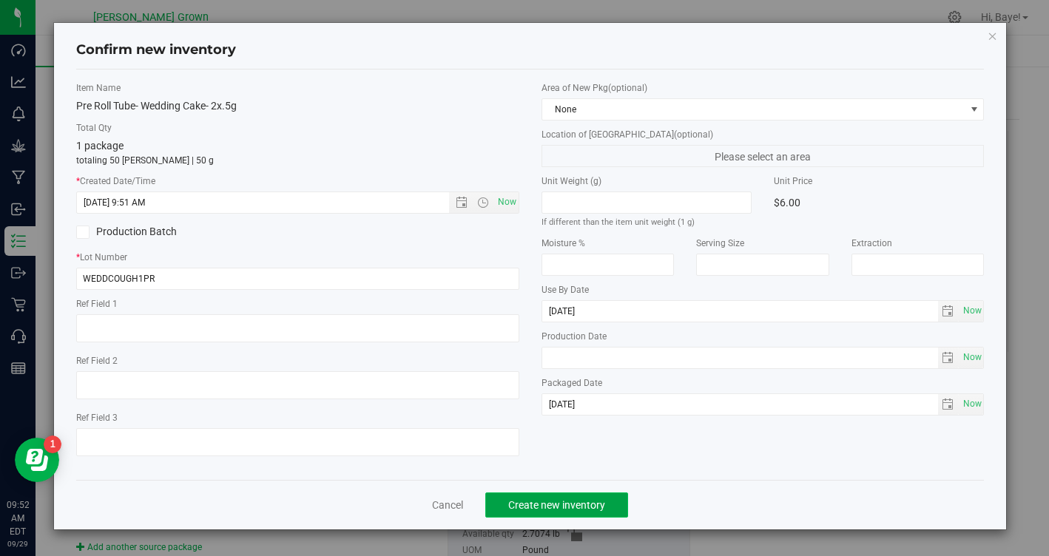
click at [524, 509] on span "Create new inventory" at bounding box center [556, 505] width 97 height 12
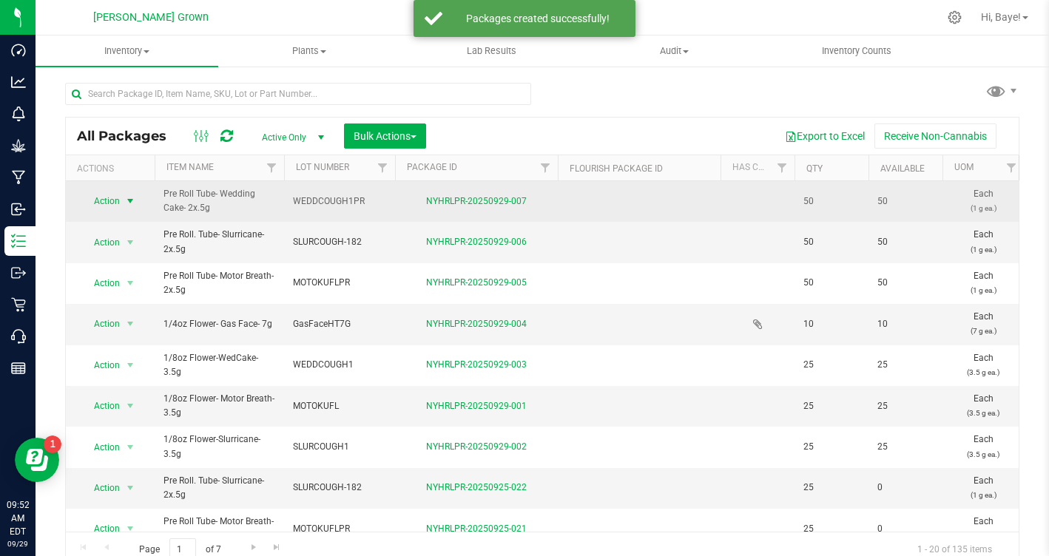
click at [112, 200] on span "Action" at bounding box center [101, 201] width 40 height 21
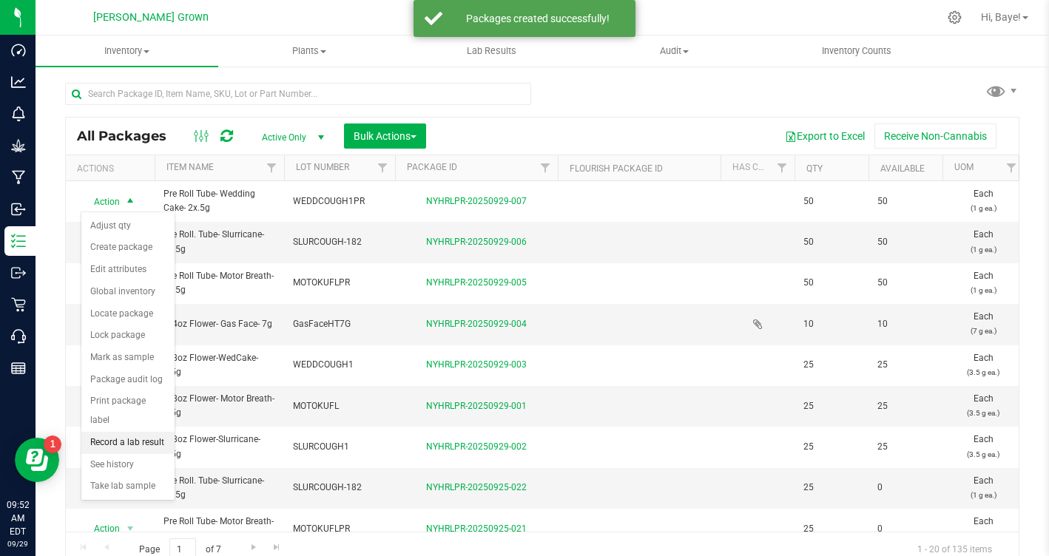
click at [142, 432] on li "Record a lab result" at bounding box center [127, 443] width 93 height 22
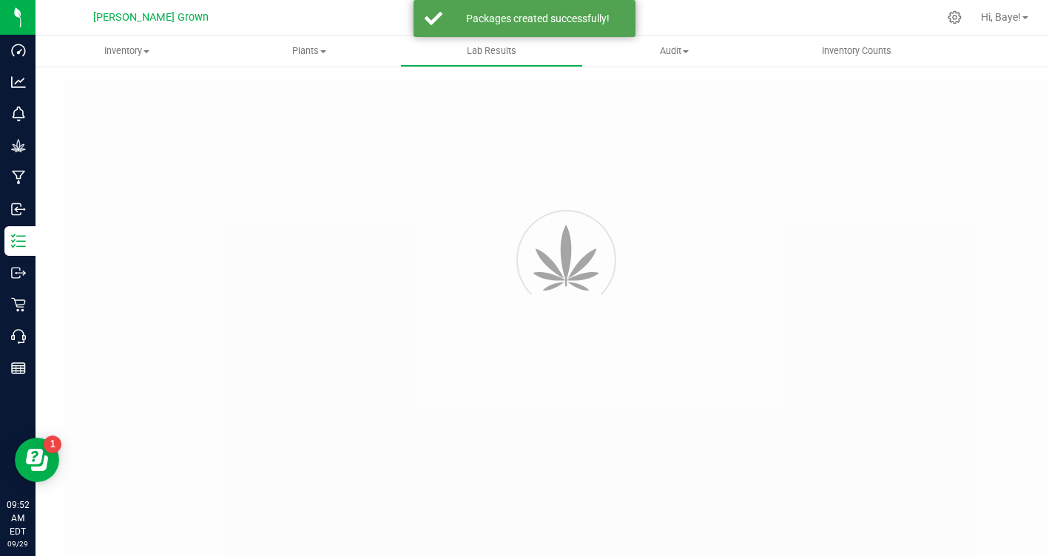
type input "NYHRLPR-20250929-007"
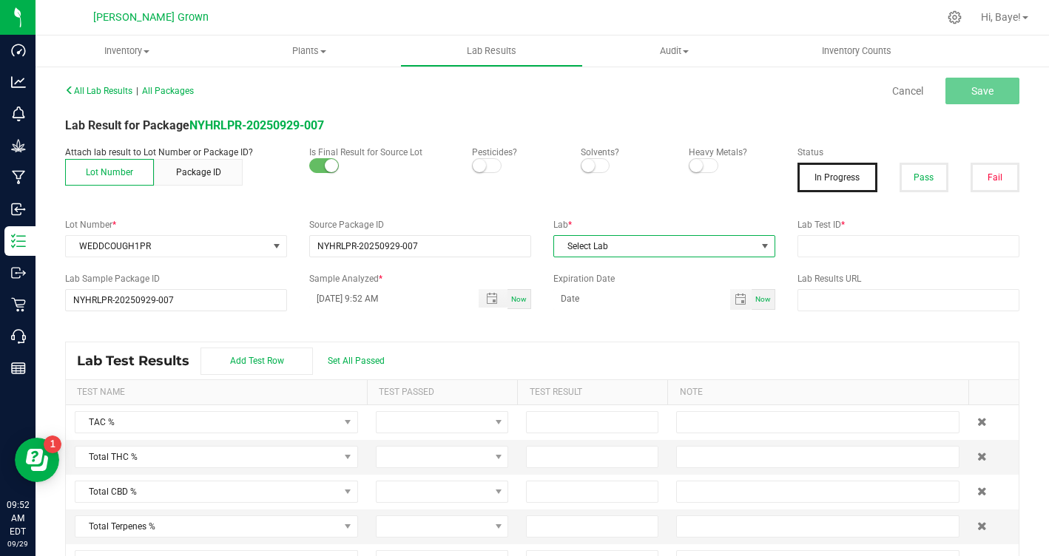
click at [651, 252] on span "Select Lab" at bounding box center [655, 246] width 202 height 21
click at [642, 304] on li "Kaycha Labs" at bounding box center [664, 309] width 220 height 25
click at [470, 163] on div "Pesticides?" at bounding box center [515, 160] width 109 height 28
click at [493, 166] on span at bounding box center [487, 165] width 30 height 15
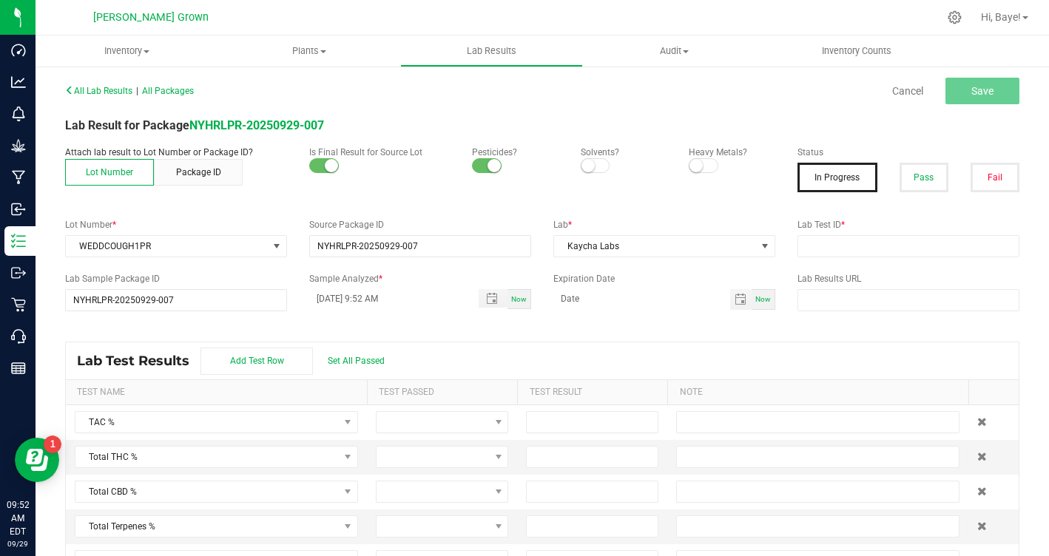
click at [702, 166] on small at bounding box center [695, 165] width 13 height 13
click at [924, 175] on button "Pass" at bounding box center [923, 178] width 49 height 30
click at [376, 354] on div "Lab Test Results Add Test Row Set All Passed" at bounding box center [542, 360] width 953 height 37
click at [354, 354] on div "Lab Test Results Add Test Row Set All Passed" at bounding box center [542, 360] width 953 height 37
click at [354, 364] on span "Set All Passed" at bounding box center [356, 361] width 57 height 10
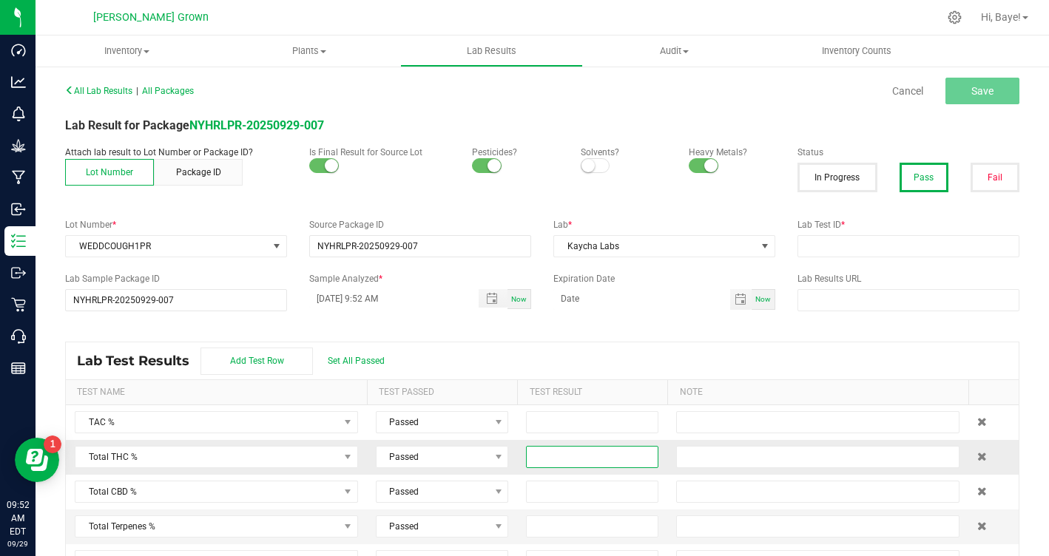
click at [597, 466] on input at bounding box center [592, 457] width 131 height 21
type input "28.7100"
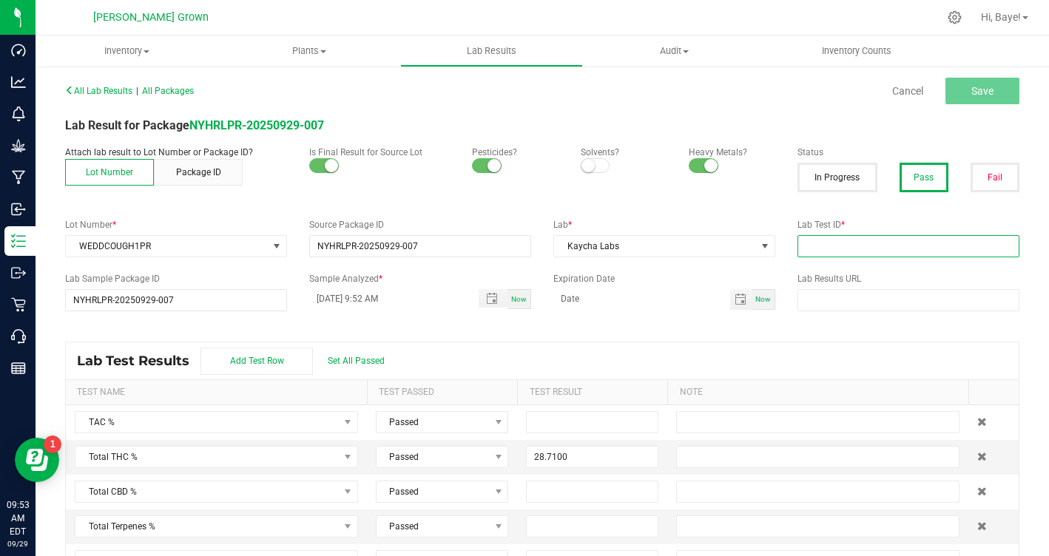
click at [953, 238] on input "text" at bounding box center [908, 246] width 222 height 22
paste input "AL41227006-004"
type input "AL41227006-004"
click at [984, 90] on span "Save" at bounding box center [982, 91] width 22 height 12
type input "28.7100"
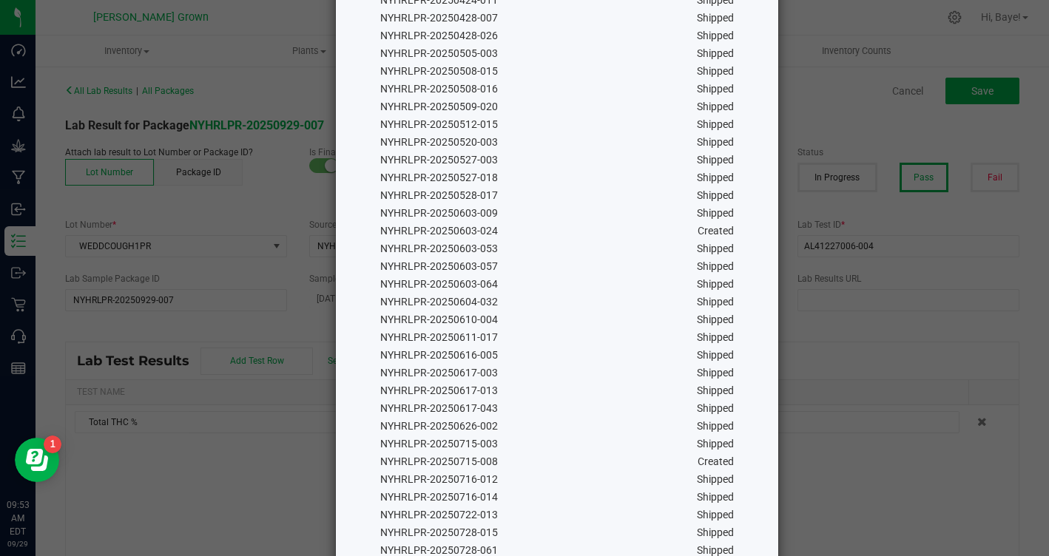
scroll to position [1002, 0]
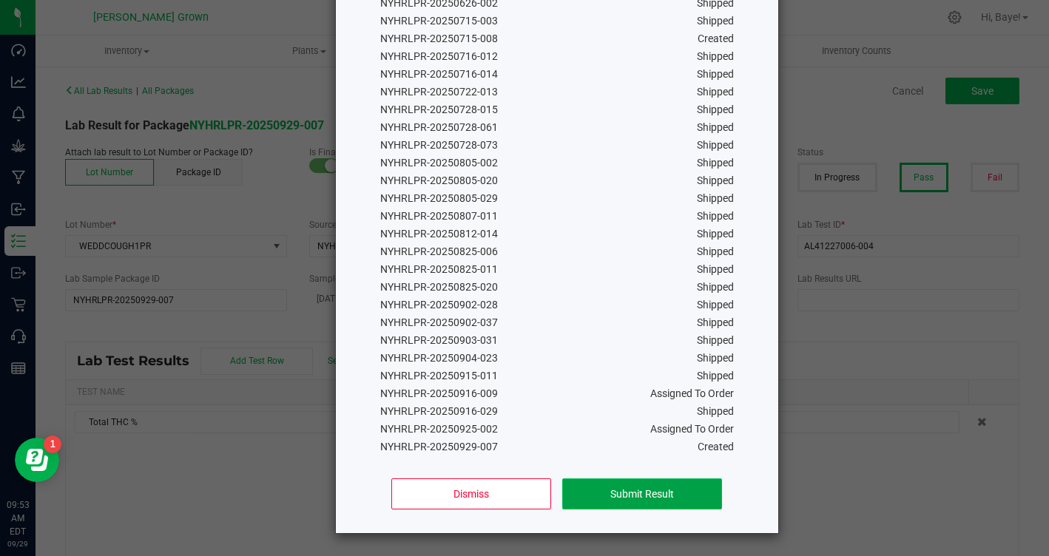
click at [675, 496] on button "Submit Result" at bounding box center [641, 494] width 159 height 31
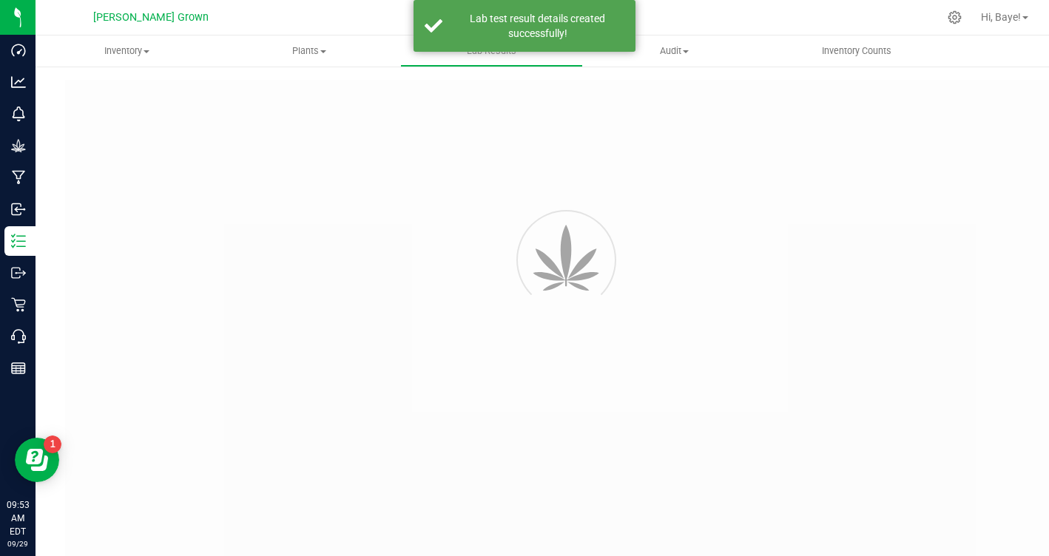
type input "NYHRLPR-20250929-007"
type input "AL41227006-004"
type input "NYHRLPR-20250929-007"
type input "09/29/2025 9:52 AM"
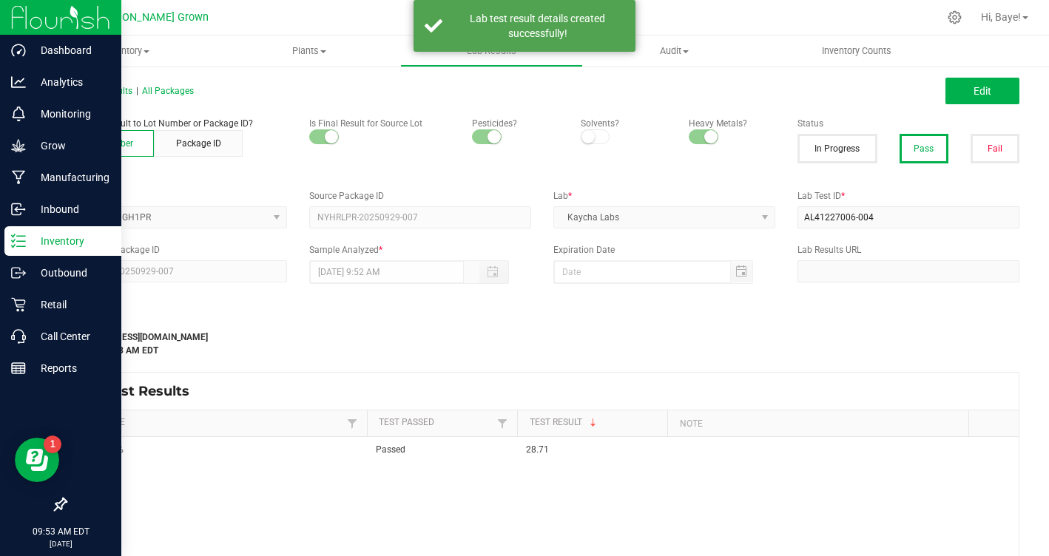
click at [78, 232] on div "Inventory" at bounding box center [62, 241] width 117 height 30
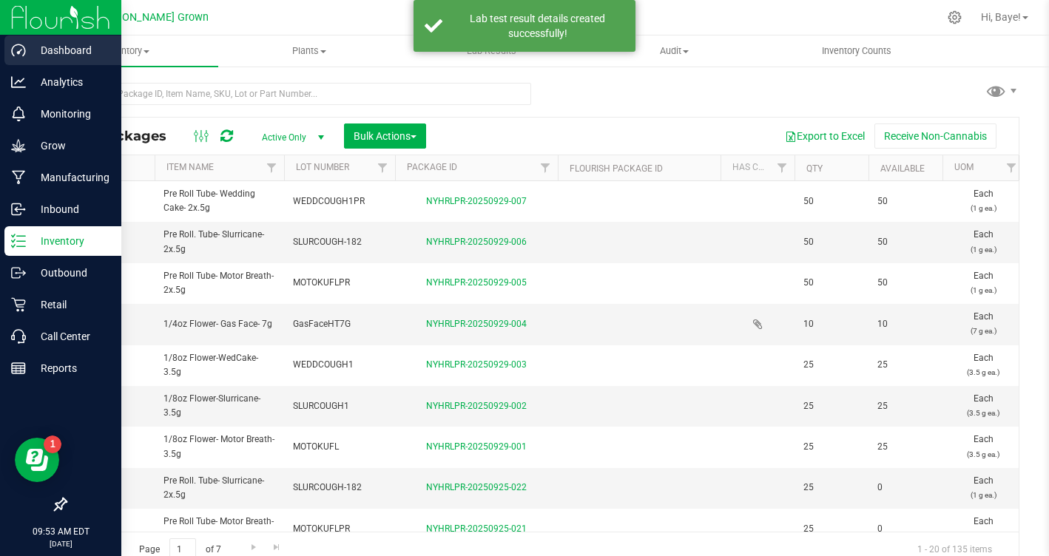
type input "2026-09-29"
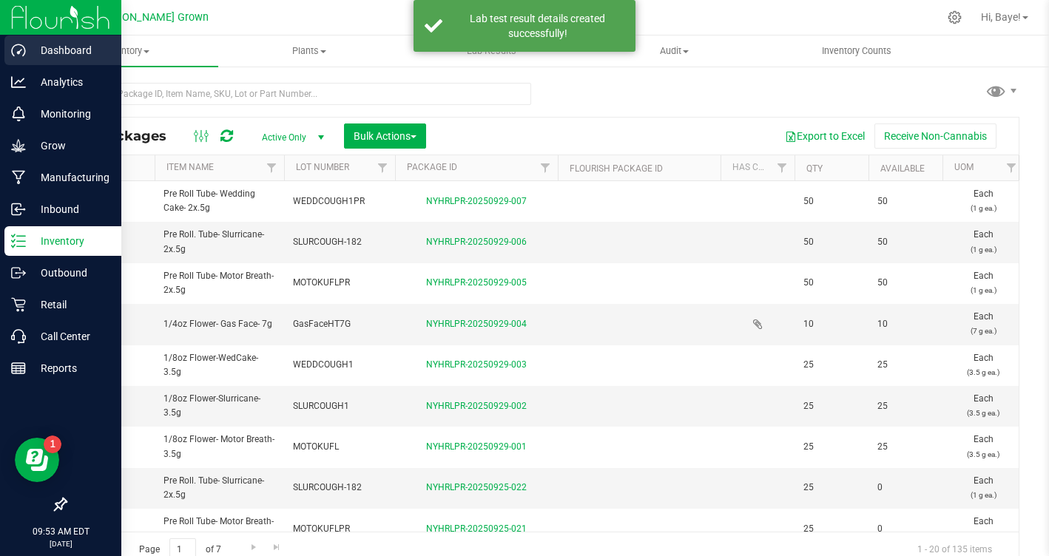
type input "2026-09-29"
type input "2026-09-25"
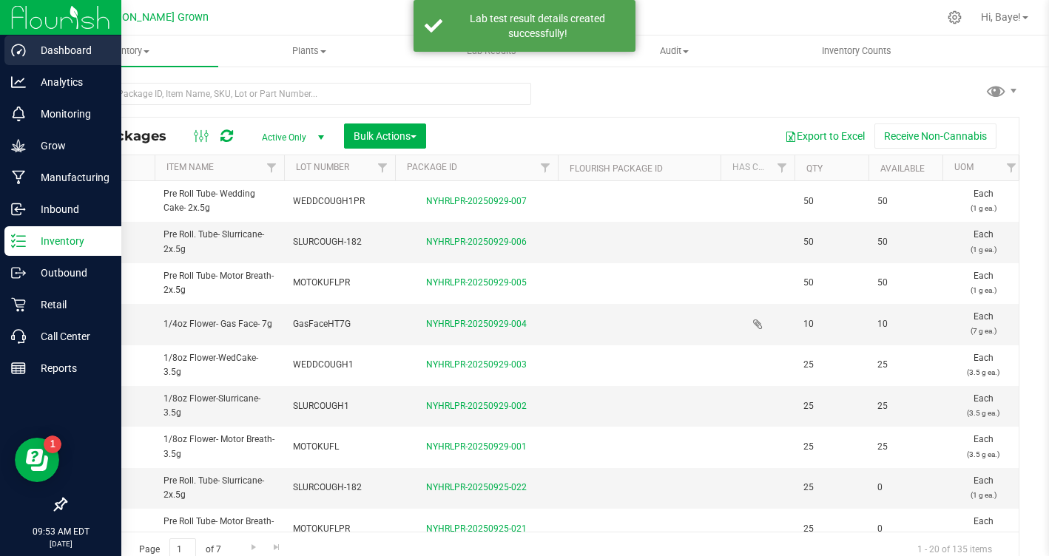
type input "2026-09-25"
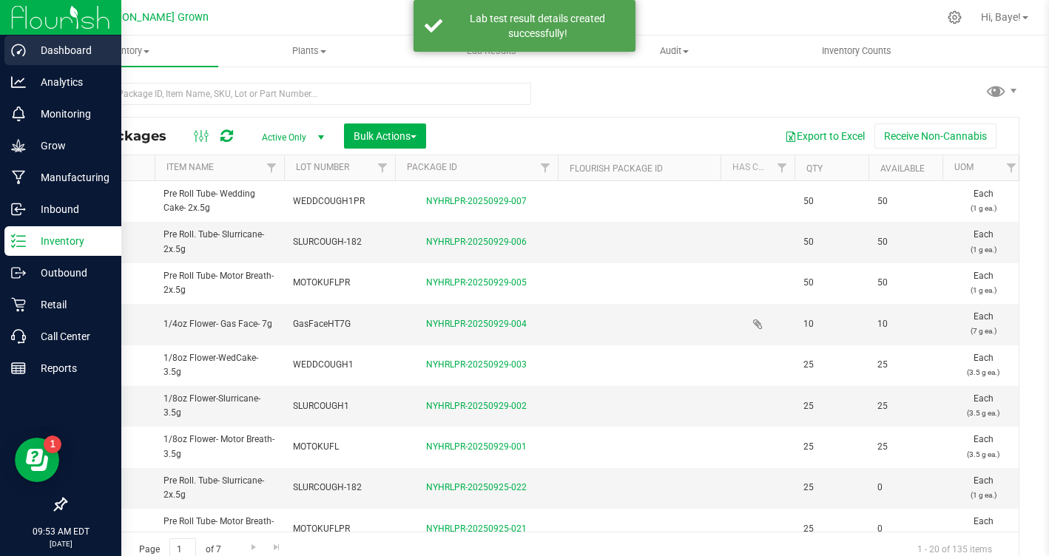
type input "2026-09-25"
